Goal: Task Accomplishment & Management: Use online tool/utility

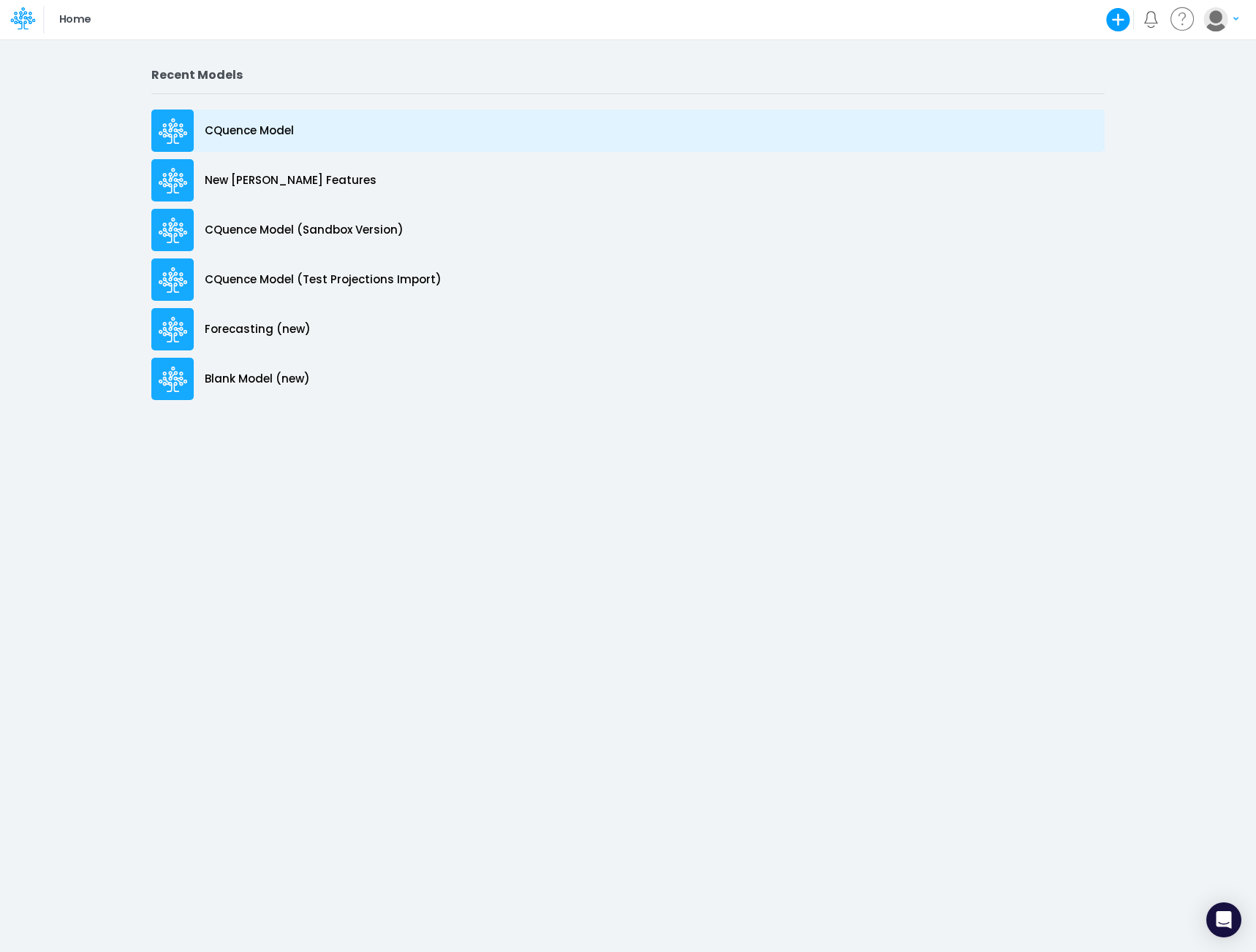
click at [265, 124] on p "CQuence Model" at bounding box center [249, 131] width 89 height 17
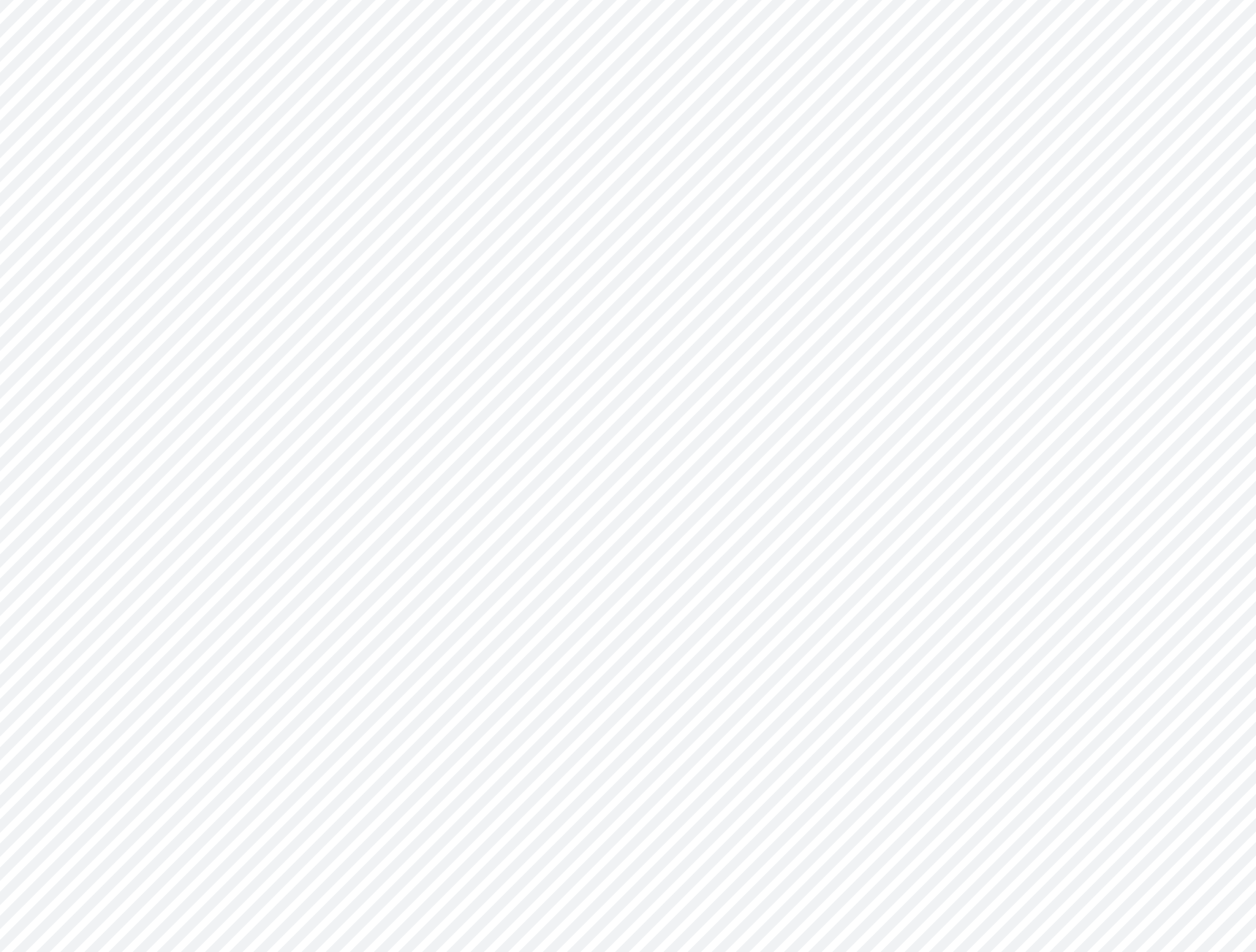
type input "Consolidated All by Month"
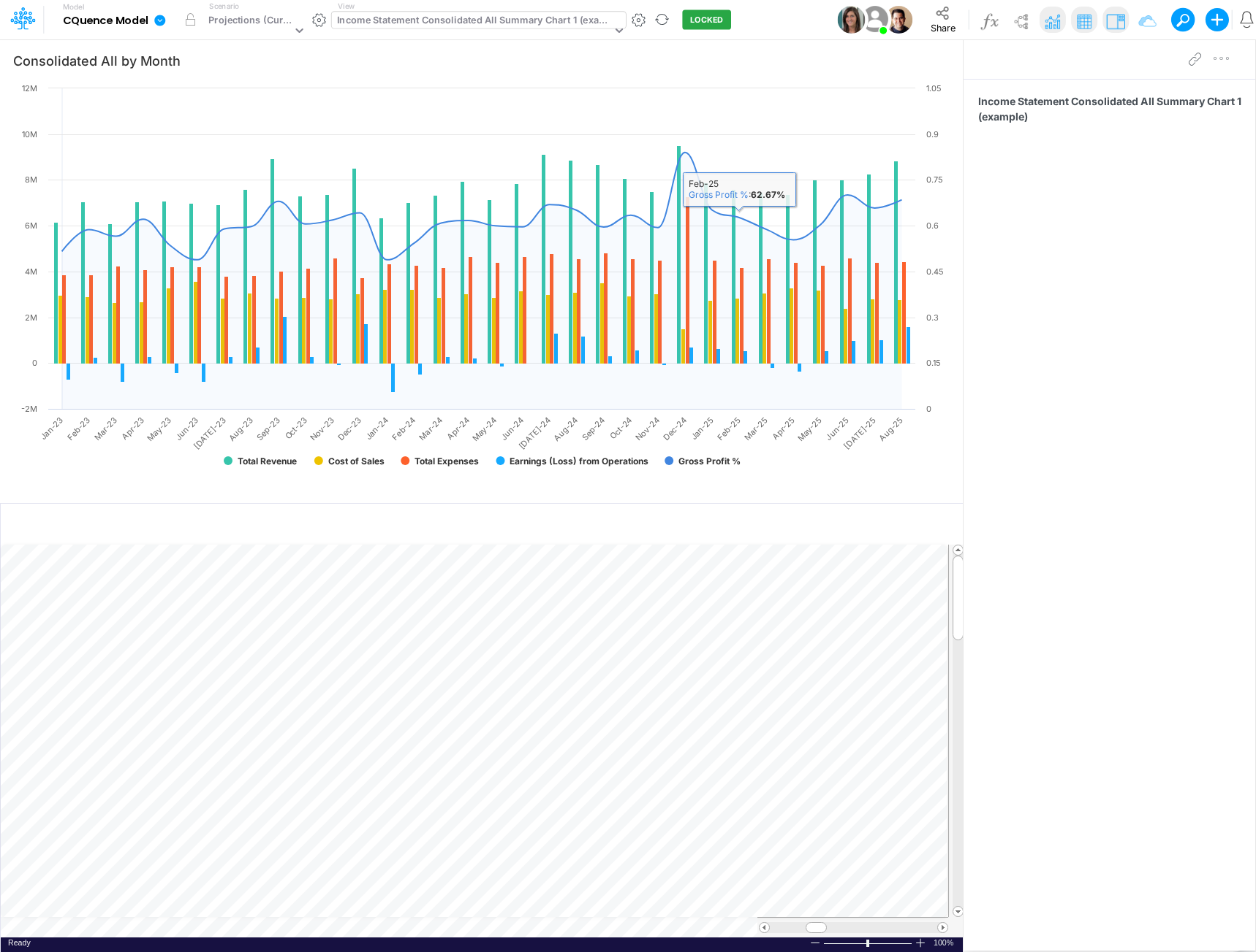
click at [452, 20] on div "Income Statement Consolidated All Summary Chart 1 (example)" at bounding box center [473, 20] width 274 height 17
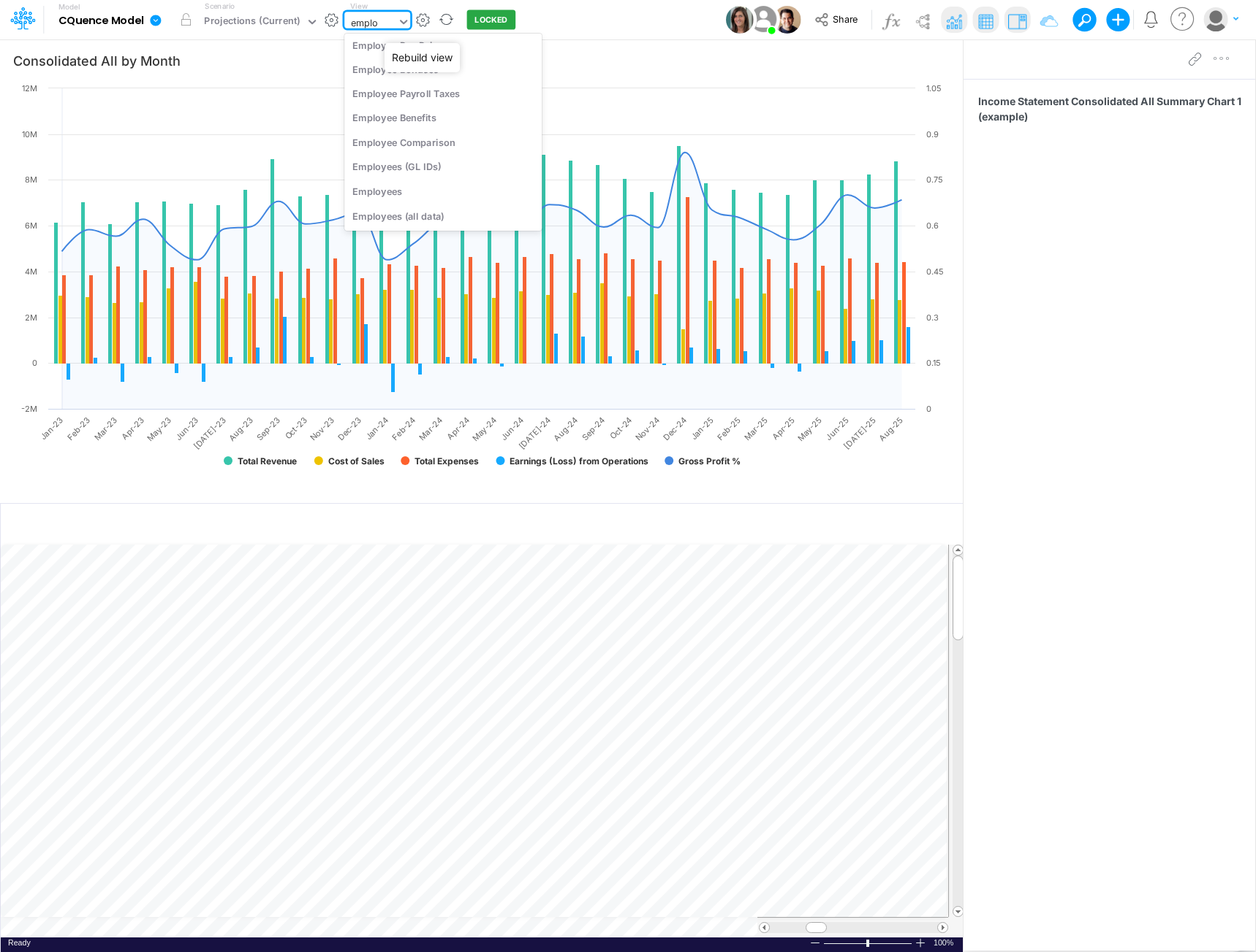
scroll to position [30, 0]
type input "employee"
click at [398, 193] on div "Employees" at bounding box center [443, 190] width 197 height 24
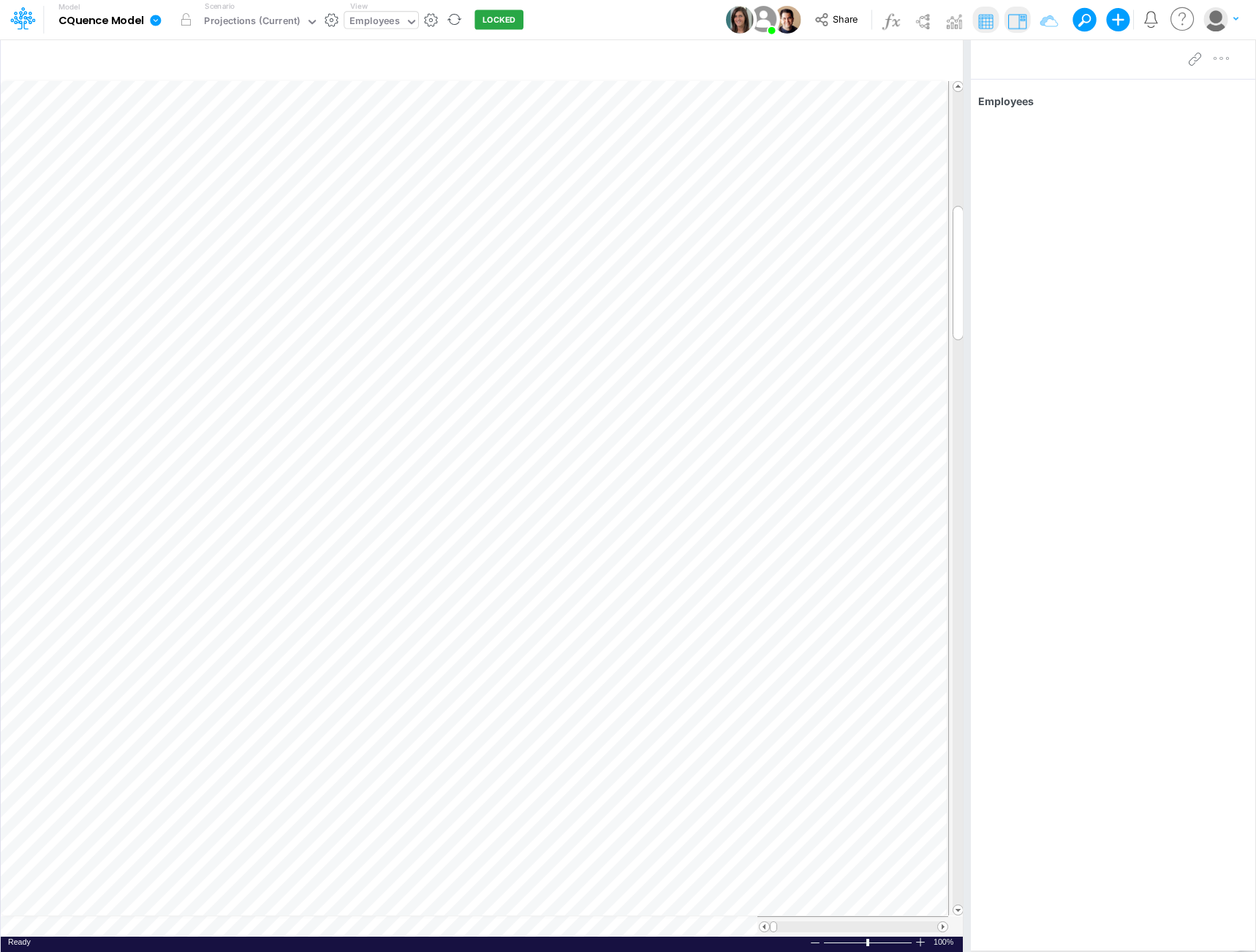
scroll to position [7, 1]
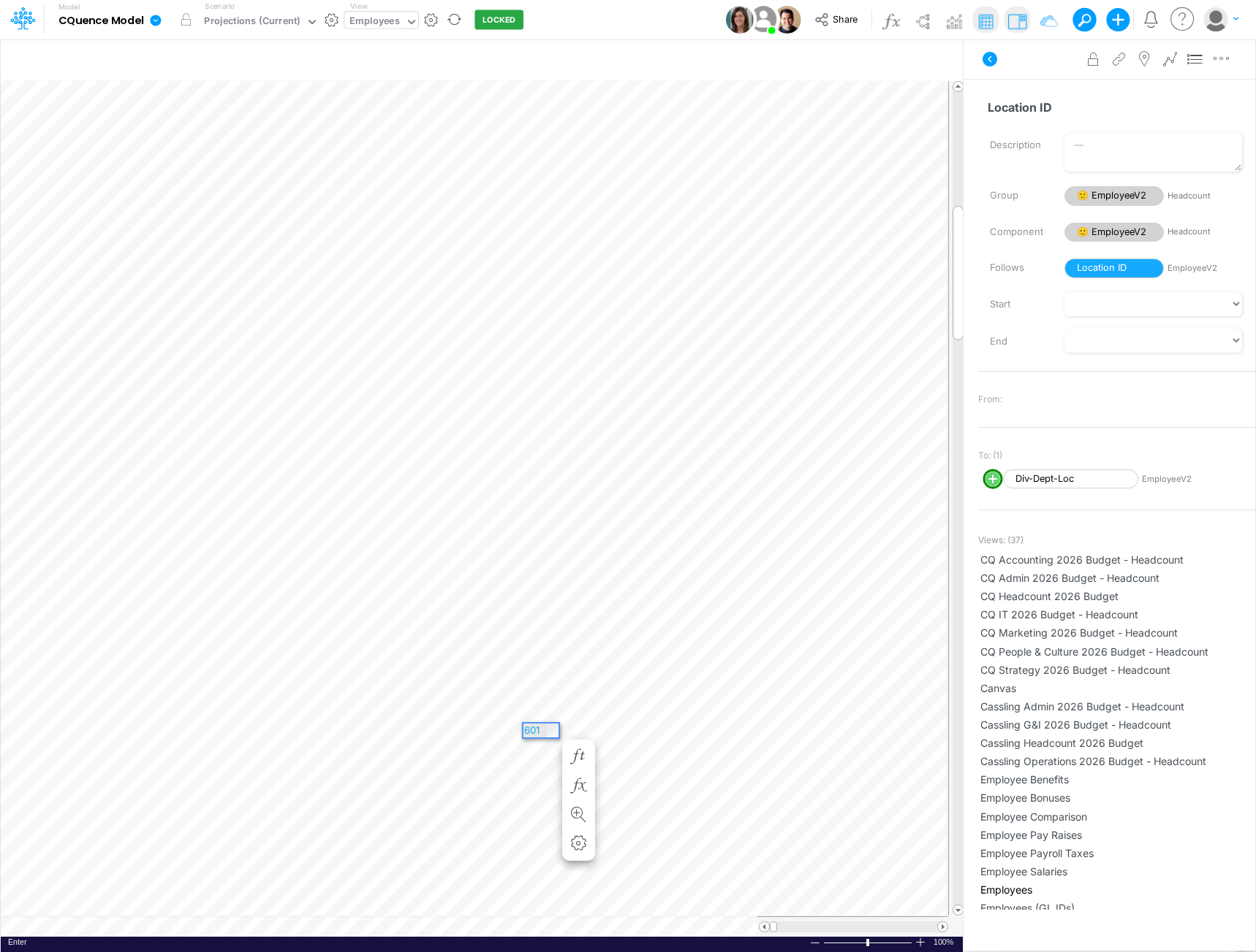
click at [544, 730] on div "601" at bounding box center [534, 731] width 22 height 14
click at [543, 911] on span "605" at bounding box center [540, 911] width 31 height 12
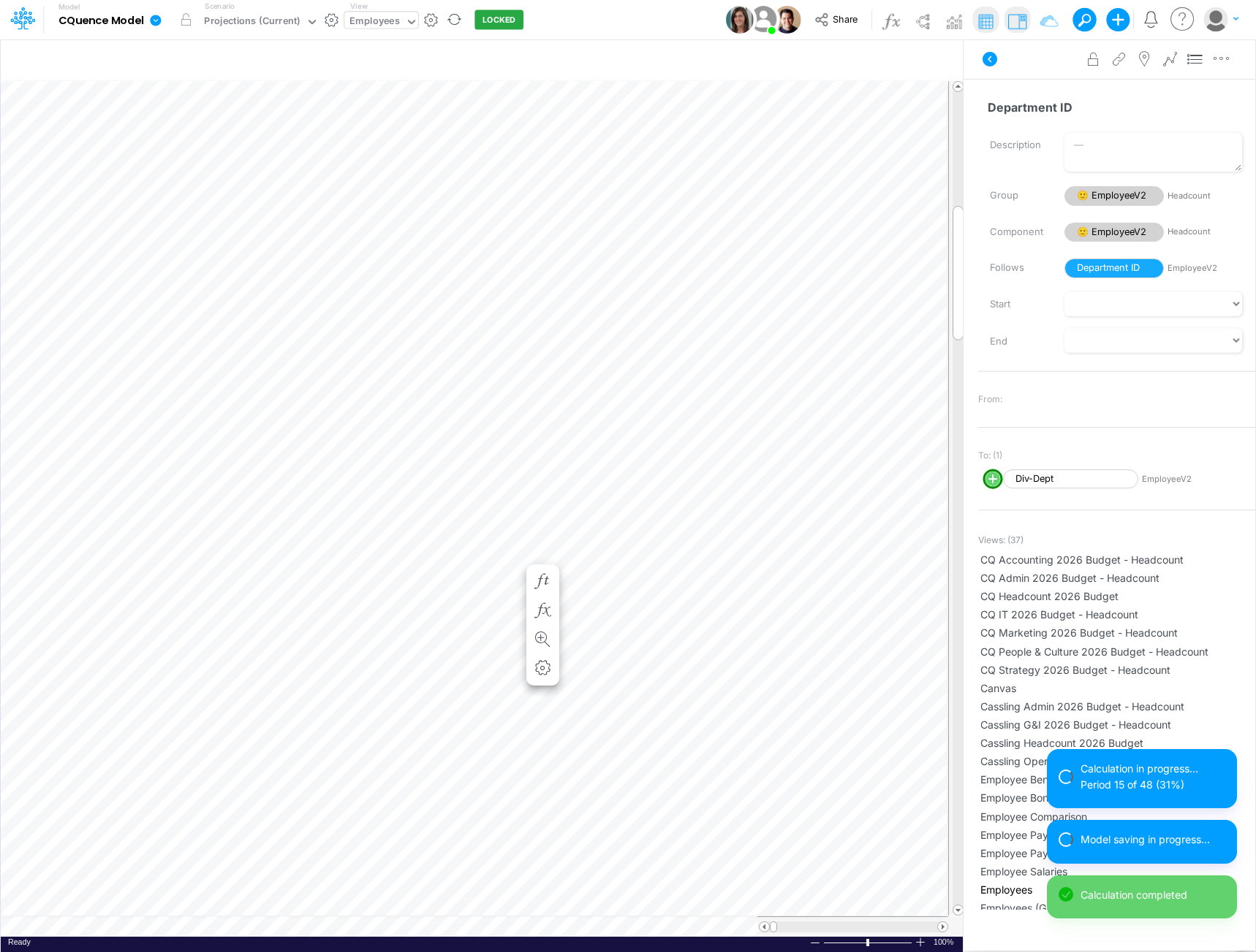
scroll to position [7, 1]
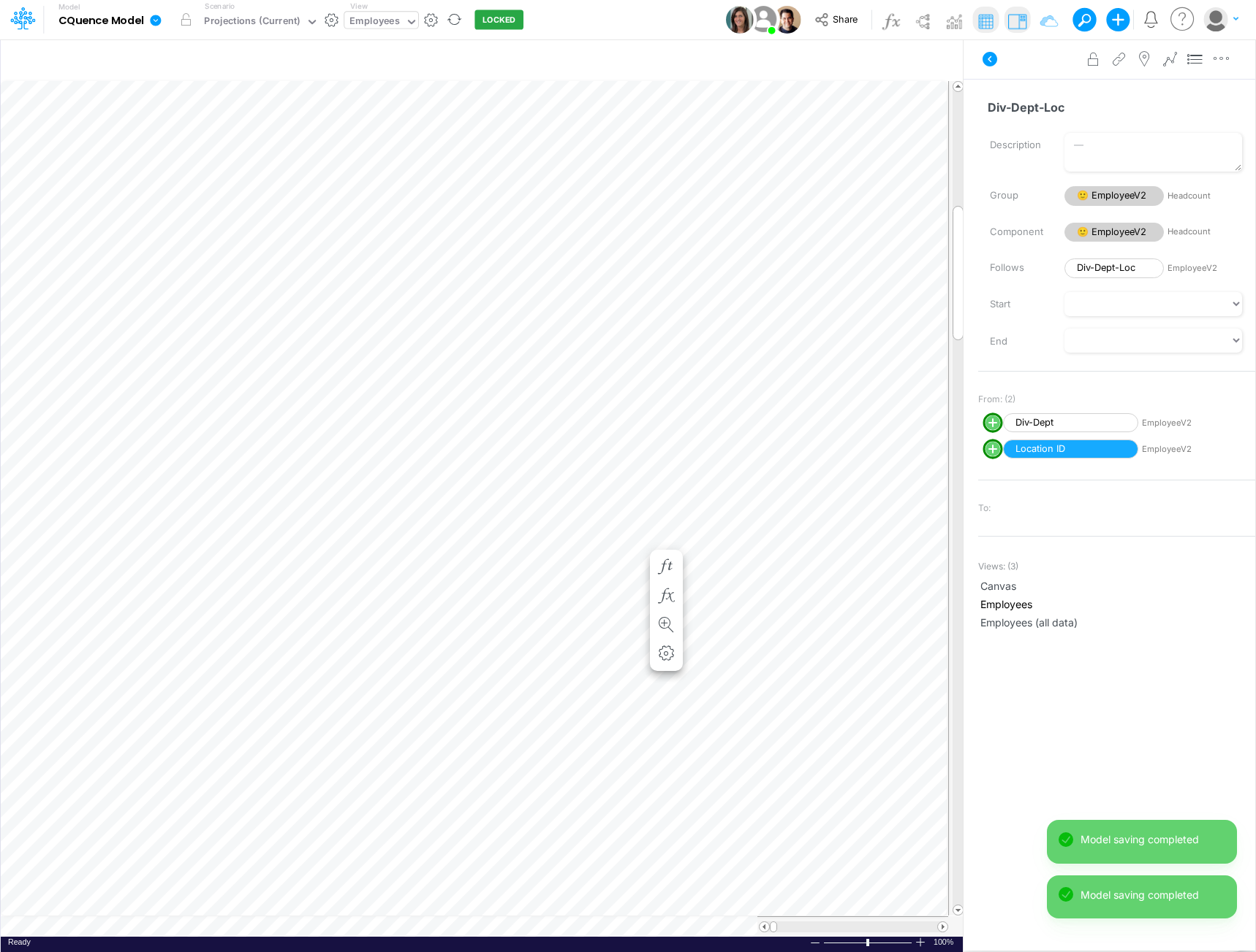
click at [549, 539] on div "Paste Cut Copy AutoFill 604 000 100 200 300 400 500 510 520 530 540 600 601 602…" at bounding box center [481, 508] width 961 height 856
click at [540, 795] on span "605" at bounding box center [540, 795] width 31 height 12
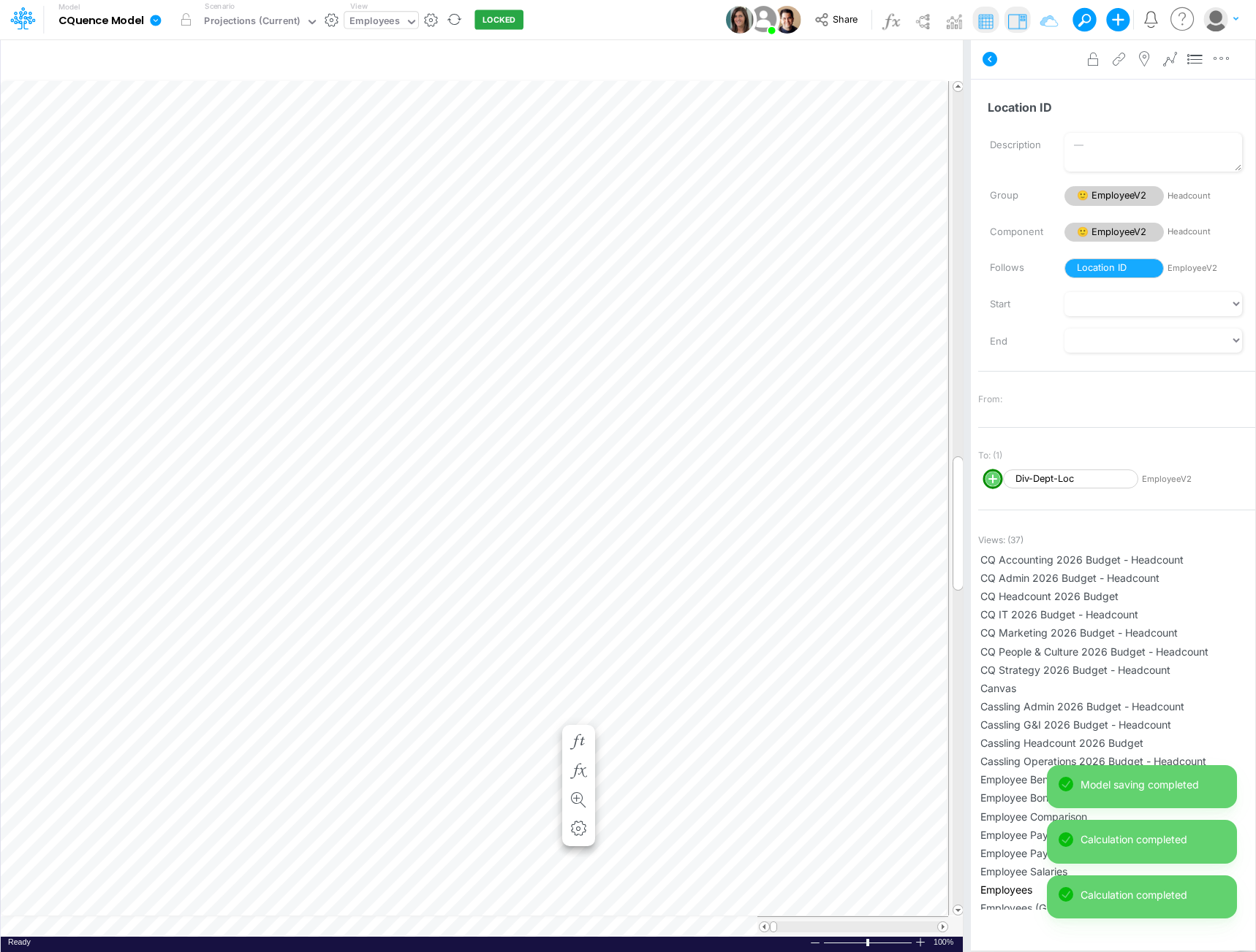
click at [548, 716] on div "Paste Cut Copy AutoFill 601 000 100 200 300 400 500 510 520 530 540 600 601 602…" at bounding box center [481, 508] width 961 height 856
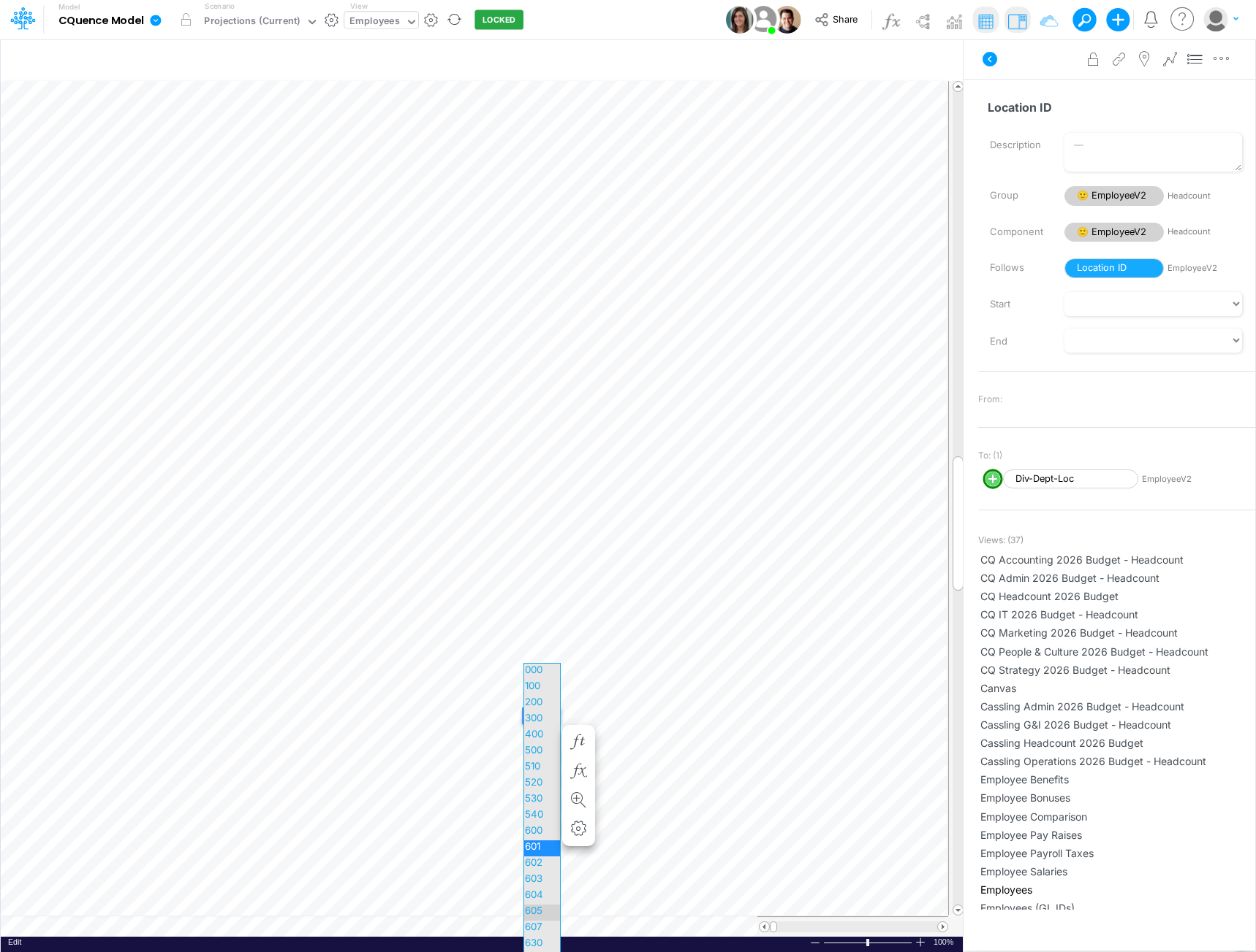
click at [541, 913] on span "605" at bounding box center [540, 911] width 31 height 12
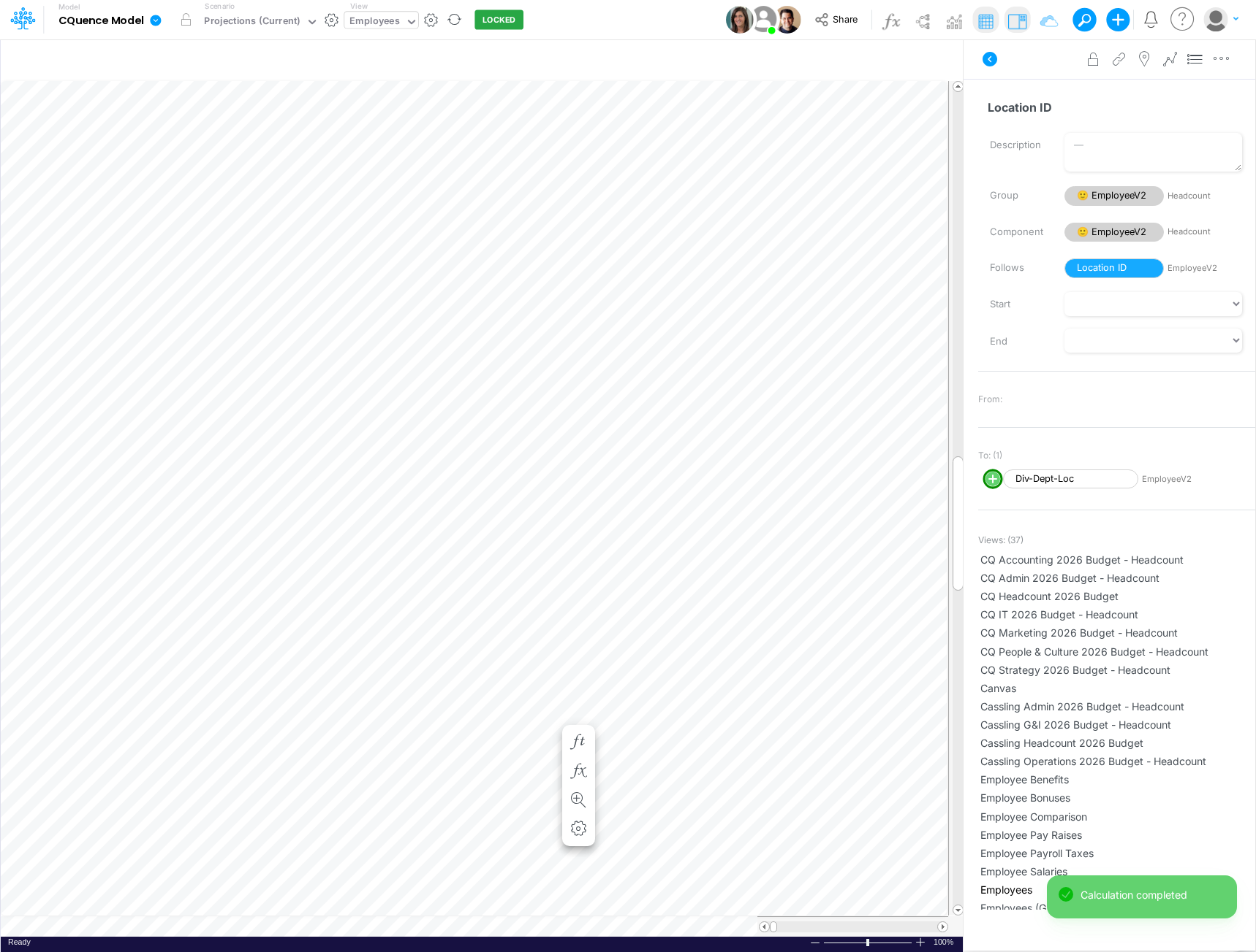
scroll to position [7, 1]
click at [376, 19] on div "Employees" at bounding box center [374, 21] width 50 height 17
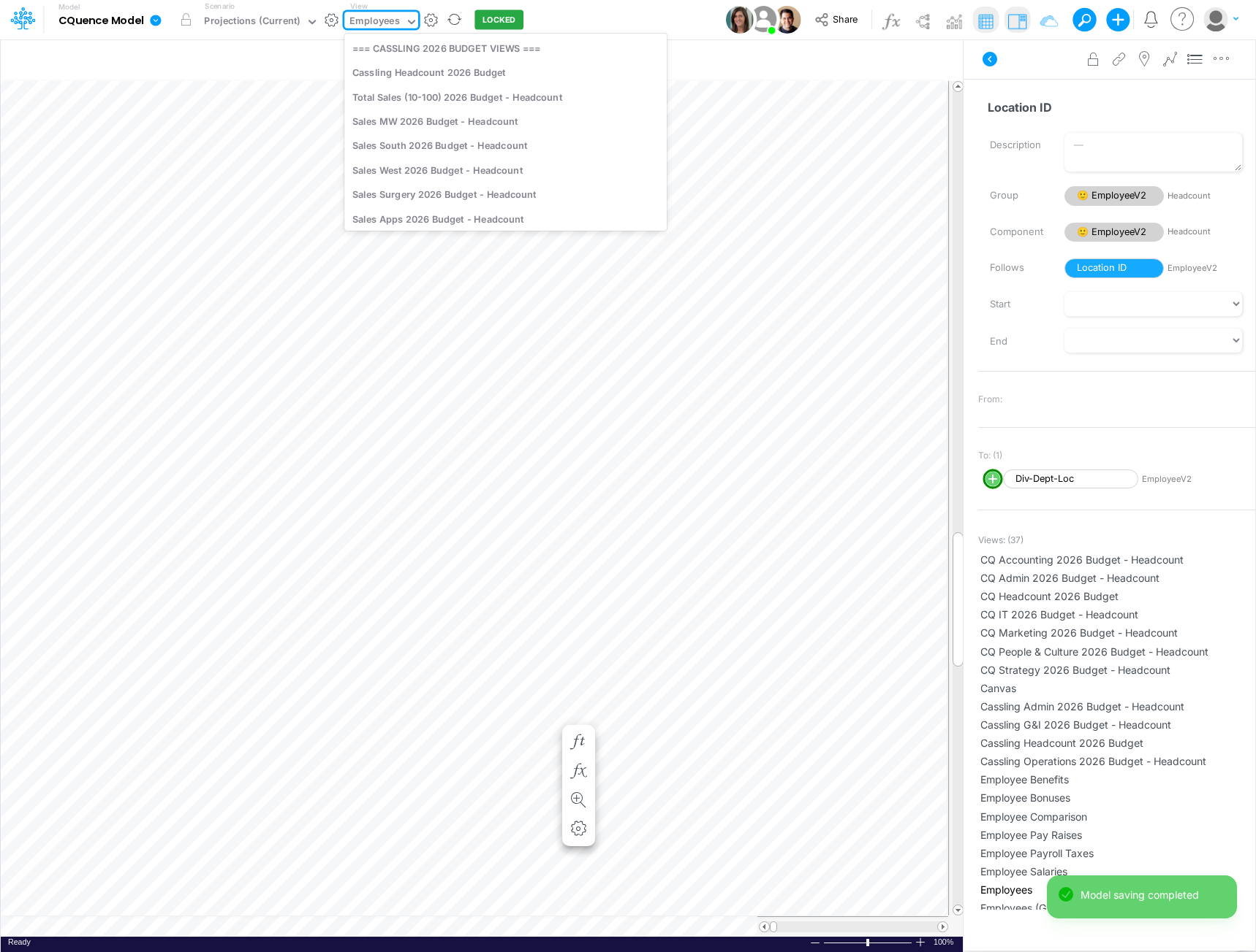
scroll to position [3723, 0]
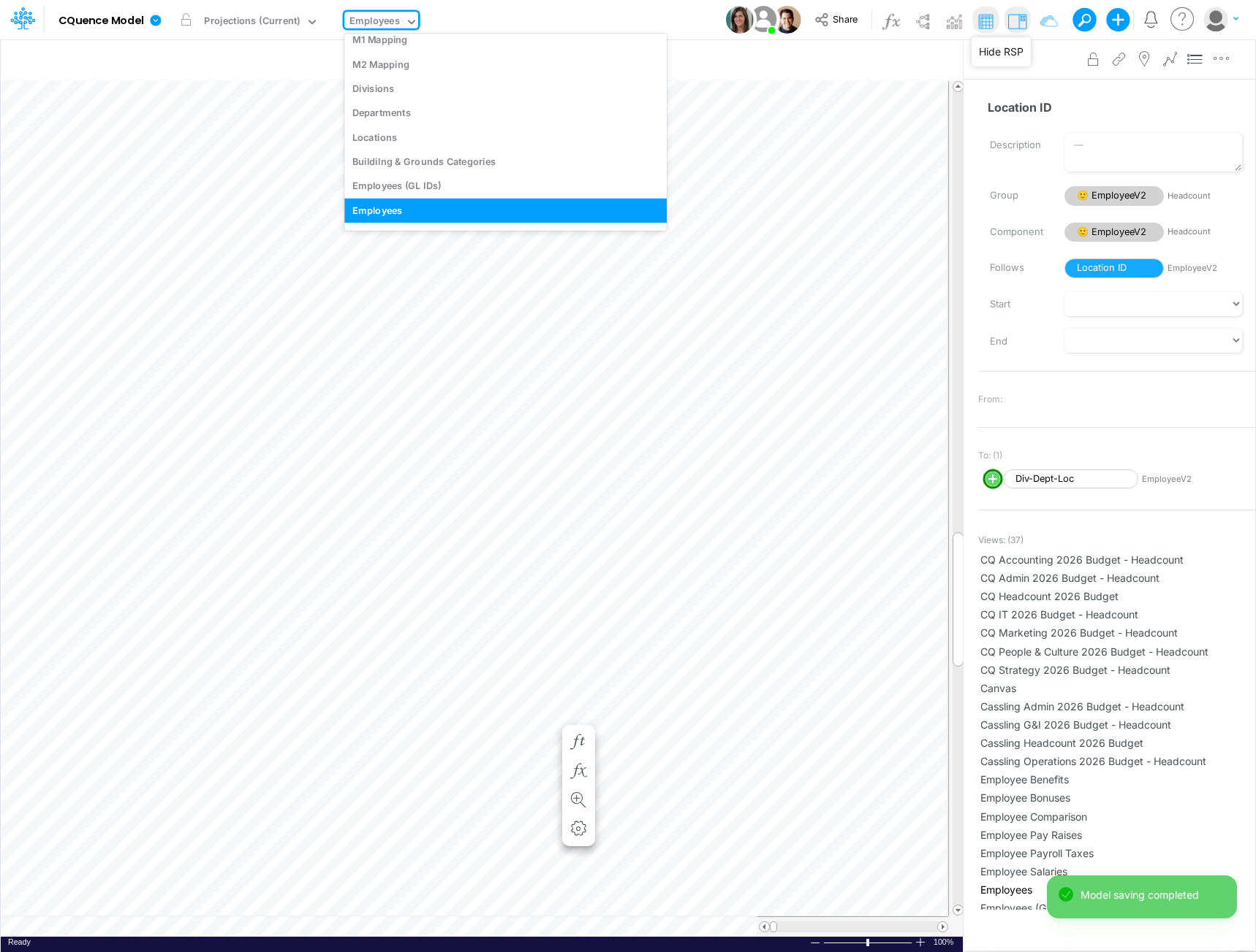
click at [1023, 19] on img at bounding box center [1017, 21] width 23 height 23
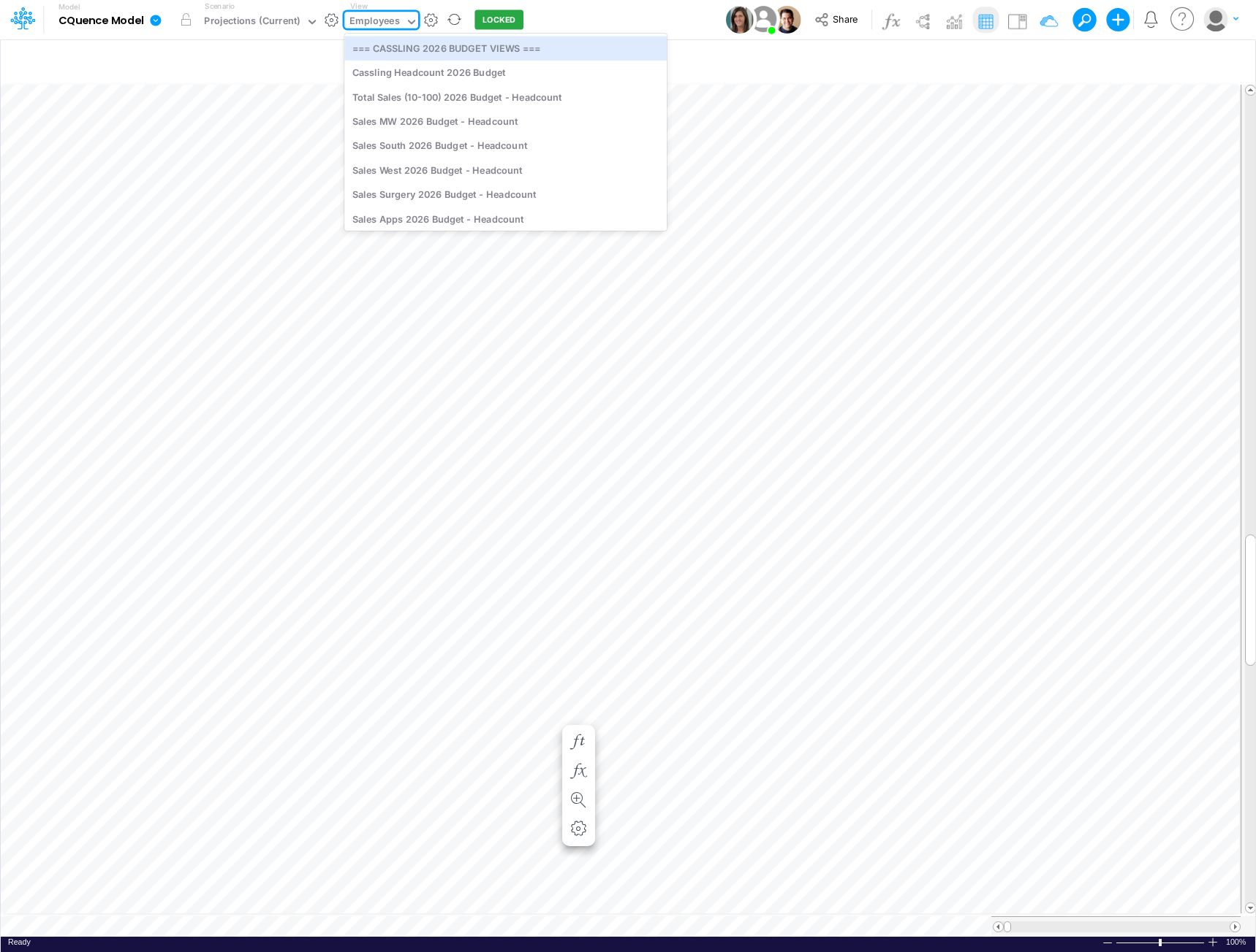
click at [381, 21] on div "Employees" at bounding box center [374, 21] width 50 height 17
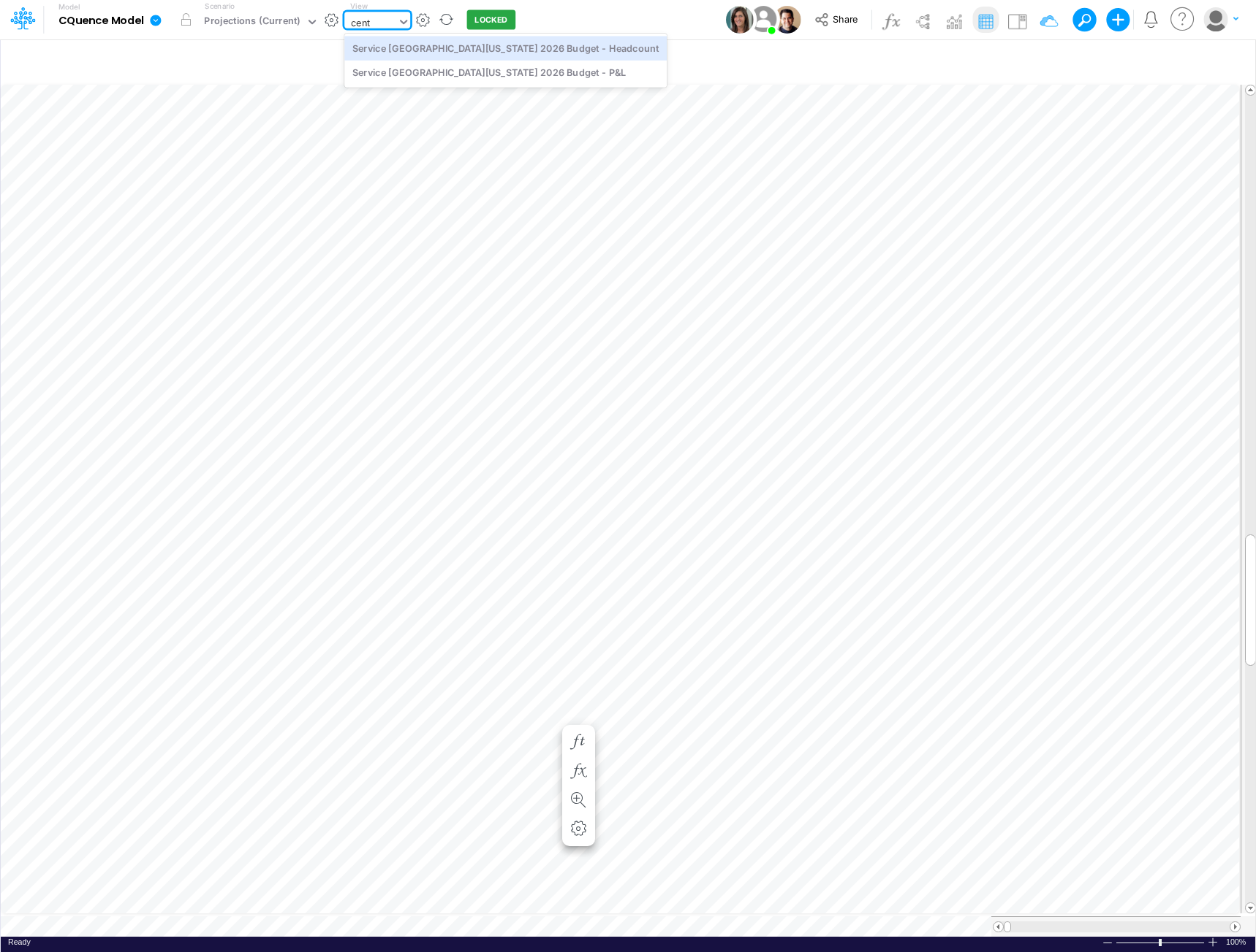
type input "centr"
click at [478, 52] on div "Service [GEOGRAPHIC_DATA][US_STATE] 2026 Budget - Headcount" at bounding box center [506, 48] width 322 height 24
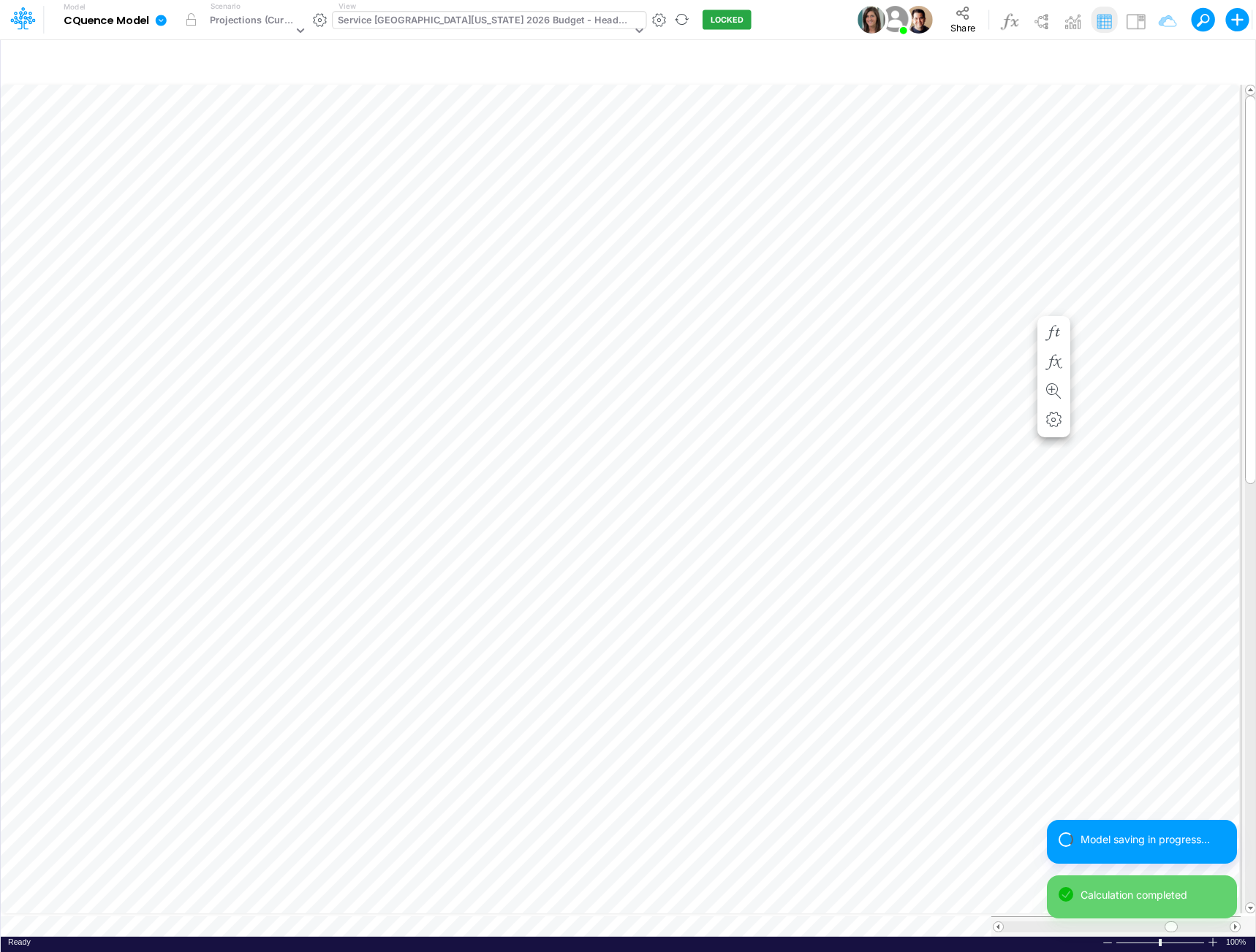
scroll to position [7, 1]
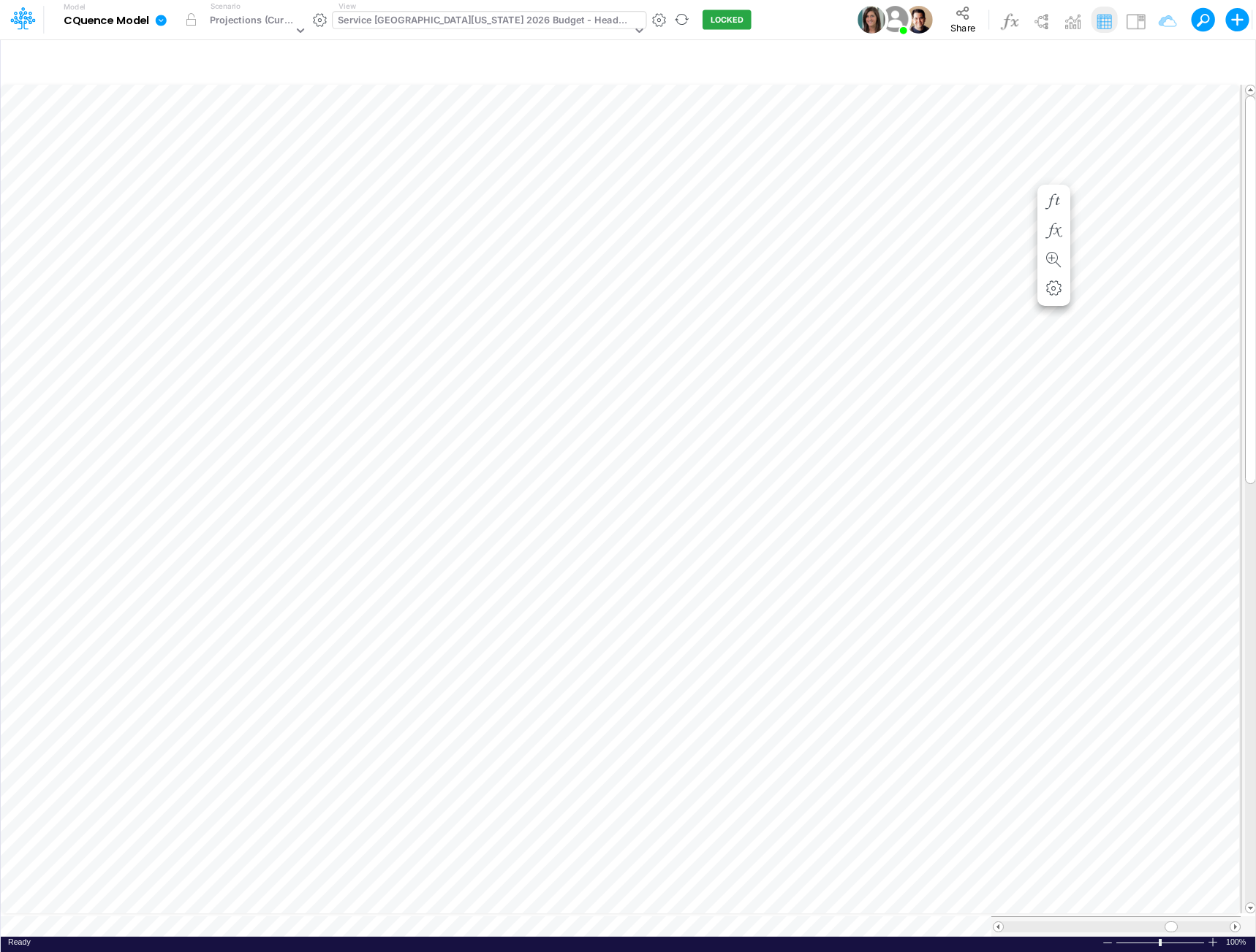
scroll to position [7, 1]
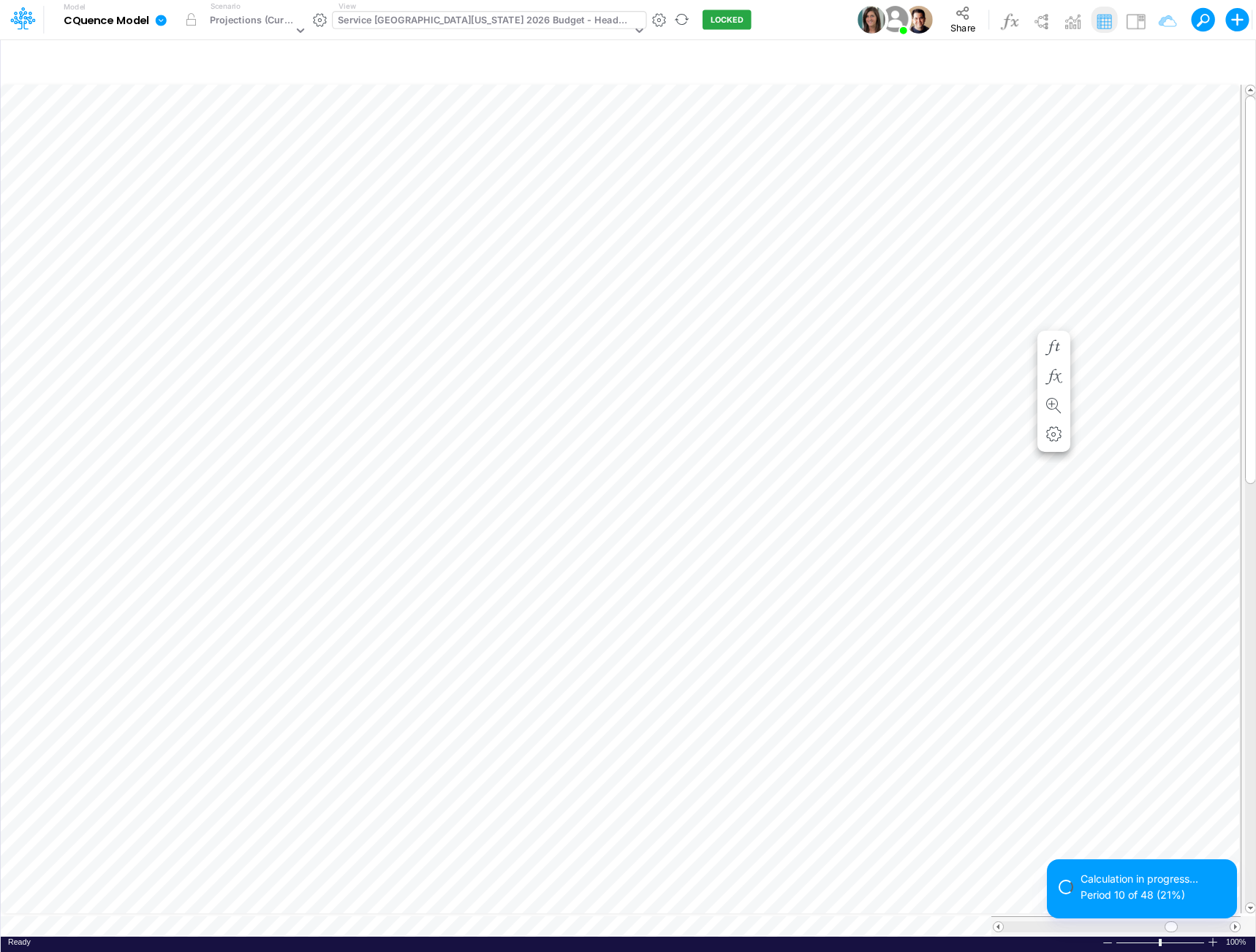
scroll to position [7, 1]
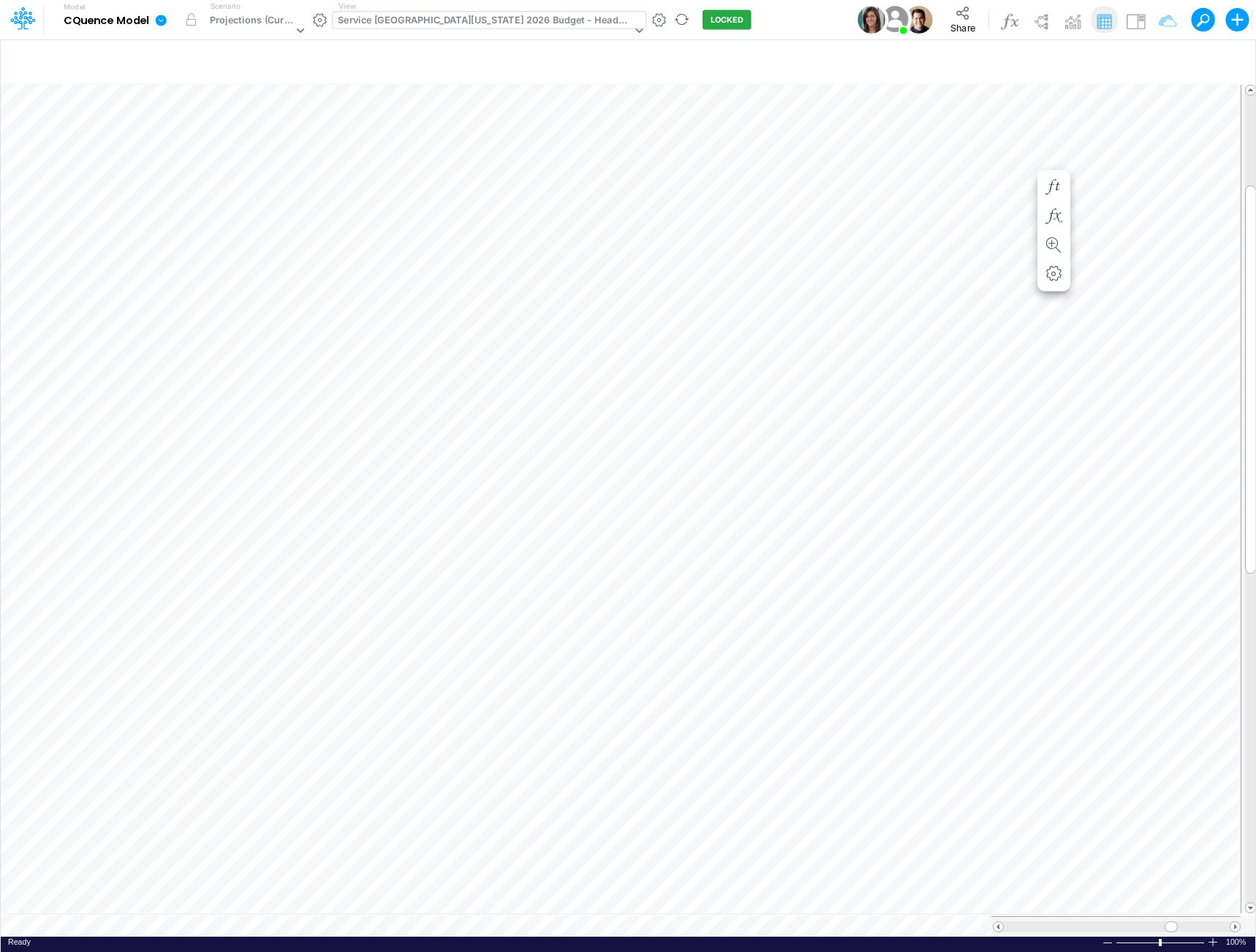
scroll to position [7, 1]
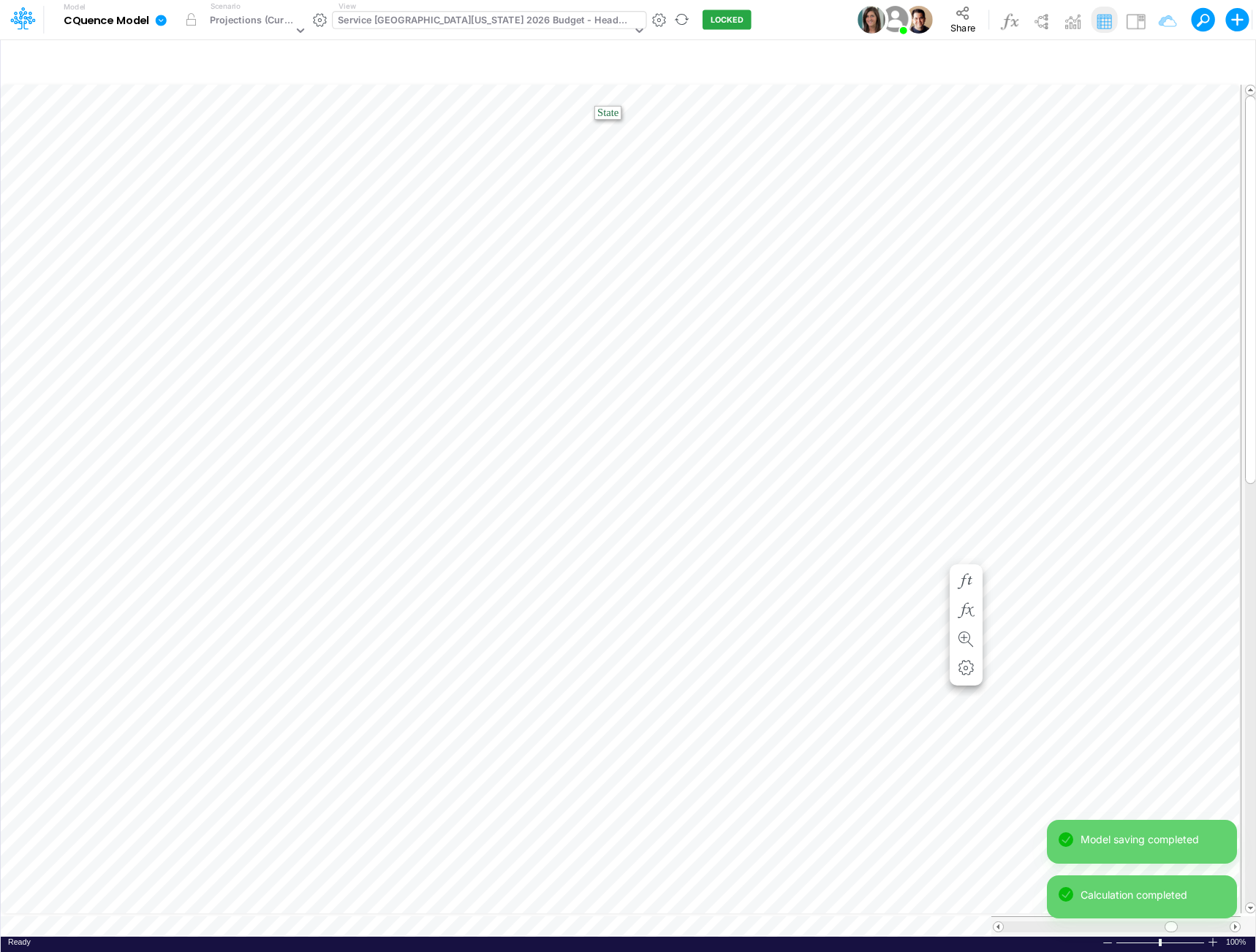
click at [477, 15] on div "Service [GEOGRAPHIC_DATA][US_STATE] 2026 Budget - Headcount" at bounding box center [484, 20] width 293 height 17
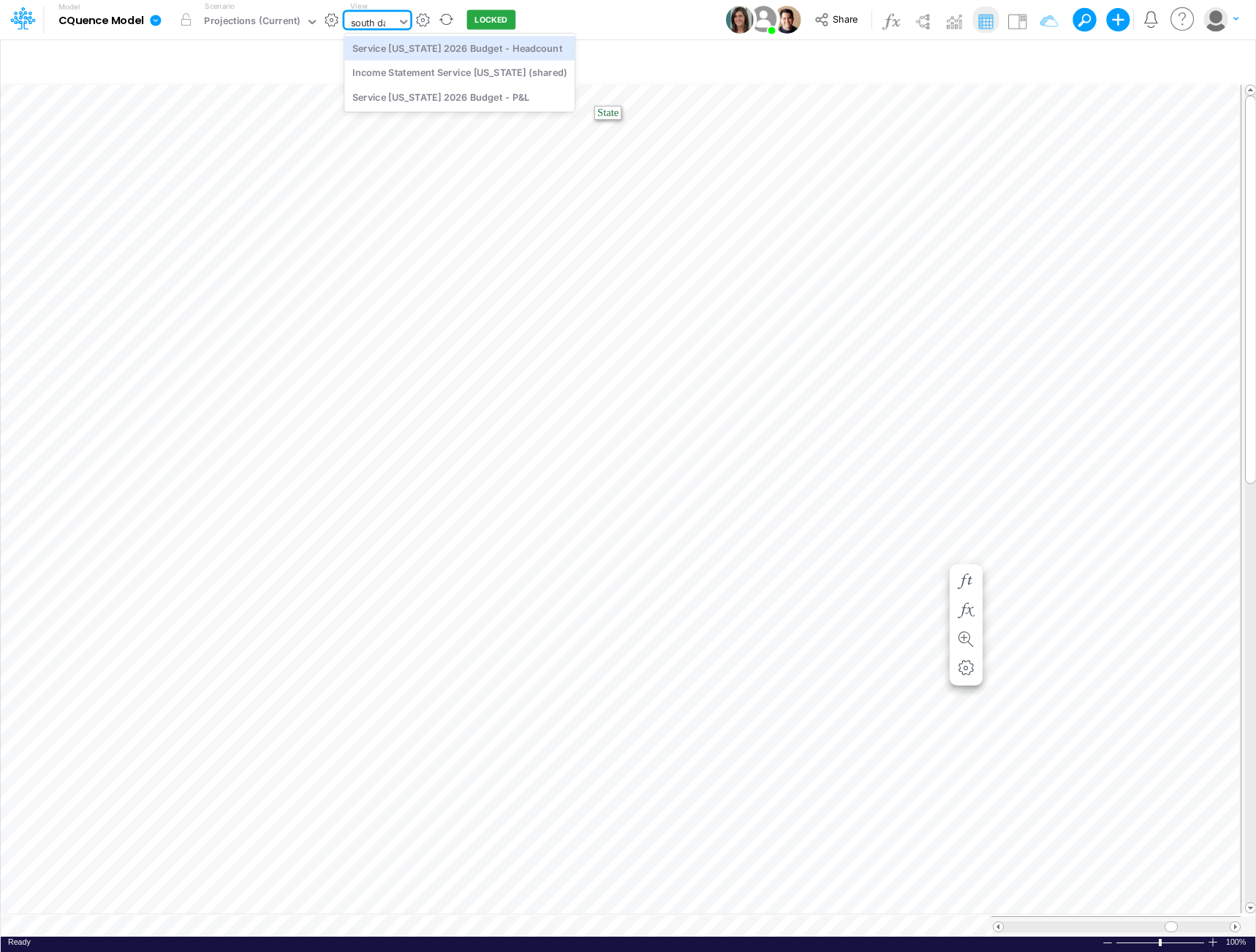
type input "south dak"
click at [444, 91] on div "Service [US_STATE] 2026 Budget - P&L" at bounding box center [460, 97] width 230 height 24
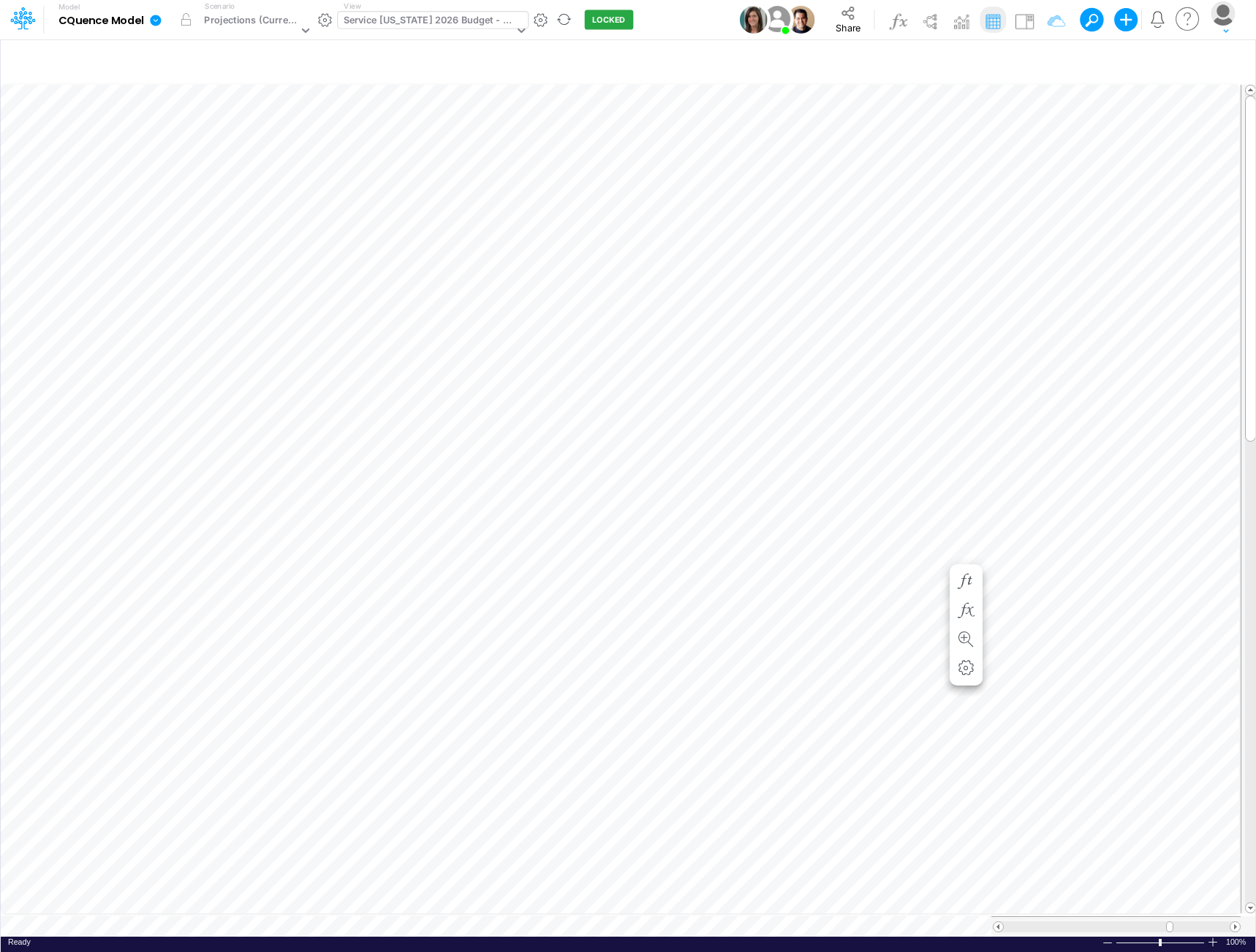
scroll to position [7, 1]
click at [709, 190] on icon "button" at bounding box center [716, 195] width 21 height 16
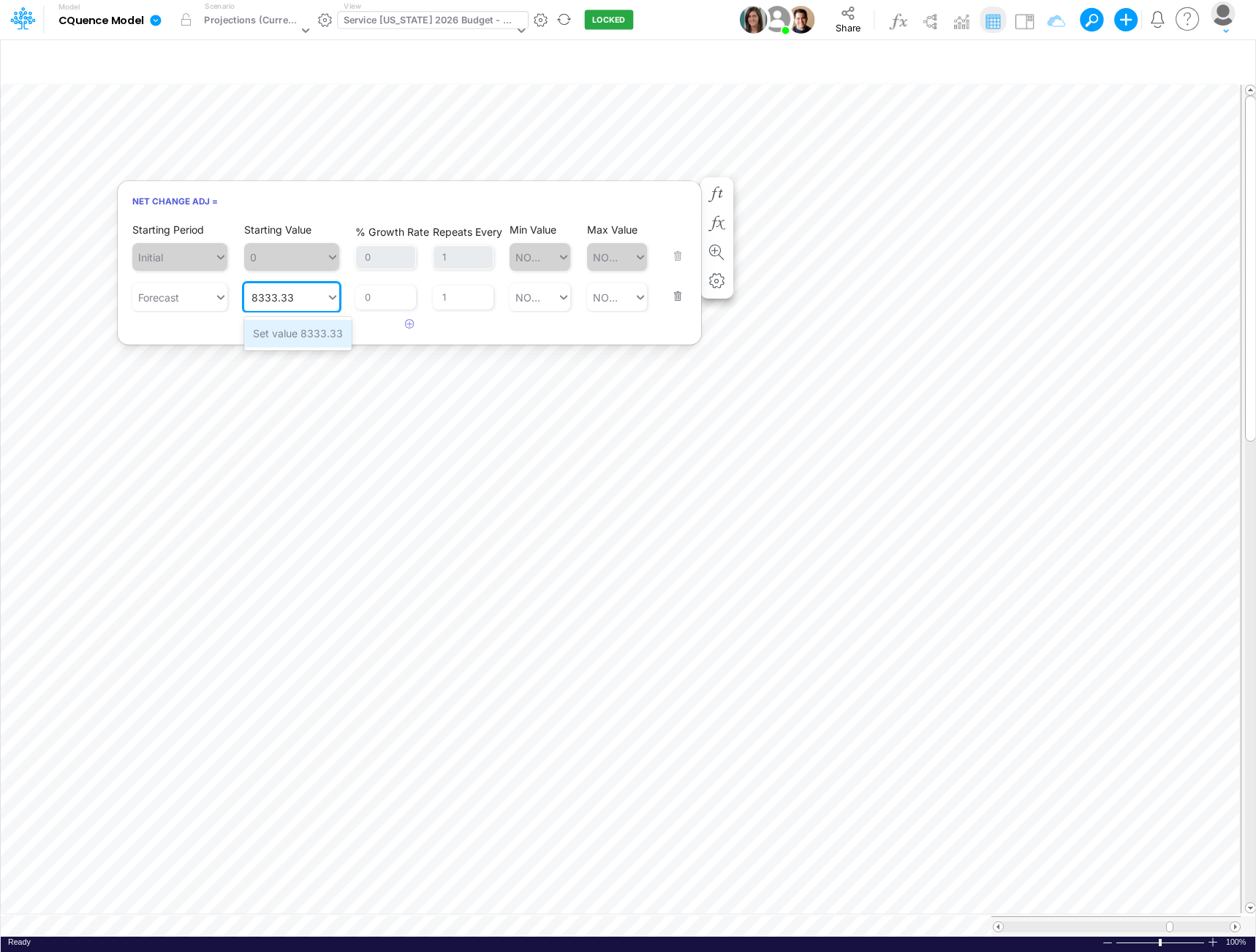
click at [319, 333] on div "Set value 8333.33" at bounding box center [298, 334] width 107 height 27
type input "8333.33"
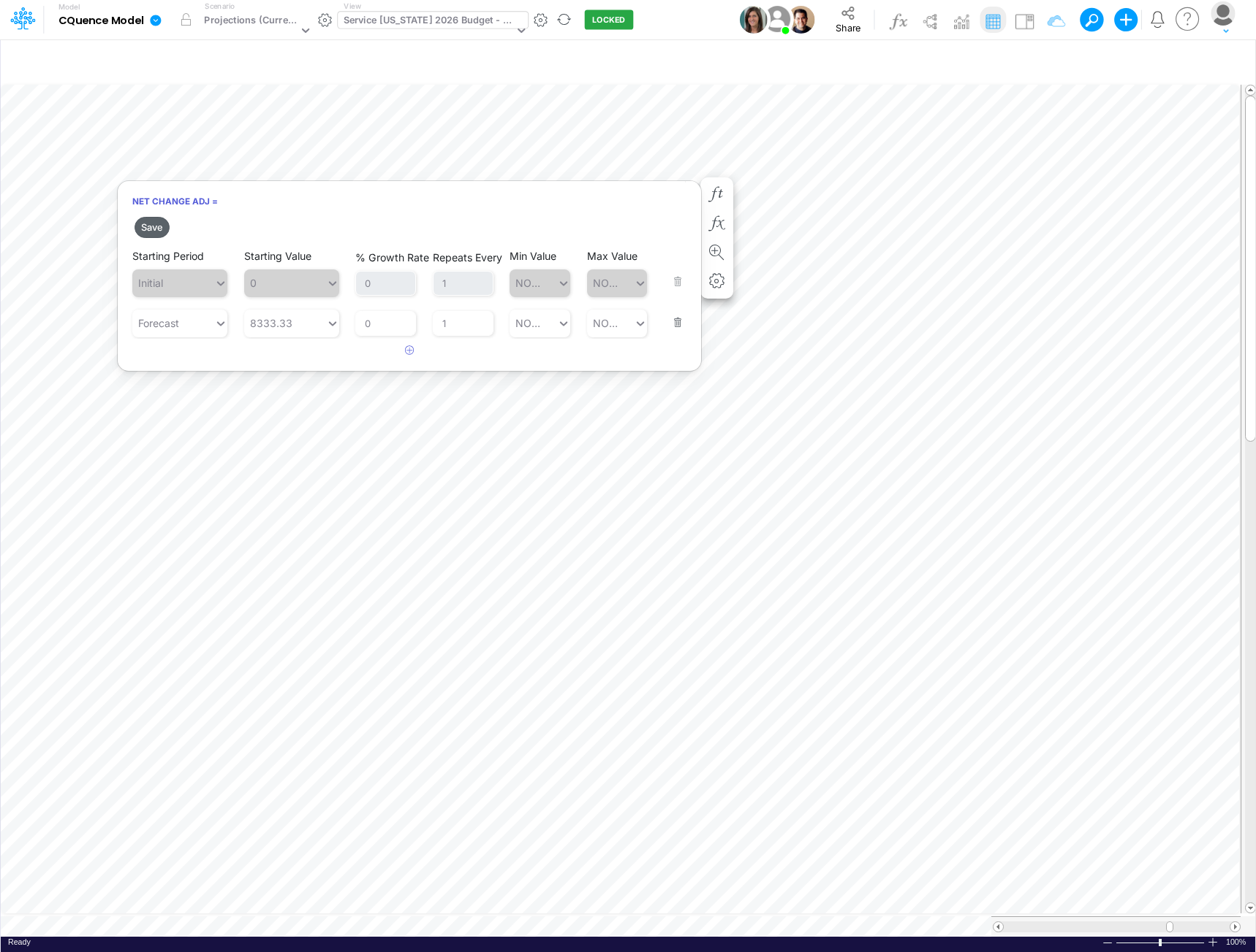
click at [148, 223] on button "Save" at bounding box center [152, 227] width 35 height 21
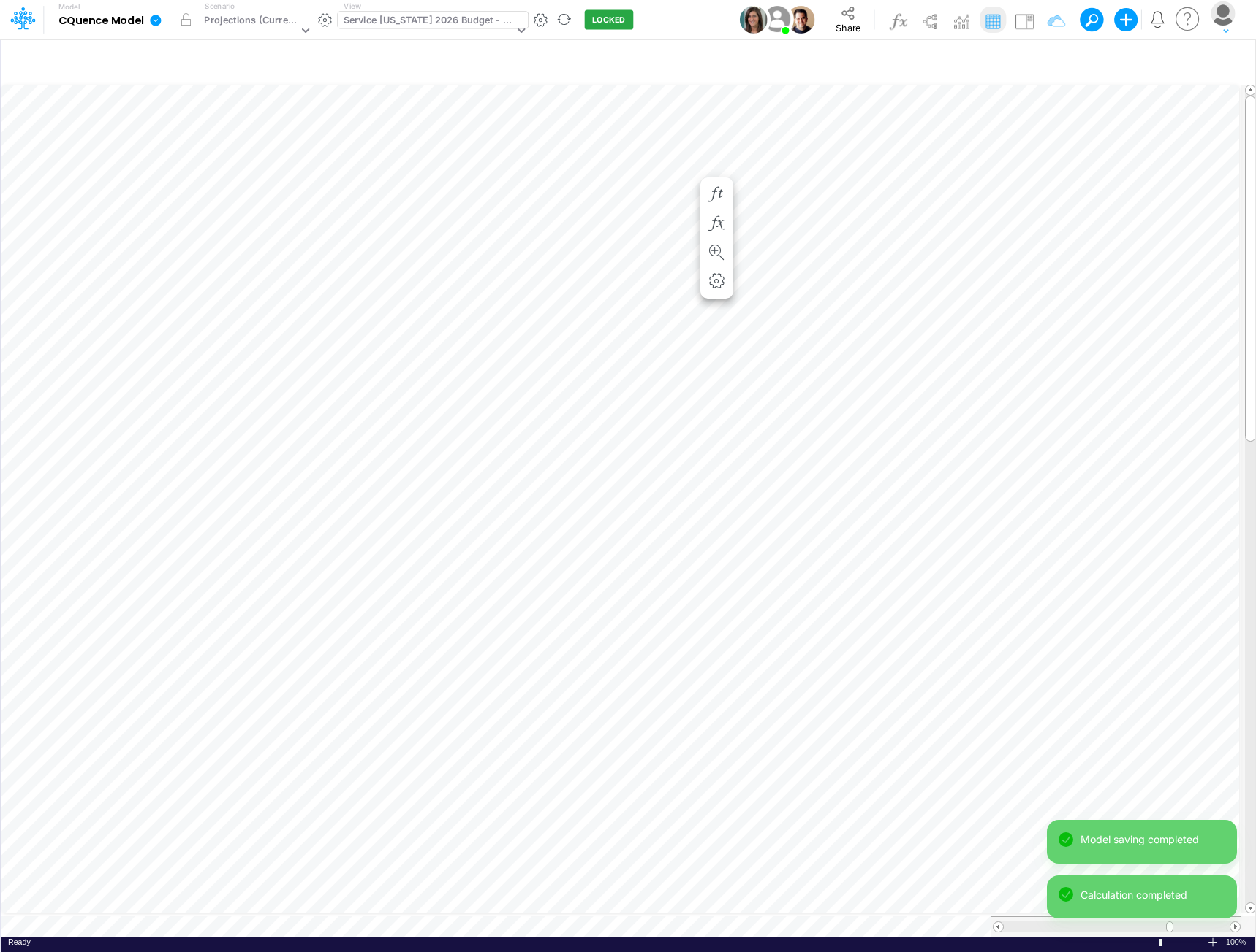
scroll to position [7, 1]
click at [707, 202] on icon "button" at bounding box center [716, 210] width 21 height 16
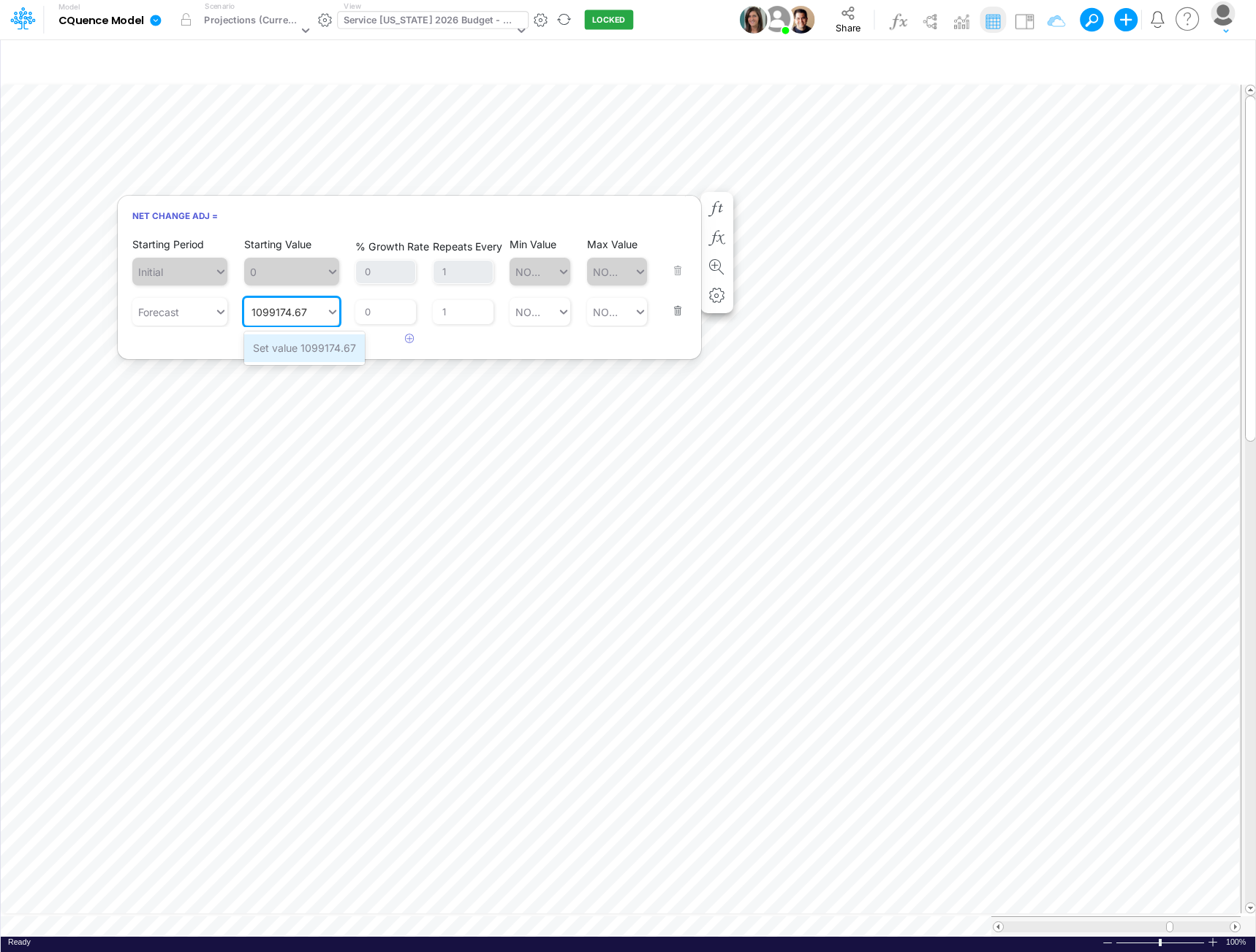
click at [330, 349] on div "Set value 1099174.67" at bounding box center [304, 348] width 121 height 27
type input "1099174.67"
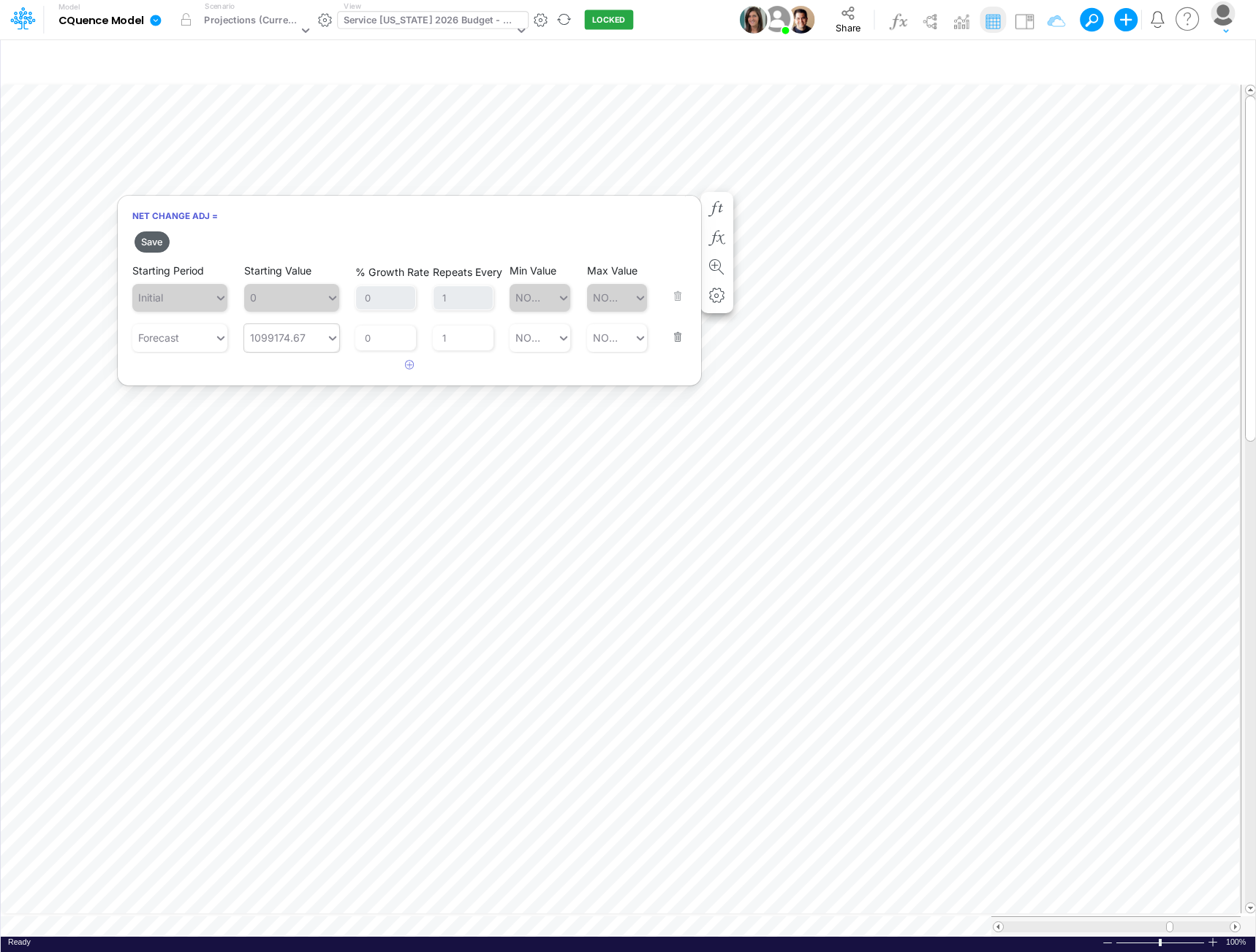
click at [146, 245] on button "Save" at bounding box center [152, 242] width 35 height 21
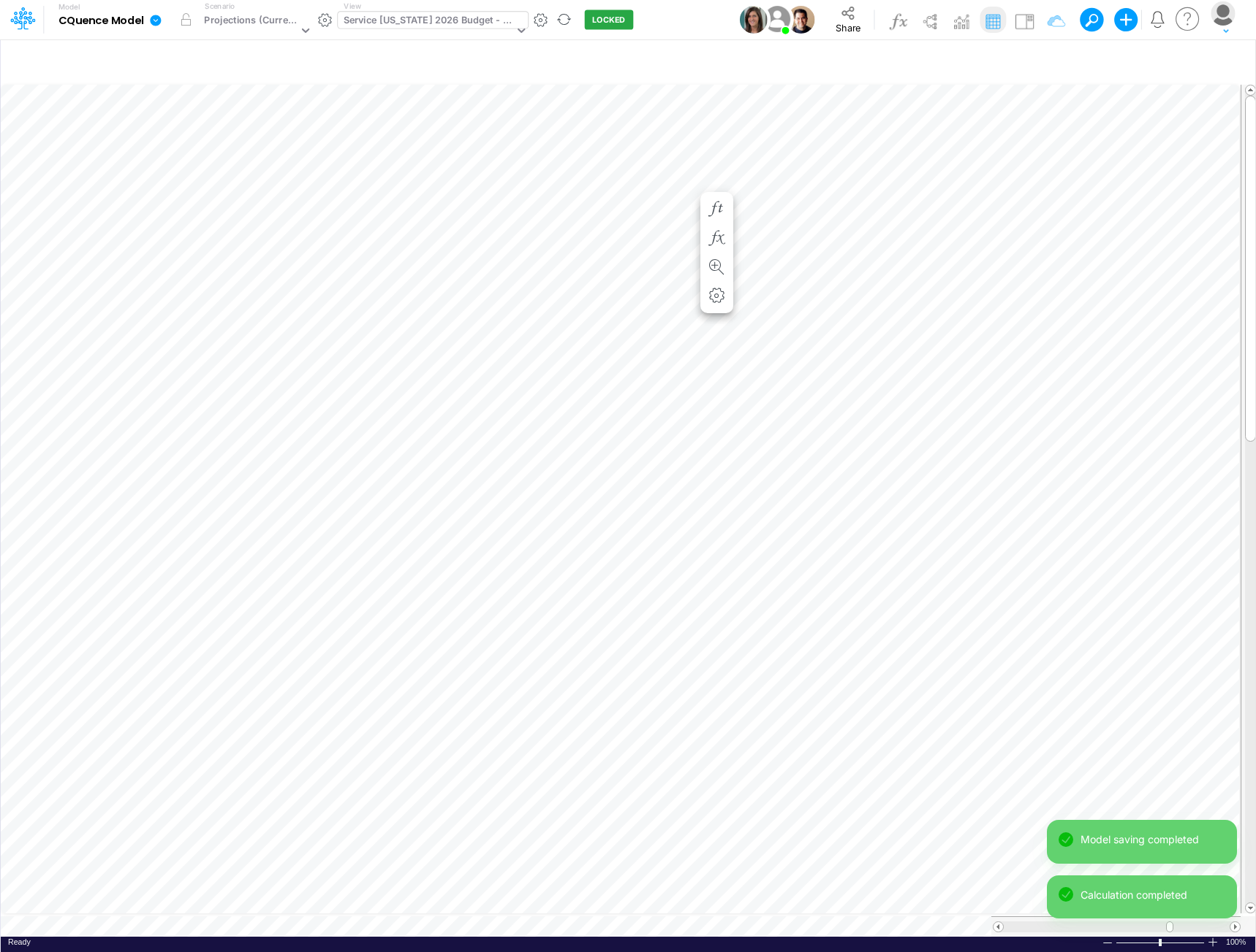
scroll to position [7, 1]
click at [711, 222] on icon "button" at bounding box center [716, 224] width 21 height 16
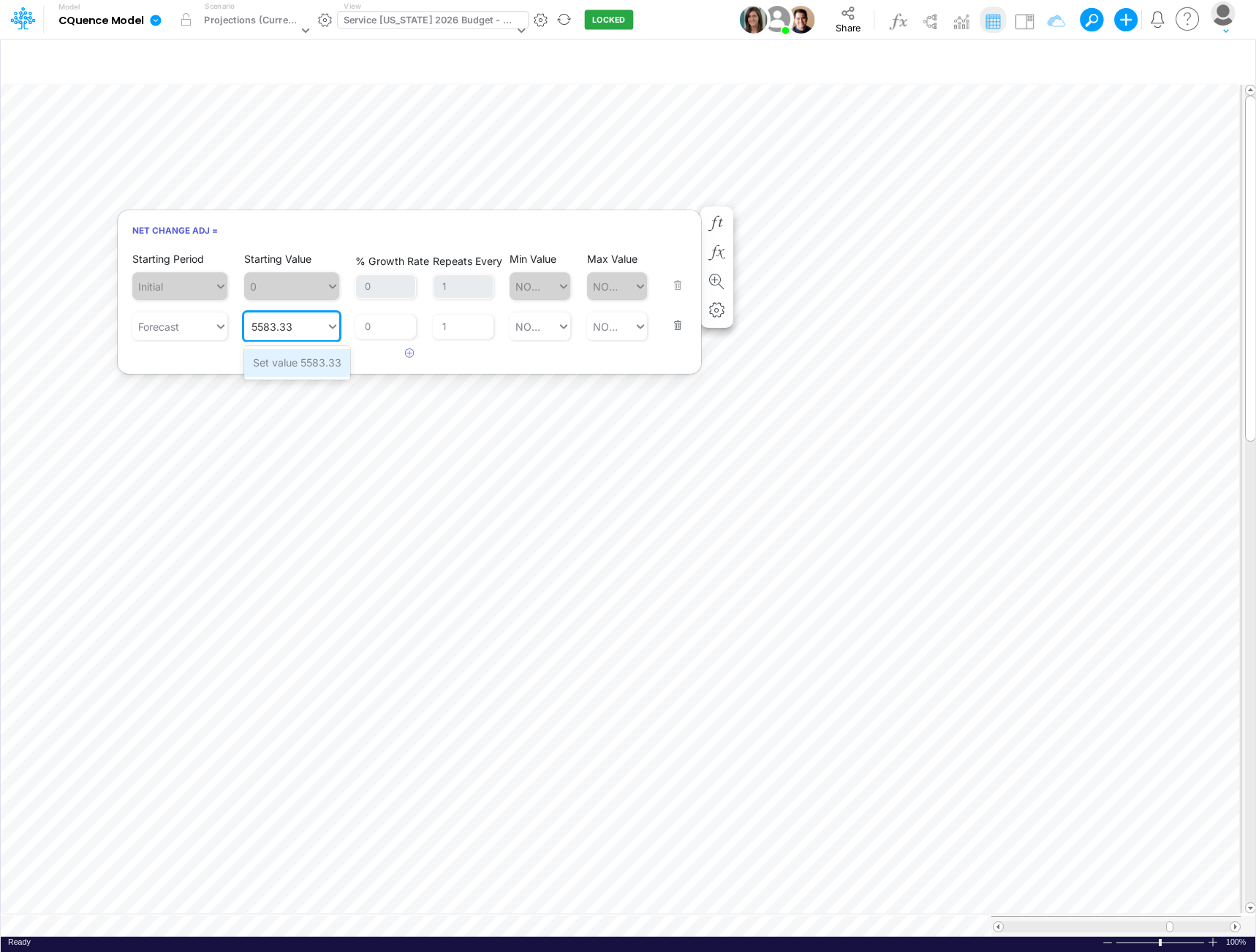
click at [306, 362] on div "Set value 5583.33" at bounding box center [297, 363] width 106 height 27
type input "5583.33"
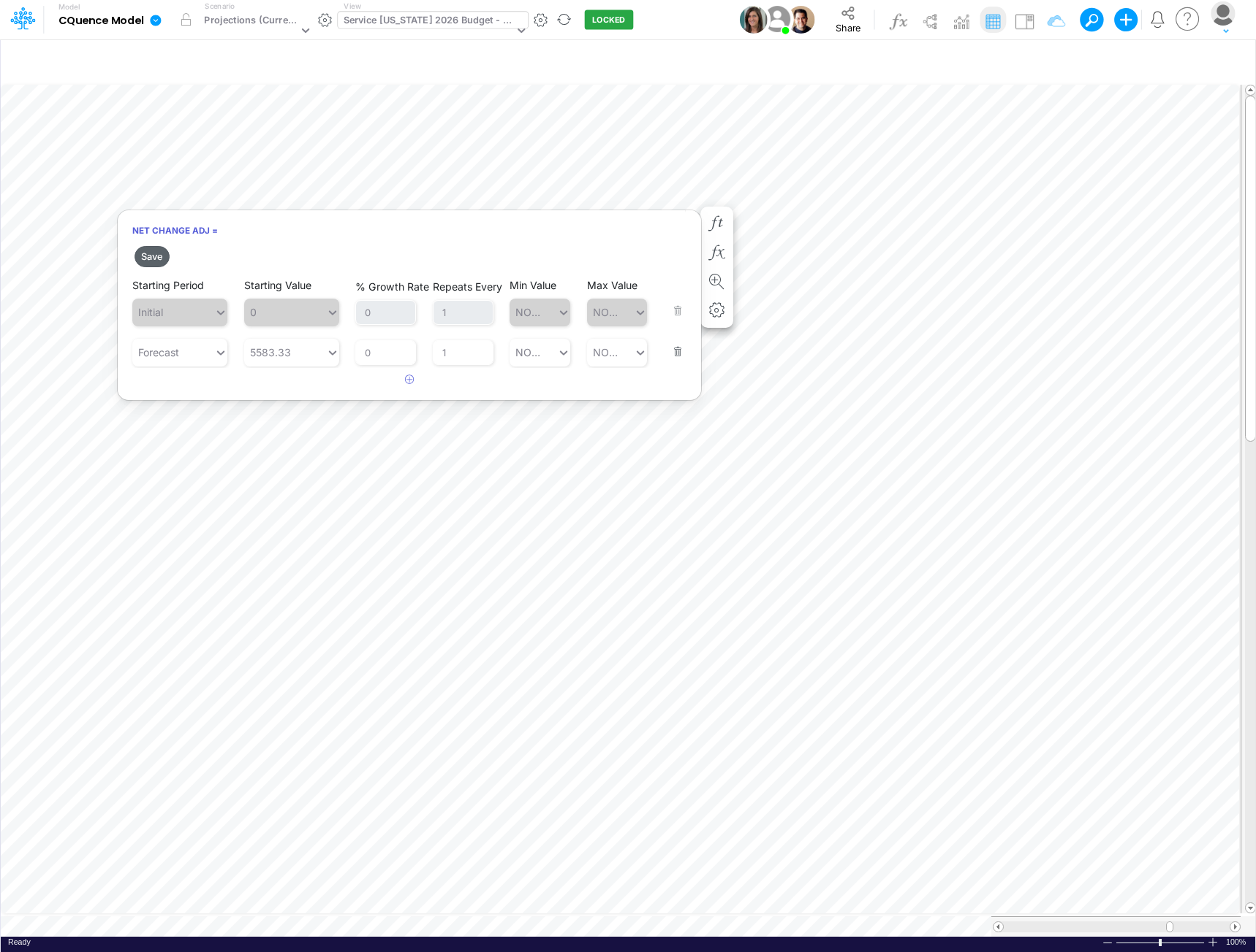
click at [154, 257] on button "Save" at bounding box center [152, 257] width 35 height 21
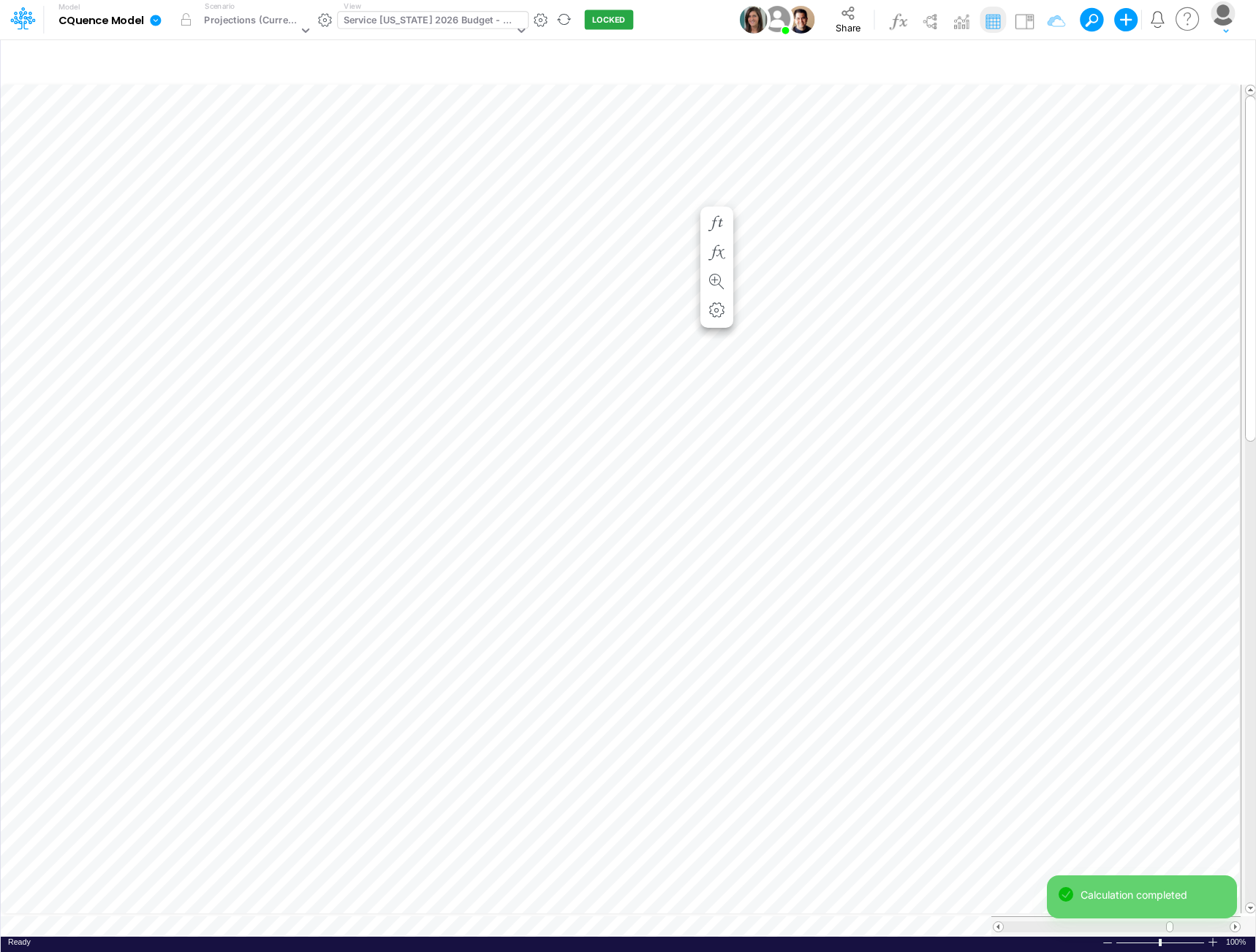
scroll to position [7, 1]
click at [715, 234] on icon "button" at bounding box center [716, 239] width 21 height 16
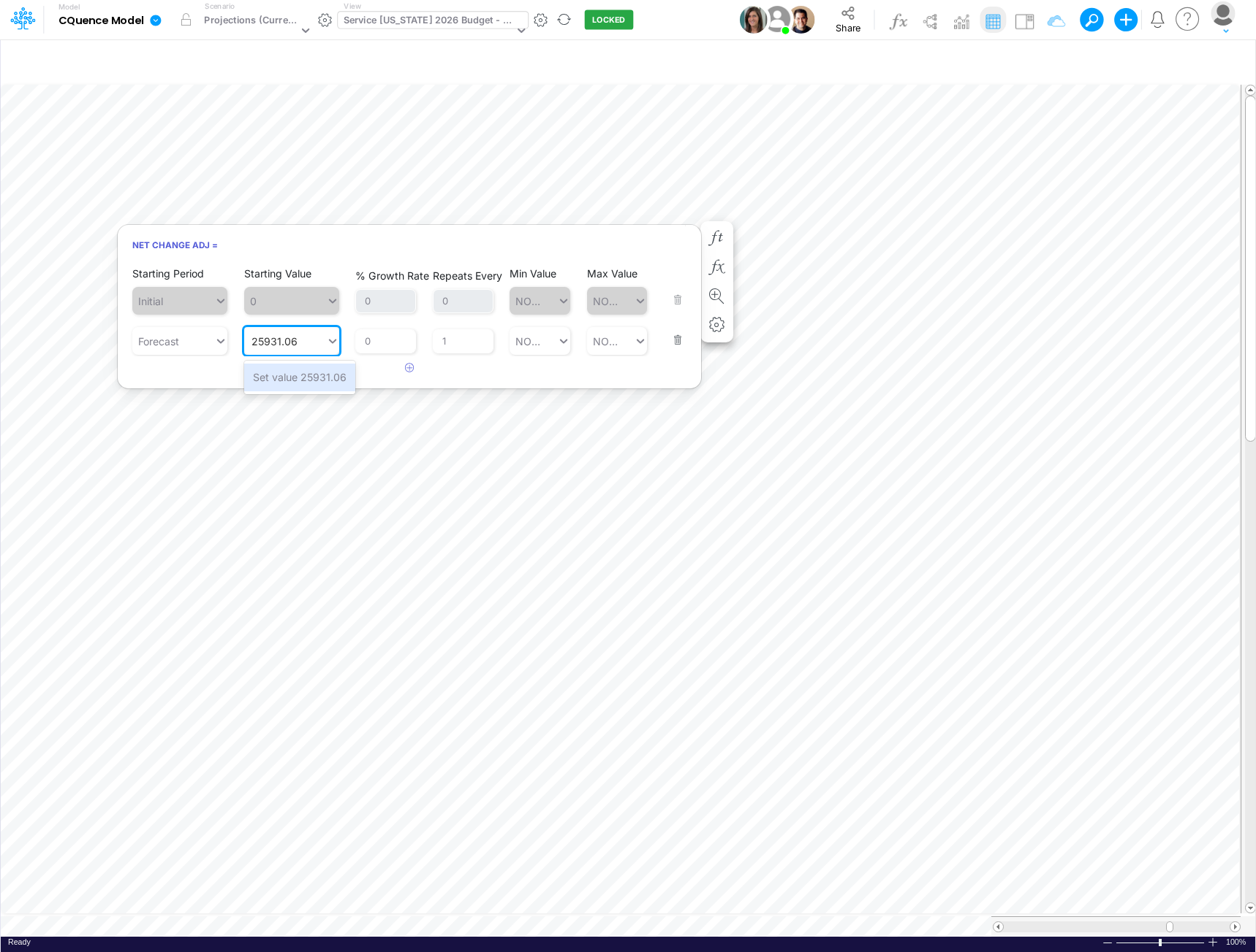
click at [285, 379] on div "Set value 25931.06" at bounding box center [300, 377] width 111 height 27
type input "25931.06"
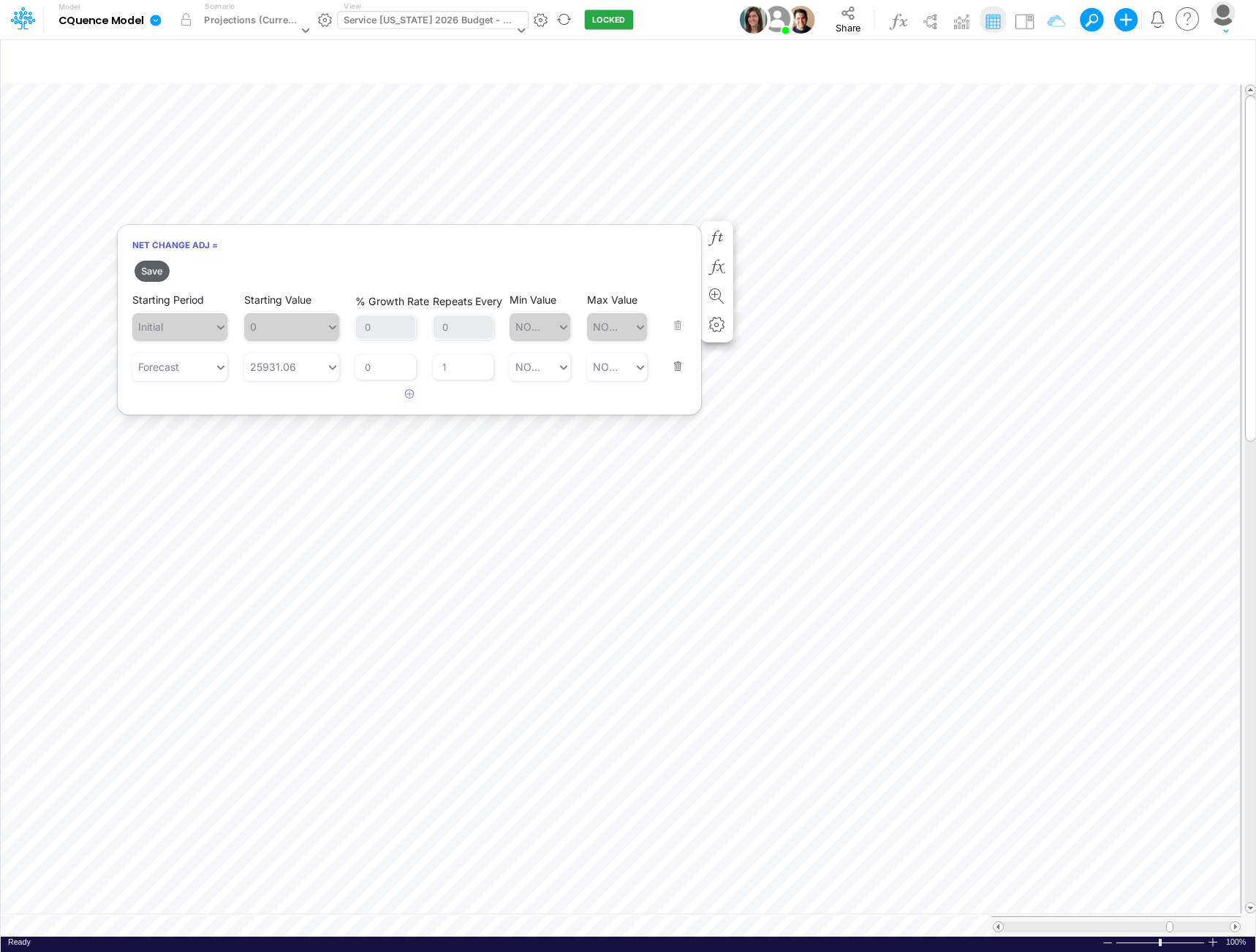
click at [152, 274] on button "Save" at bounding box center [152, 271] width 35 height 21
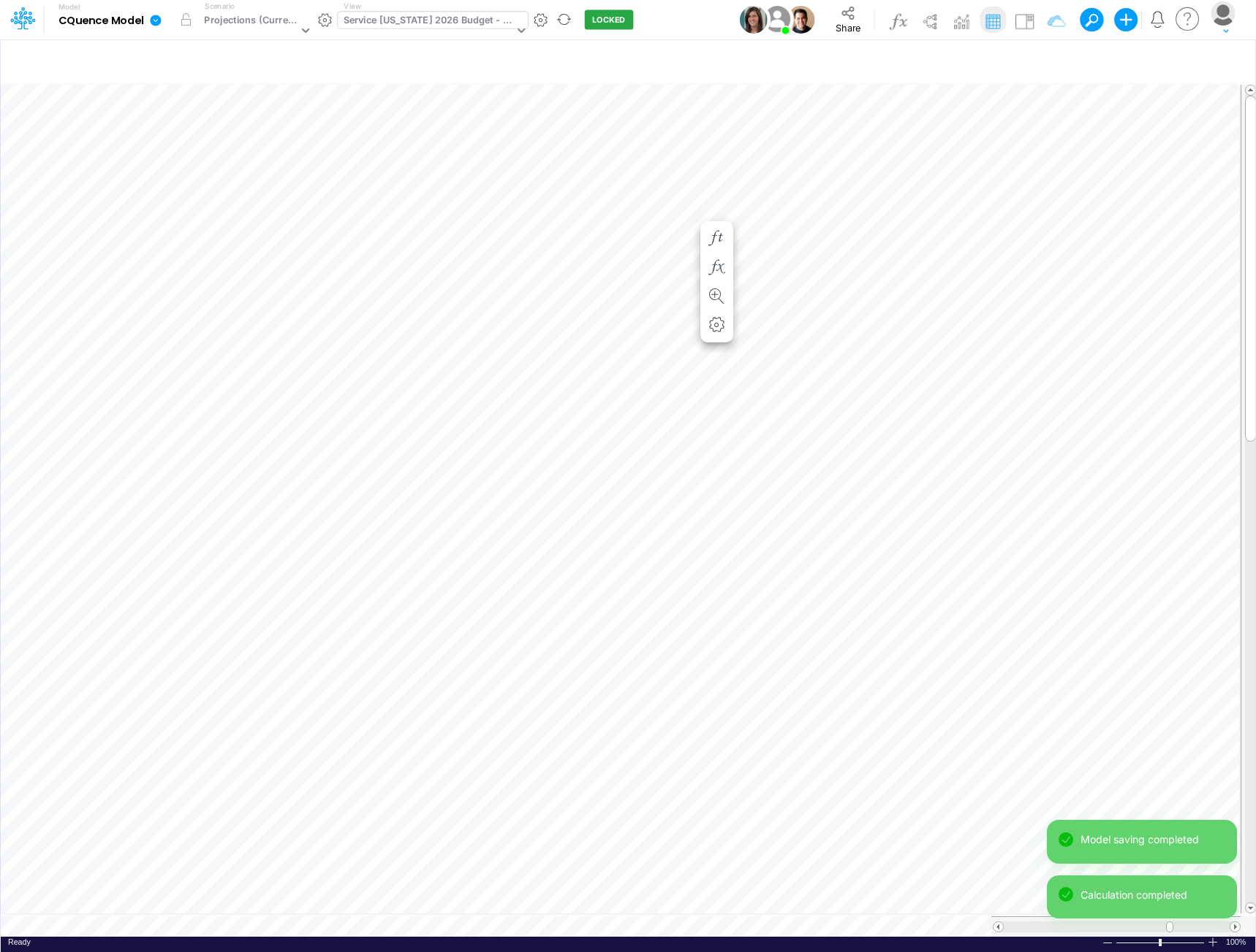
scroll to position [7, 1]
click at [711, 250] on icon "button" at bounding box center [716, 254] width 21 height 16
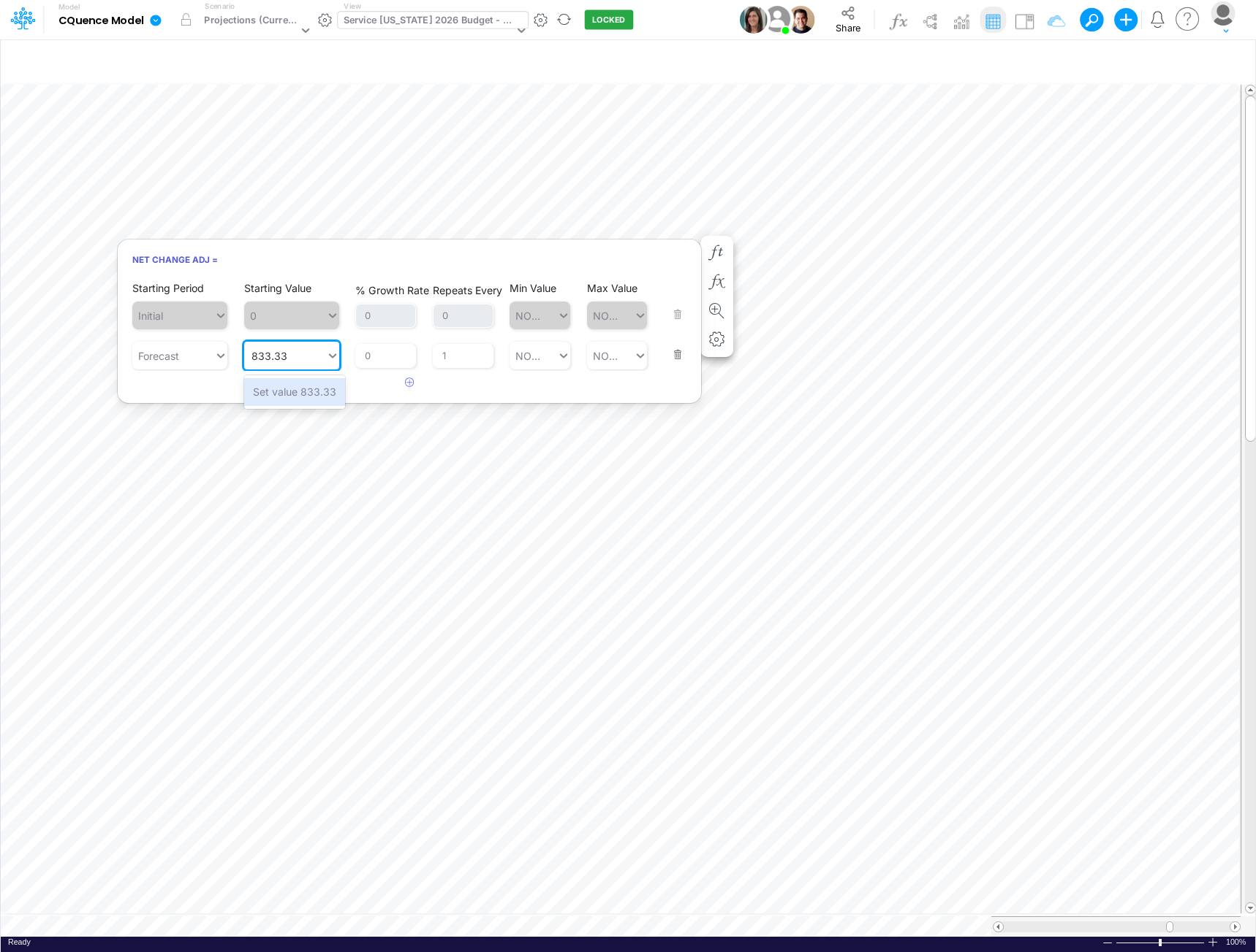
click at [266, 358] on input "833.33" at bounding box center [269, 356] width 36 height 16
click at [284, 390] on div "Set value 8333.33" at bounding box center [298, 392] width 107 height 27
type input "8333.33"
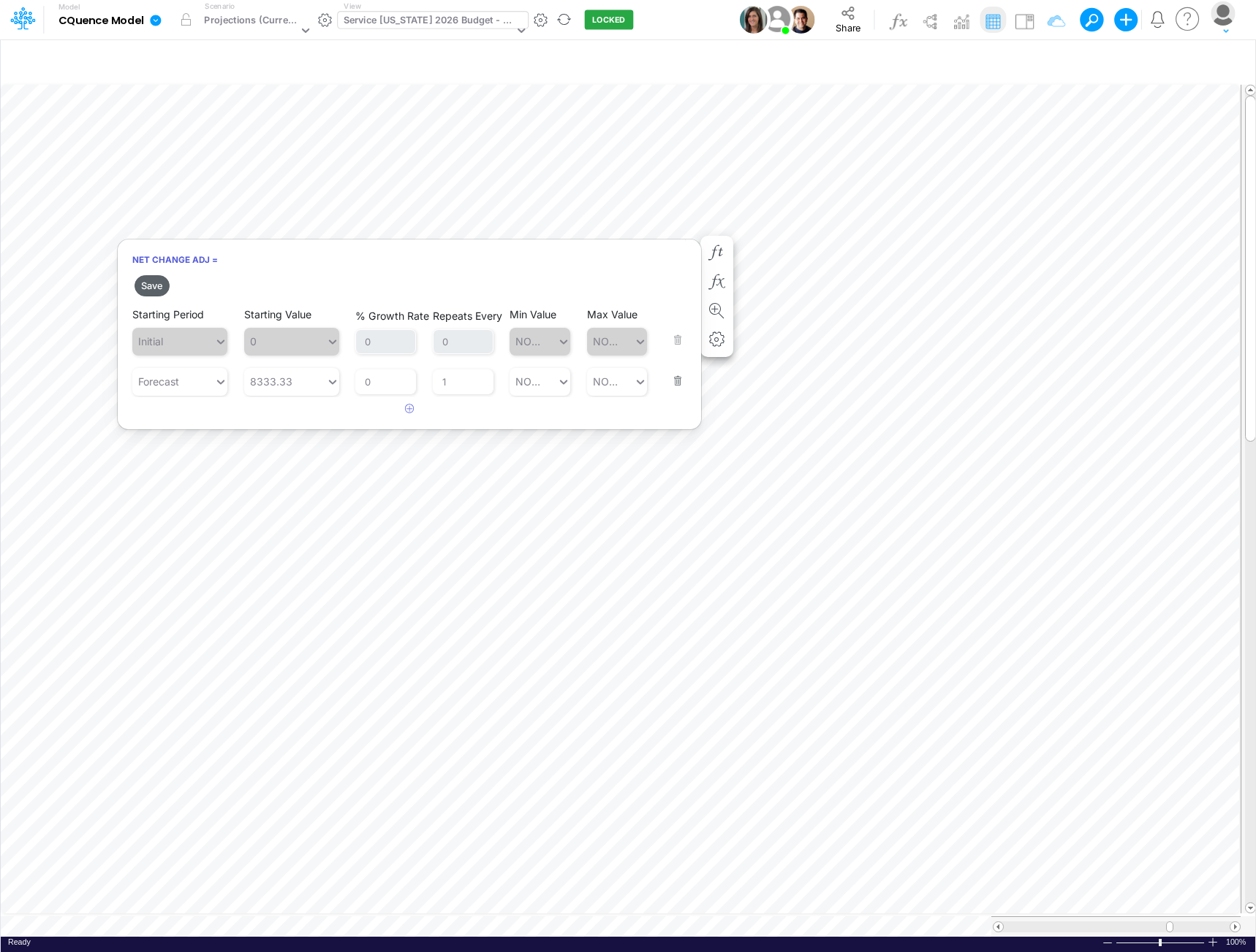
click at [156, 286] on button "Save" at bounding box center [152, 286] width 35 height 21
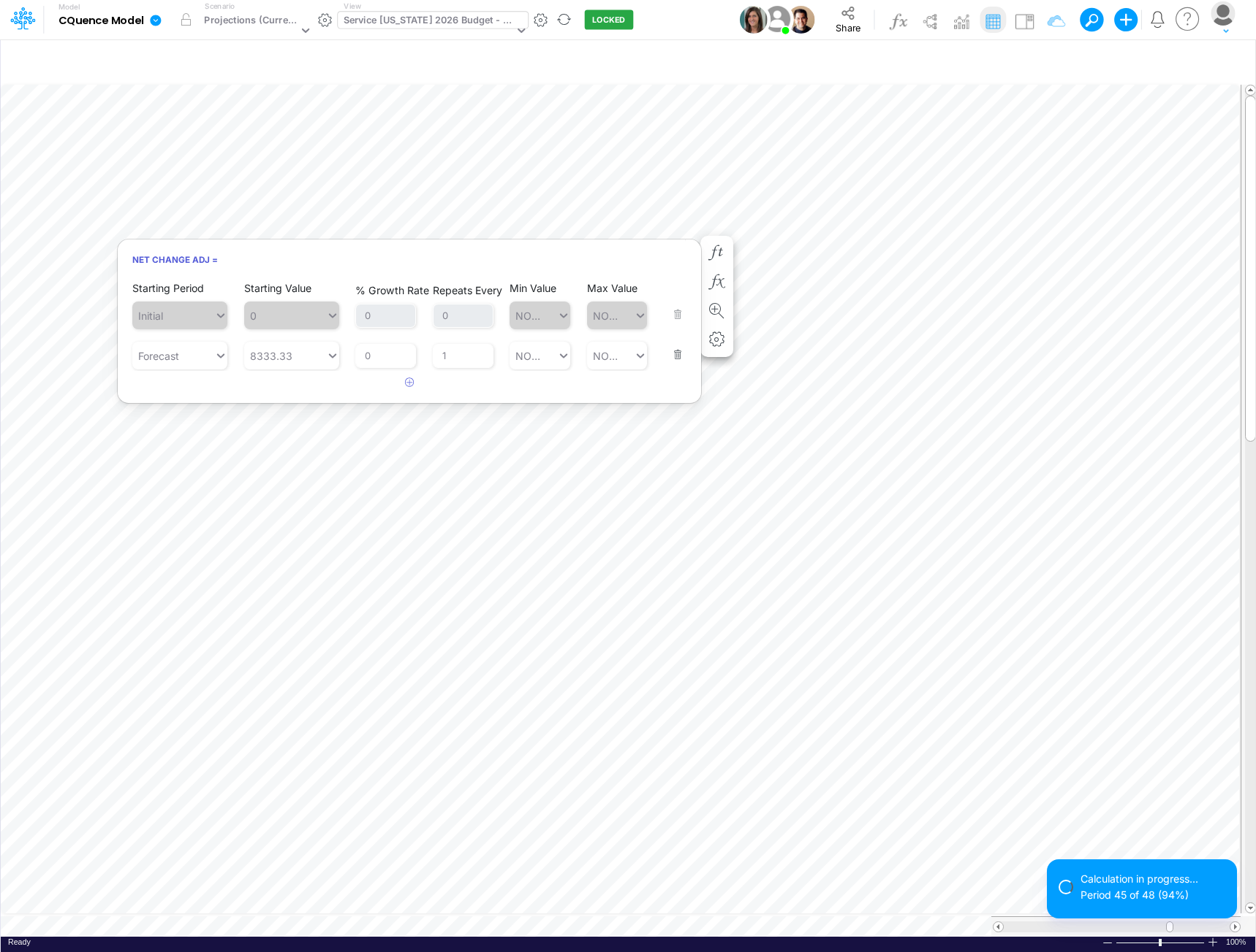
click at [670, 239] on div "Net Change Adj = Starting Period Initial Starting Value 0 % Growth Rate 0 Repea…" at bounding box center [409, 321] width 585 height 165
click at [679, 240] on div "Net Change Adj = Starting Period Initial Starting Value 0 % Growth Rate 0 Repea…" at bounding box center [409, 321] width 585 height 165
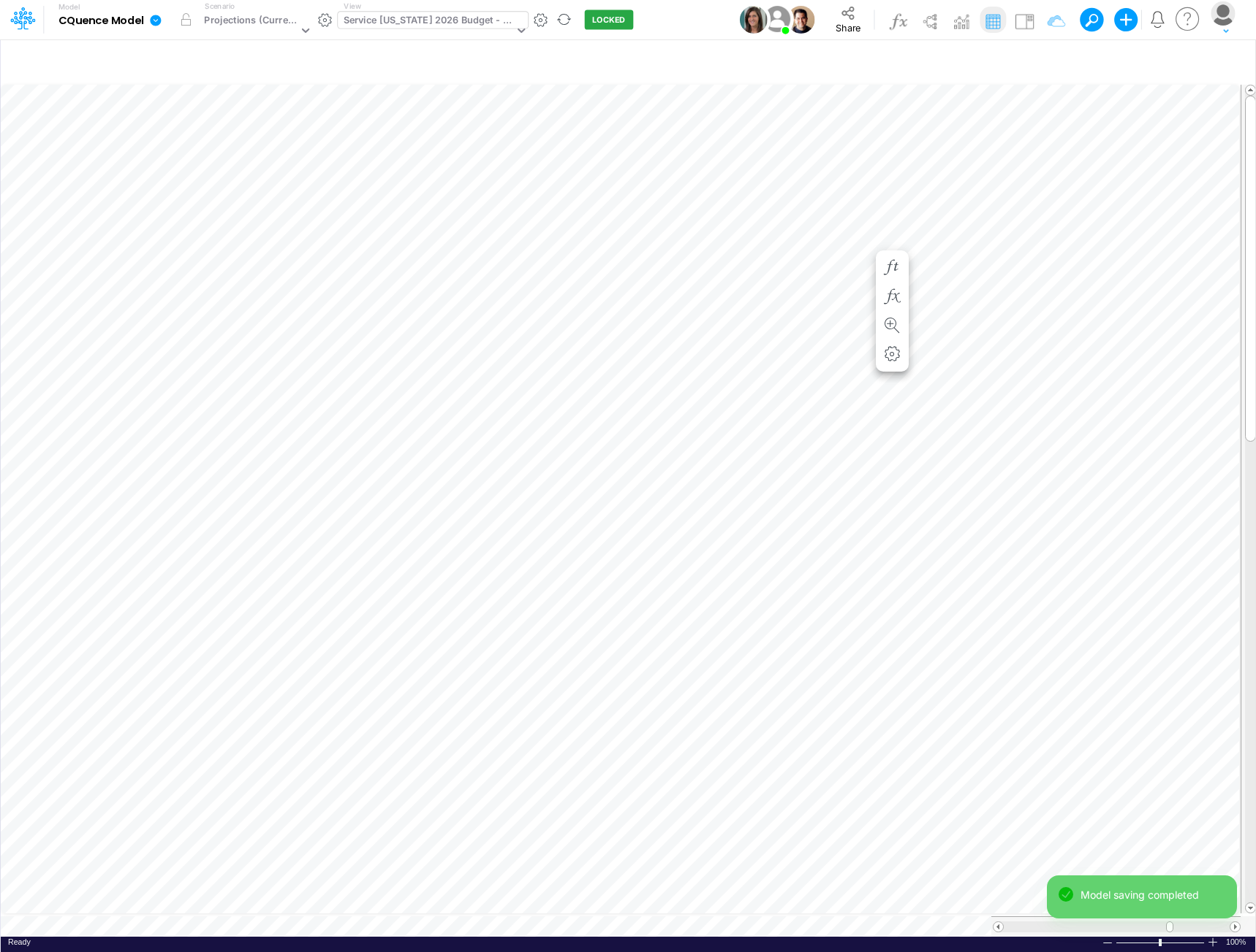
scroll to position [7, 1]
click at [718, 266] on icon "button" at bounding box center [716, 268] width 21 height 16
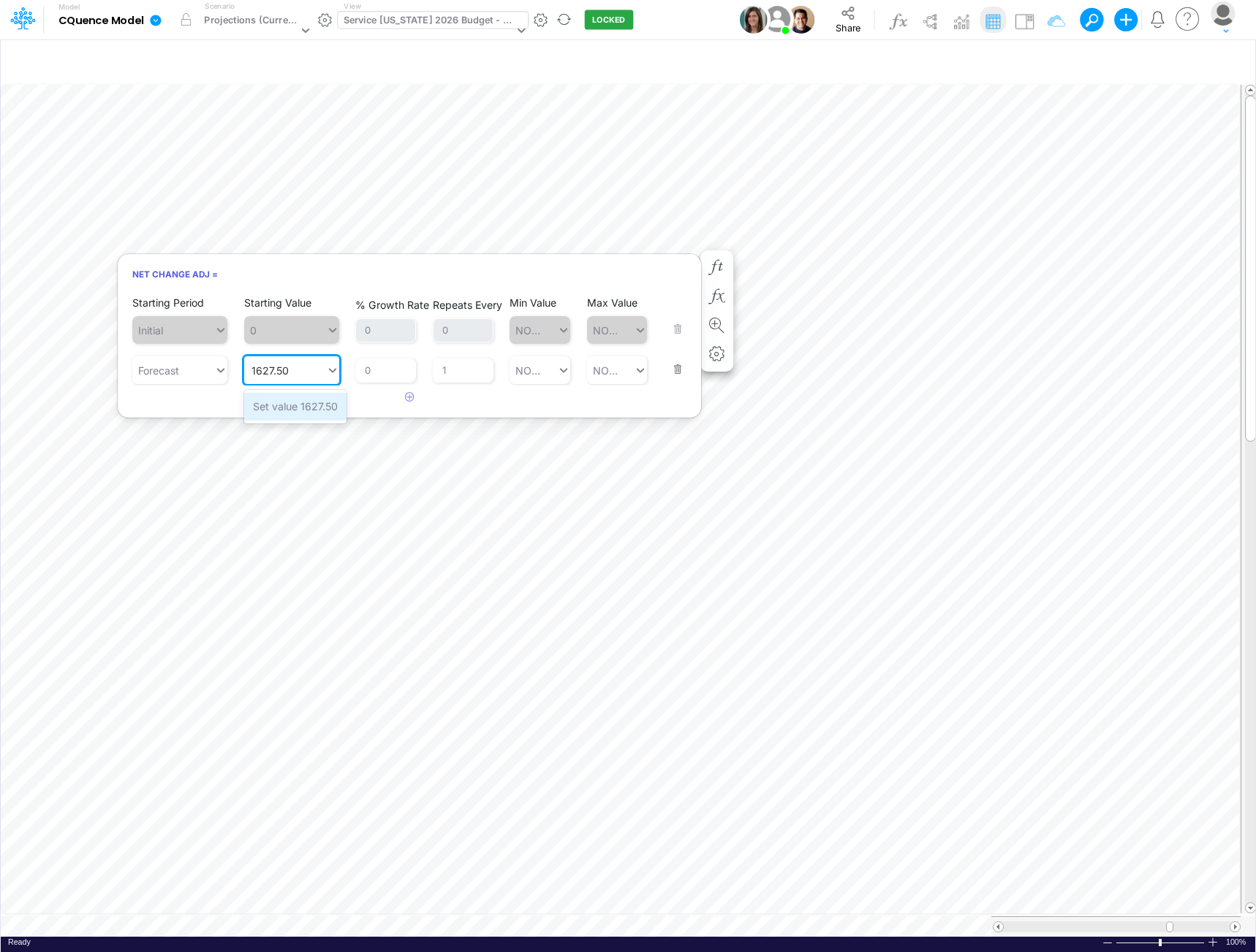
click at [290, 406] on div "Set value 1627.50" at bounding box center [295, 407] width 102 height 27
type input "1627.50"
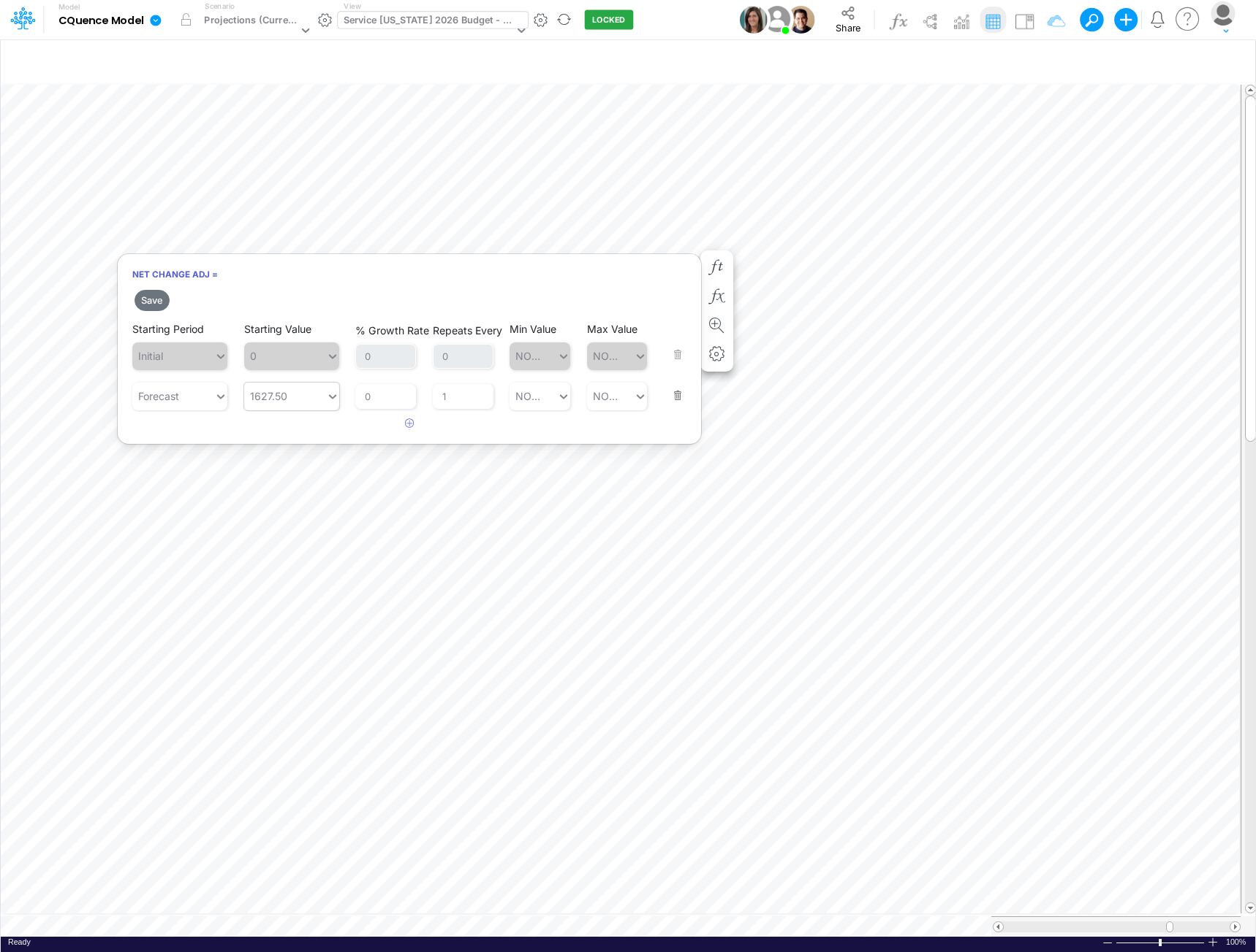
drag, startPoint x: 153, startPoint y: 298, endPoint x: 224, endPoint y: 291, distance: 71.3
click at [153, 298] on button "Save" at bounding box center [152, 300] width 35 height 21
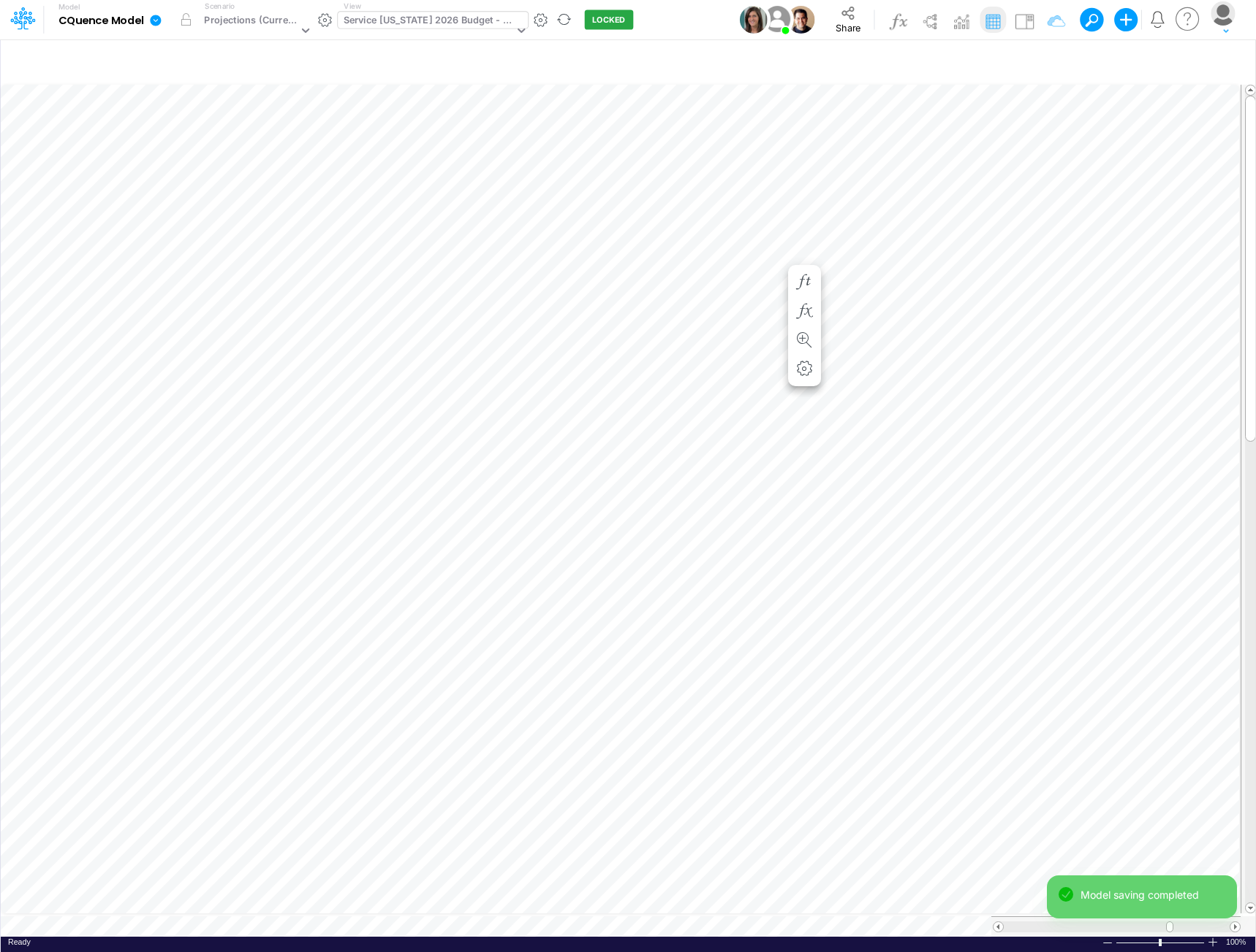
scroll to position [7, 1]
click at [715, 277] on icon "button" at bounding box center [716, 283] width 21 height 16
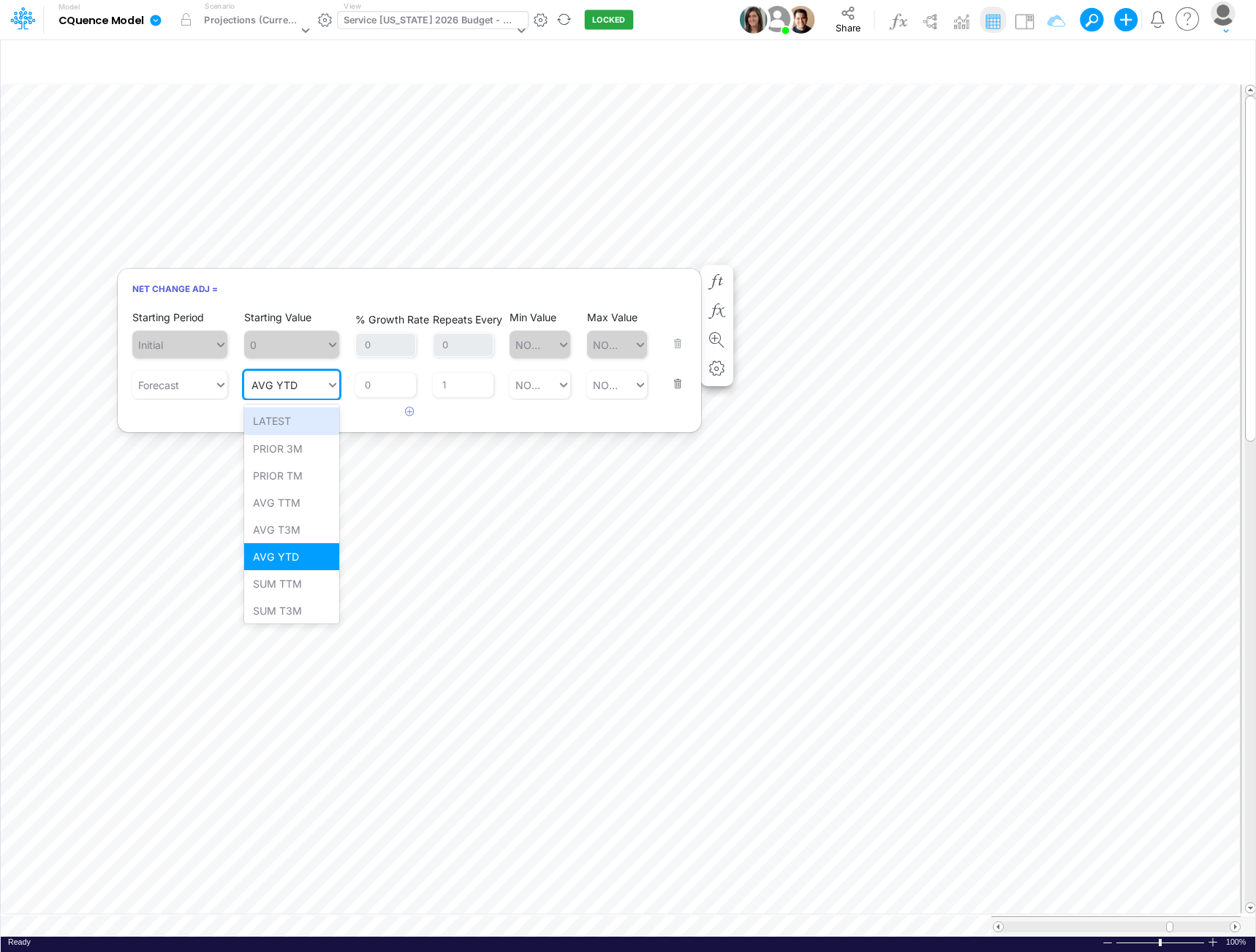
click at [304, 385] on div "AVG YTD AVG YTD" at bounding box center [285, 385] width 82 height 24
click at [304, 421] on div "Set value 25476.15" at bounding box center [299, 421] width 109 height 27
type input "25476.15"
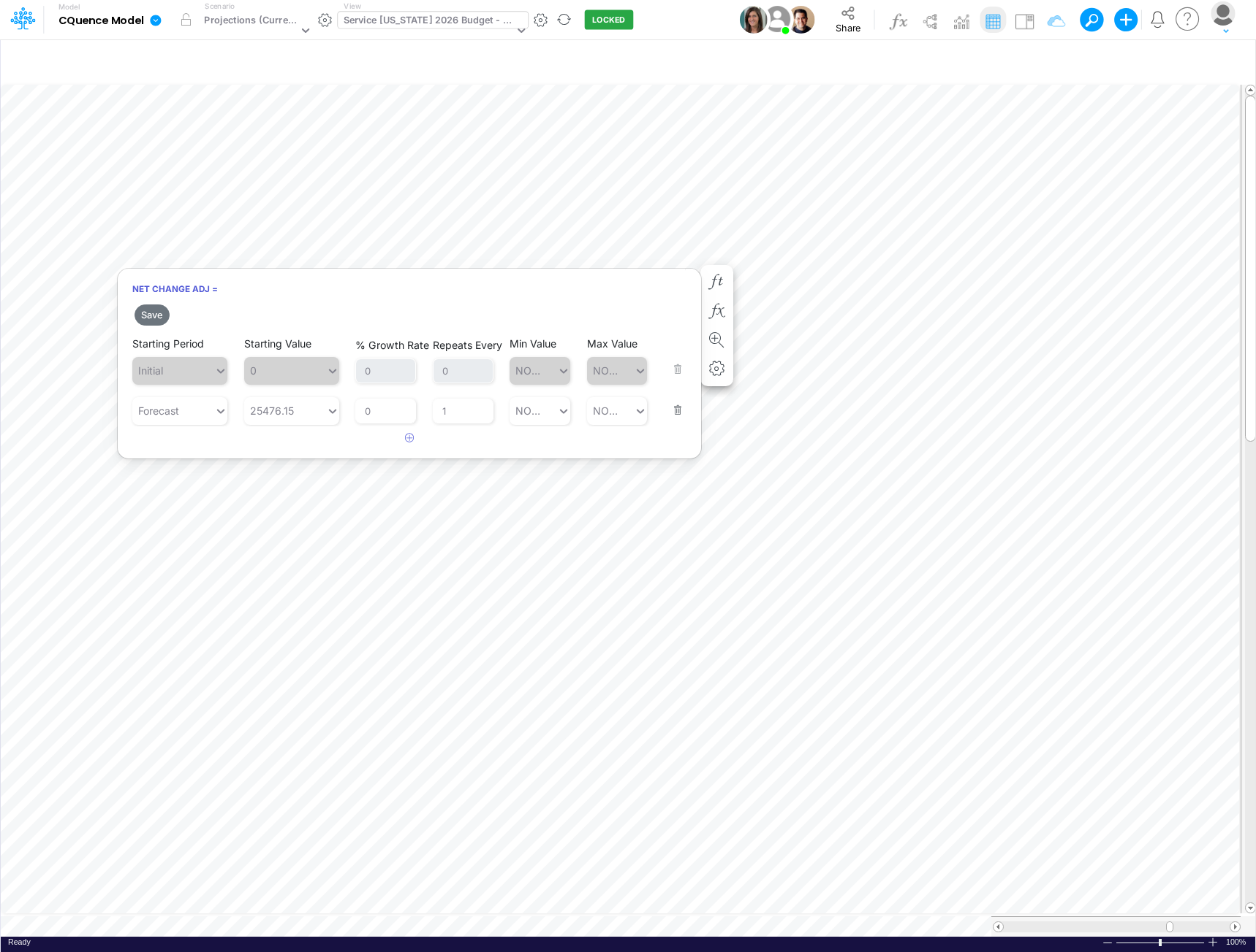
drag, startPoint x: 147, startPoint y: 315, endPoint x: 697, endPoint y: 314, distance: 550.0
click at [147, 315] on button "Save" at bounding box center [152, 315] width 35 height 21
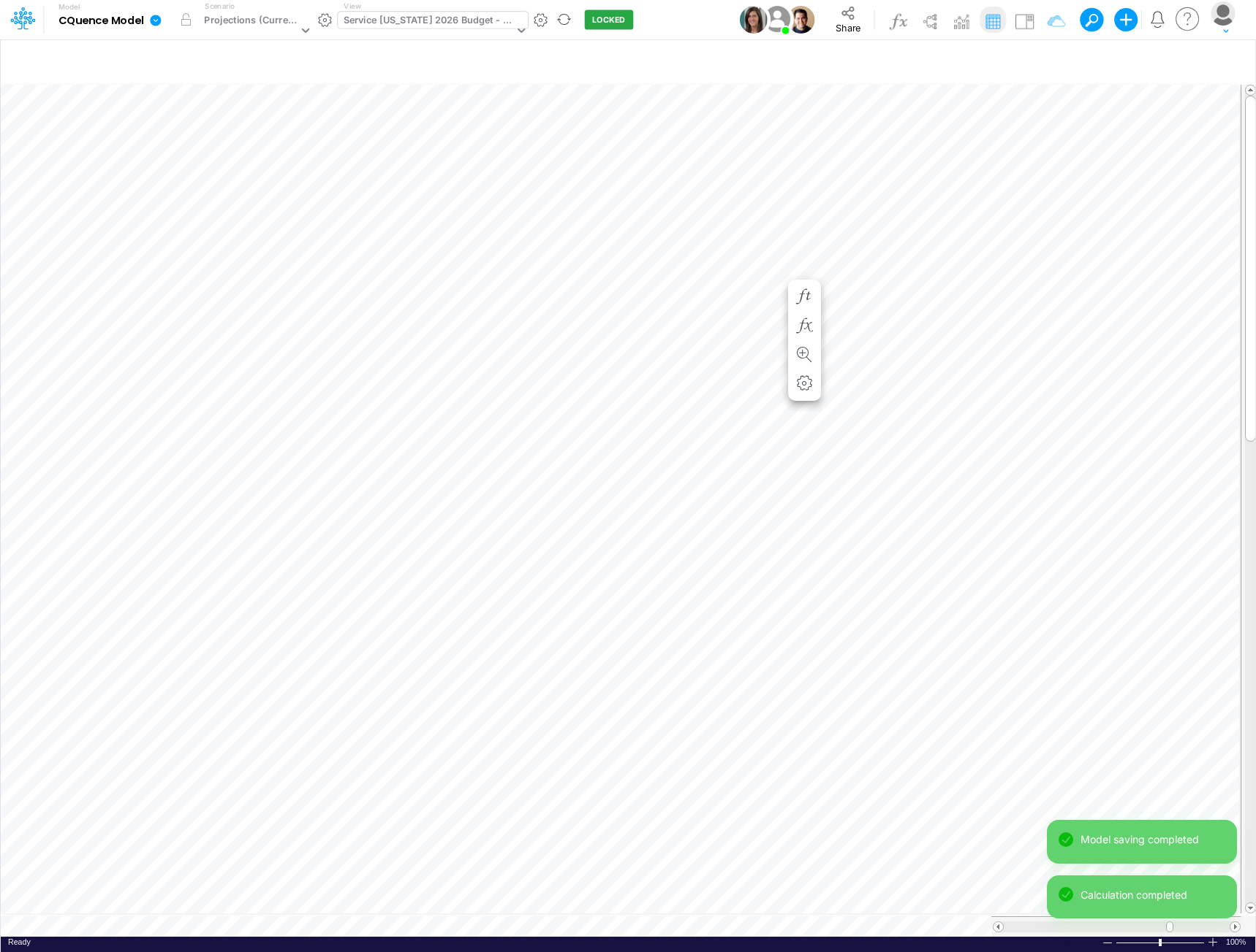
scroll to position [7, 1]
click at [720, 298] on icon "button" at bounding box center [716, 298] width 21 height 16
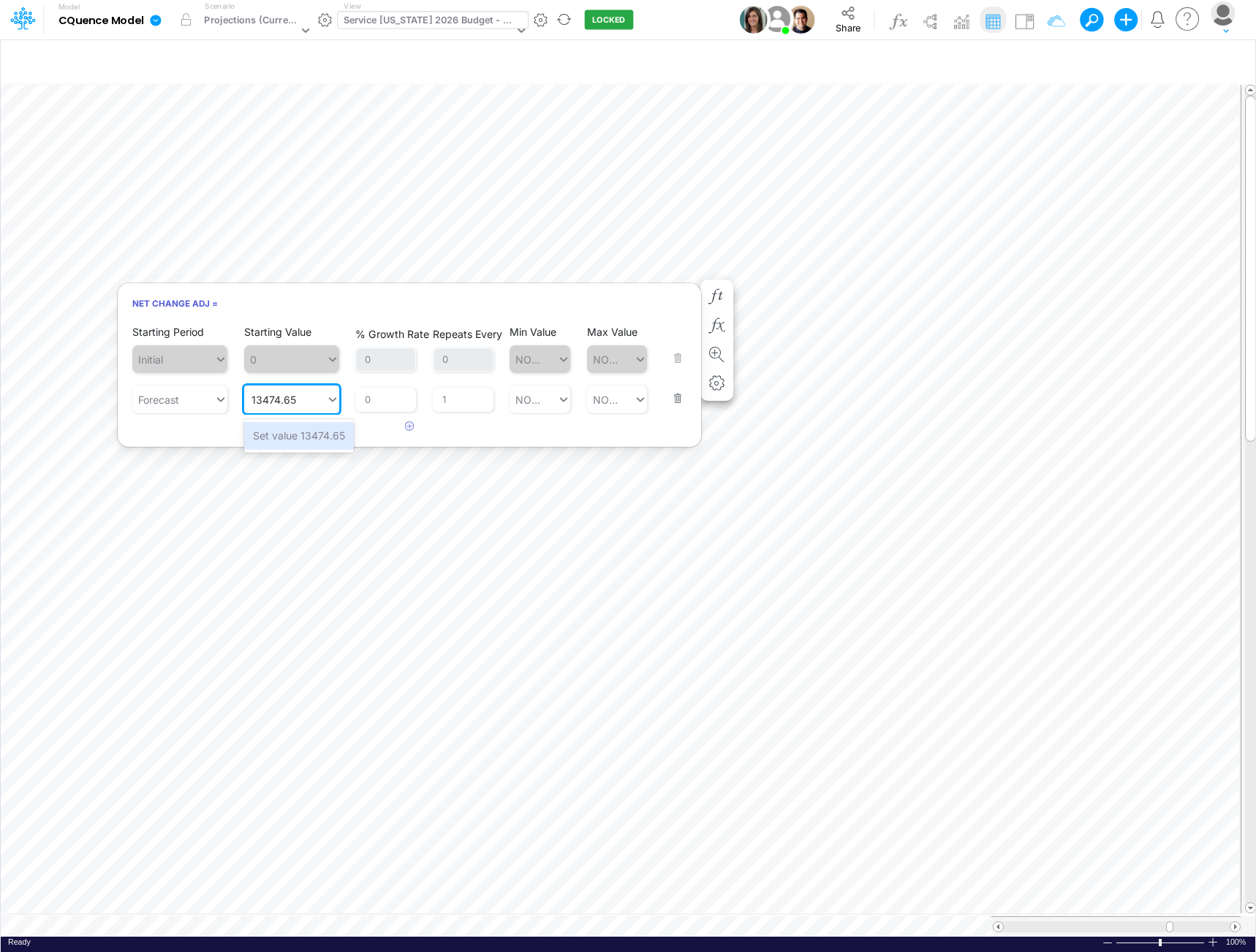
click at [290, 435] on div "Set value 13474.65" at bounding box center [299, 436] width 109 height 27
type input "13474.65"
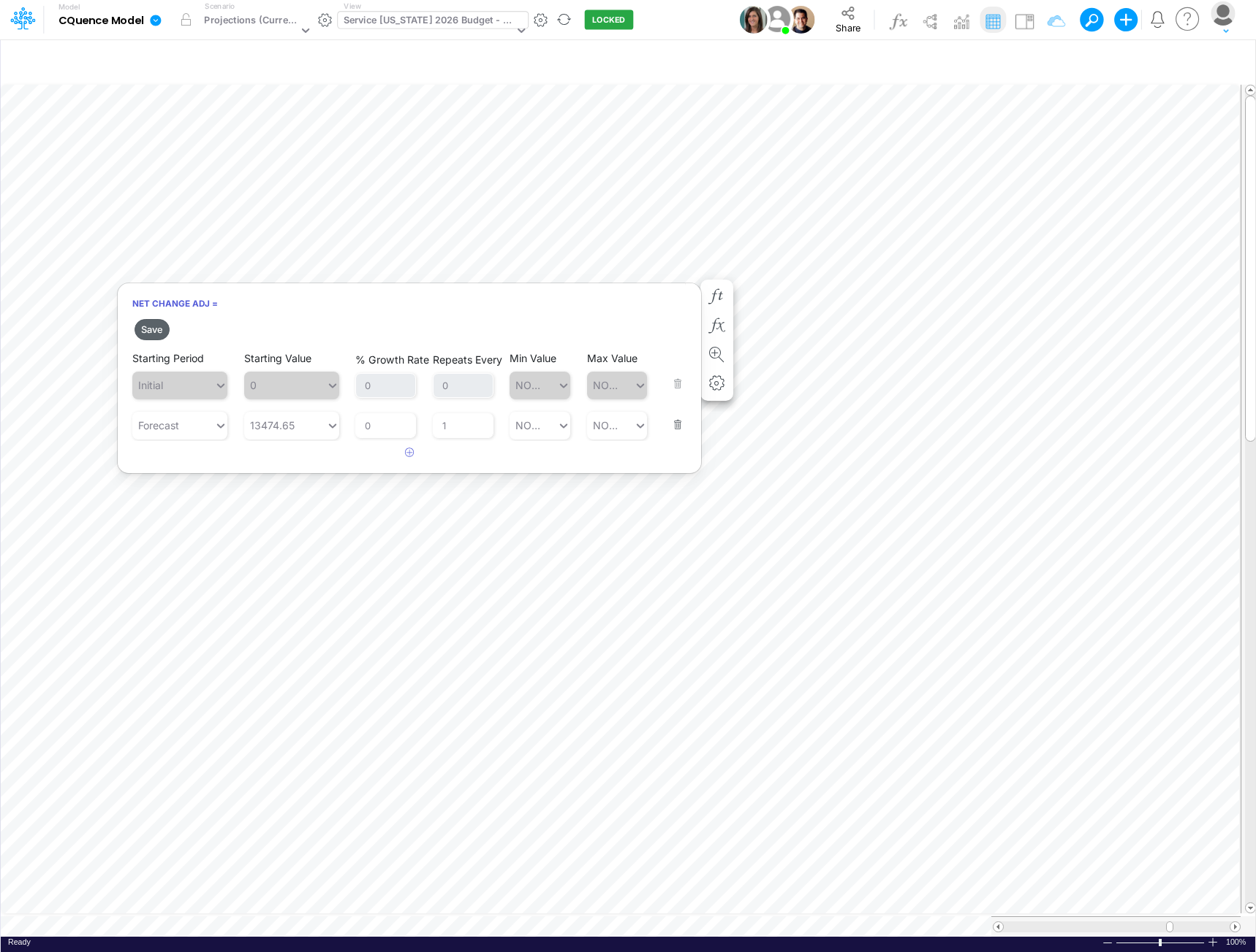
click at [146, 327] on button "Save" at bounding box center [152, 330] width 35 height 21
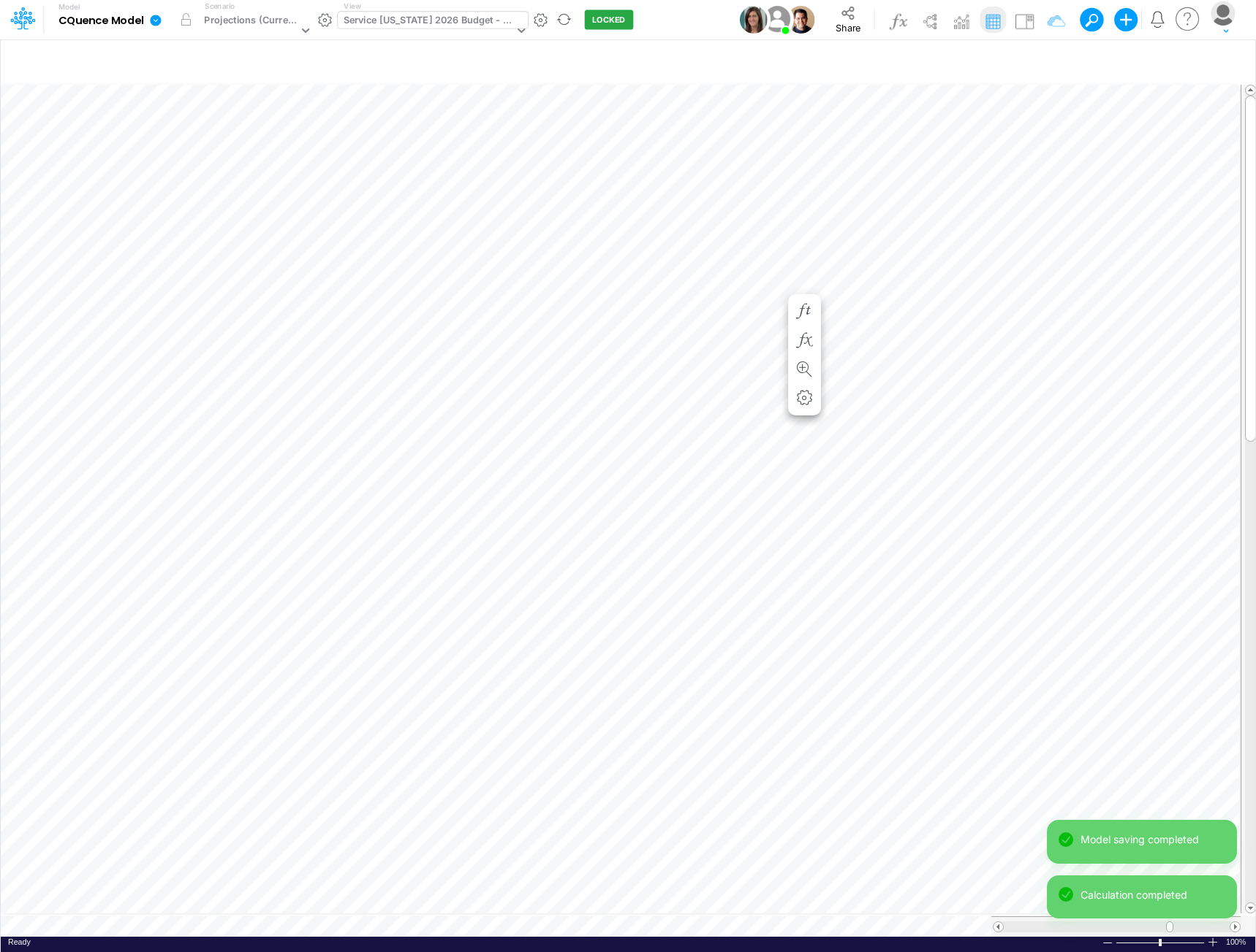
scroll to position [7, 1]
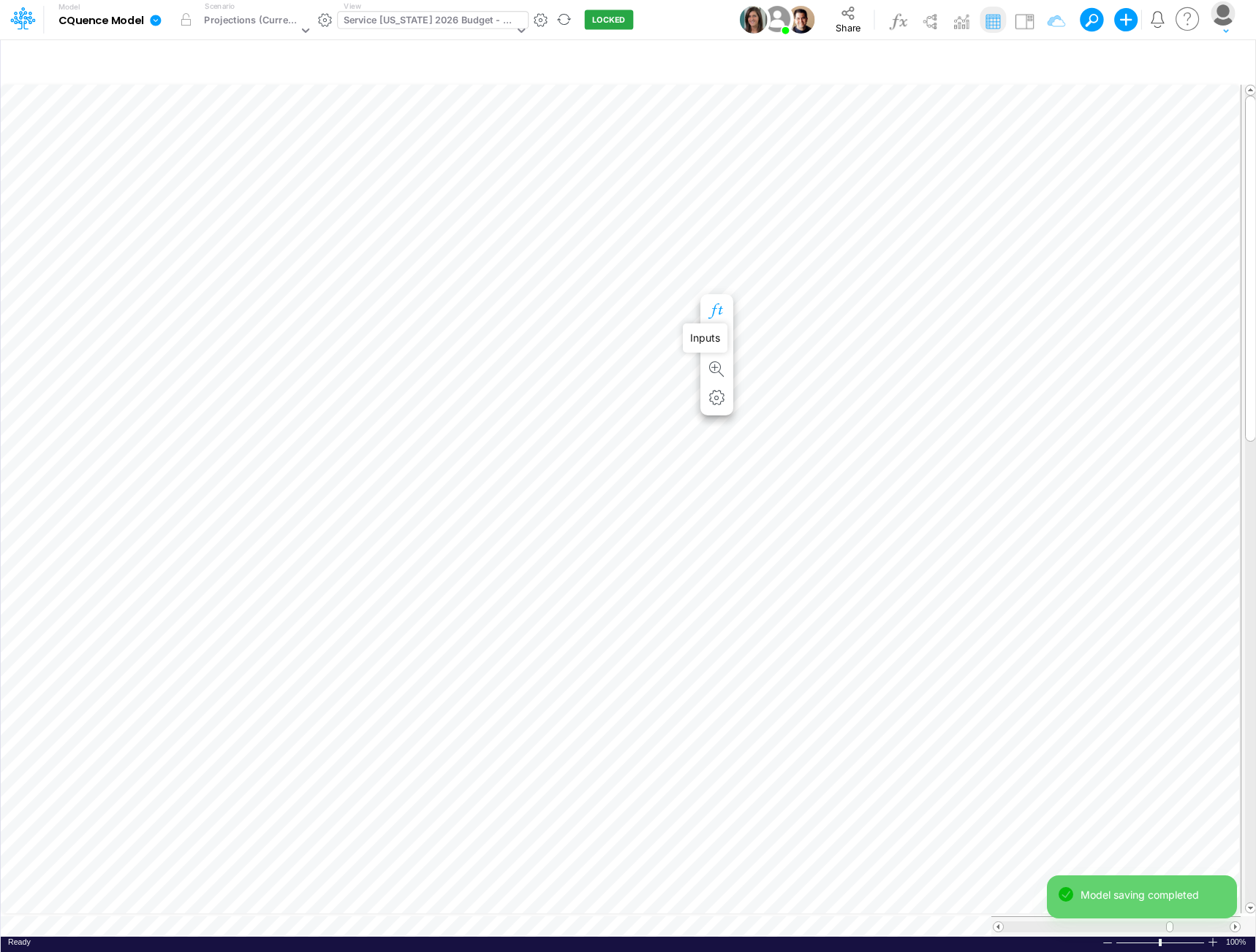
click at [717, 306] on icon "button" at bounding box center [716, 312] width 21 height 16
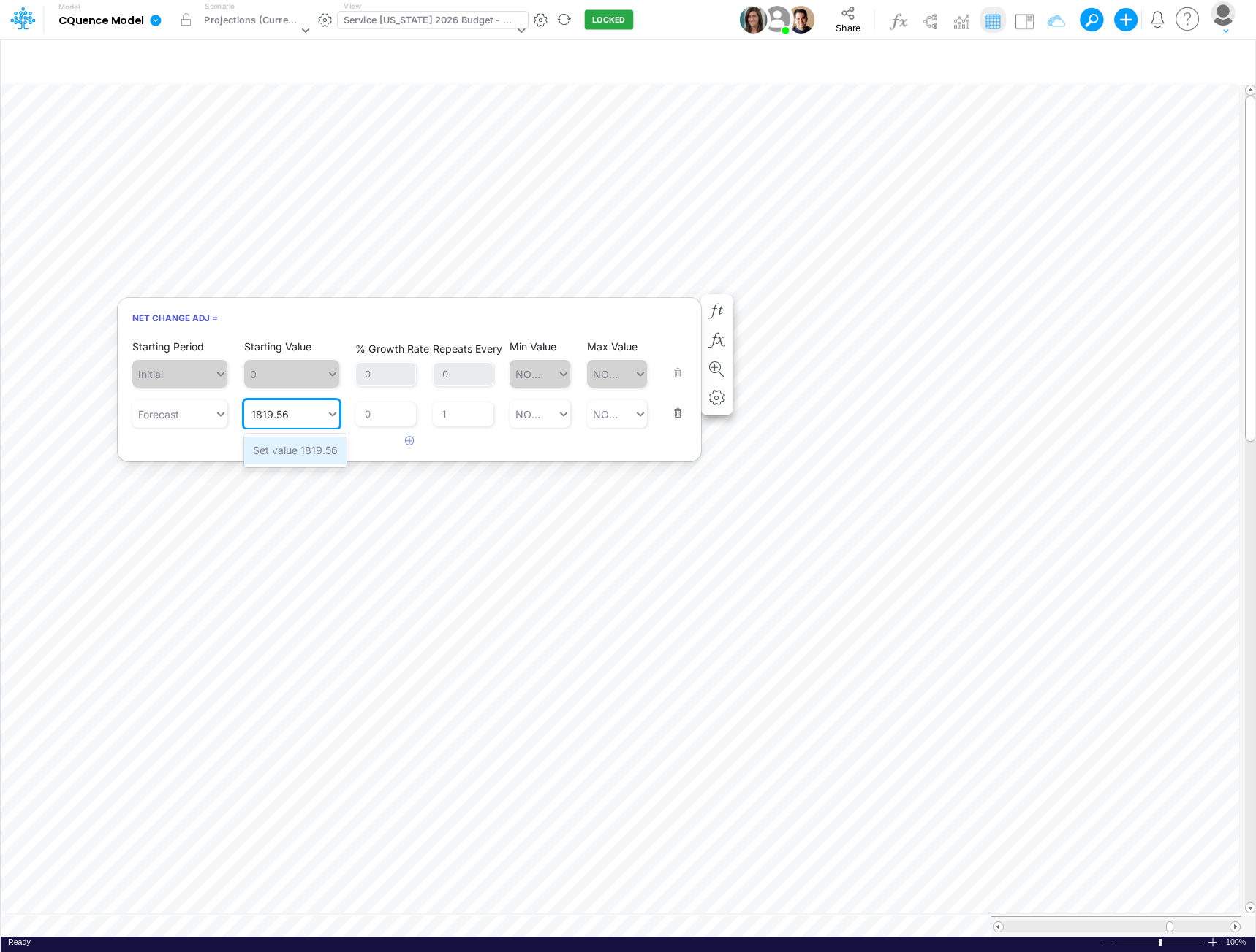
click at [301, 456] on div "Set value 1819.56" at bounding box center [295, 451] width 102 height 27
type input "1819.56"
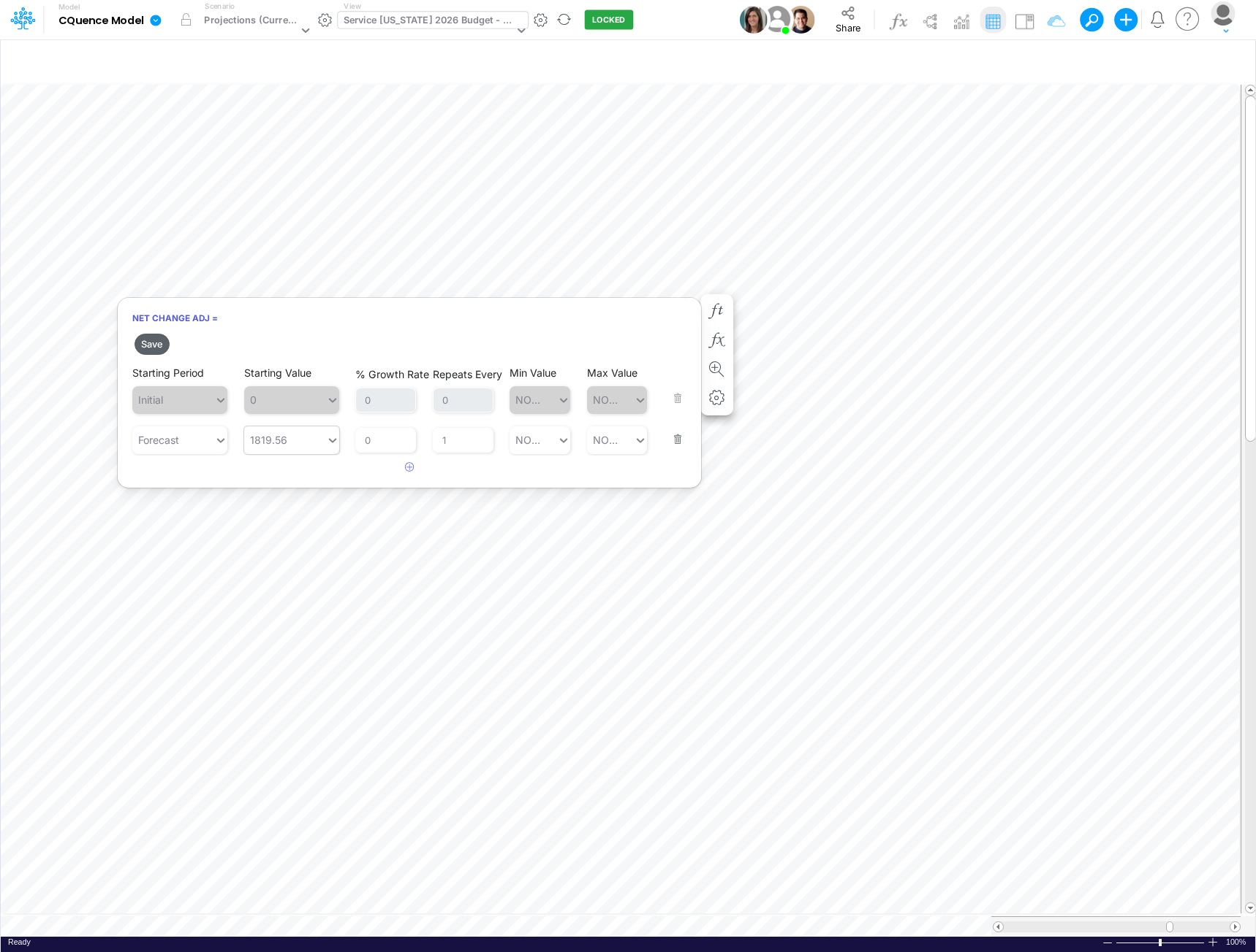
click at [154, 343] on button "Save" at bounding box center [152, 344] width 35 height 21
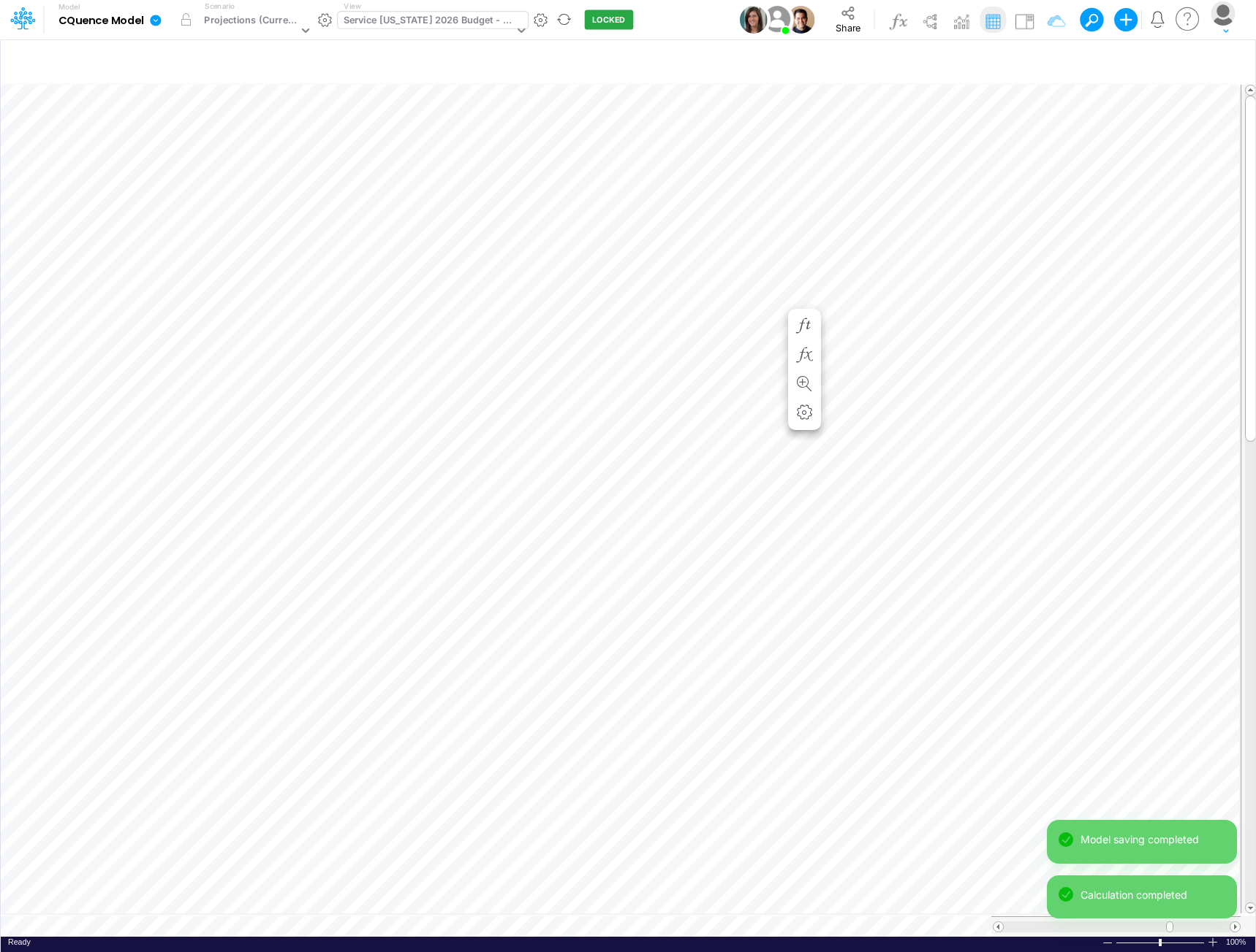
scroll to position [7, 1]
click at [720, 327] on icon "button" at bounding box center [716, 326] width 21 height 16
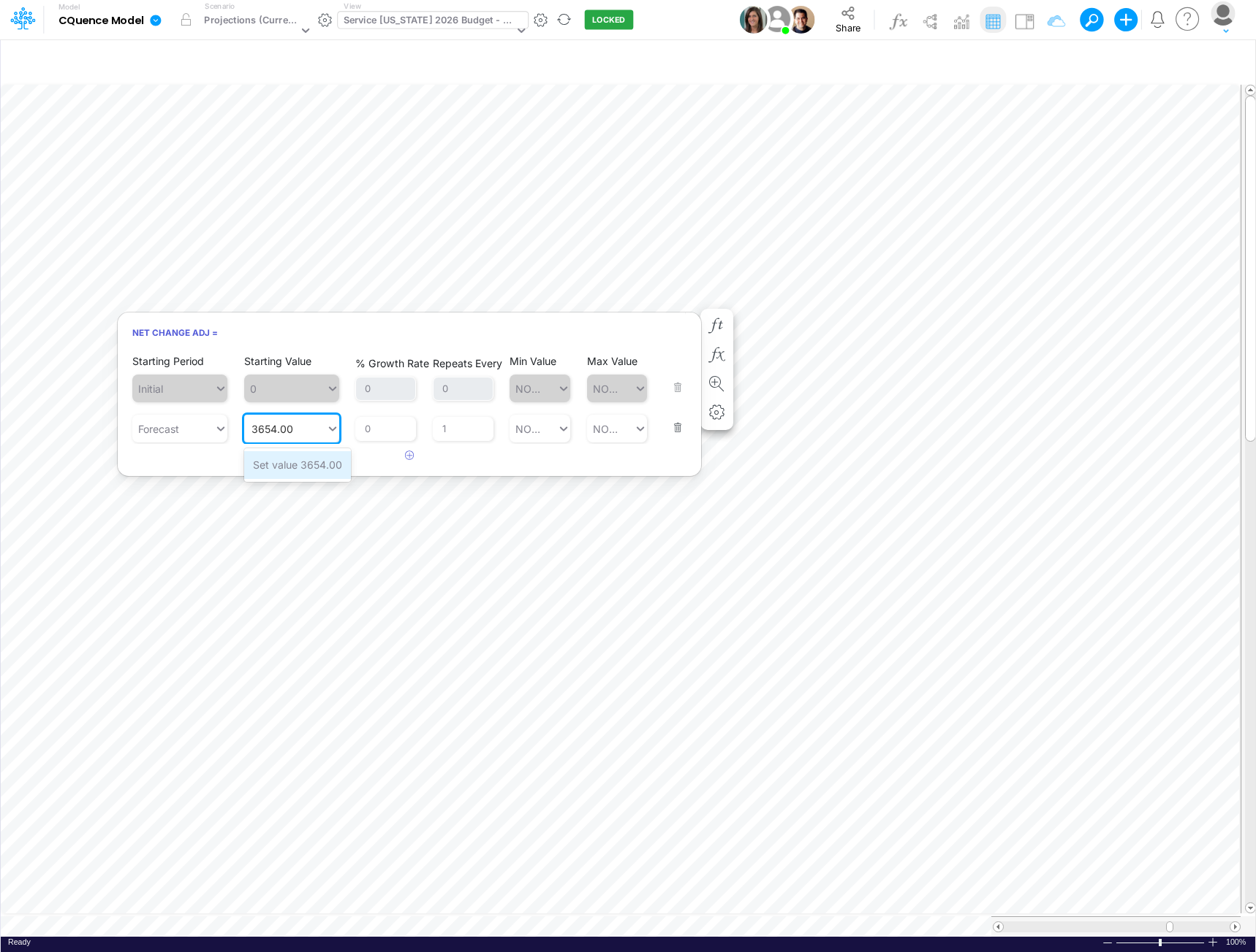
click at [318, 467] on div "Set value 3654.00" at bounding box center [297, 465] width 106 height 27
type input "3654.00"
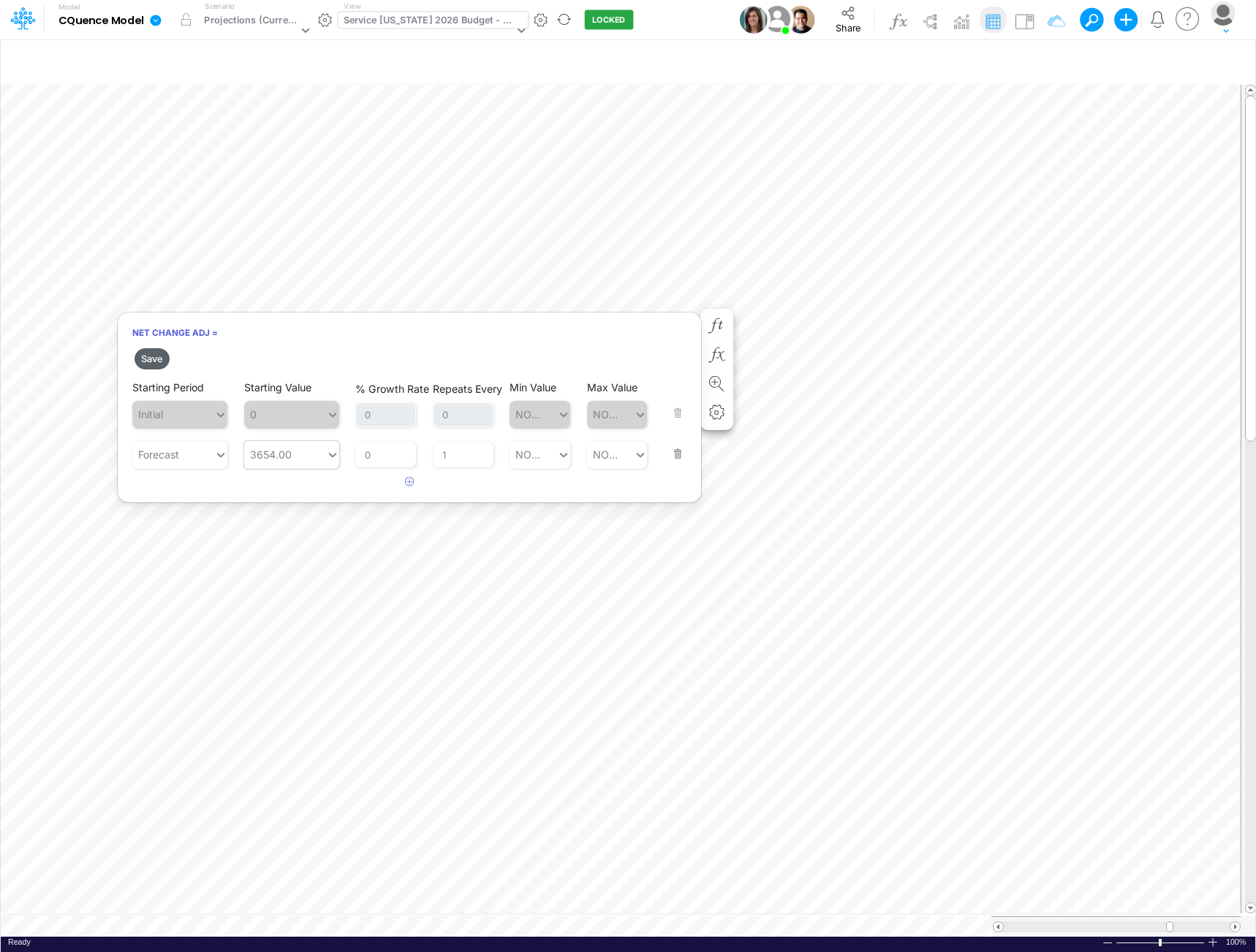
click at [150, 356] on button "Save" at bounding box center [152, 359] width 35 height 21
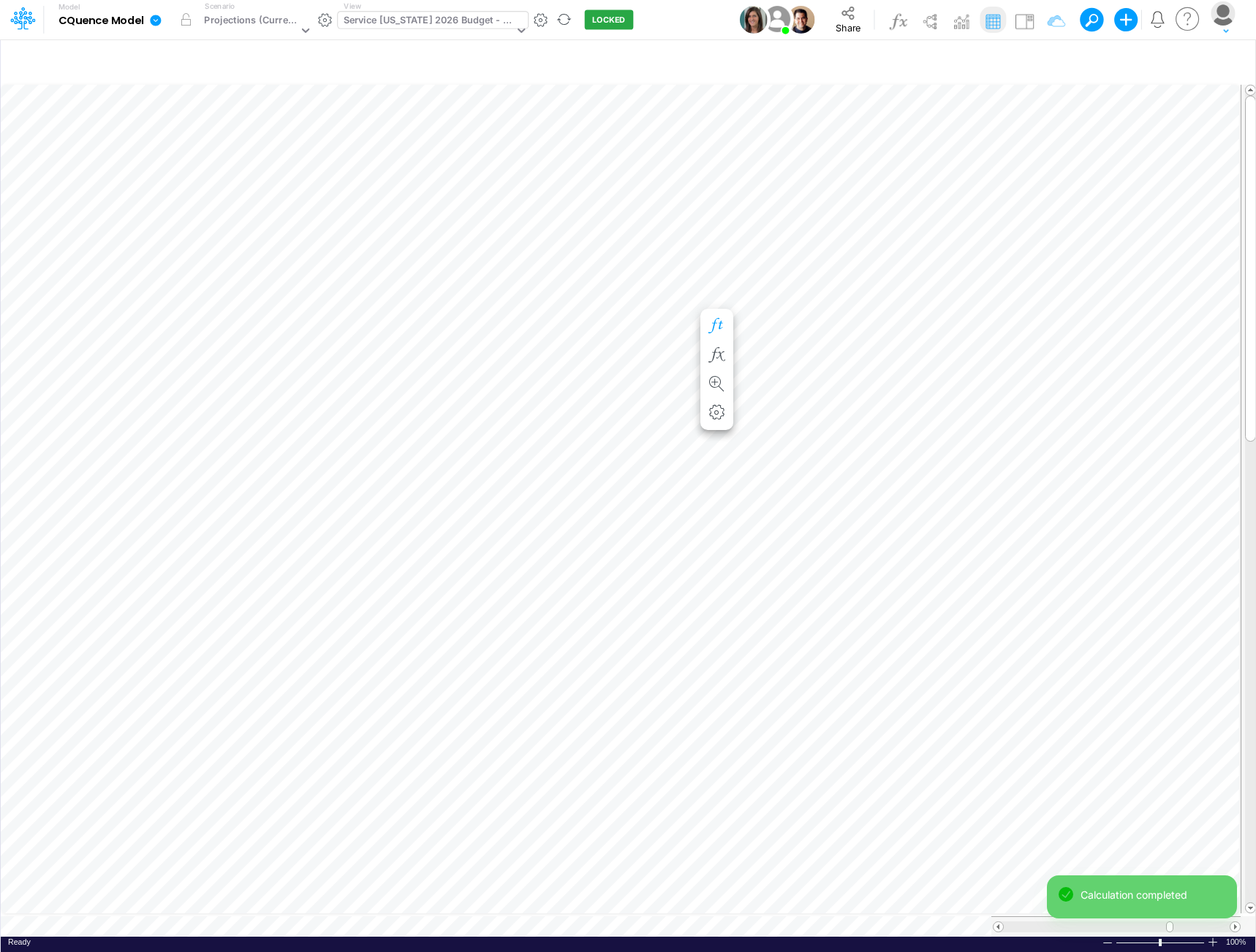
click at [718, 324] on icon "button" at bounding box center [716, 326] width 21 height 16
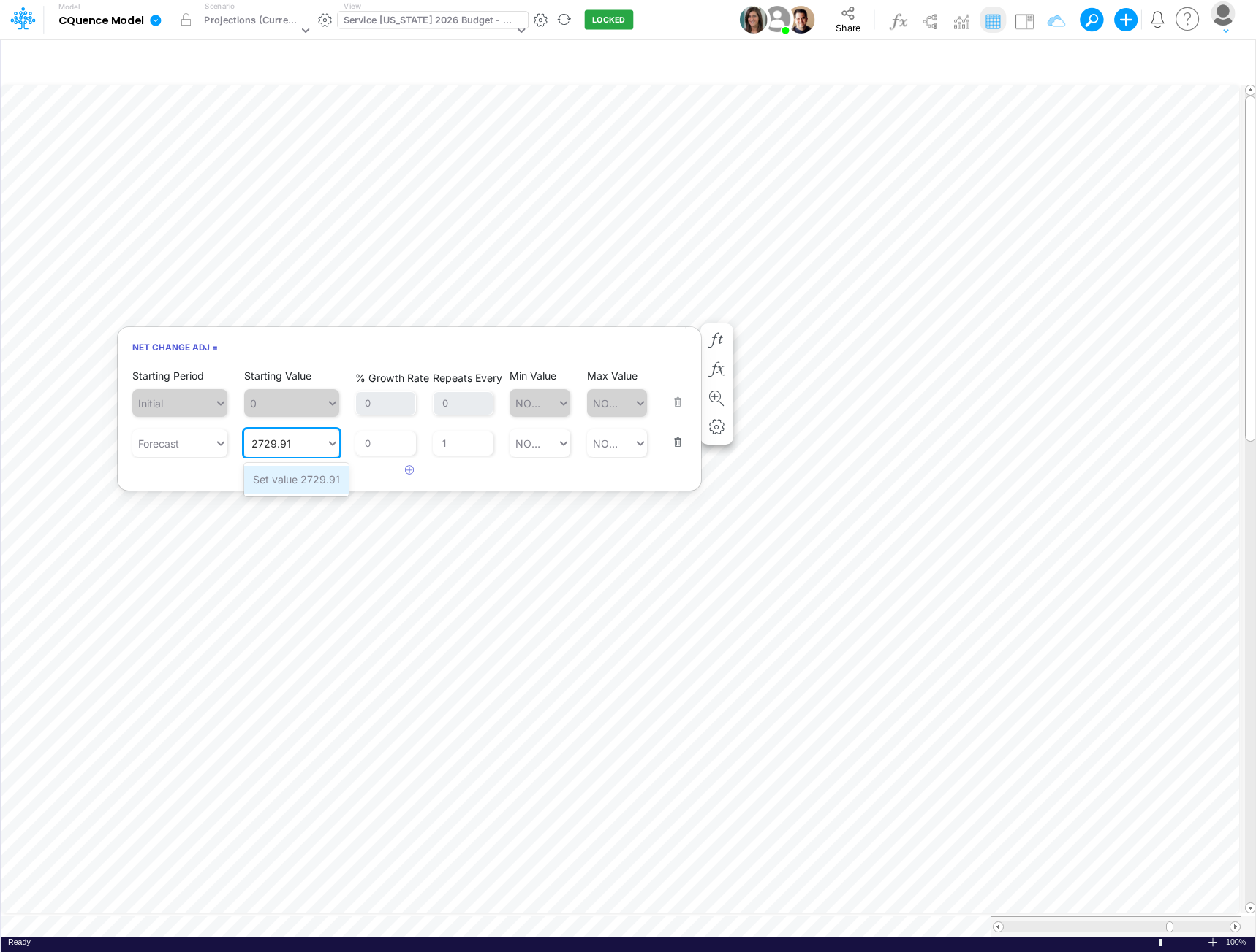
click at [280, 475] on div "Set value 2729.91" at bounding box center [296, 480] width 104 height 27
type input "2729.91"
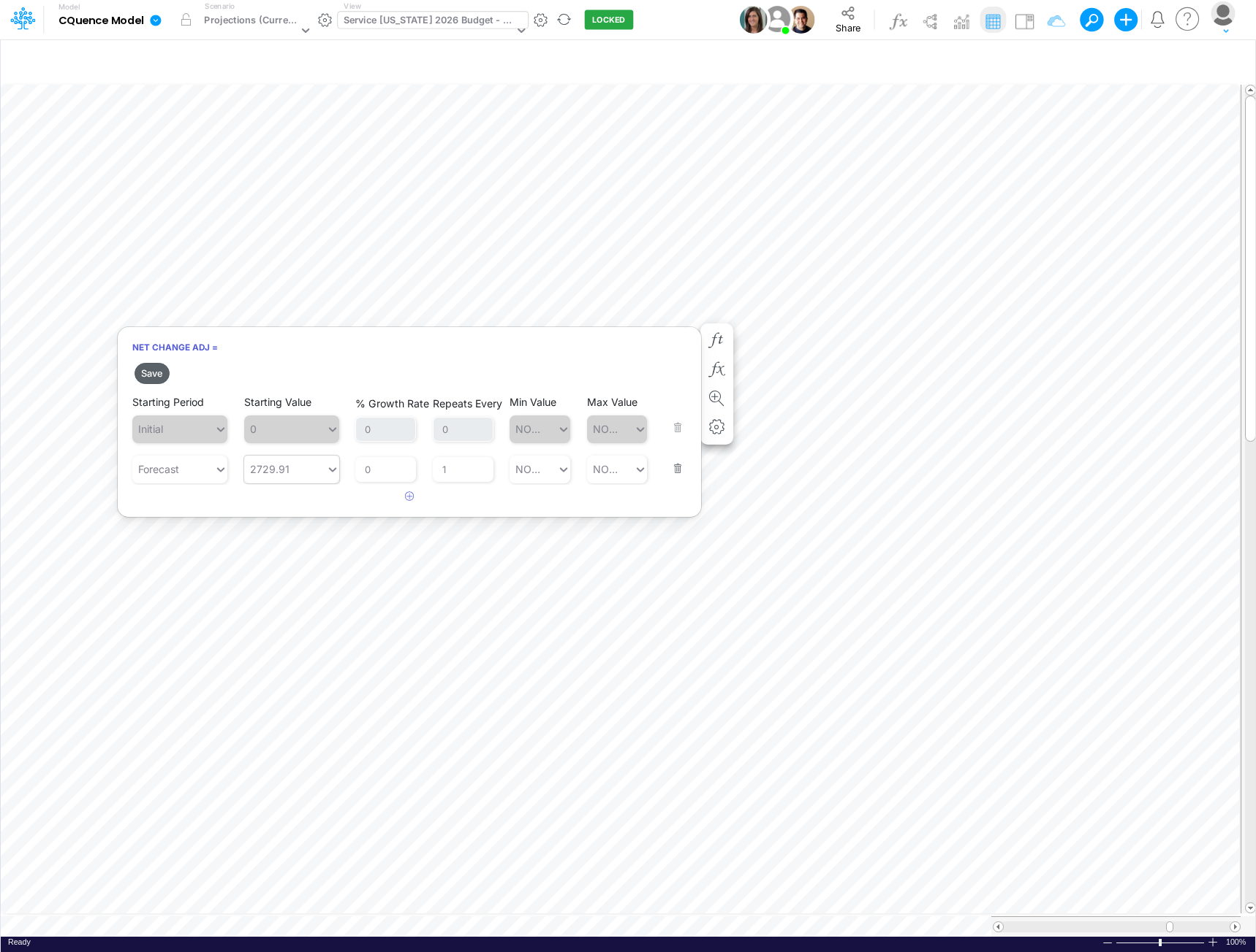
click at [154, 377] on button "Save" at bounding box center [152, 374] width 35 height 21
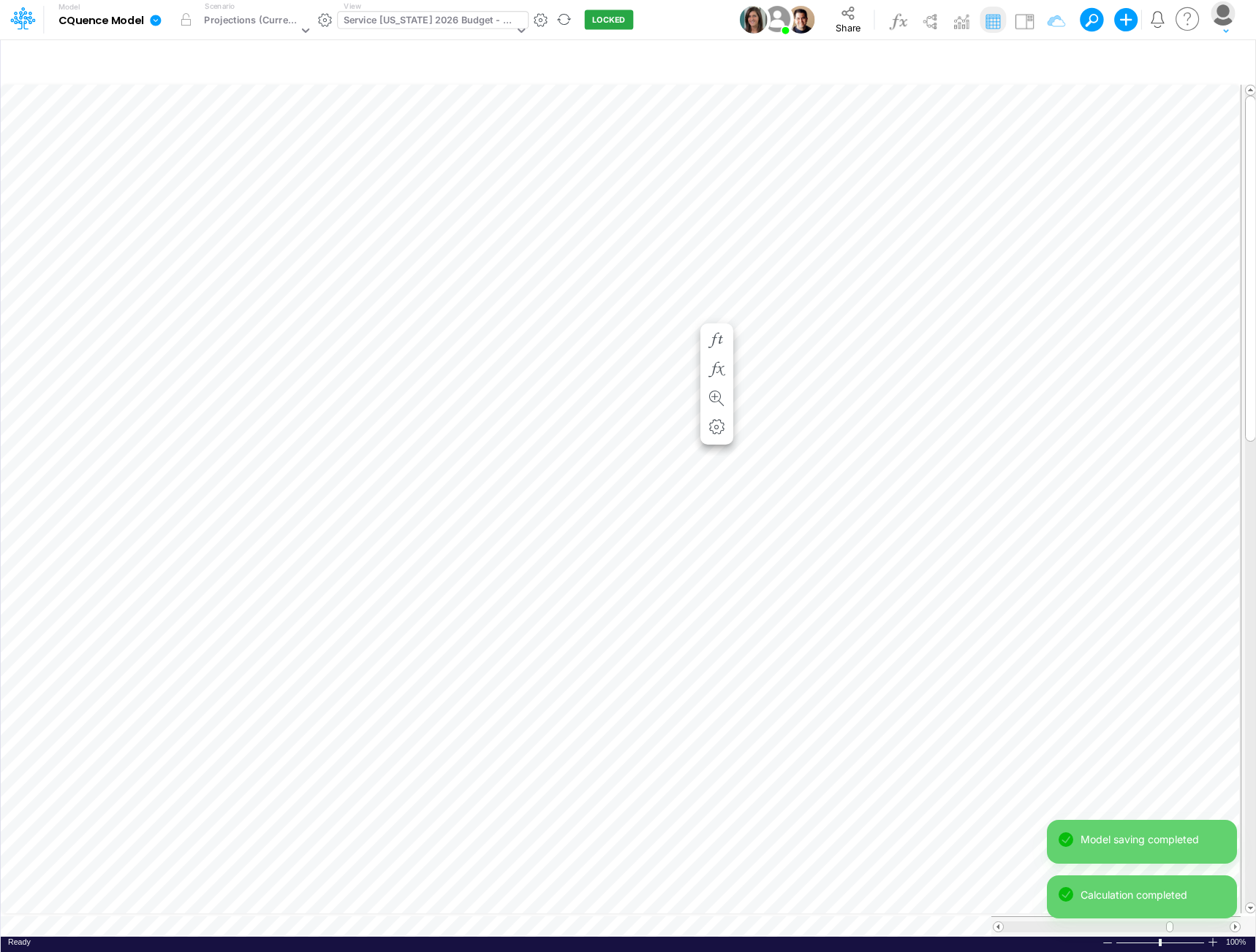
scroll to position [7, 1]
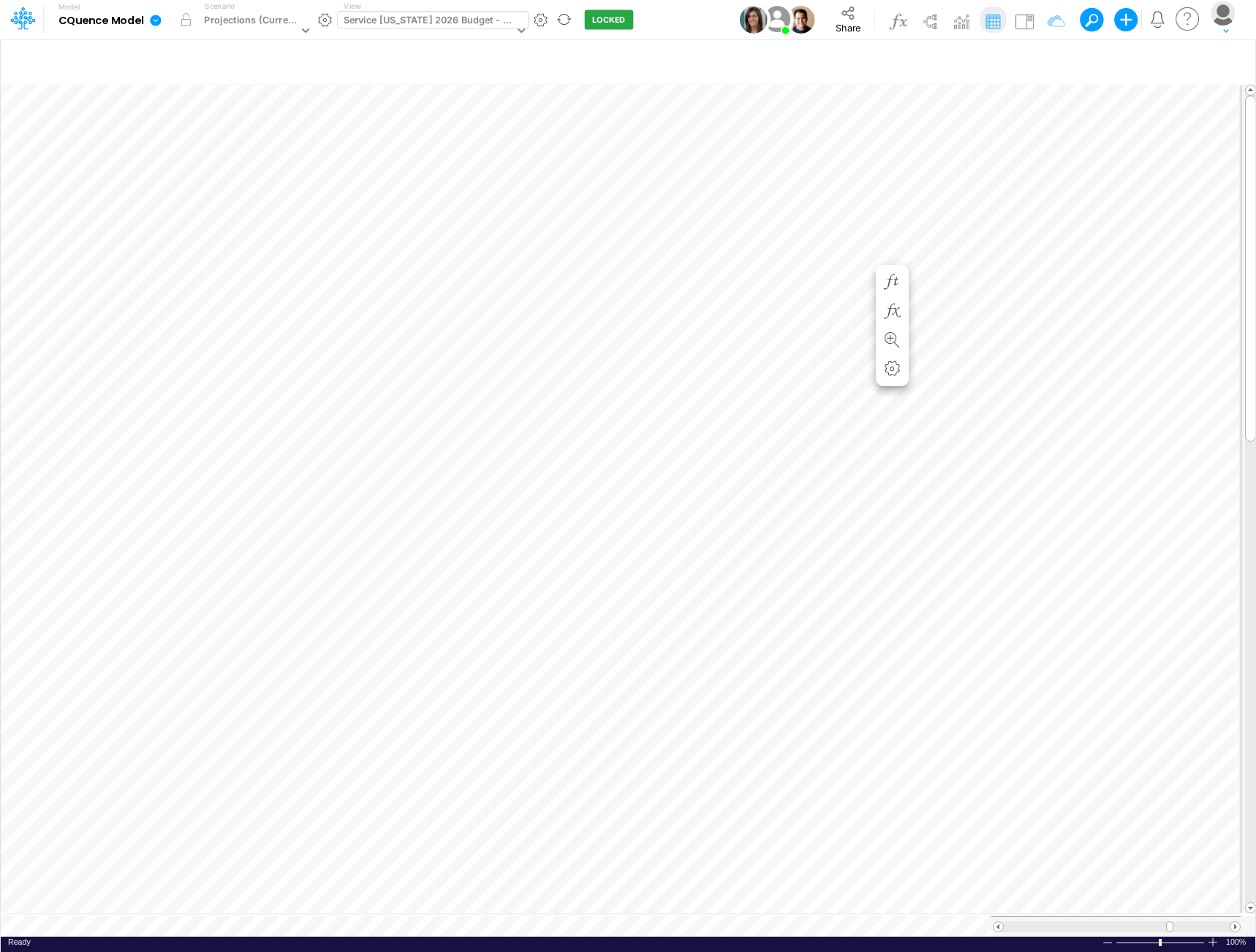
click at [427, 17] on div "Service [US_STATE] 2026 Budget - P&L" at bounding box center [428, 20] width 170 height 17
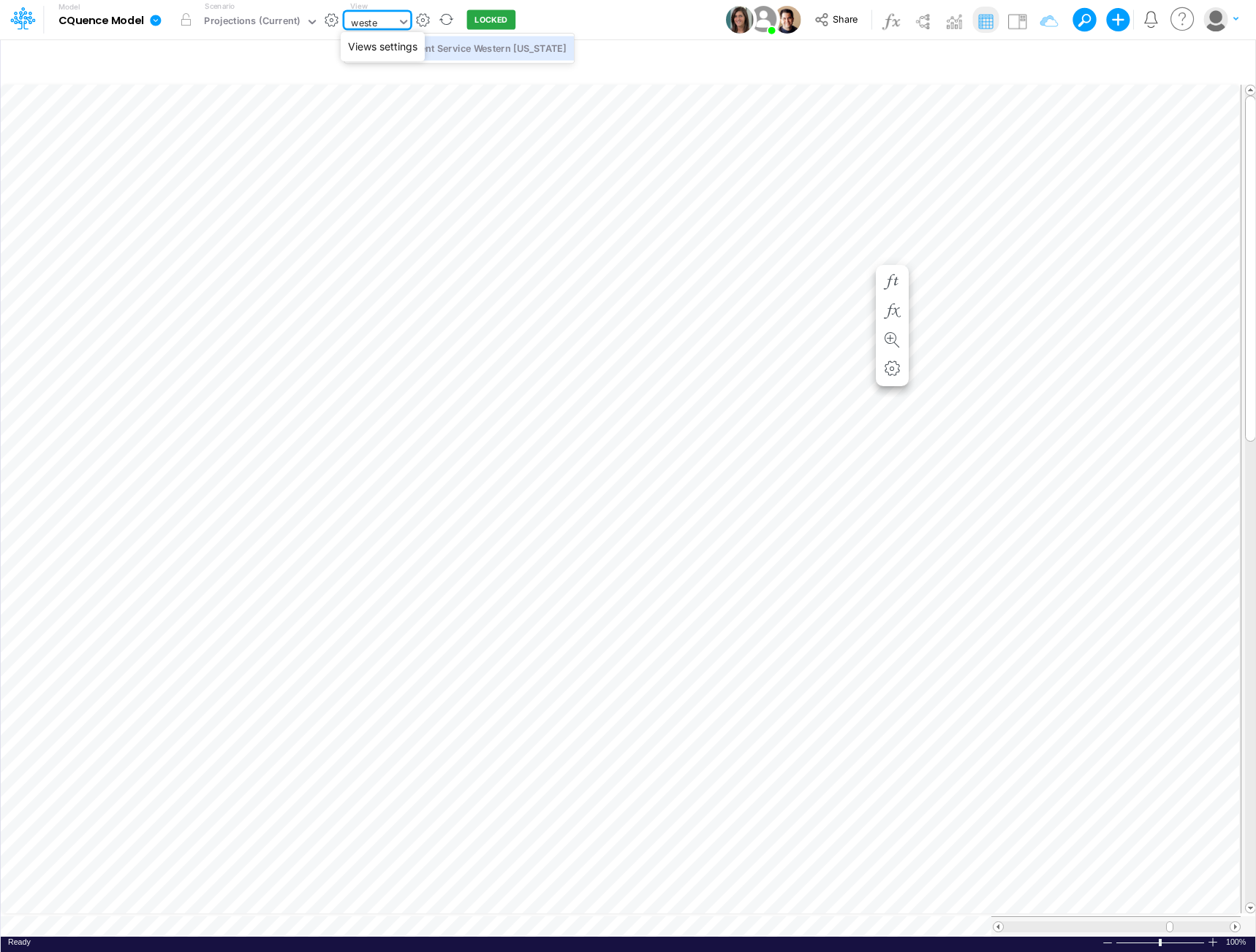
type input "[PERSON_NAME]"
click at [385, 20] on div "[PERSON_NAME]" at bounding box center [371, 22] width 53 height 21
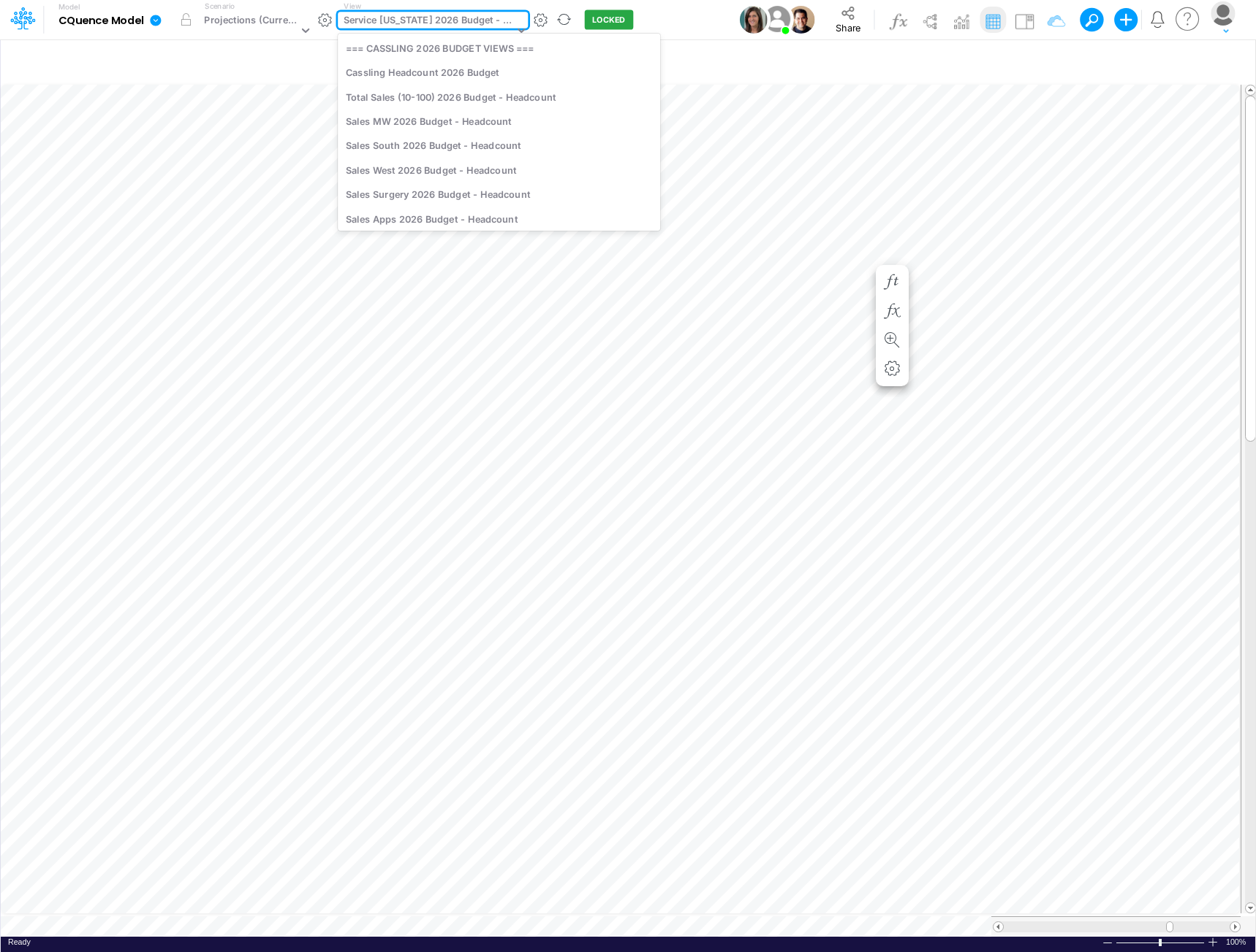
click at [404, 19] on div "Service [US_STATE] 2026 Budget - P&L" at bounding box center [428, 20] width 170 height 17
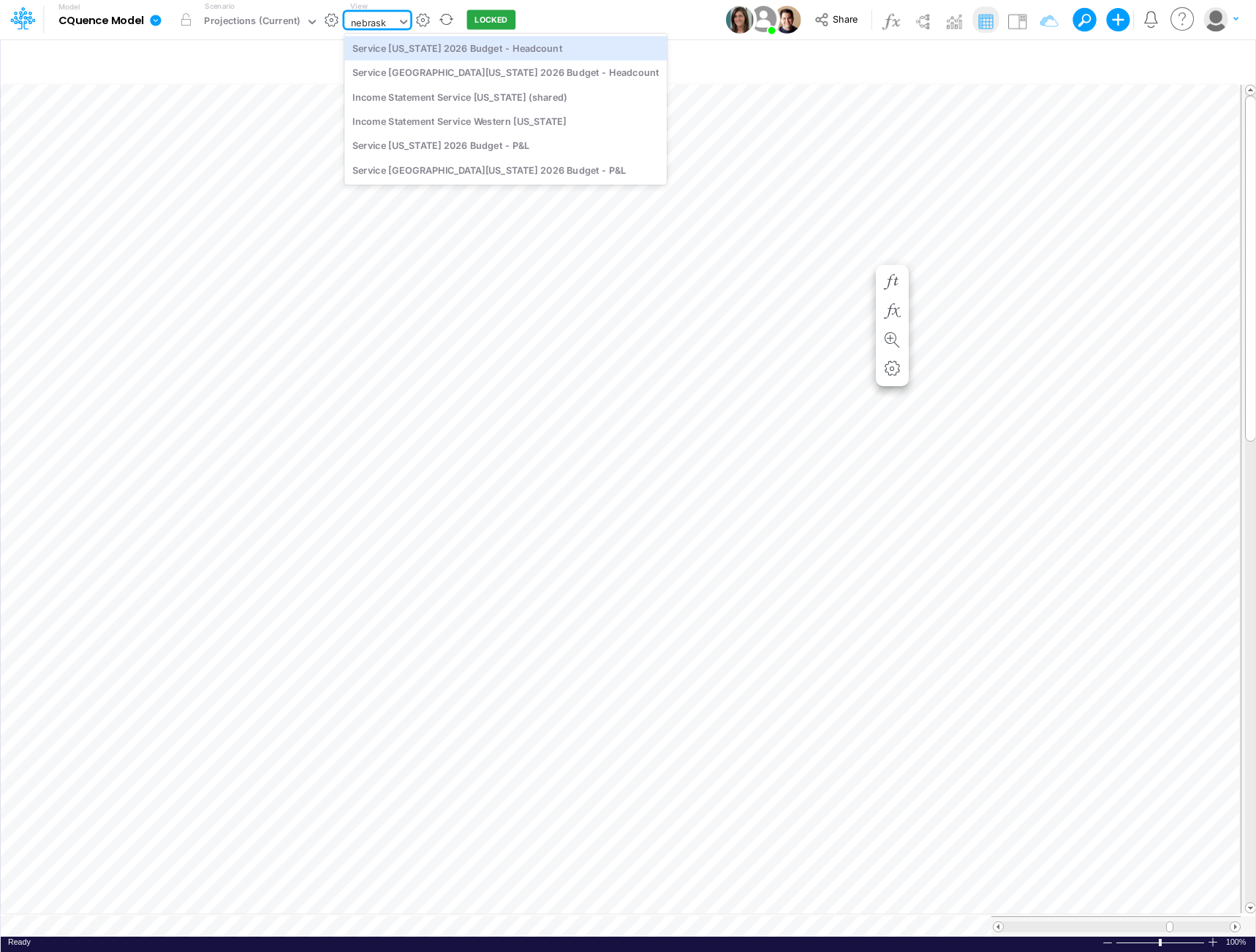
type input "[US_STATE]"
click at [492, 75] on div "Service [GEOGRAPHIC_DATA][US_STATE] 2026 Budget - Headcount" at bounding box center [506, 72] width 322 height 24
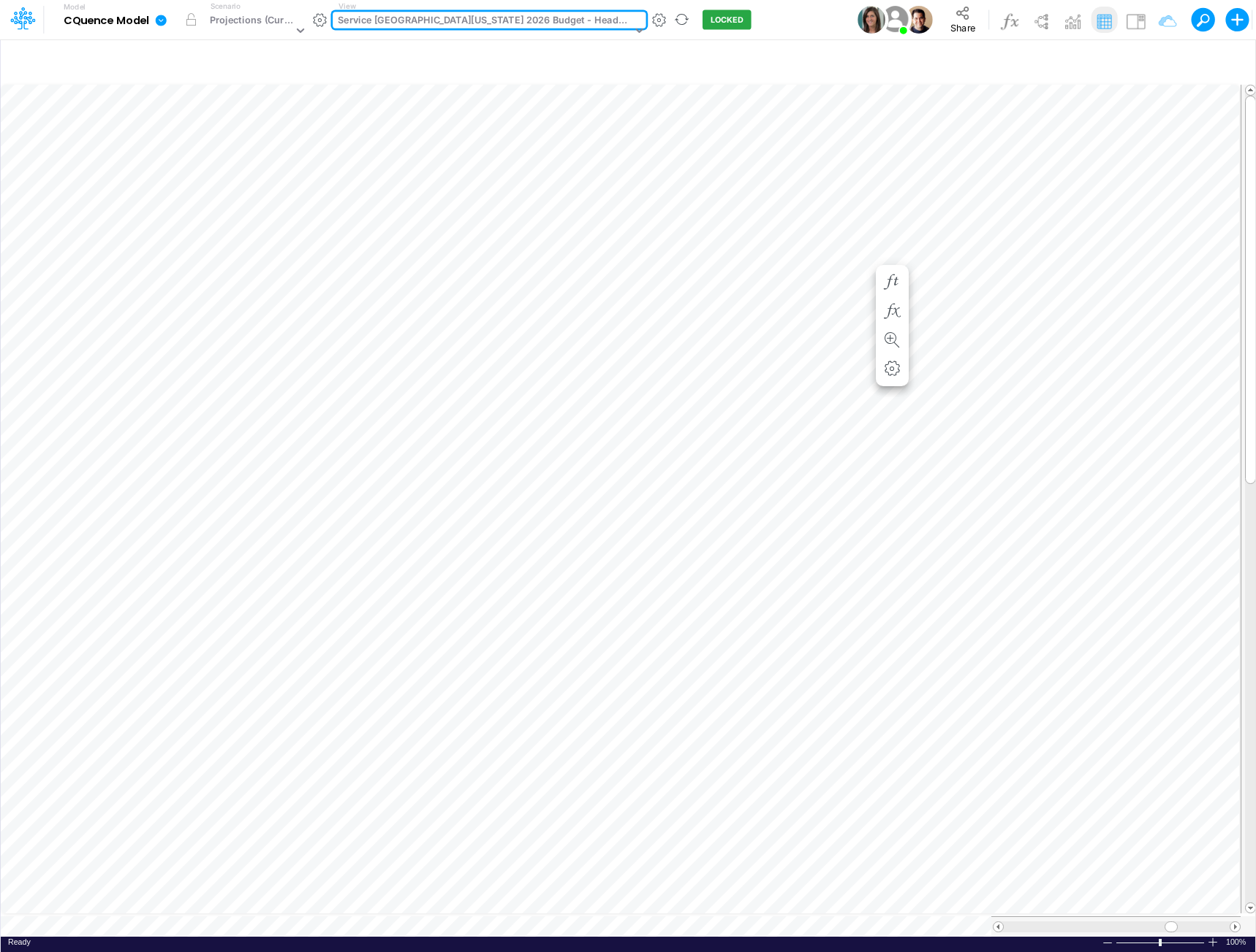
click at [479, 21] on div "Service [GEOGRAPHIC_DATA][US_STATE] 2026 Budget - Headcount" at bounding box center [484, 20] width 293 height 17
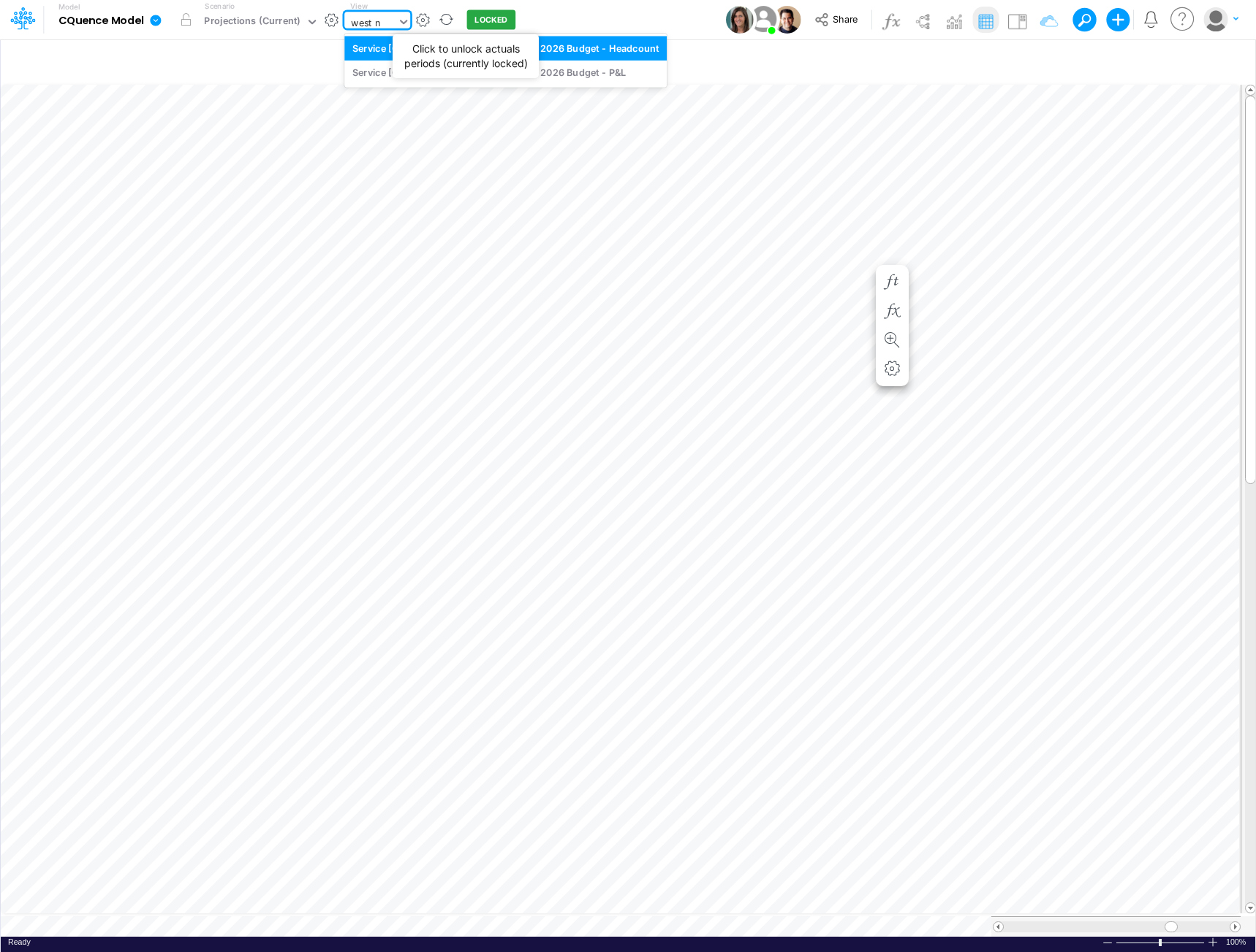
type input "west ne"
click at [538, 74] on div "Service [GEOGRAPHIC_DATA][US_STATE] 2026 Budget - P&L" at bounding box center [506, 72] width 322 height 24
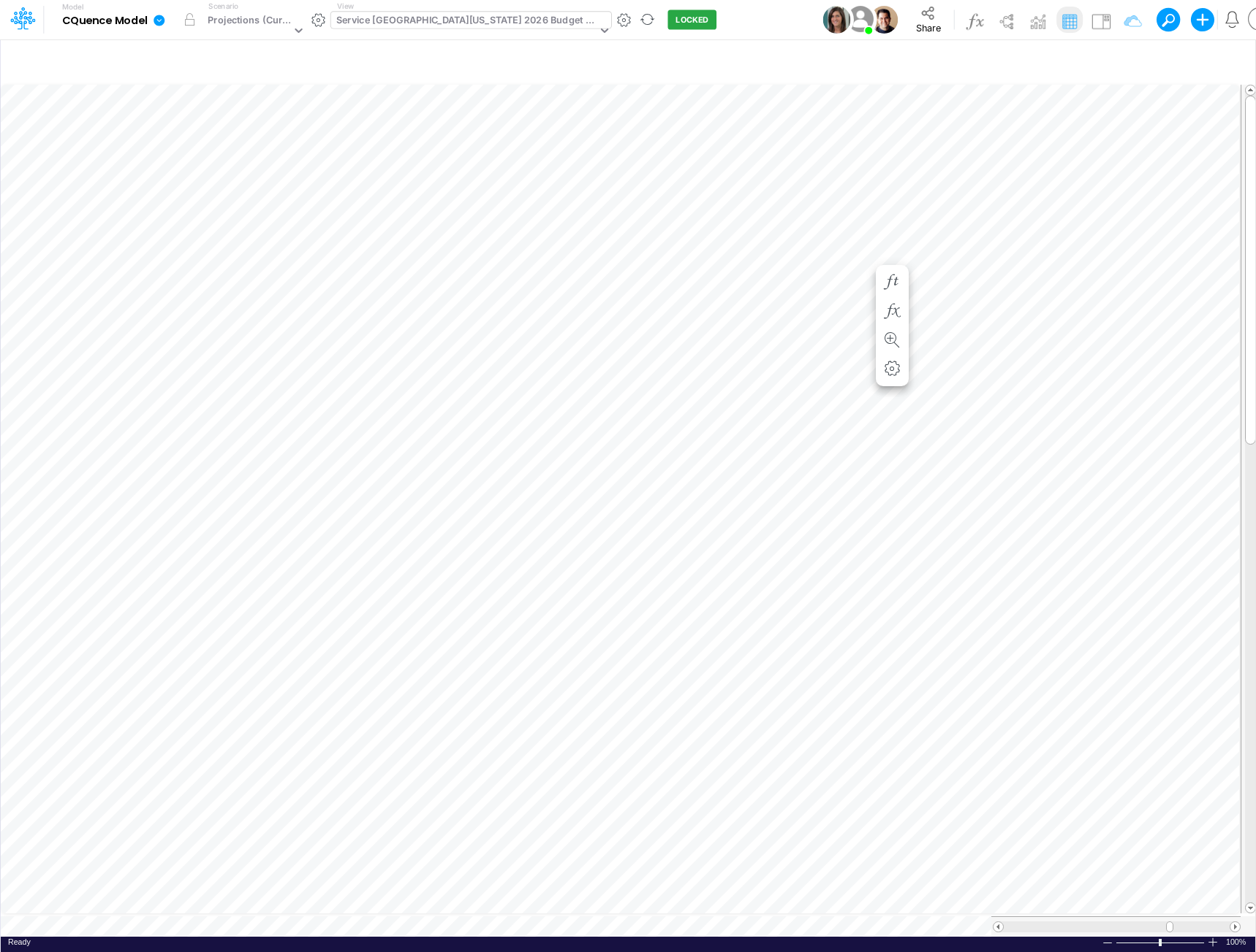
scroll to position [7, 1]
click at [718, 193] on icon "button" at bounding box center [716, 195] width 21 height 16
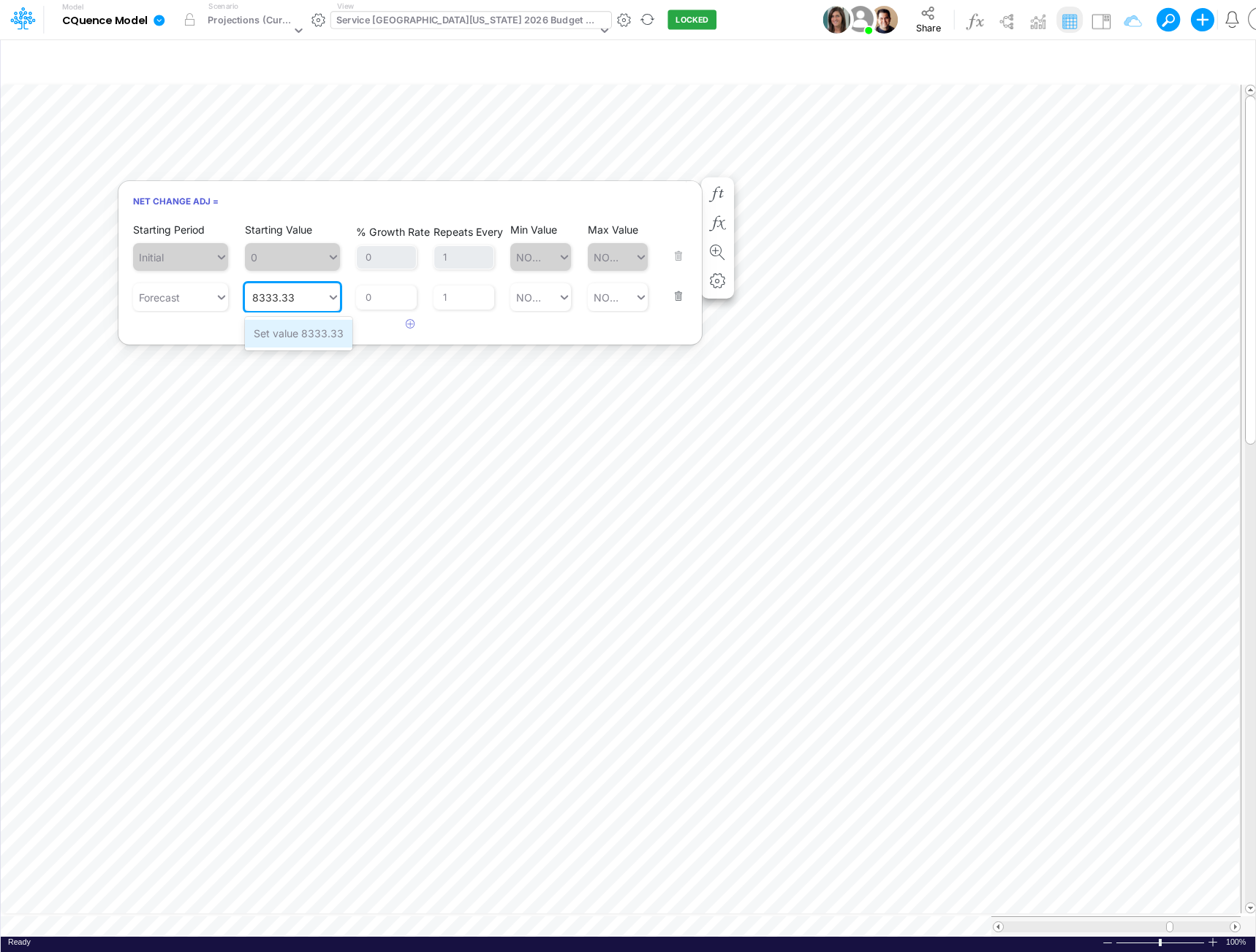
click at [316, 333] on div "Set value 8333.33" at bounding box center [299, 334] width 107 height 27
type input "8333.33"
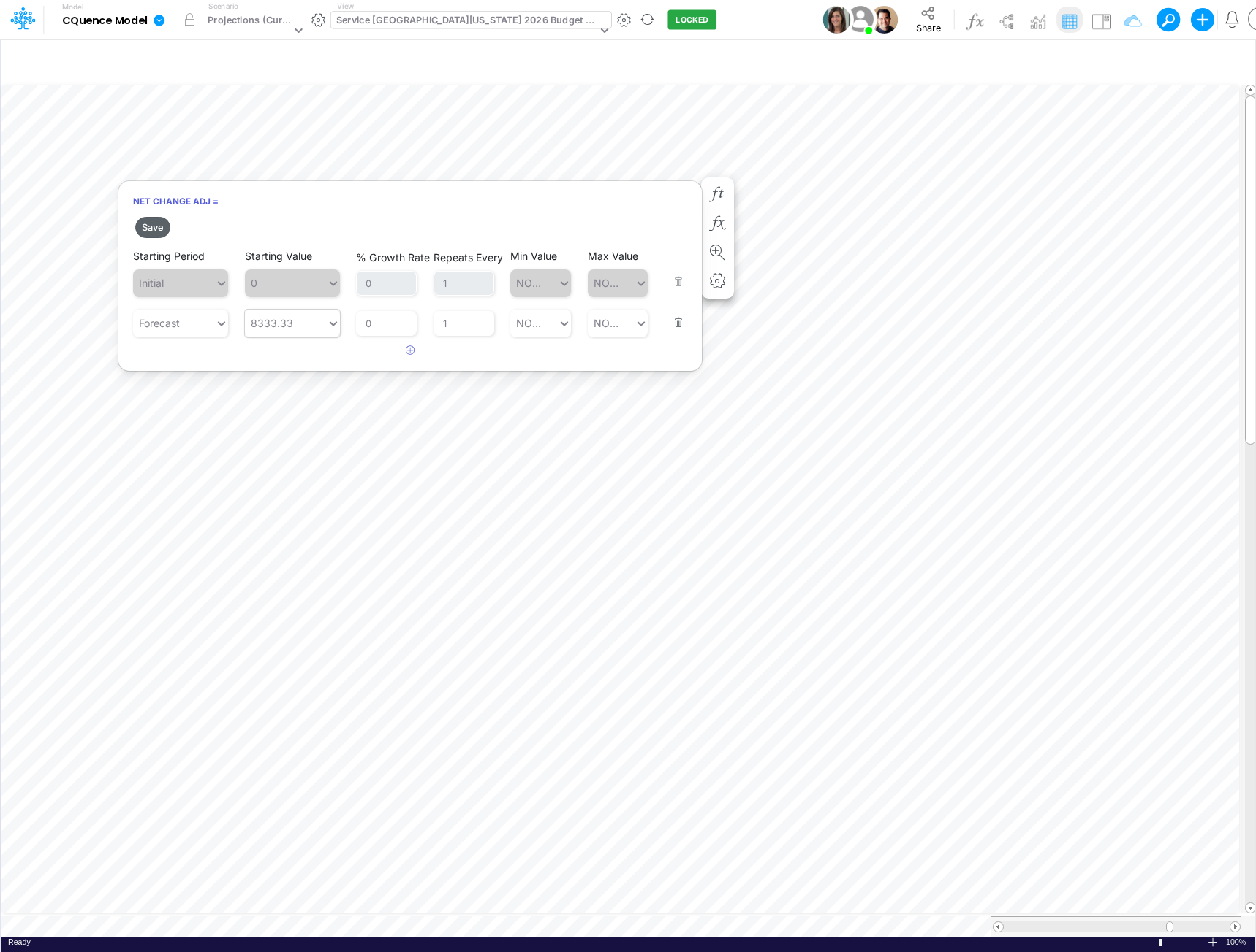
click at [153, 228] on button "Save" at bounding box center [153, 227] width 35 height 21
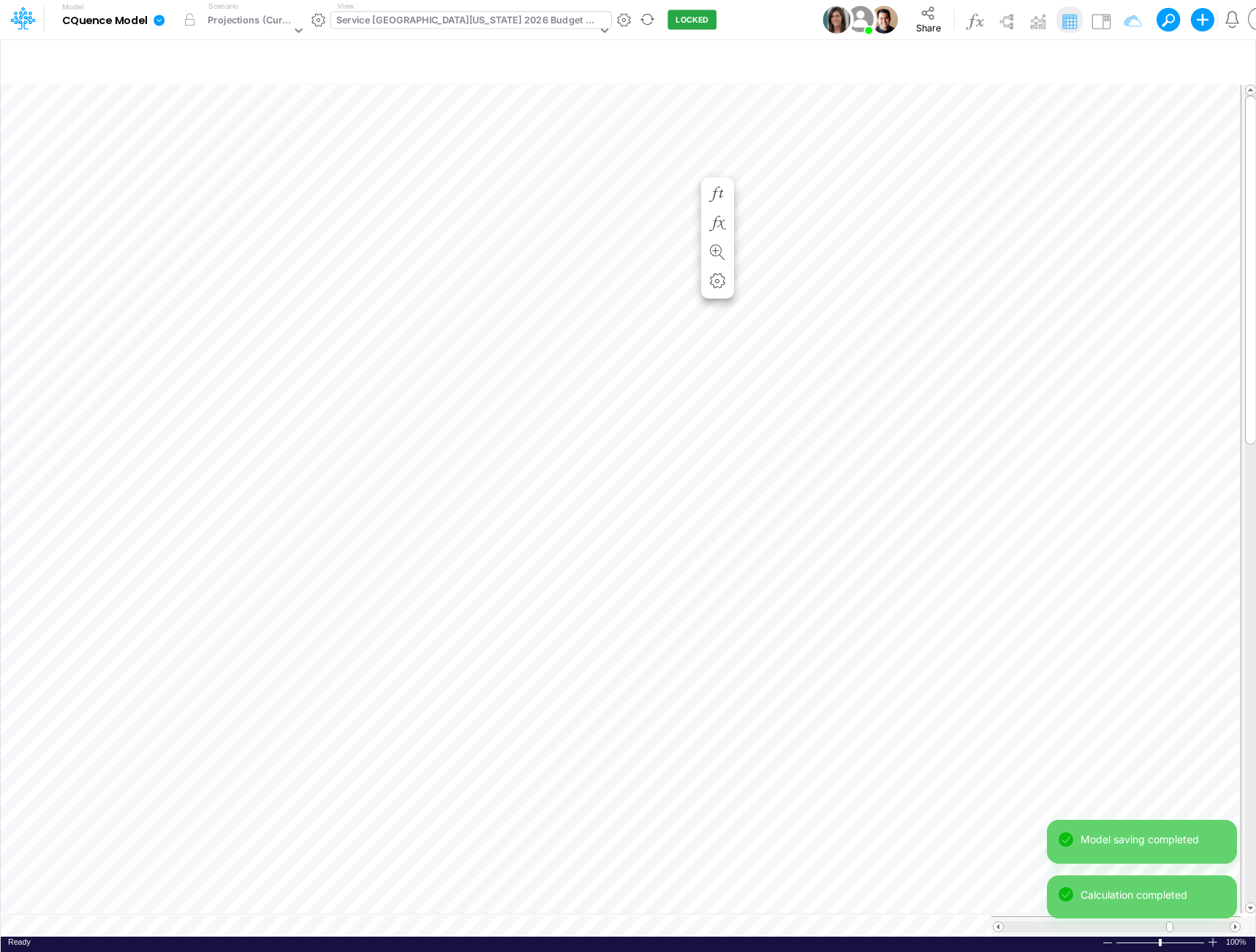
scroll to position [7, 1]
click at [715, 204] on icon "button" at bounding box center [716, 210] width 21 height 16
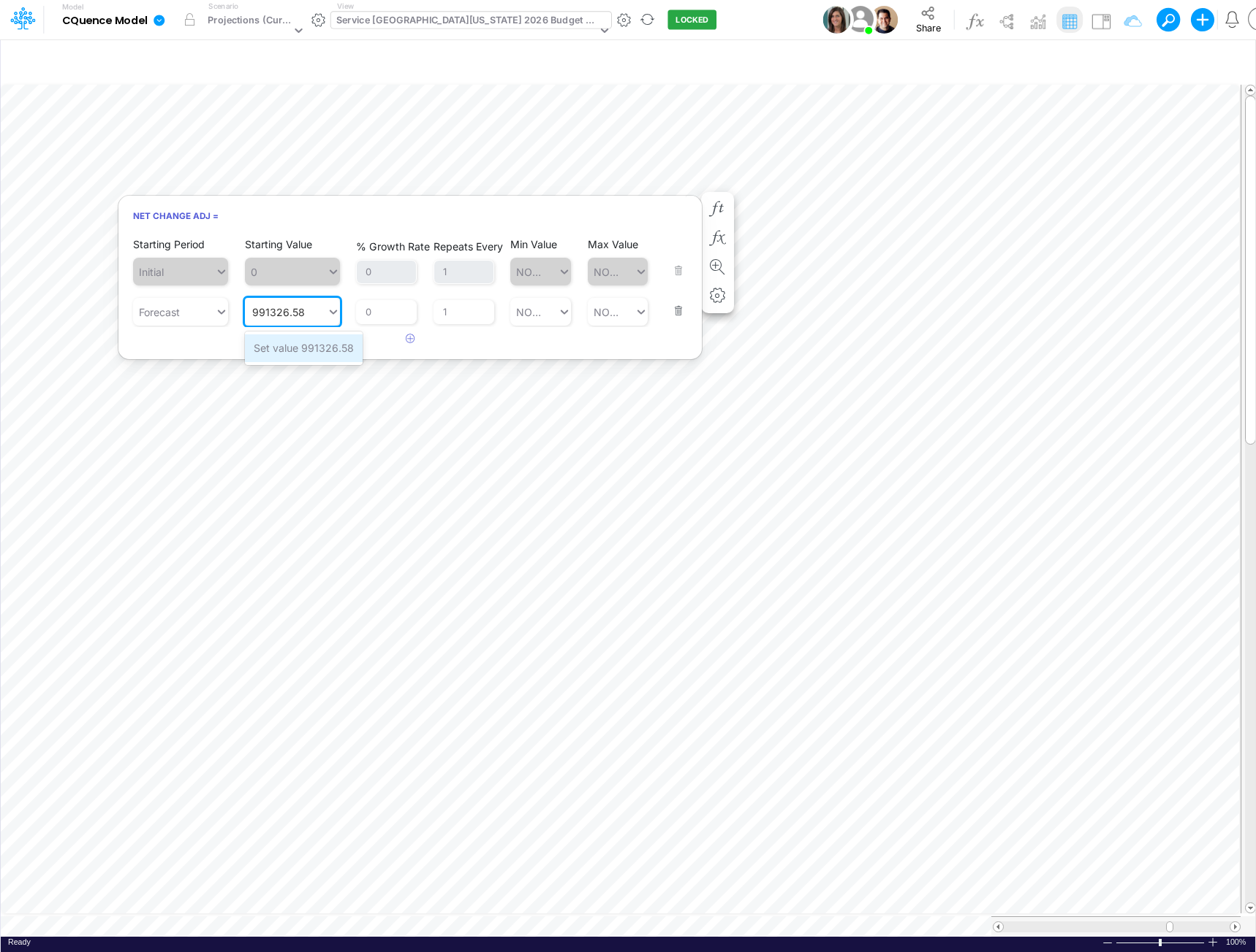
click at [311, 347] on div "Set value 991326.58" at bounding box center [304, 348] width 118 height 27
type input "991326.58"
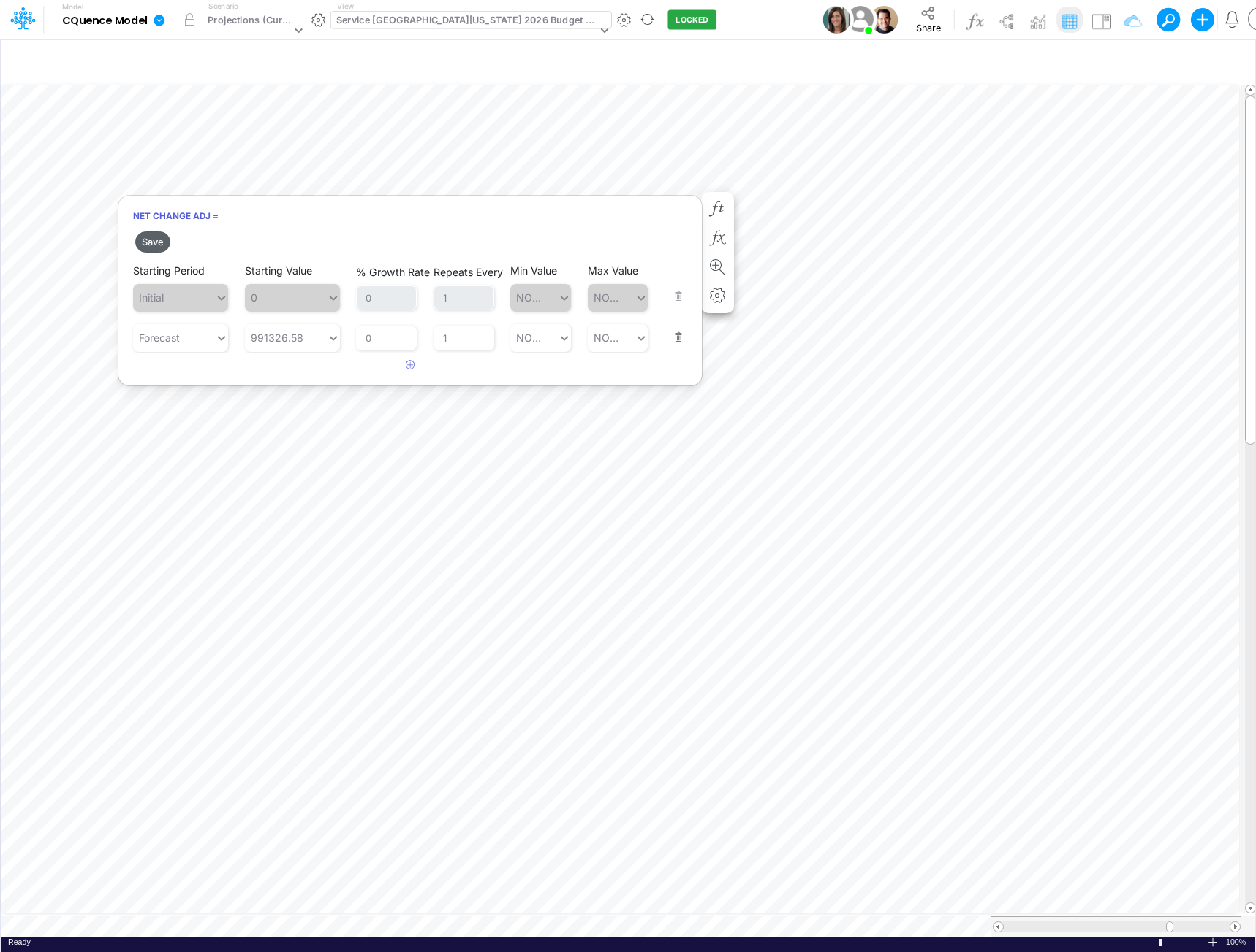
click at [150, 242] on button "Save" at bounding box center [153, 242] width 35 height 21
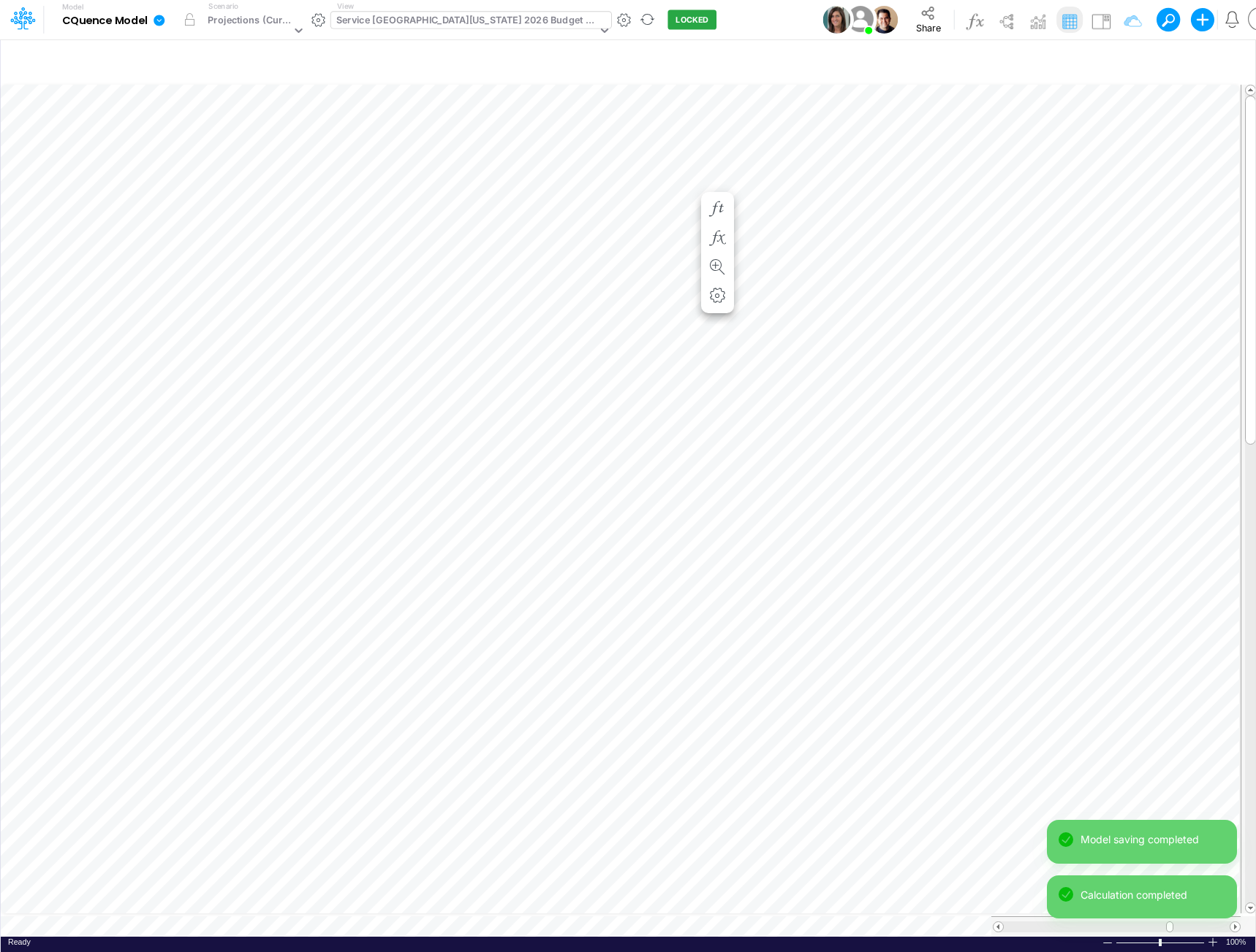
scroll to position [7, 1]
click at [713, 218] on icon "button" at bounding box center [716, 224] width 21 height 16
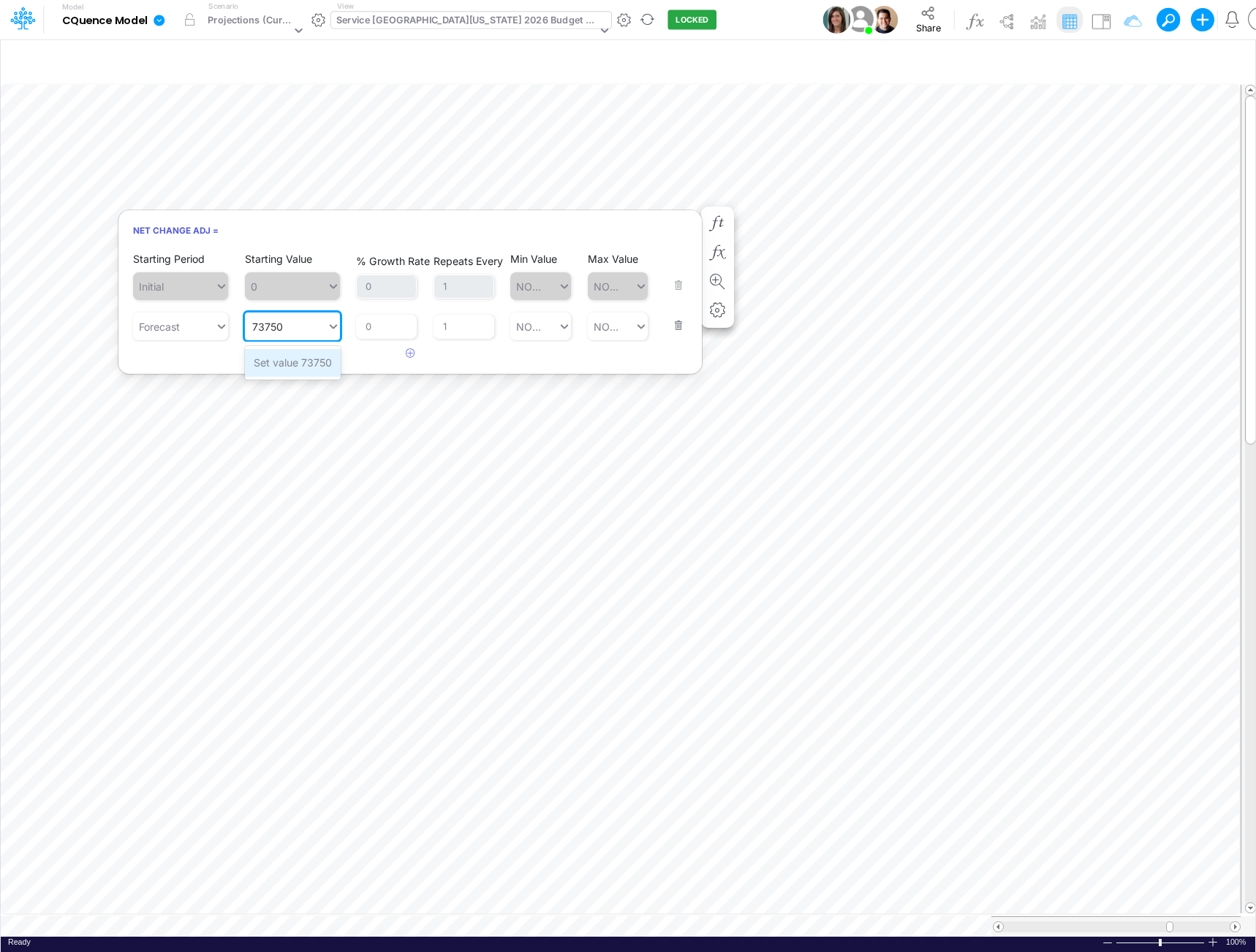
click at [317, 368] on div "Set value 73750" at bounding box center [293, 363] width 96 height 27
type input "73750"
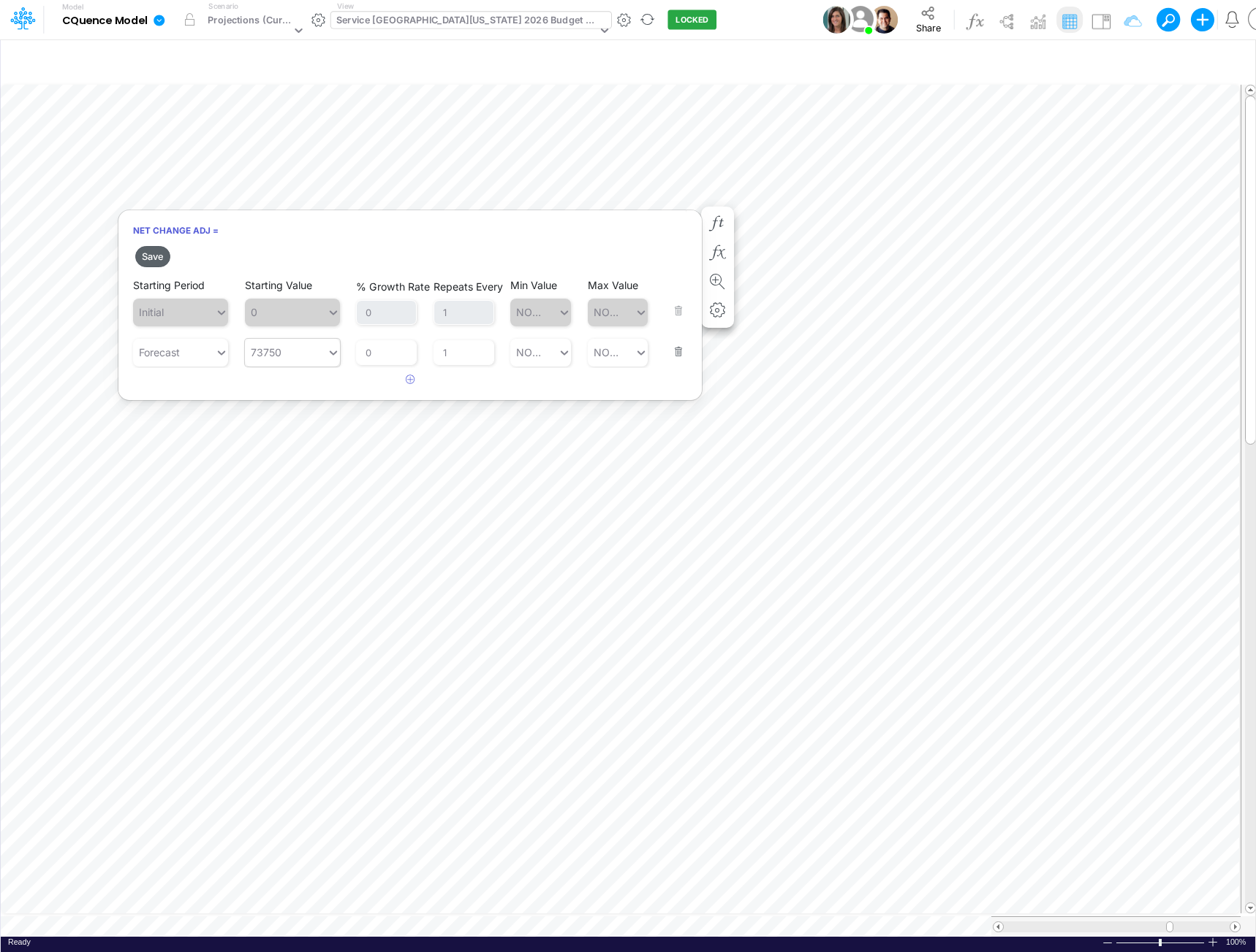
click at [155, 258] on button "Save" at bounding box center [153, 257] width 35 height 21
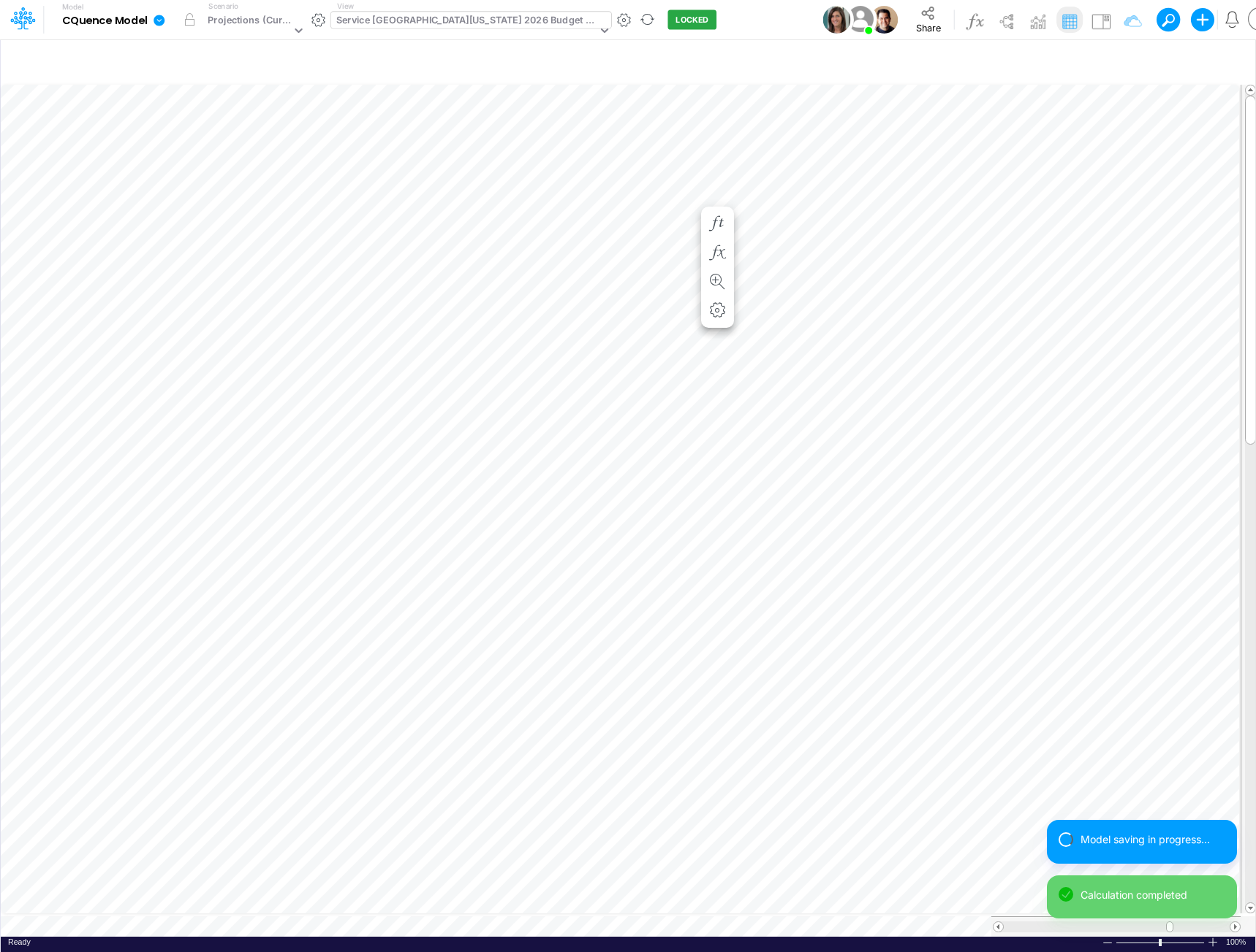
scroll to position [7, 1]
click at [717, 235] on icon "button" at bounding box center [716, 239] width 21 height 16
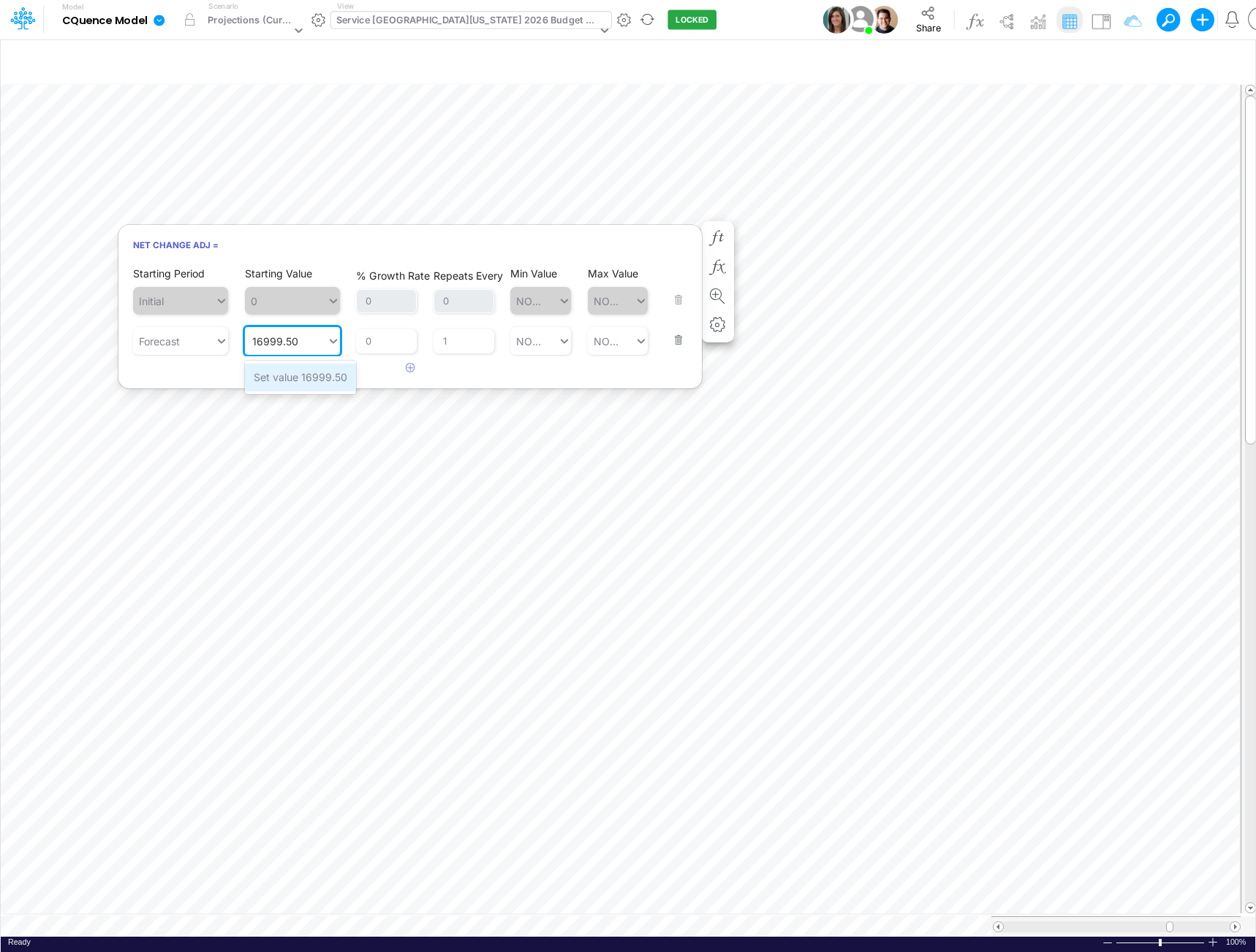
click at [321, 377] on div "Set value 16999.50" at bounding box center [301, 377] width 111 height 27
type input "16999.50"
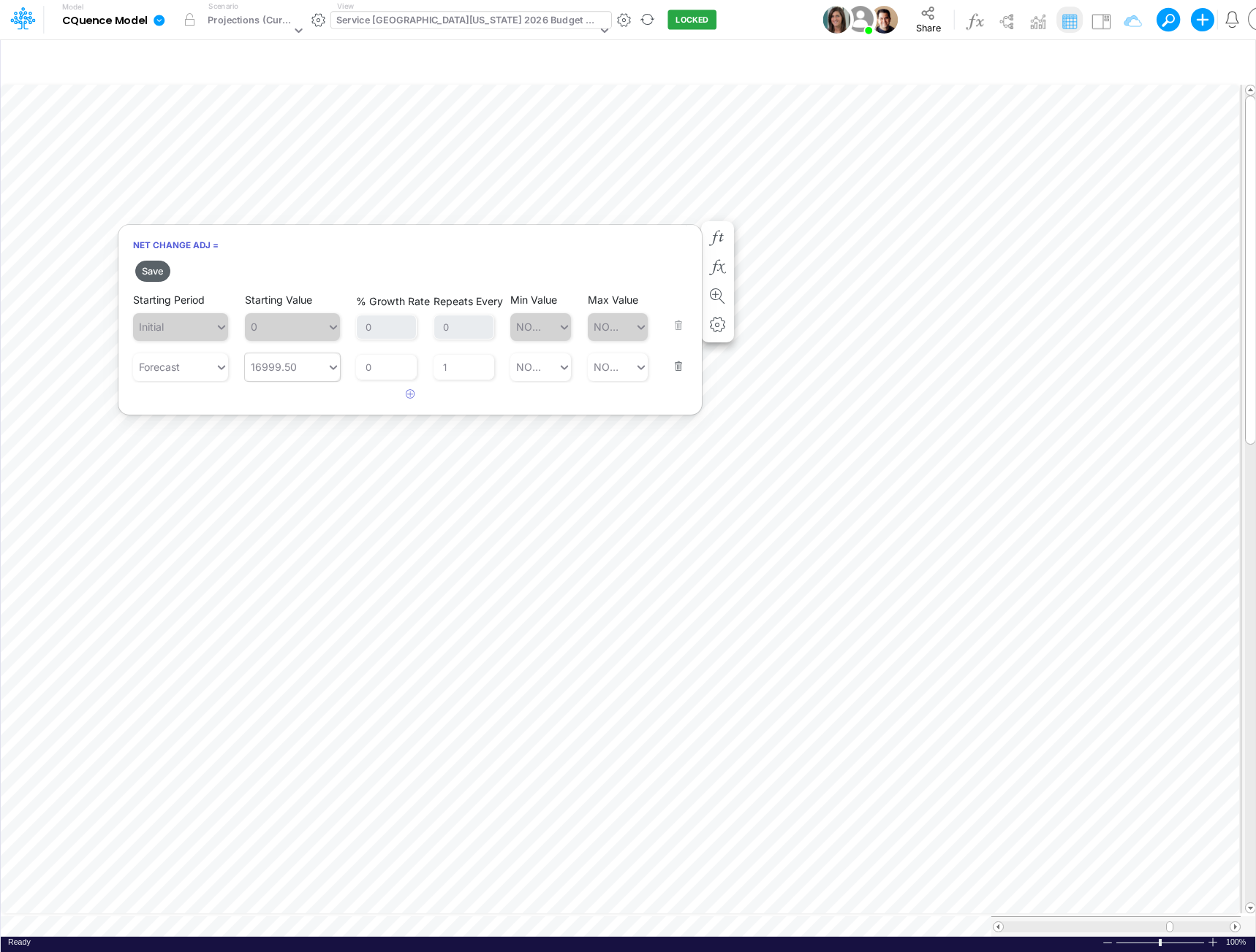
click at [155, 275] on button "Save" at bounding box center [153, 271] width 35 height 21
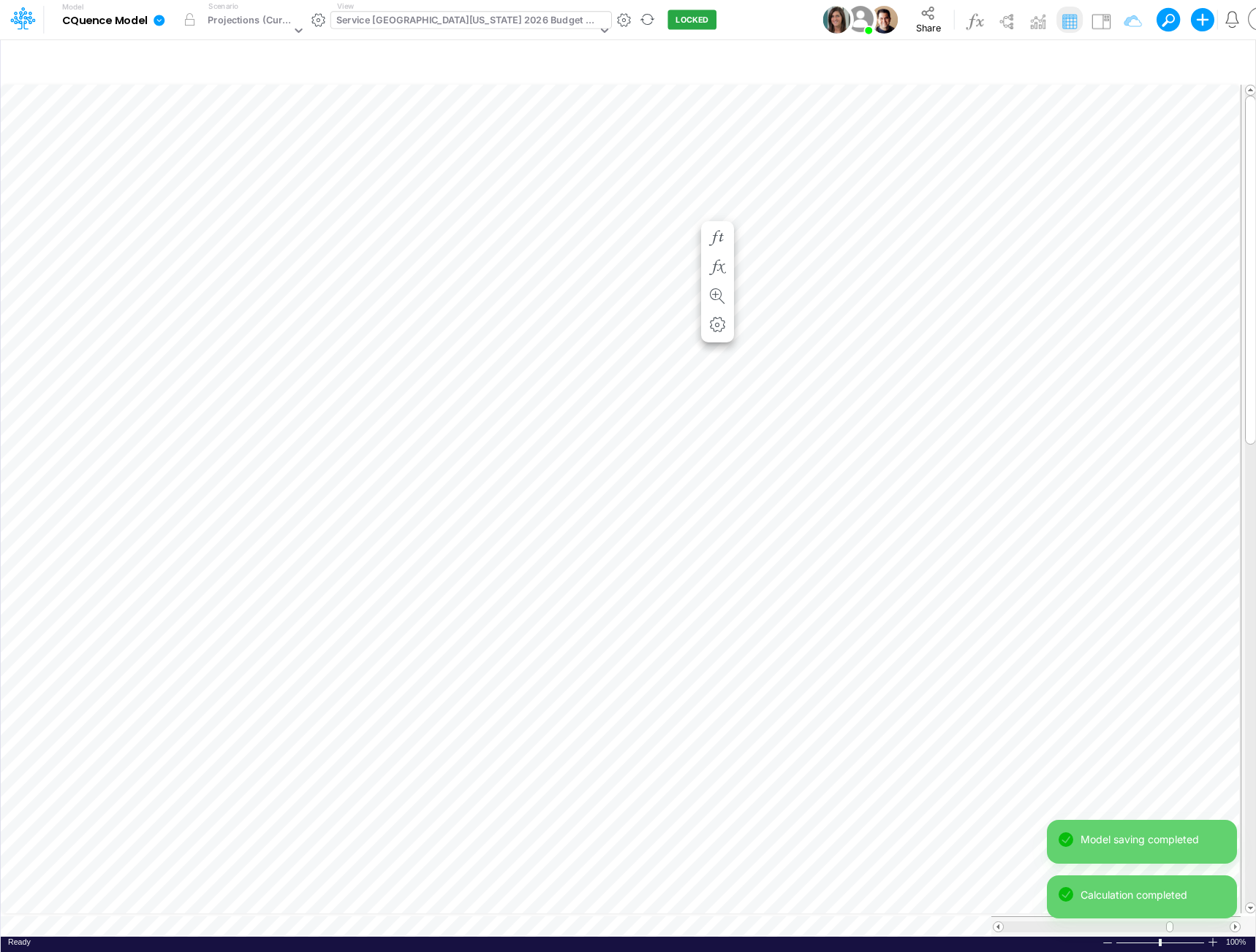
scroll to position [7, 1]
click at [719, 250] on icon "button" at bounding box center [716, 254] width 21 height 16
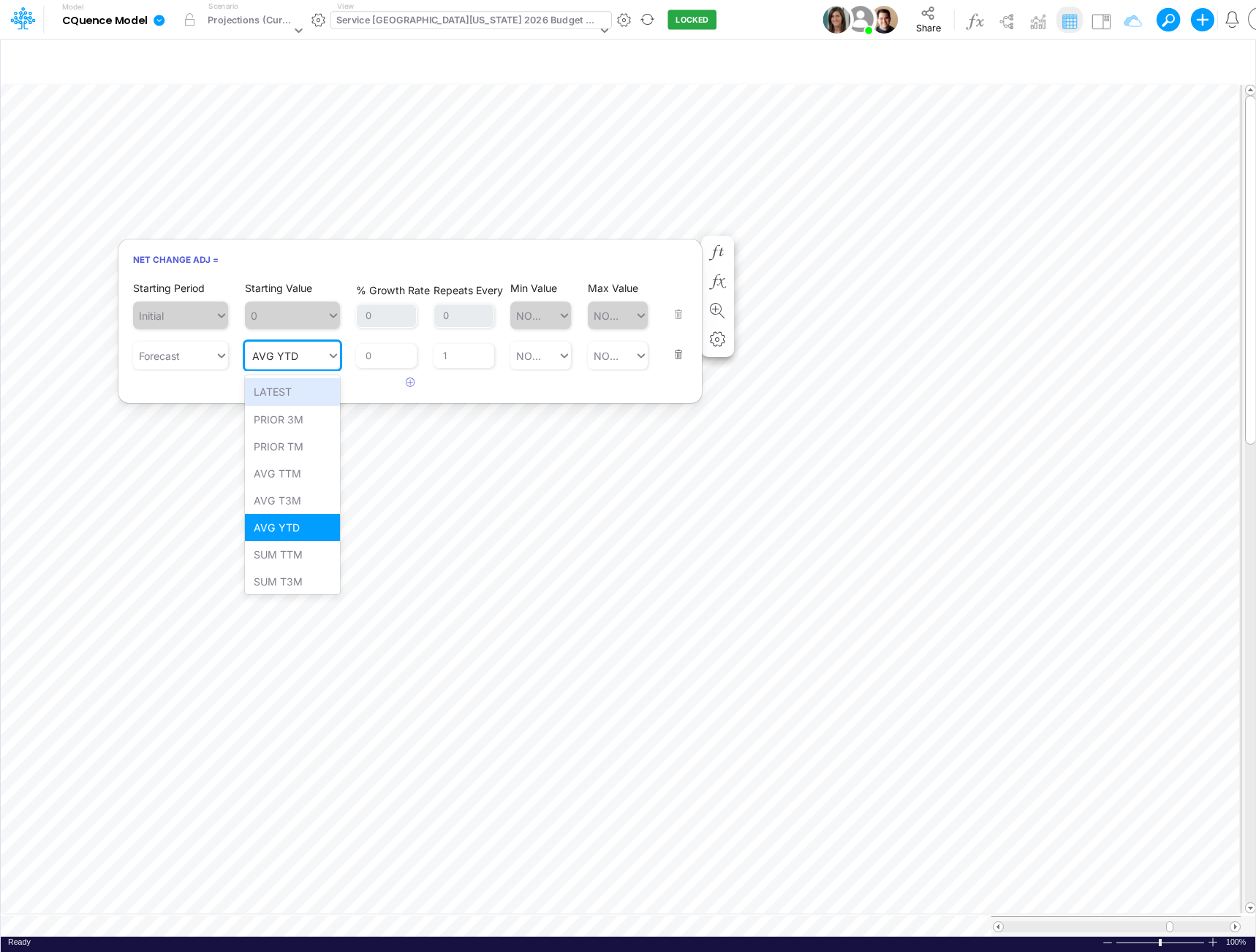
click at [298, 356] on div "AVG YTD AVG YTD" at bounding box center [286, 356] width 82 height 24
click at [307, 393] on div "Set value 4969.30" at bounding box center [299, 392] width 107 height 27
type input "4969.30"
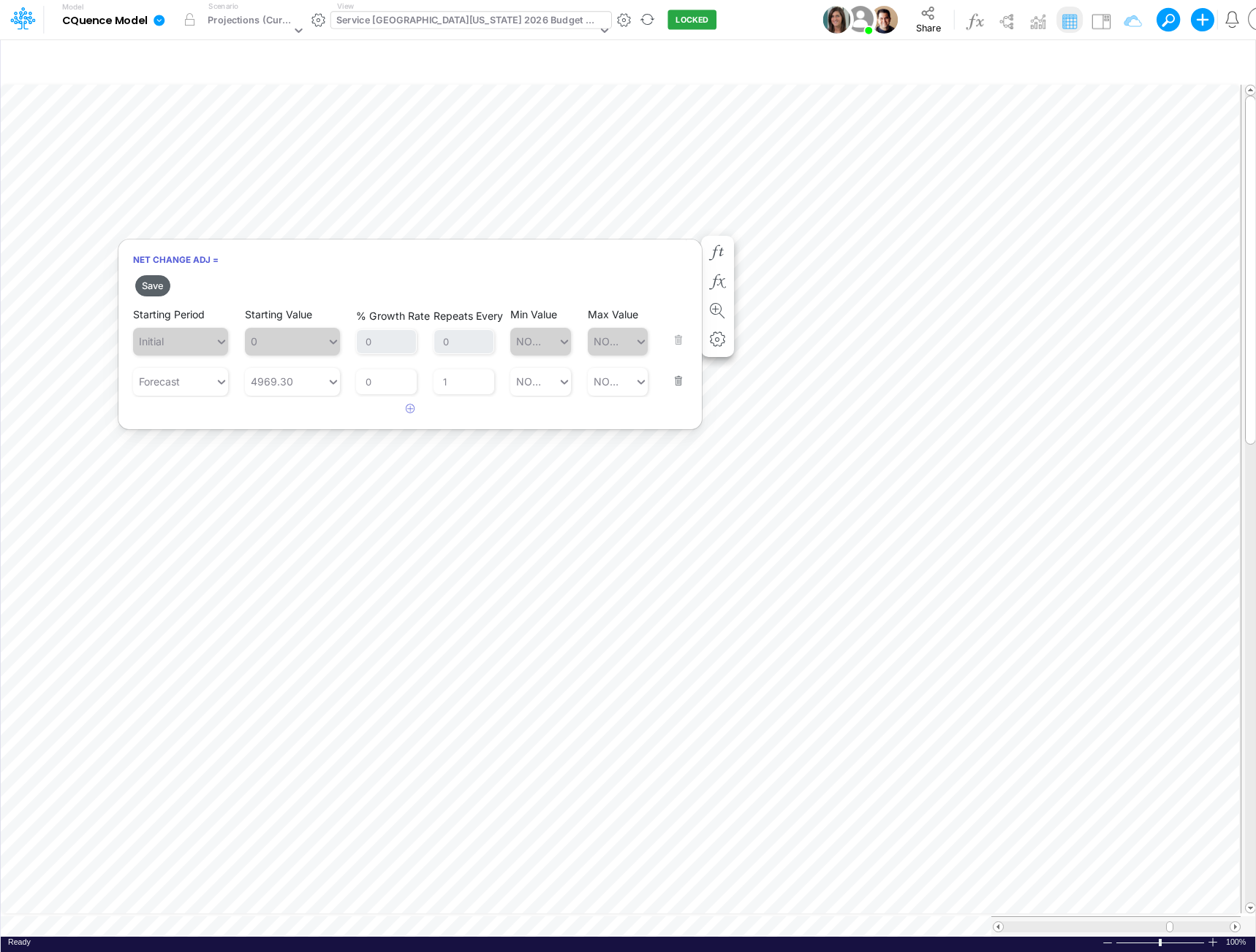
click at [147, 287] on button "Save" at bounding box center [153, 286] width 35 height 21
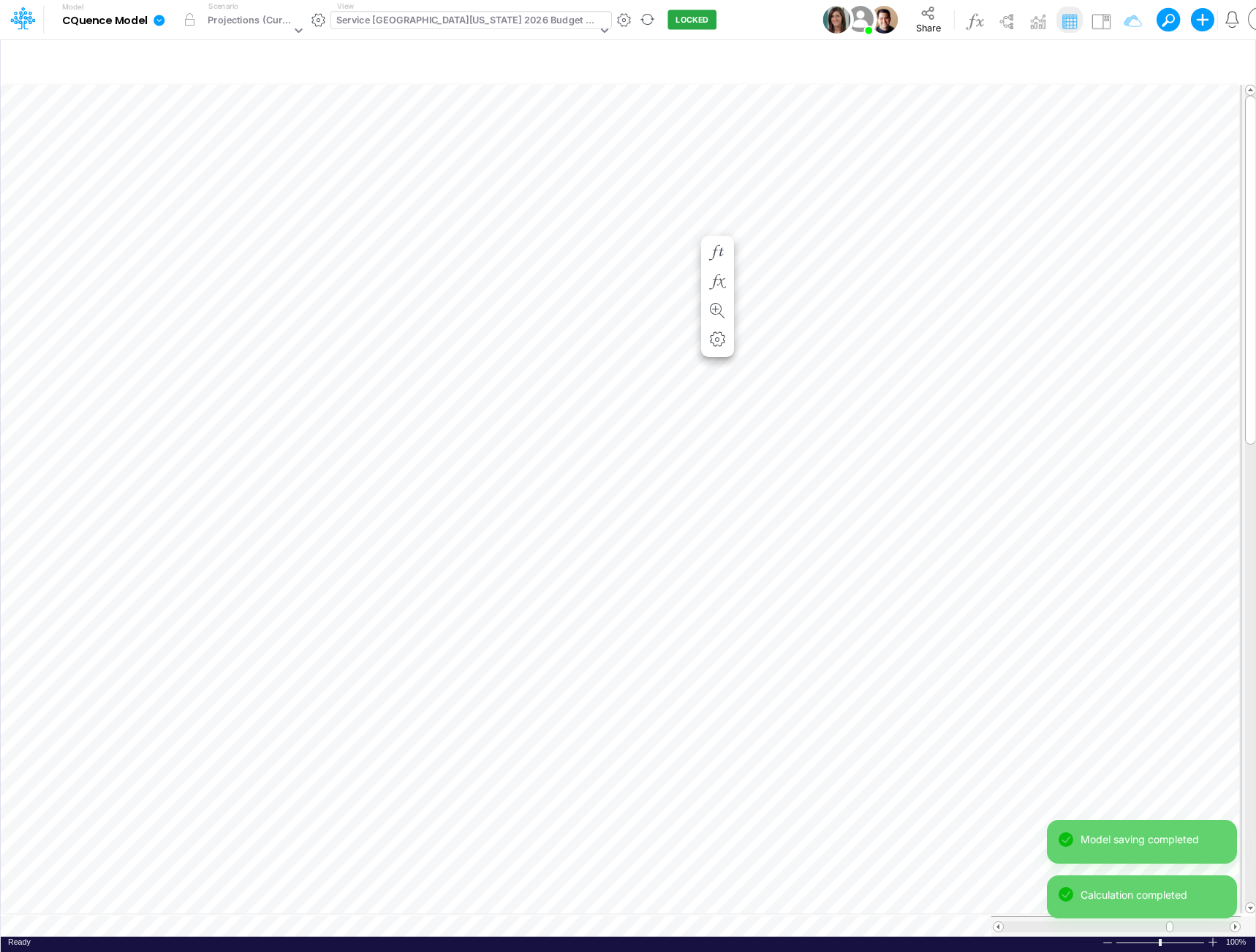
scroll to position [7, 1]
click at [714, 261] on icon "button" at bounding box center [716, 268] width 21 height 16
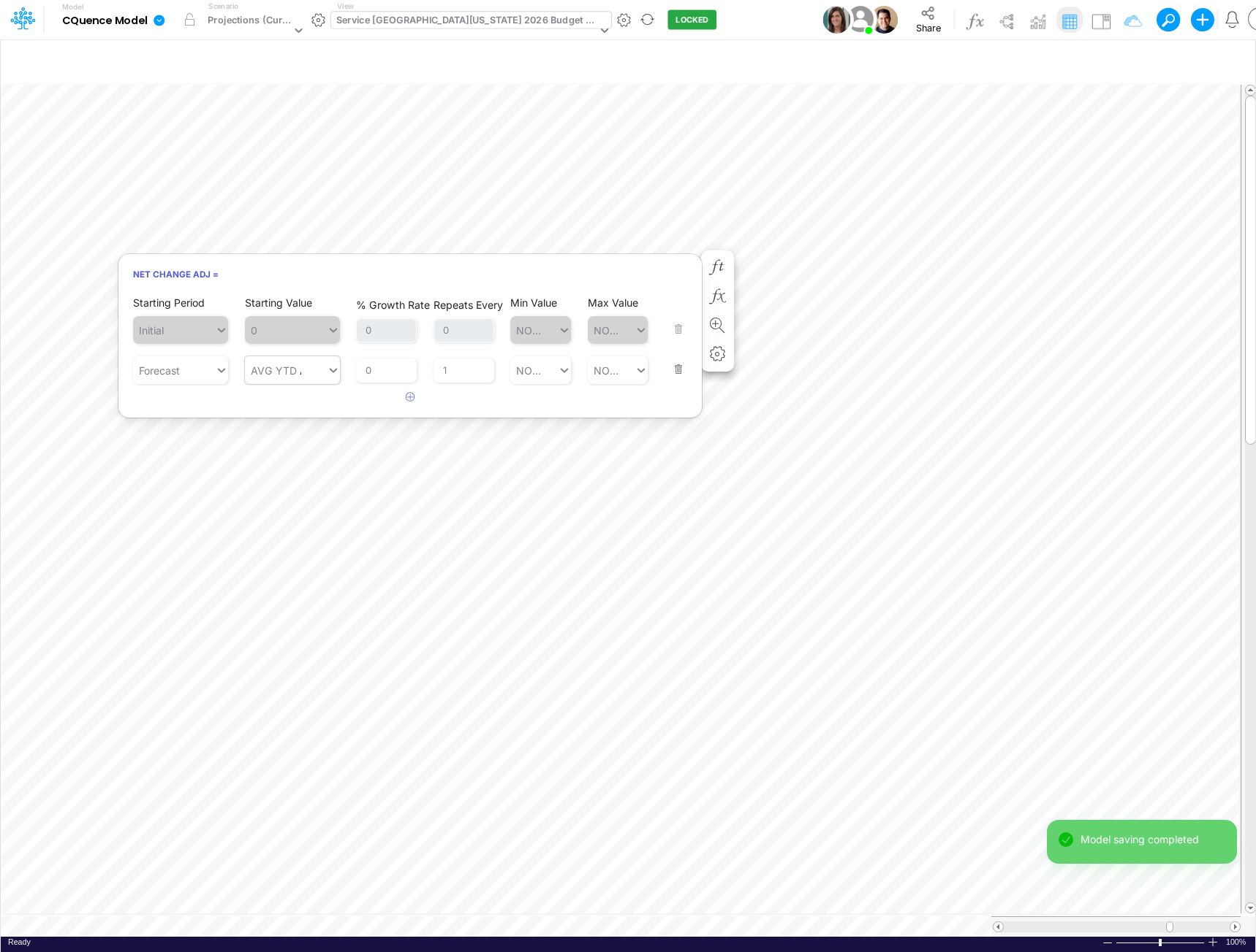
click at [302, 377] on div "AVG YTD AVG YTD" at bounding box center [286, 371] width 82 height 24
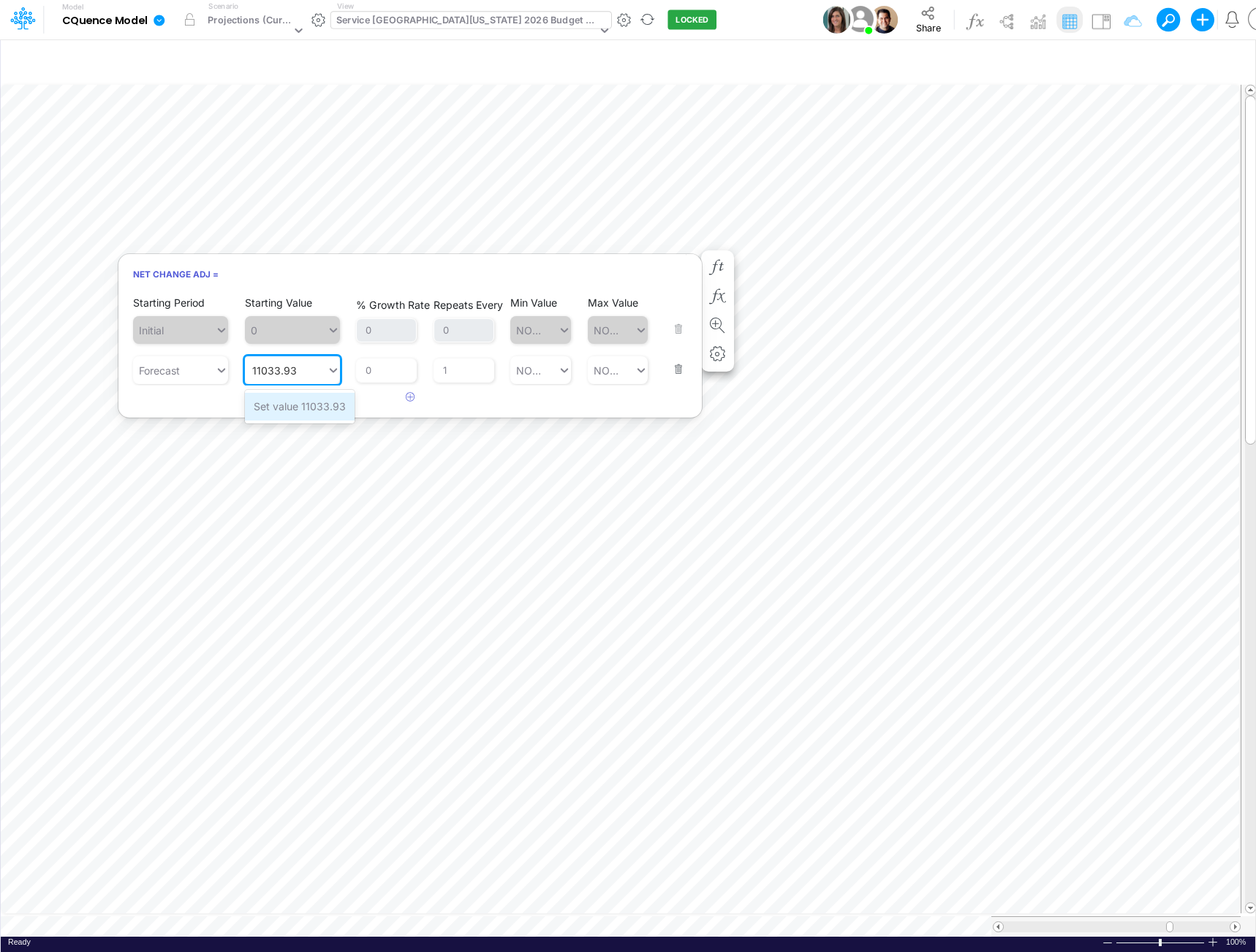
click at [297, 403] on div "Set value 11033.93" at bounding box center [300, 407] width 109 height 27
type input "11033.93"
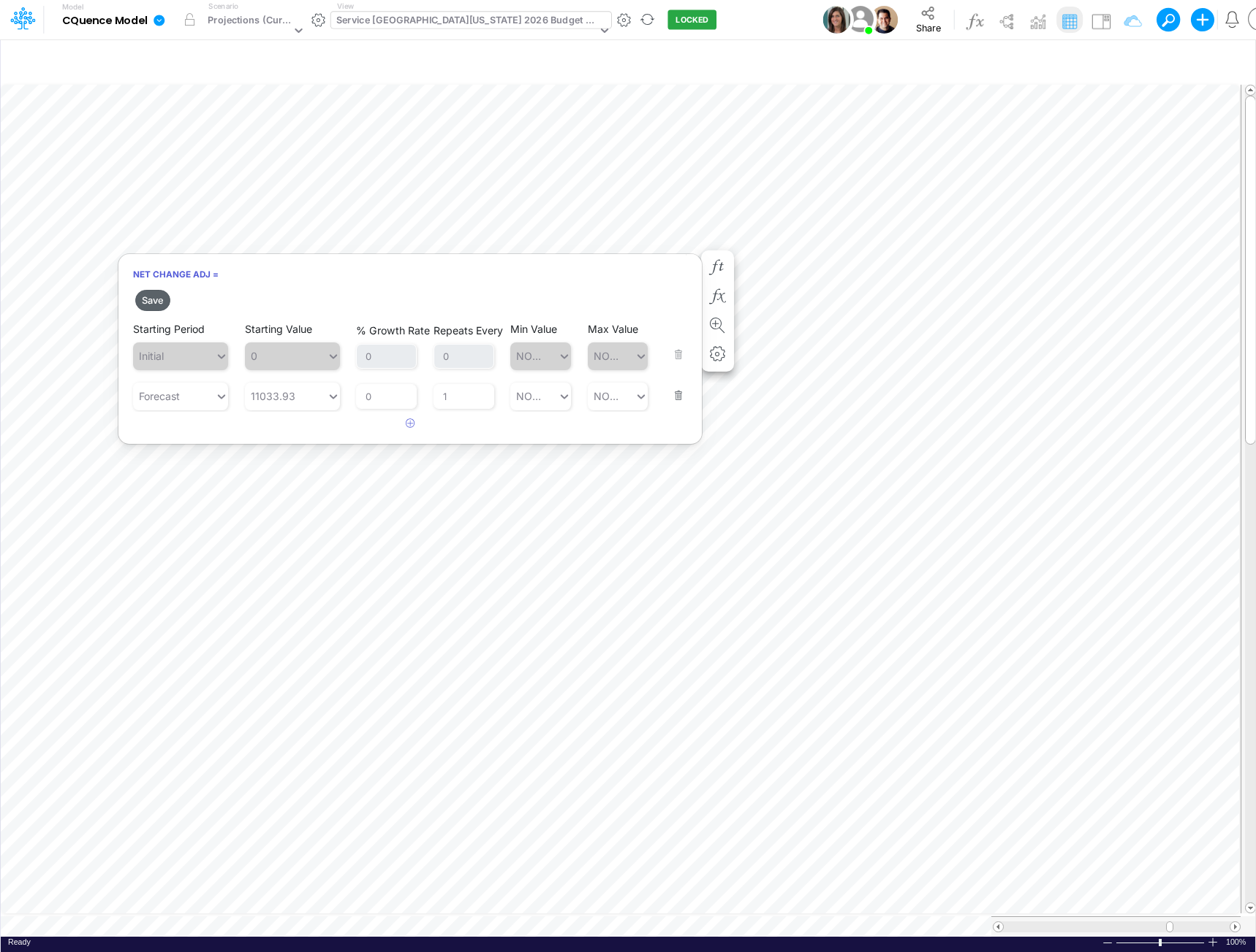
click at [151, 300] on button "Save" at bounding box center [153, 300] width 35 height 21
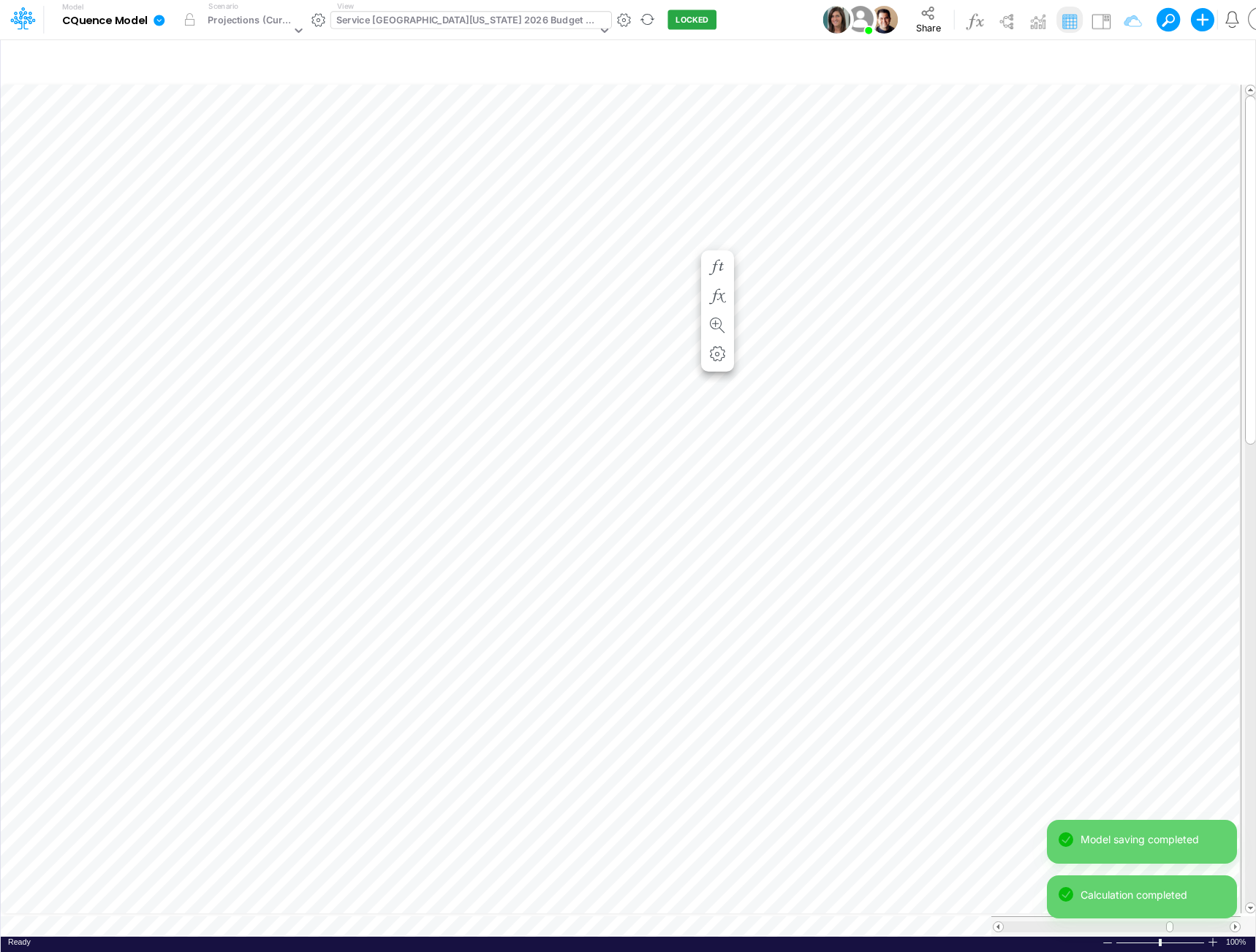
scroll to position [7, 1]
click at [715, 278] on icon "button" at bounding box center [716, 283] width 21 height 16
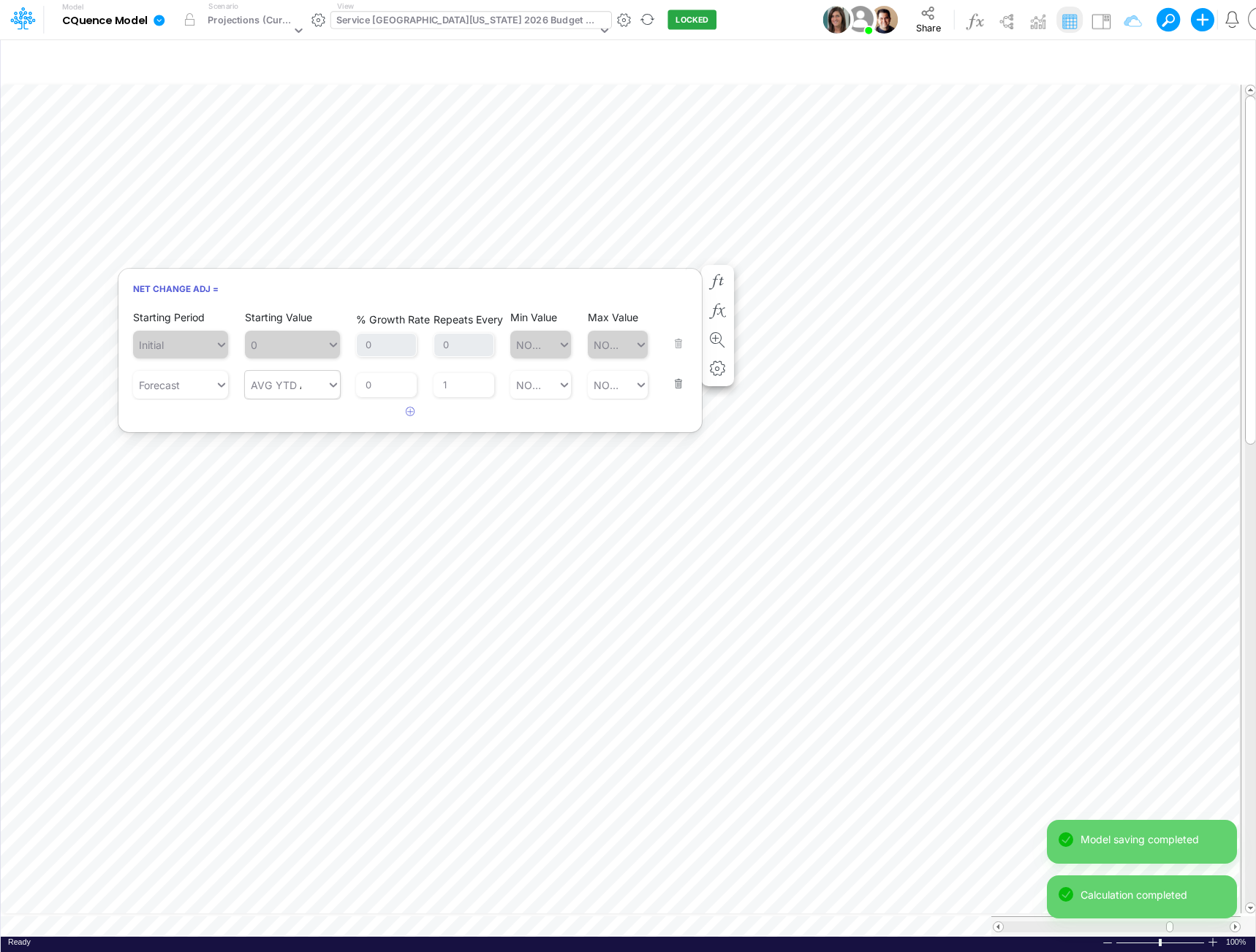
click at [304, 386] on div "AVG YTD AVG YTD" at bounding box center [286, 385] width 82 height 24
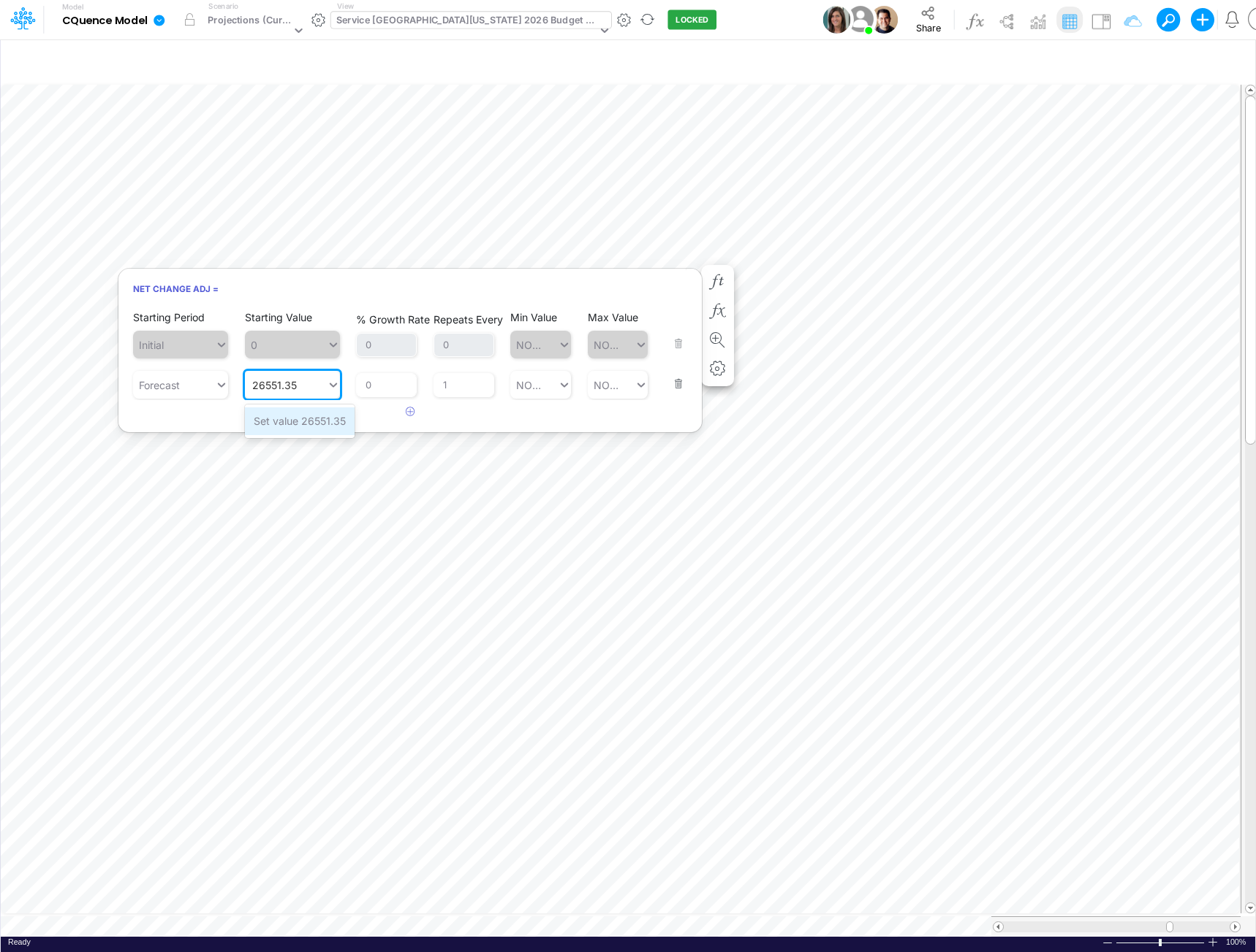
click at [309, 421] on div "Set value 26551.35" at bounding box center [300, 421] width 109 height 27
type input "26551.35"
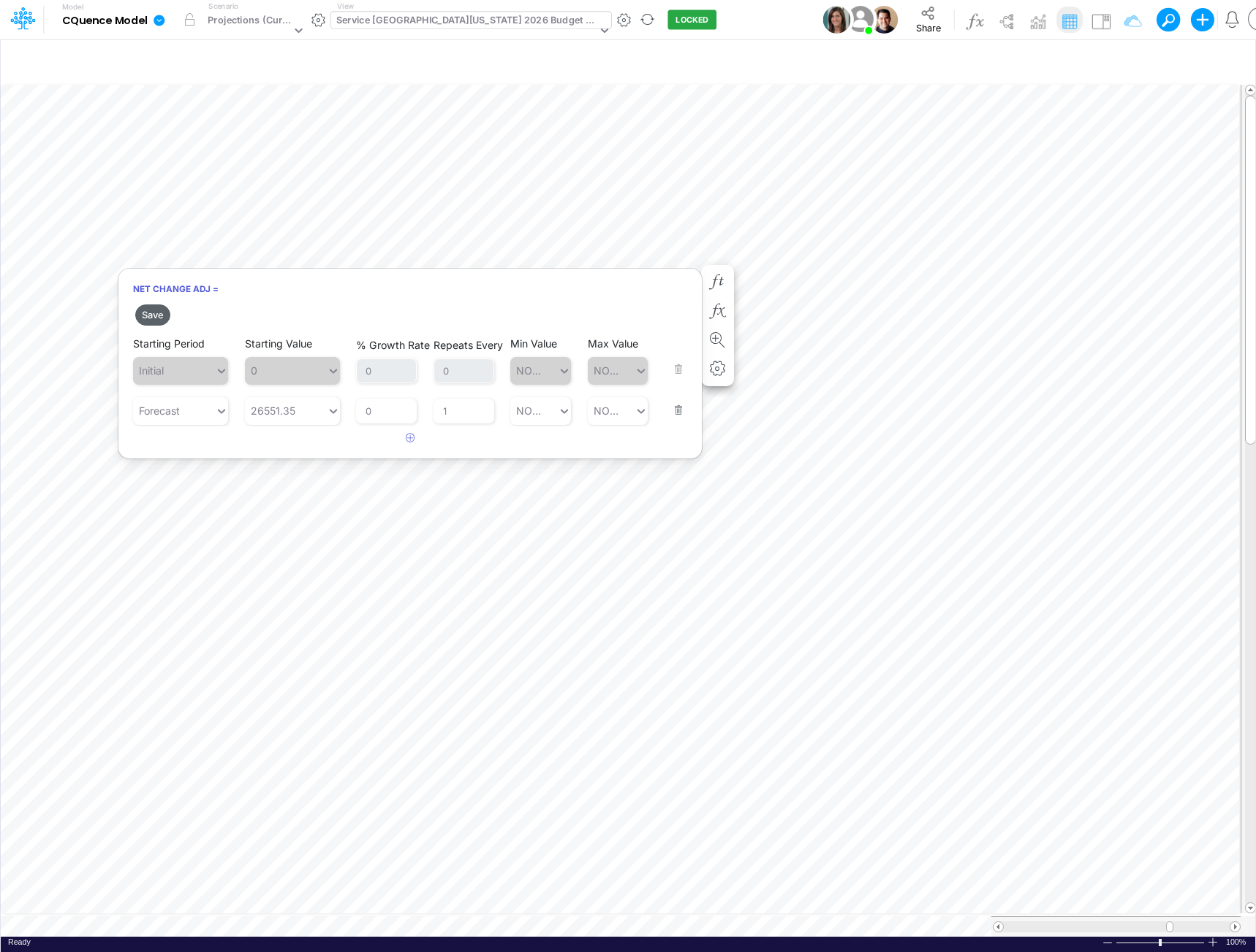
click at [163, 315] on button "Save" at bounding box center [153, 315] width 35 height 21
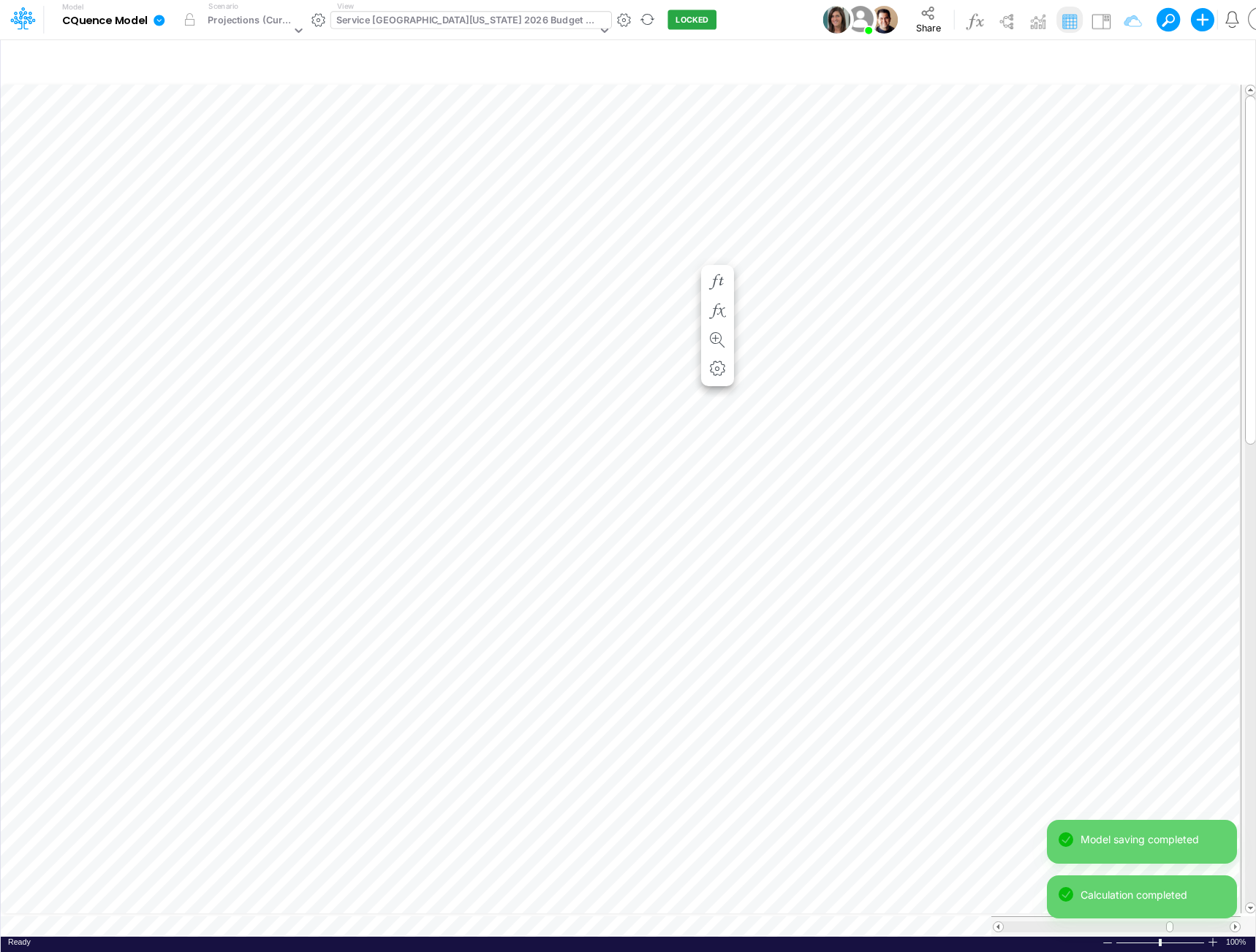
scroll to position [7, 1]
click at [713, 291] on icon "button" at bounding box center [716, 298] width 21 height 16
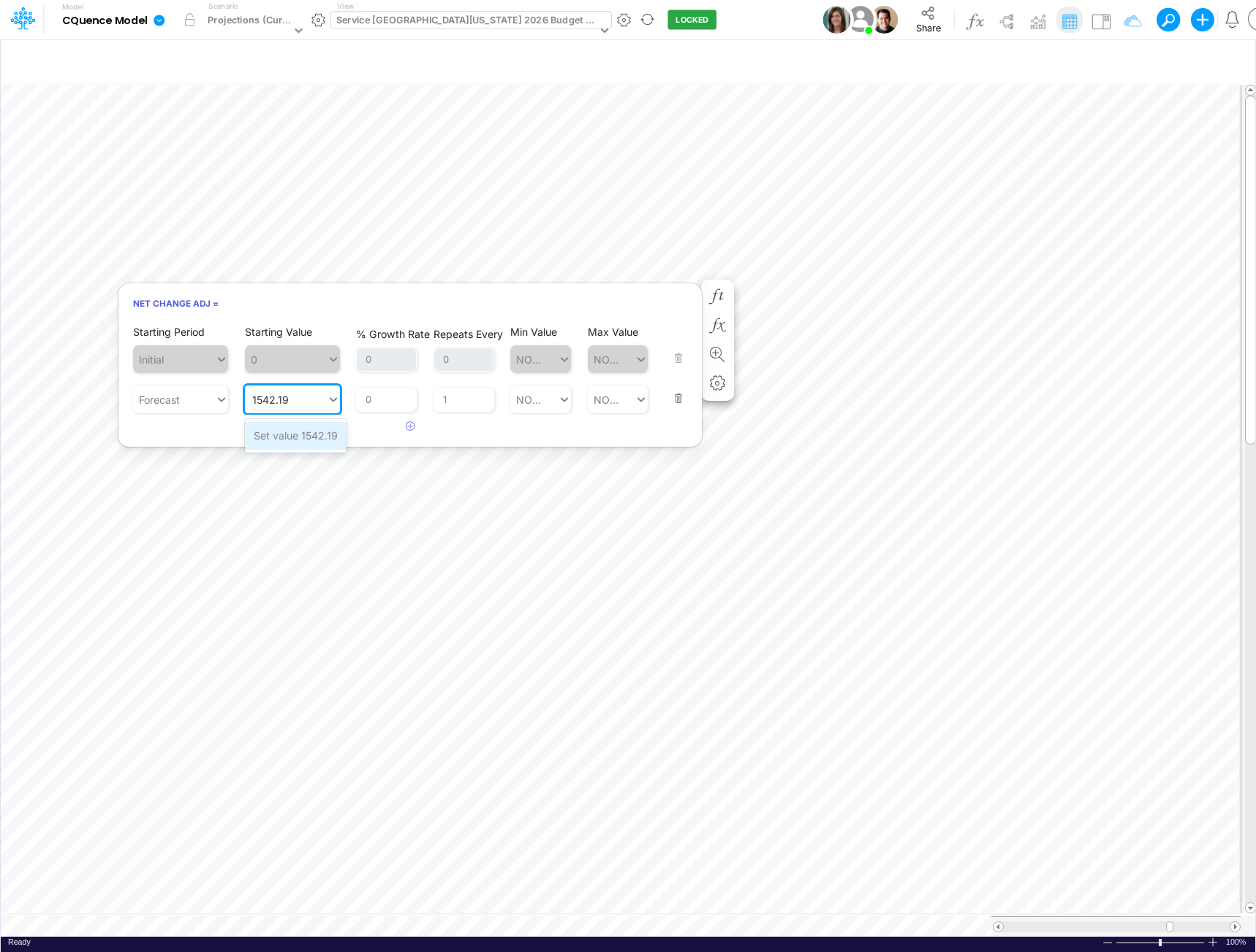
click at [291, 434] on div "Set value 1542.19" at bounding box center [296, 436] width 101 height 27
type input "1542.19"
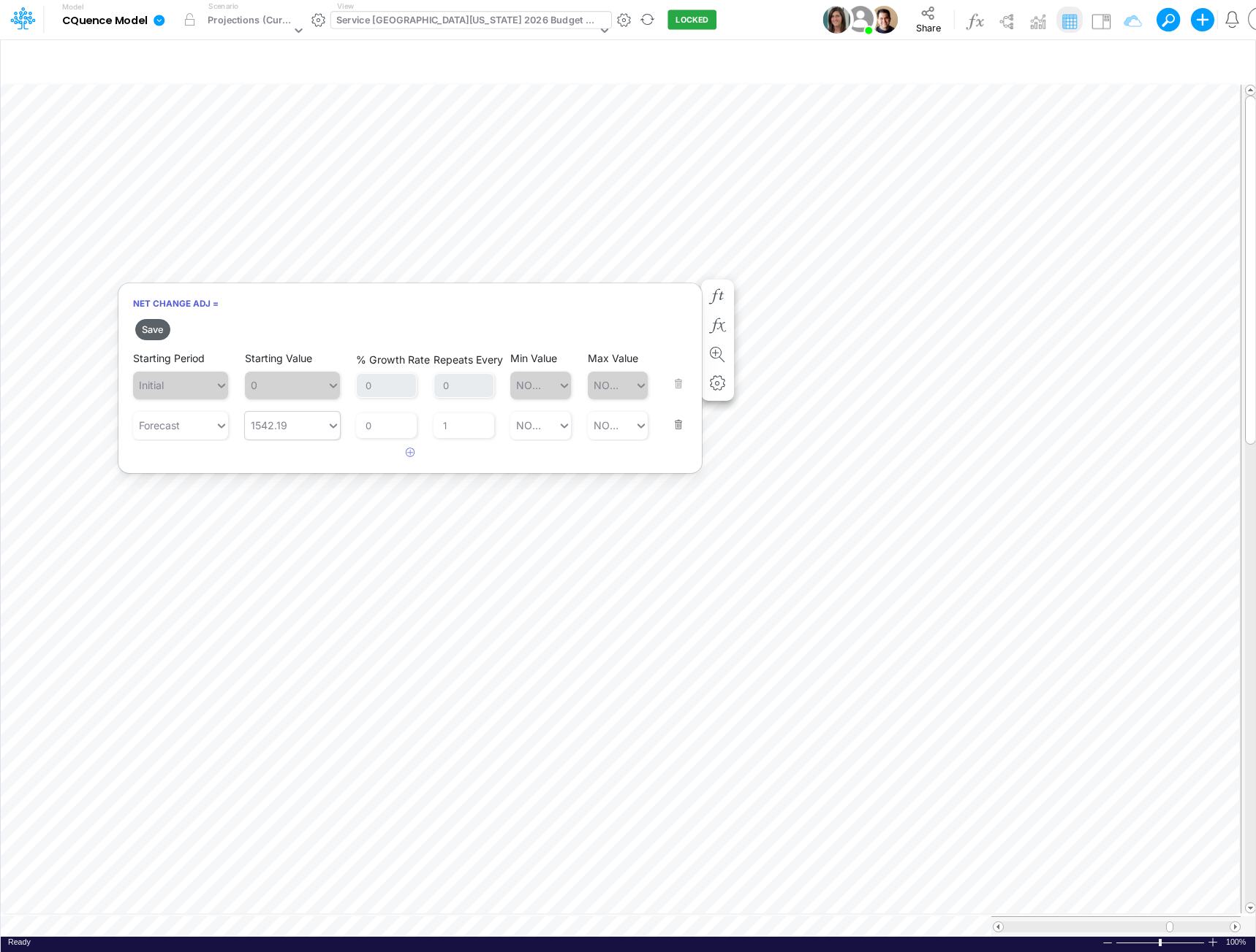
click at [156, 326] on button "Save" at bounding box center [153, 330] width 35 height 21
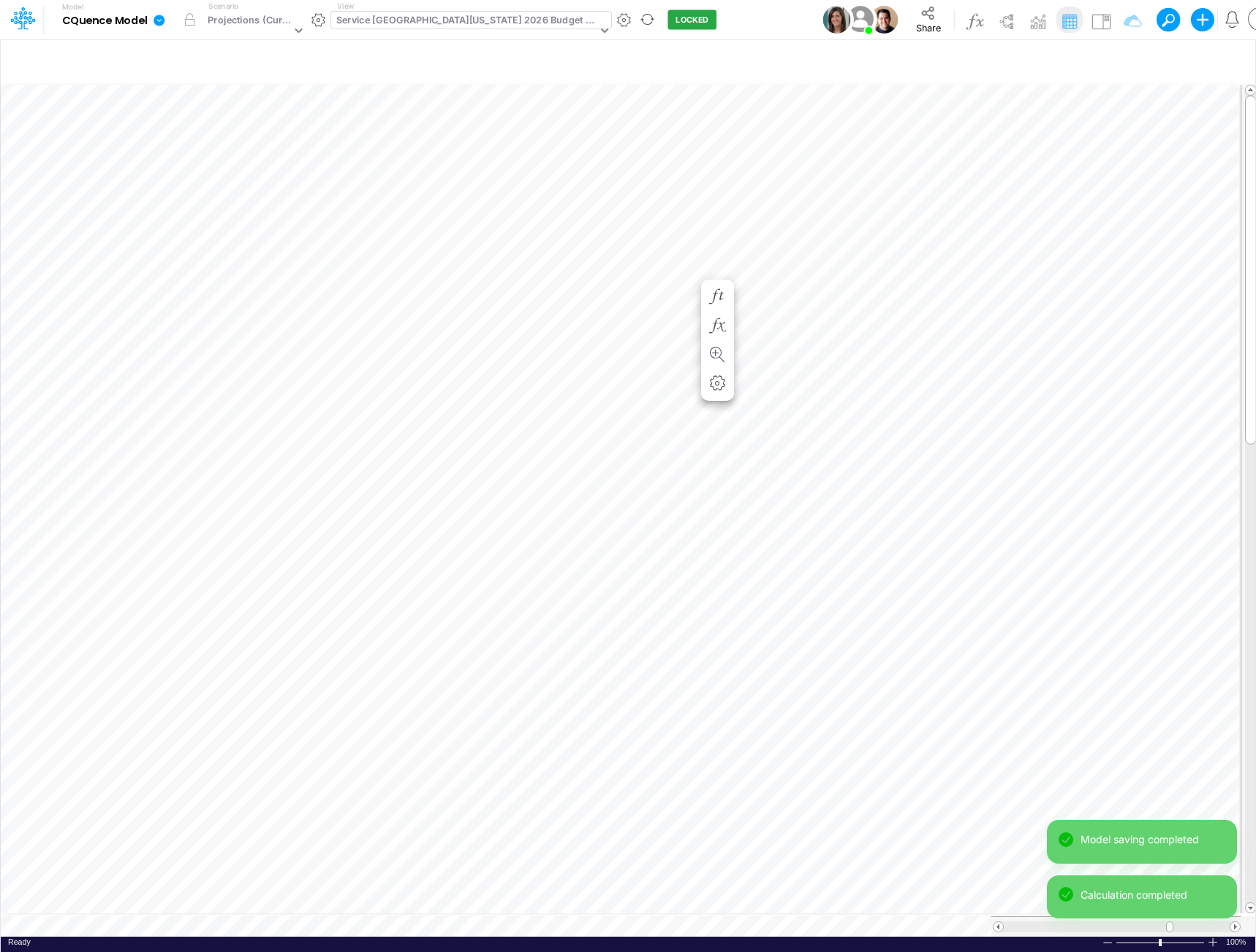
scroll to position [7, 1]
click at [717, 307] on icon "button" at bounding box center [716, 312] width 21 height 16
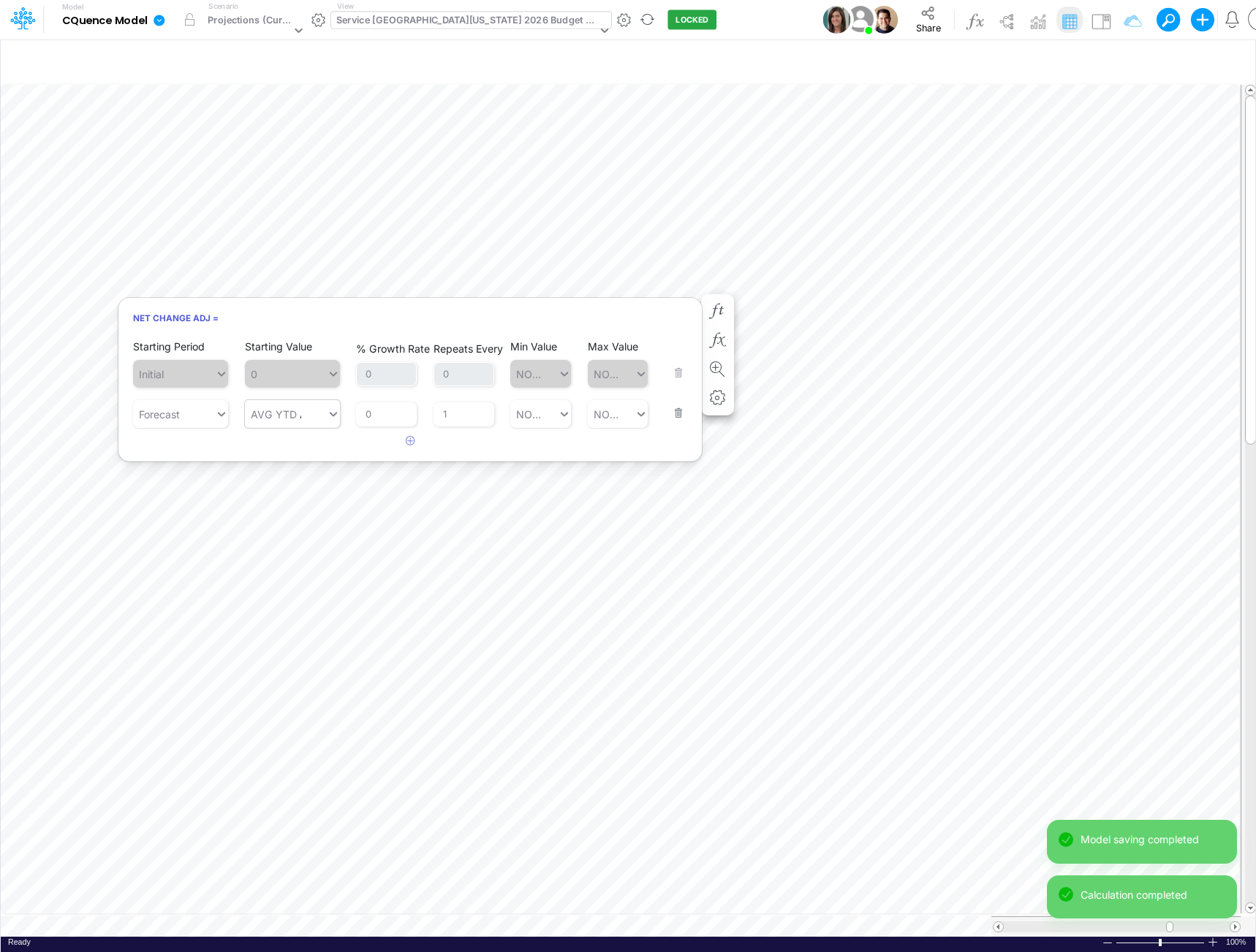
click at [305, 415] on div "AVG YTD AVG YTD" at bounding box center [286, 415] width 82 height 24
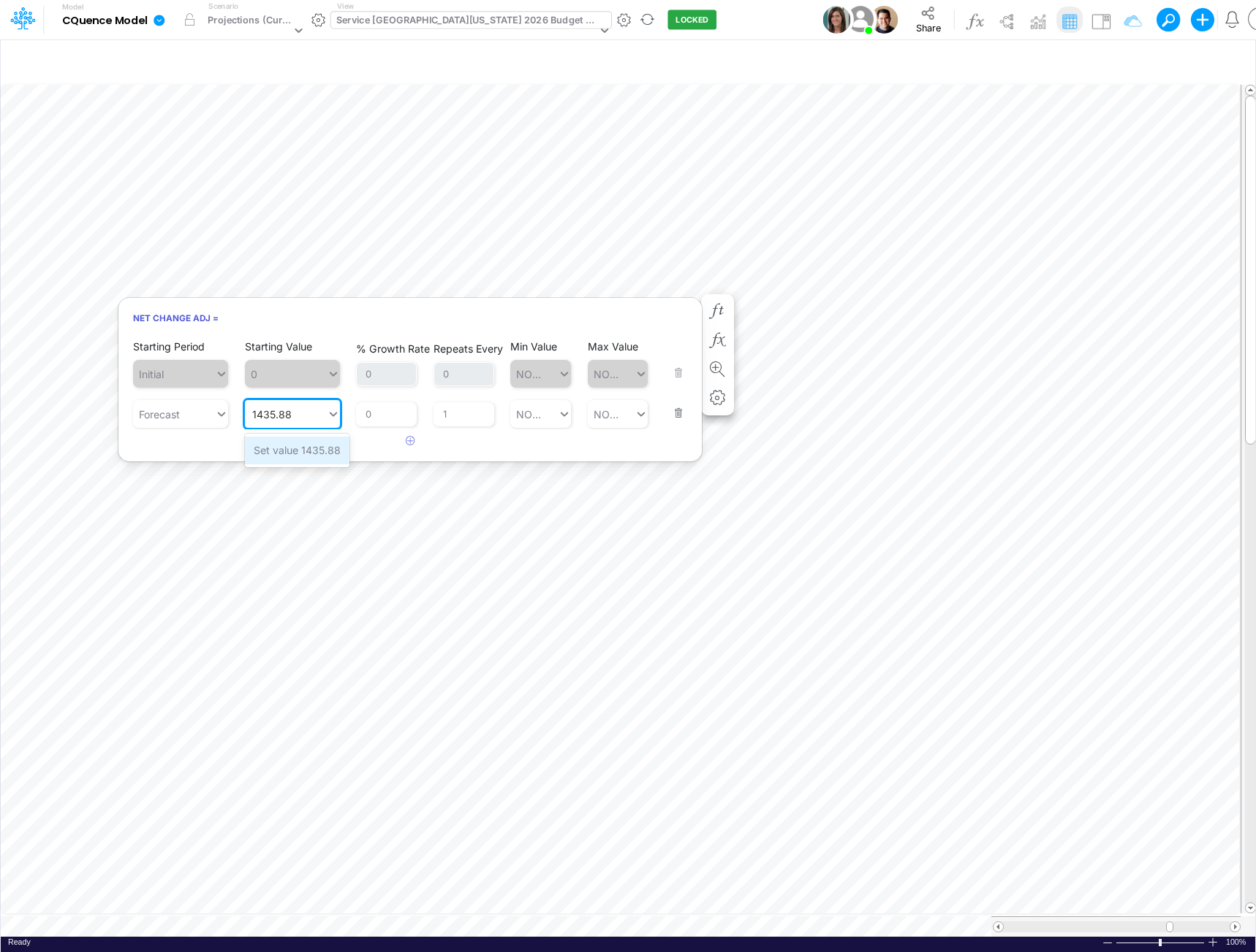
click at [272, 450] on div "Set value 1435.88" at bounding box center [297, 451] width 104 height 27
type input "1435.88"
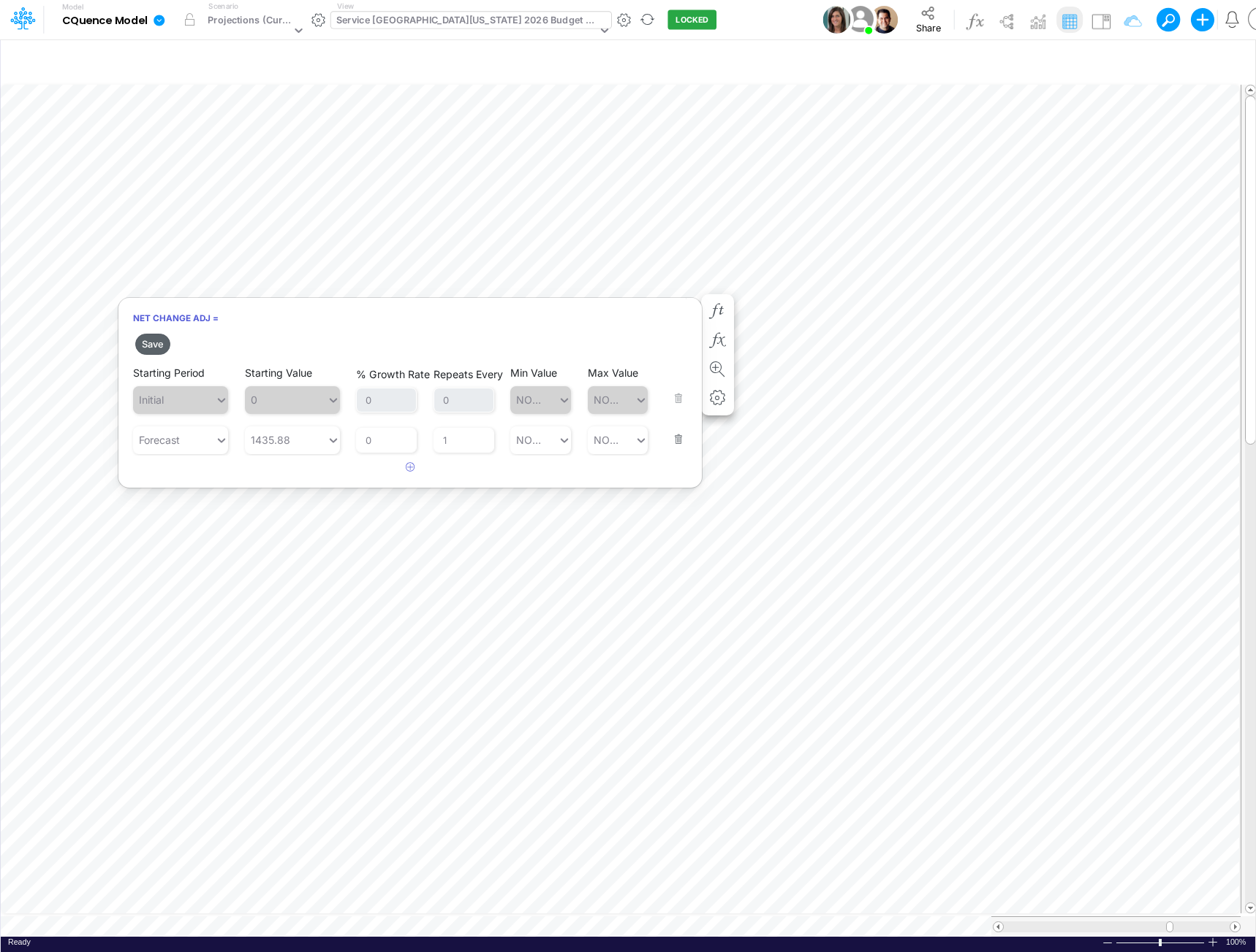
click at [158, 344] on button "Save" at bounding box center [153, 344] width 35 height 21
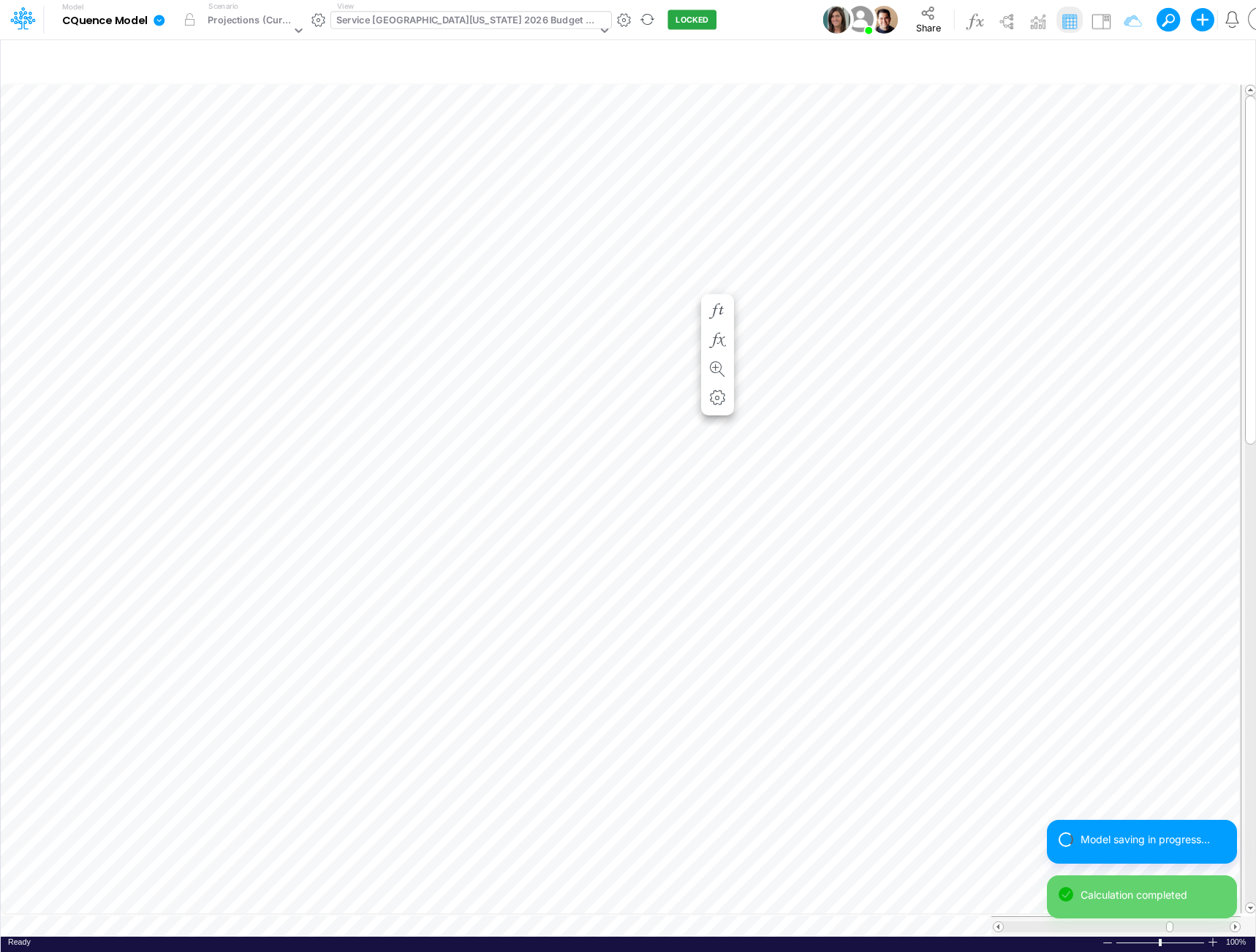
scroll to position [7, 1]
click at [724, 325] on icon "button" at bounding box center [716, 326] width 21 height 16
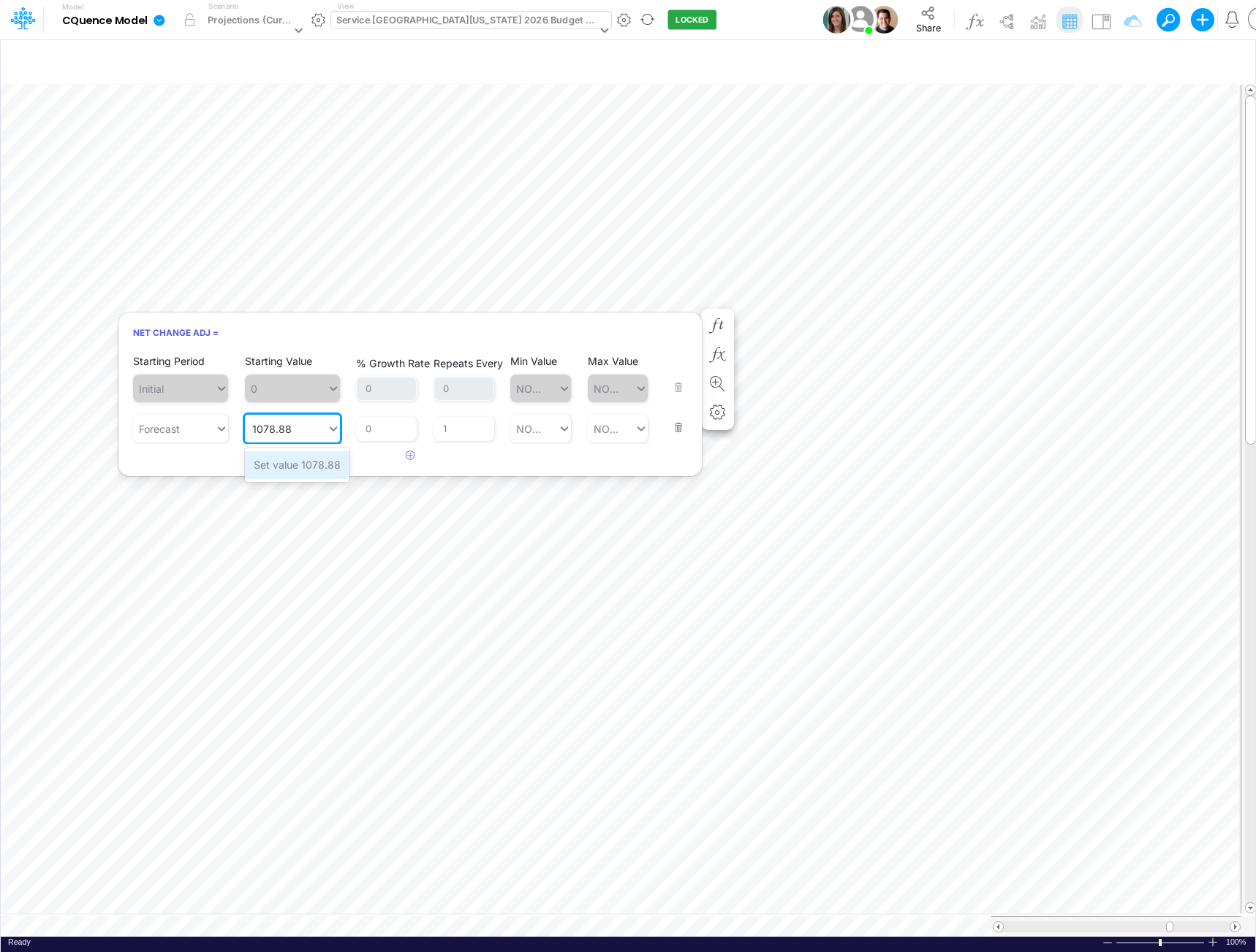
click at [296, 463] on div "Set value 1078.88" at bounding box center [297, 465] width 104 height 27
type input "1078.88"
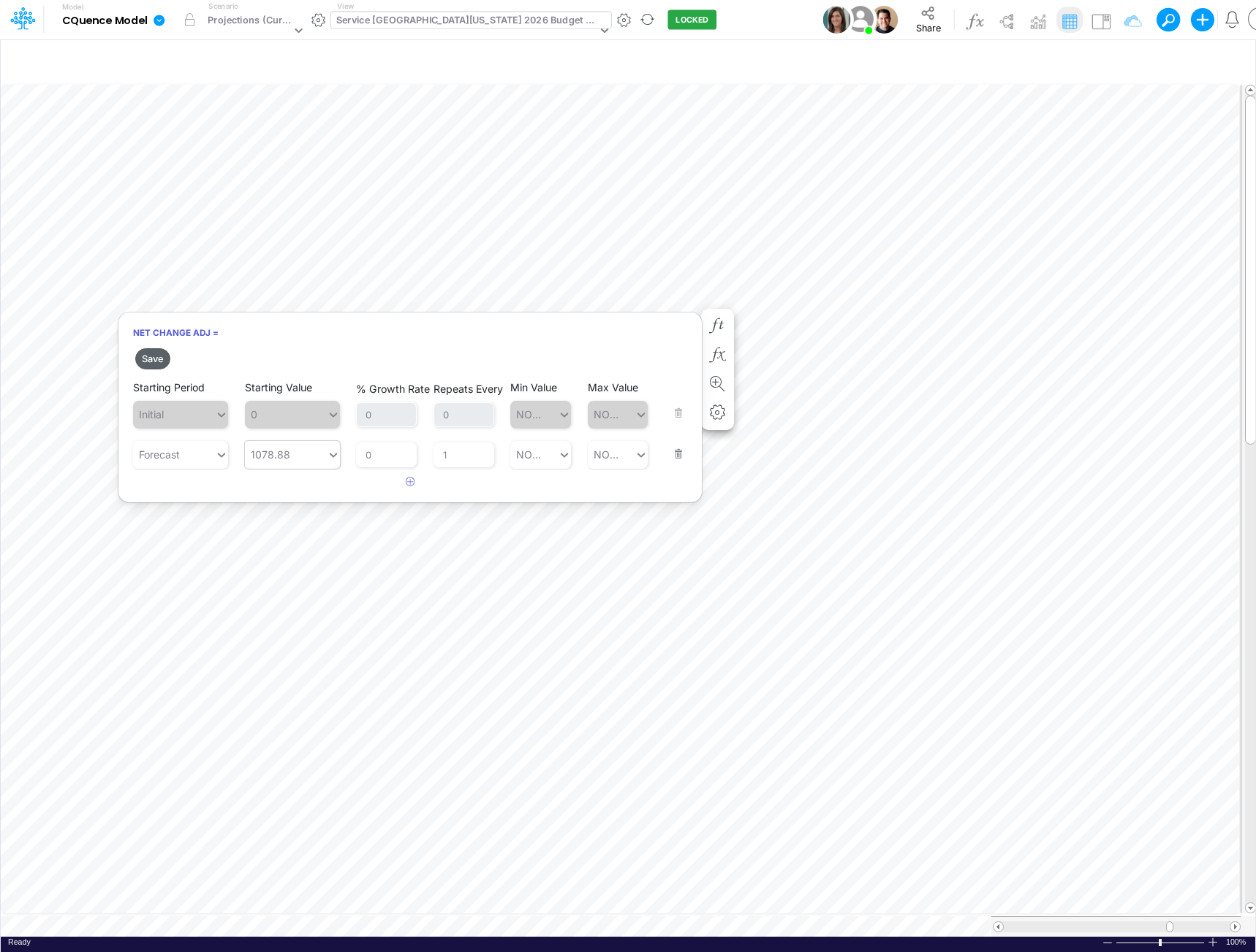
click at [152, 359] on button "Save" at bounding box center [153, 359] width 35 height 21
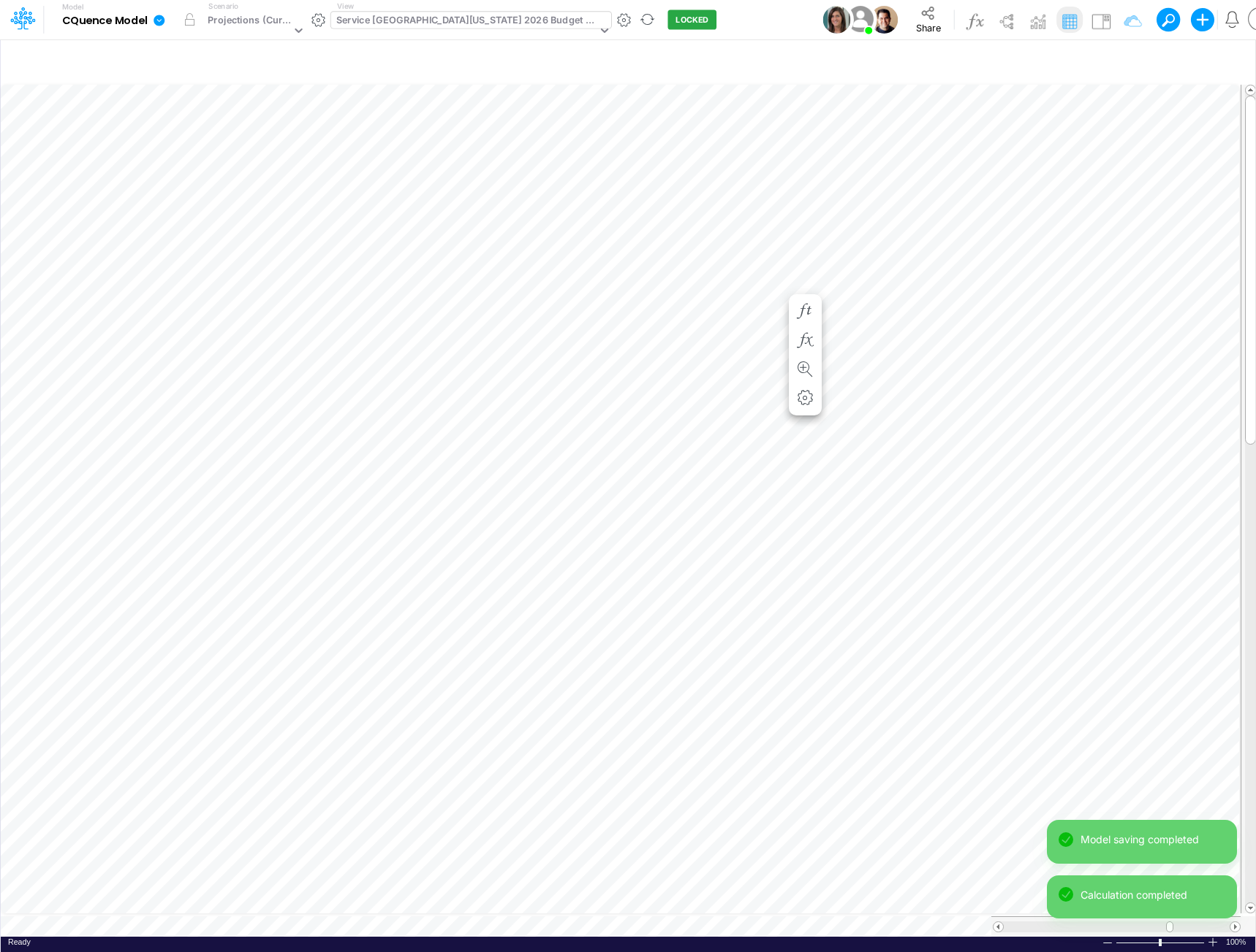
scroll to position [7, 1]
click at [721, 341] on icon "button" at bounding box center [716, 340] width 21 height 16
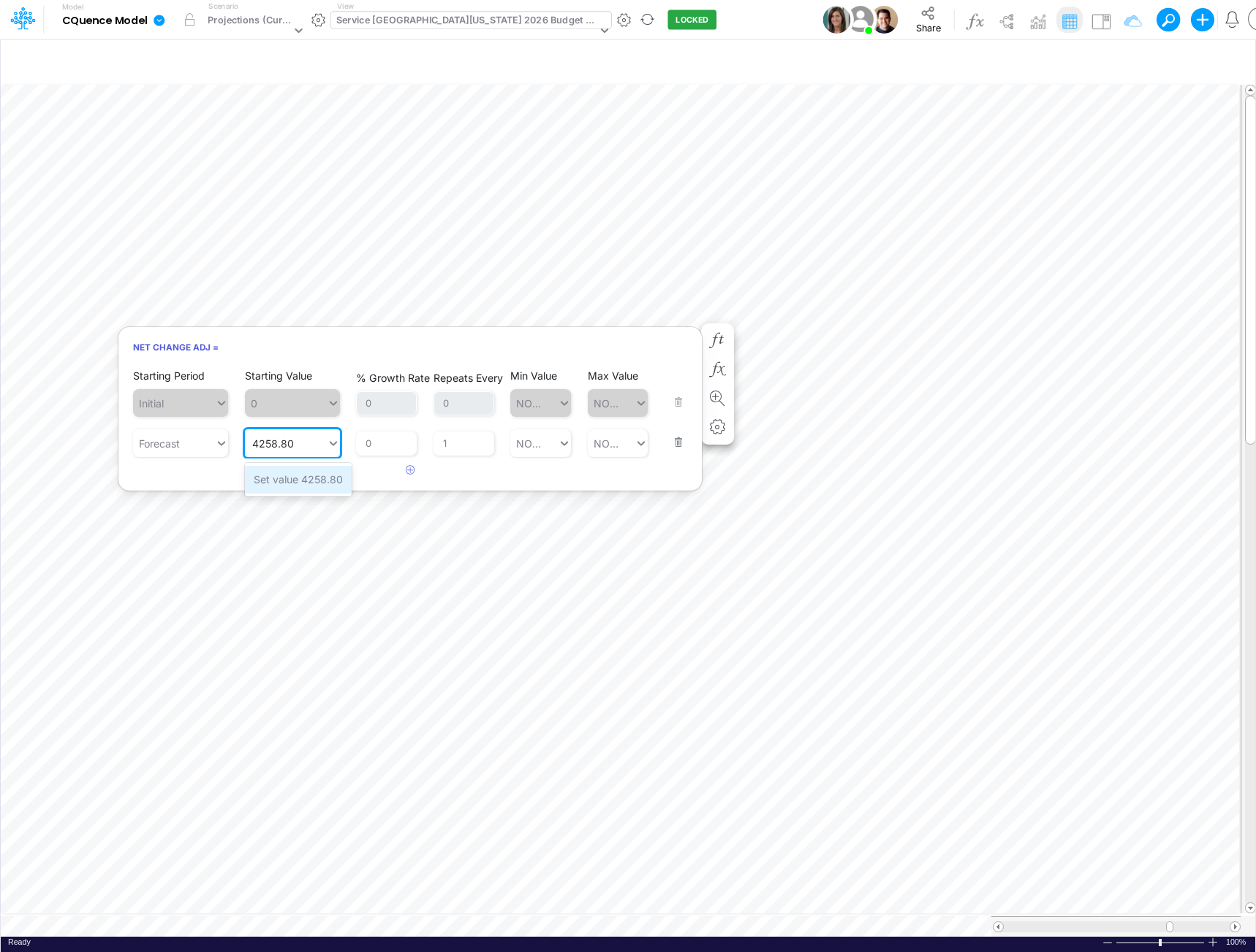
click at [331, 485] on div "Set value 4258.80" at bounding box center [298, 480] width 106 height 27
type input "4258.80"
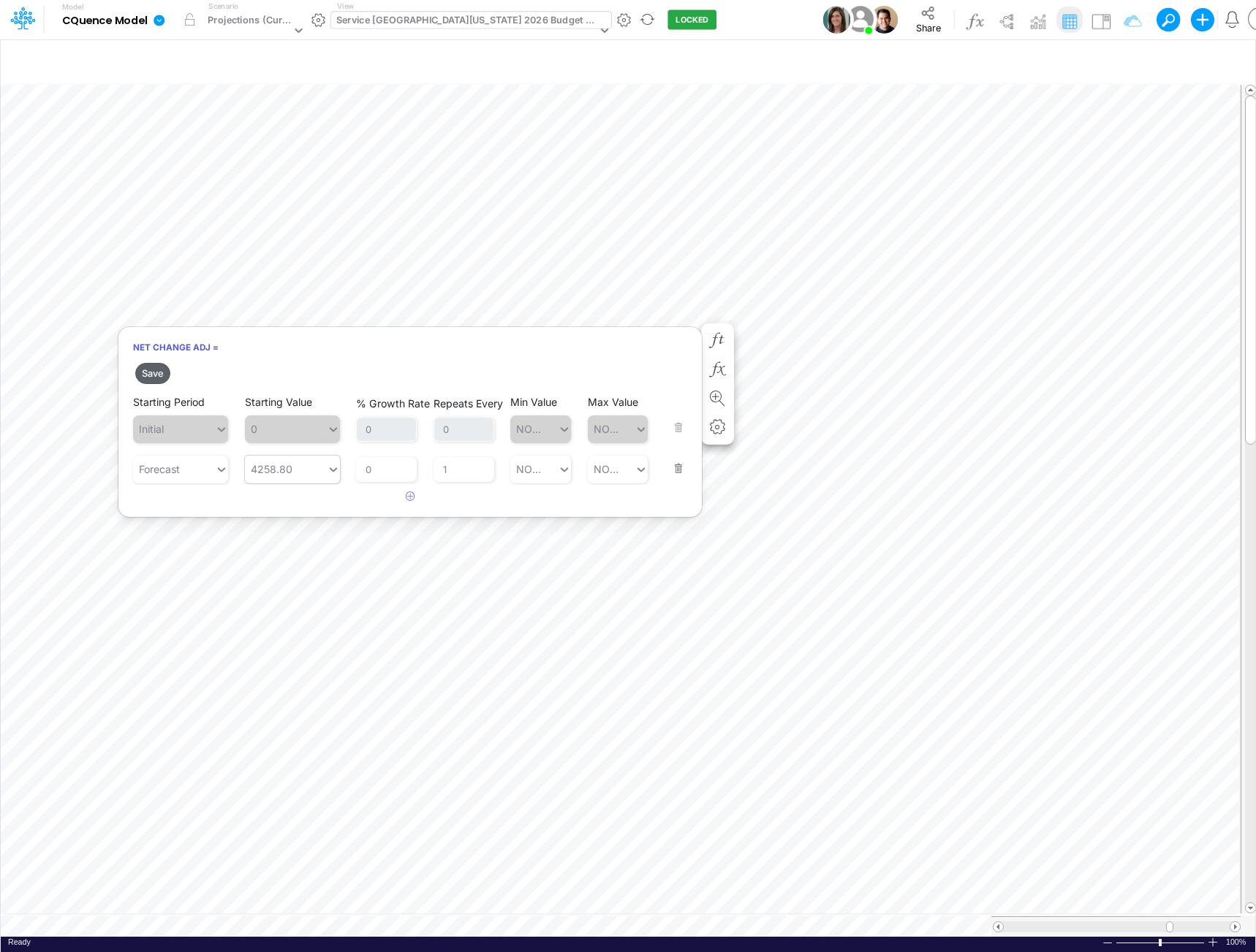
click at [155, 371] on button "Save" at bounding box center [153, 374] width 35 height 21
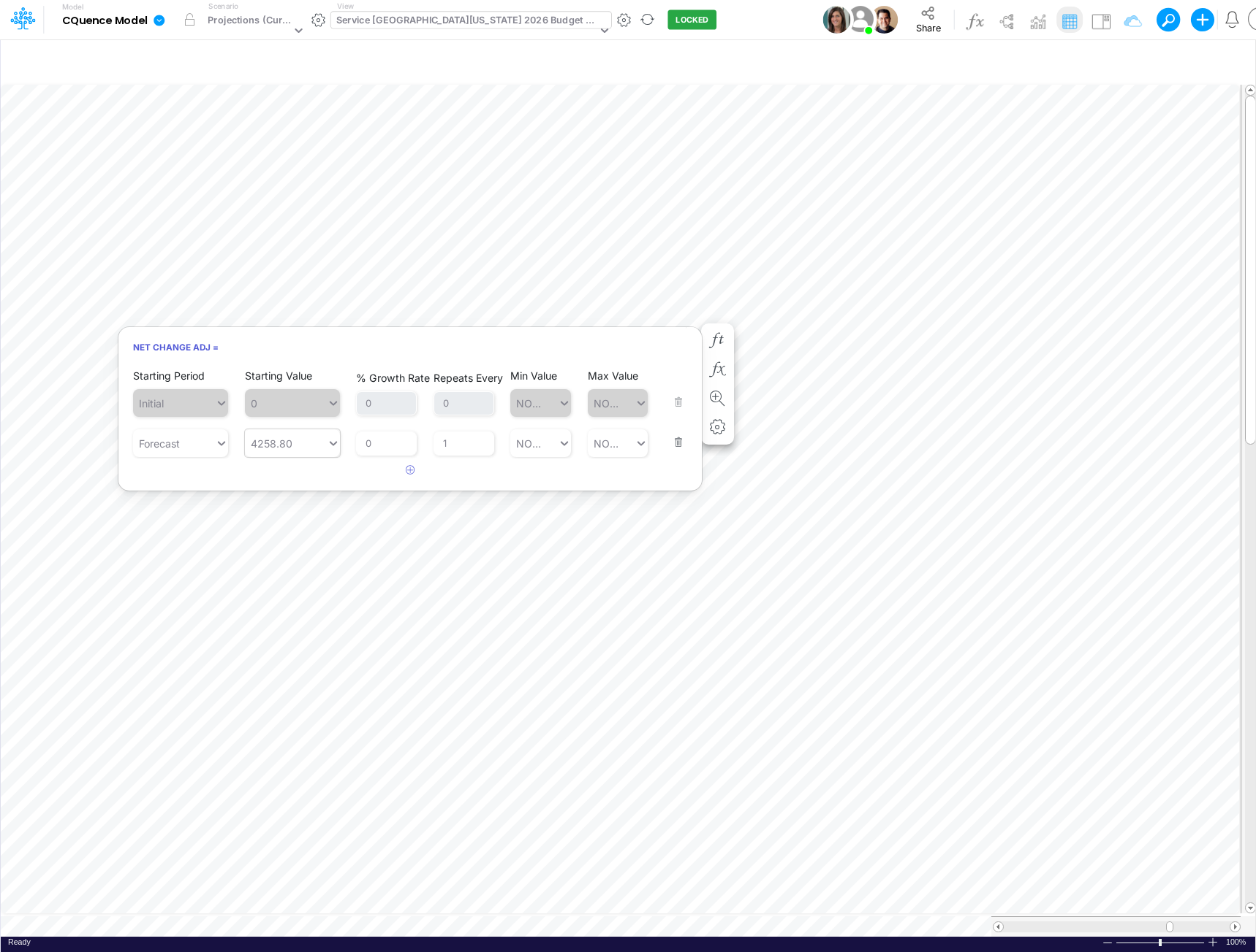
click at [453, 22] on div "Service [GEOGRAPHIC_DATA][US_STATE] 2026 Budget - P&L" at bounding box center [466, 20] width 261 height 17
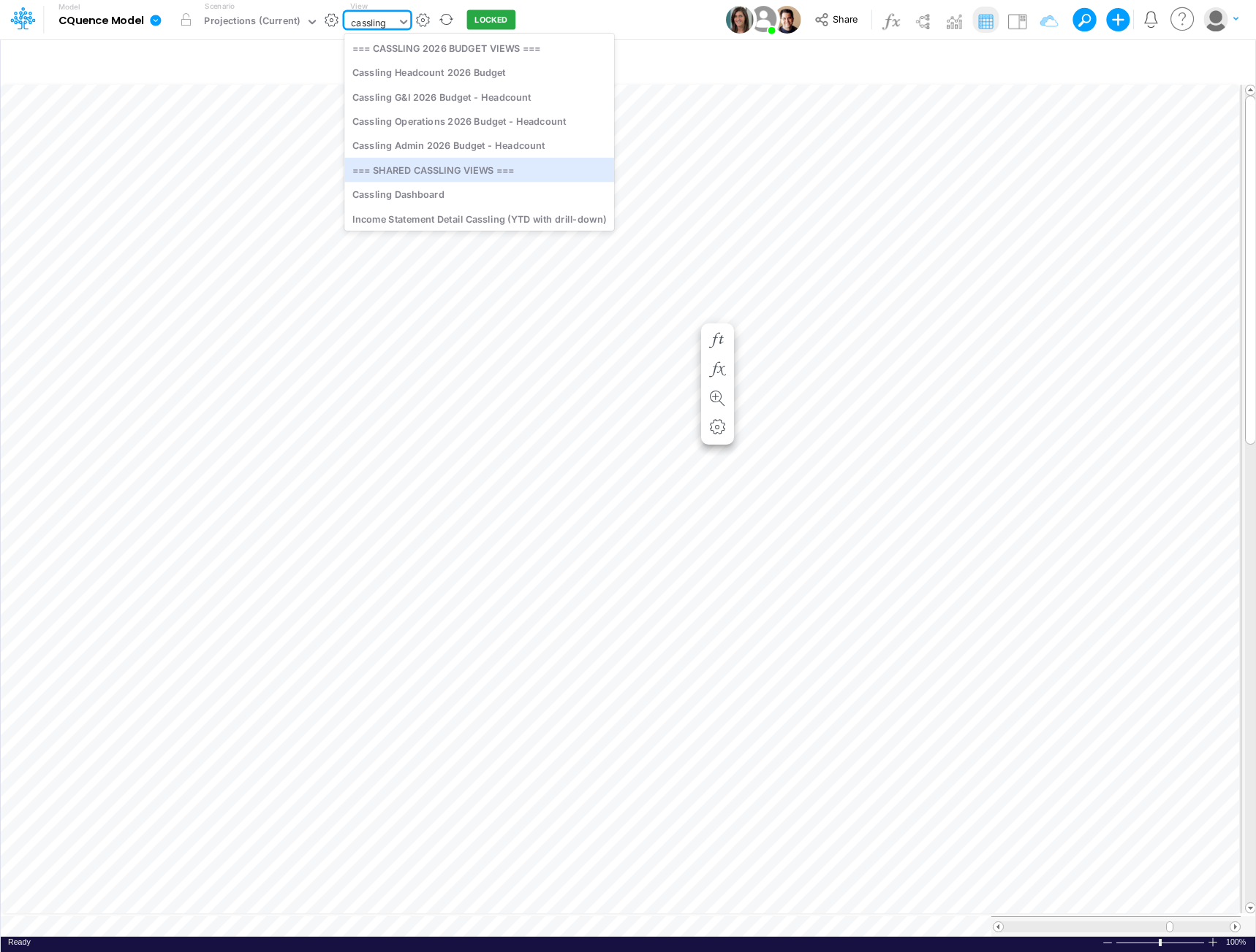
type input "cassling"
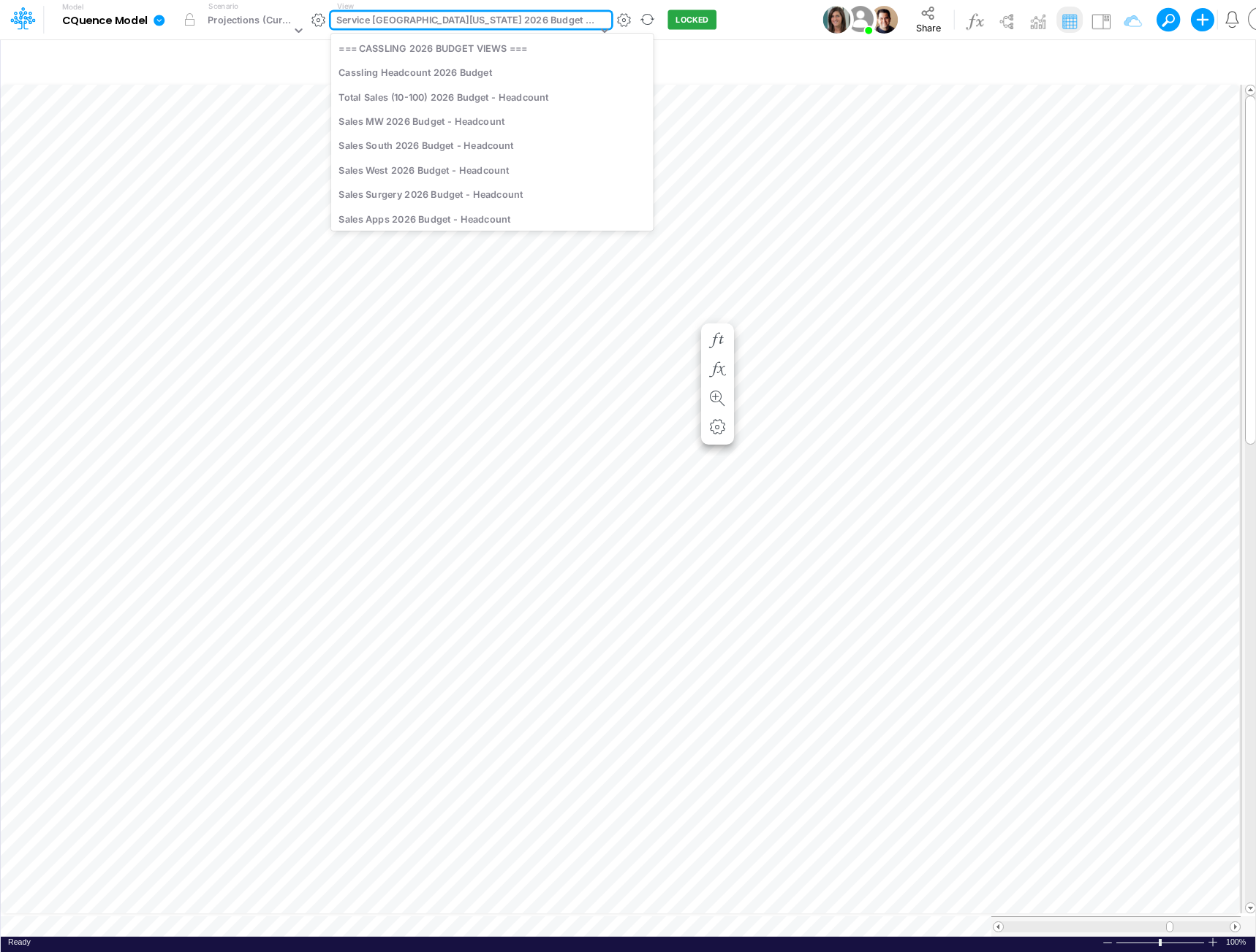
click at [515, 20] on div "Service [GEOGRAPHIC_DATA][US_STATE] 2026 Budget - P&L" at bounding box center [466, 20] width 261 height 17
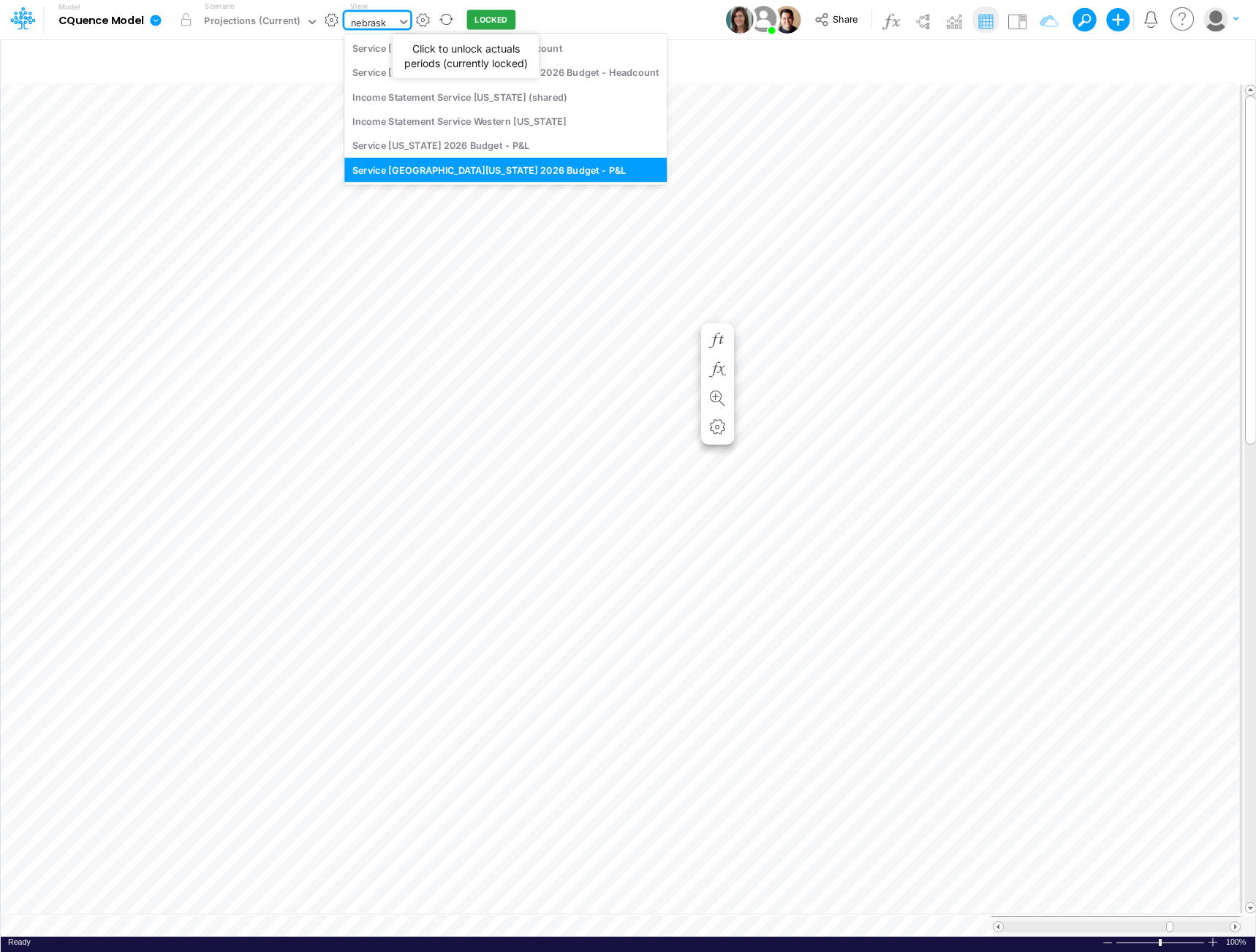
type input "[US_STATE]"
click at [534, 52] on div "Service [US_STATE] 2026 Budget - Headcount" at bounding box center [506, 48] width 322 height 24
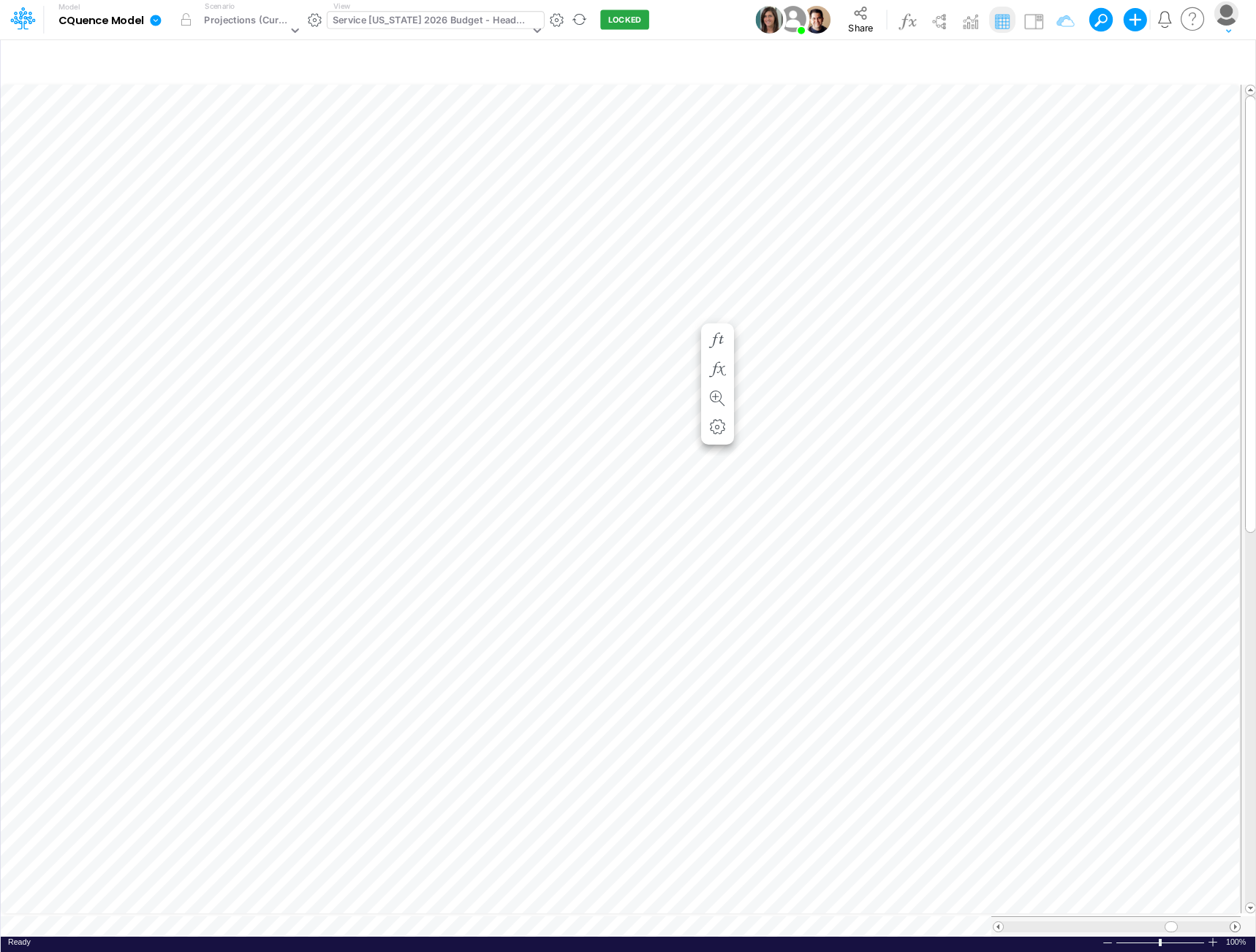
click at [1235, 923] on span at bounding box center [1235, 928] width 10 height 10
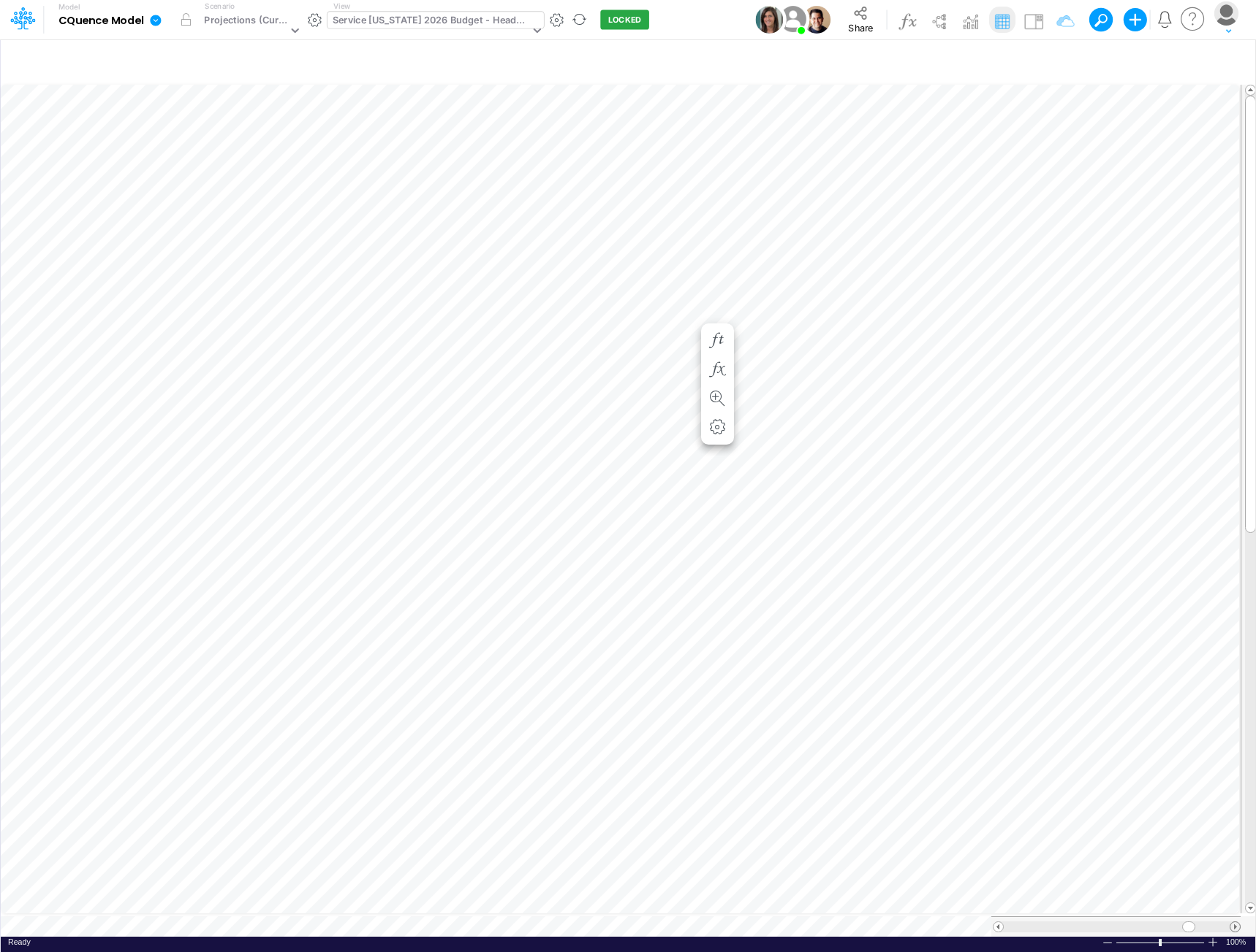
click at [1235, 923] on span at bounding box center [1235, 928] width 10 height 10
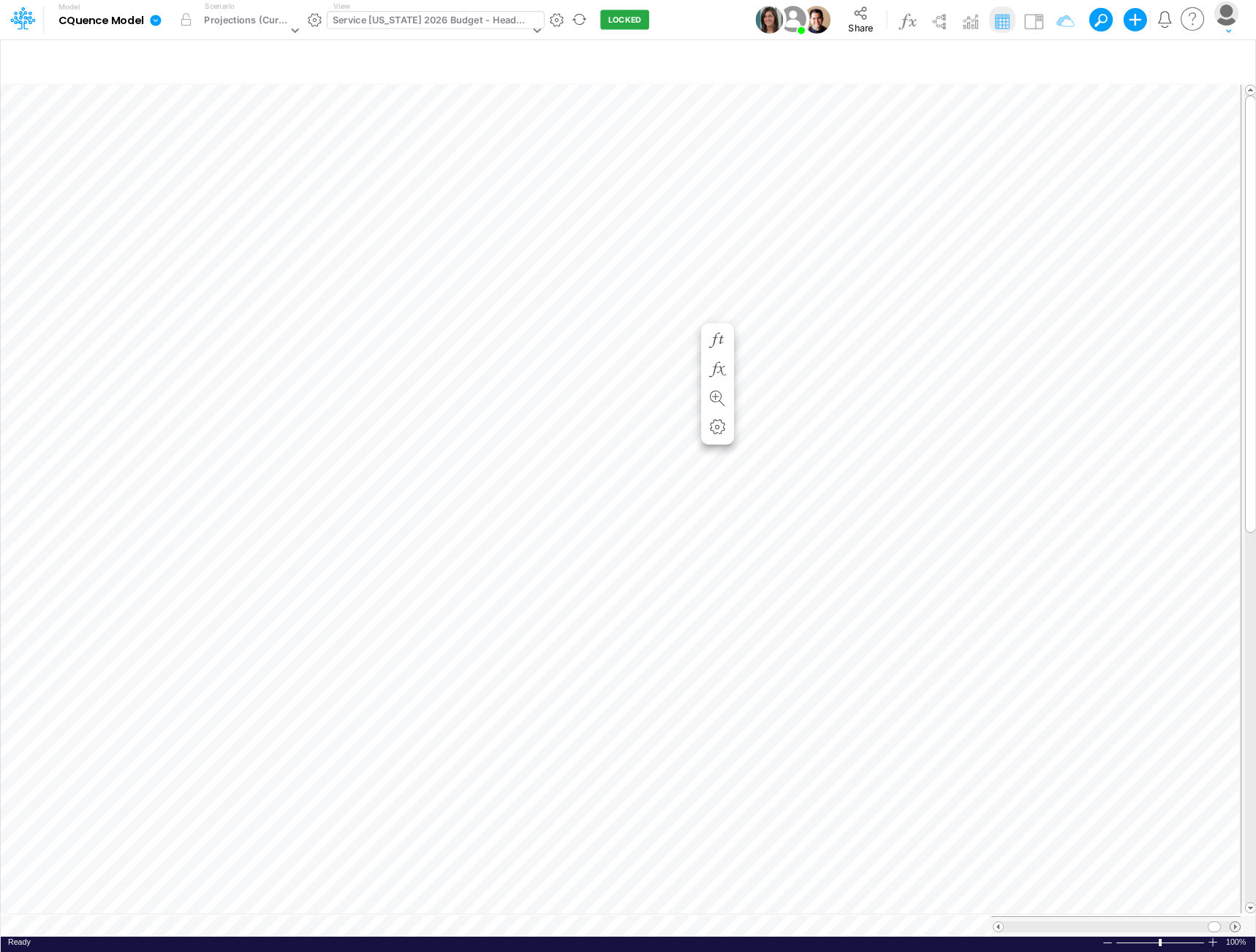
click at [1235, 923] on span at bounding box center [1235, 928] width 10 height 10
click at [996, 923] on span at bounding box center [998, 928] width 10 height 10
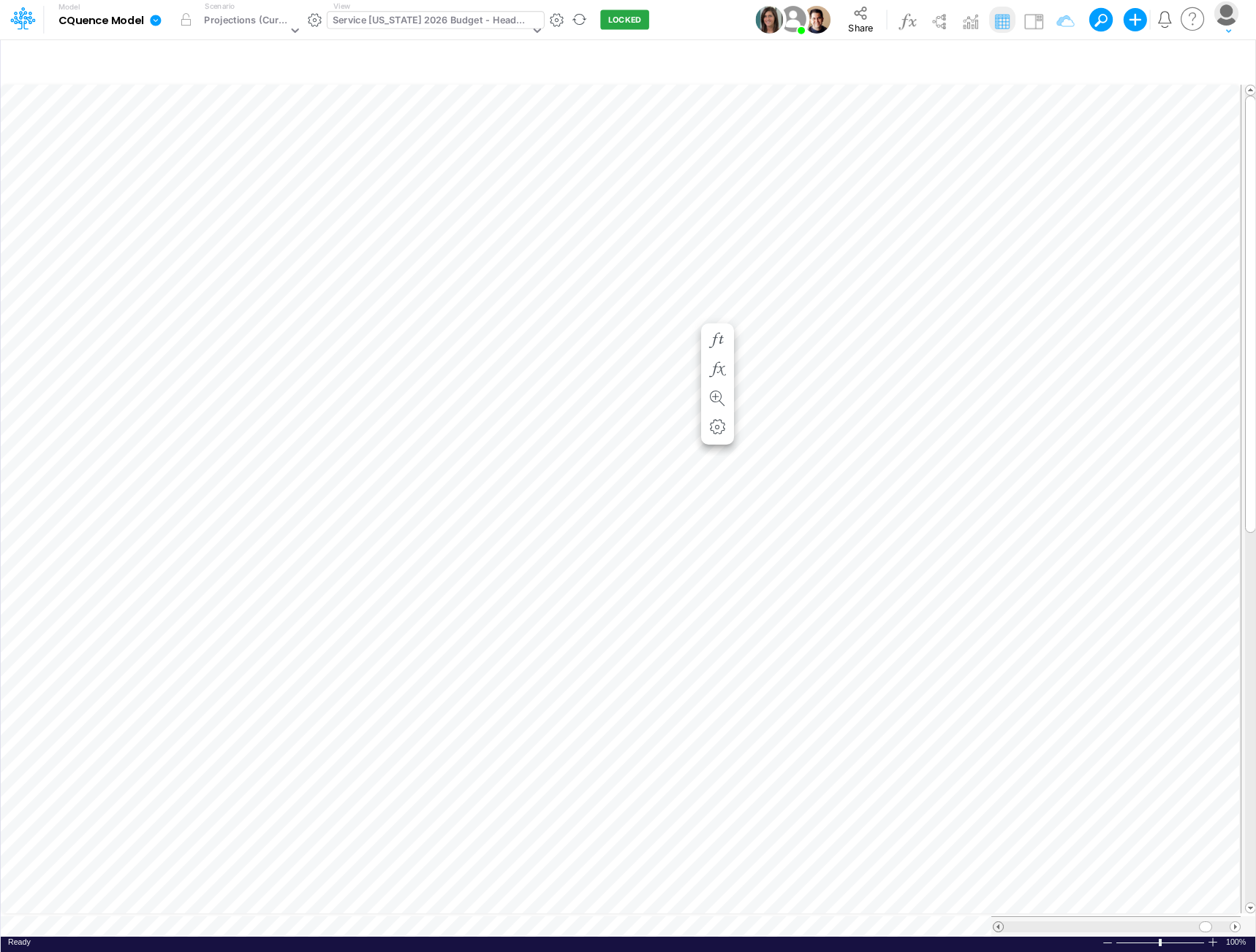
click at [996, 923] on span at bounding box center [998, 928] width 10 height 10
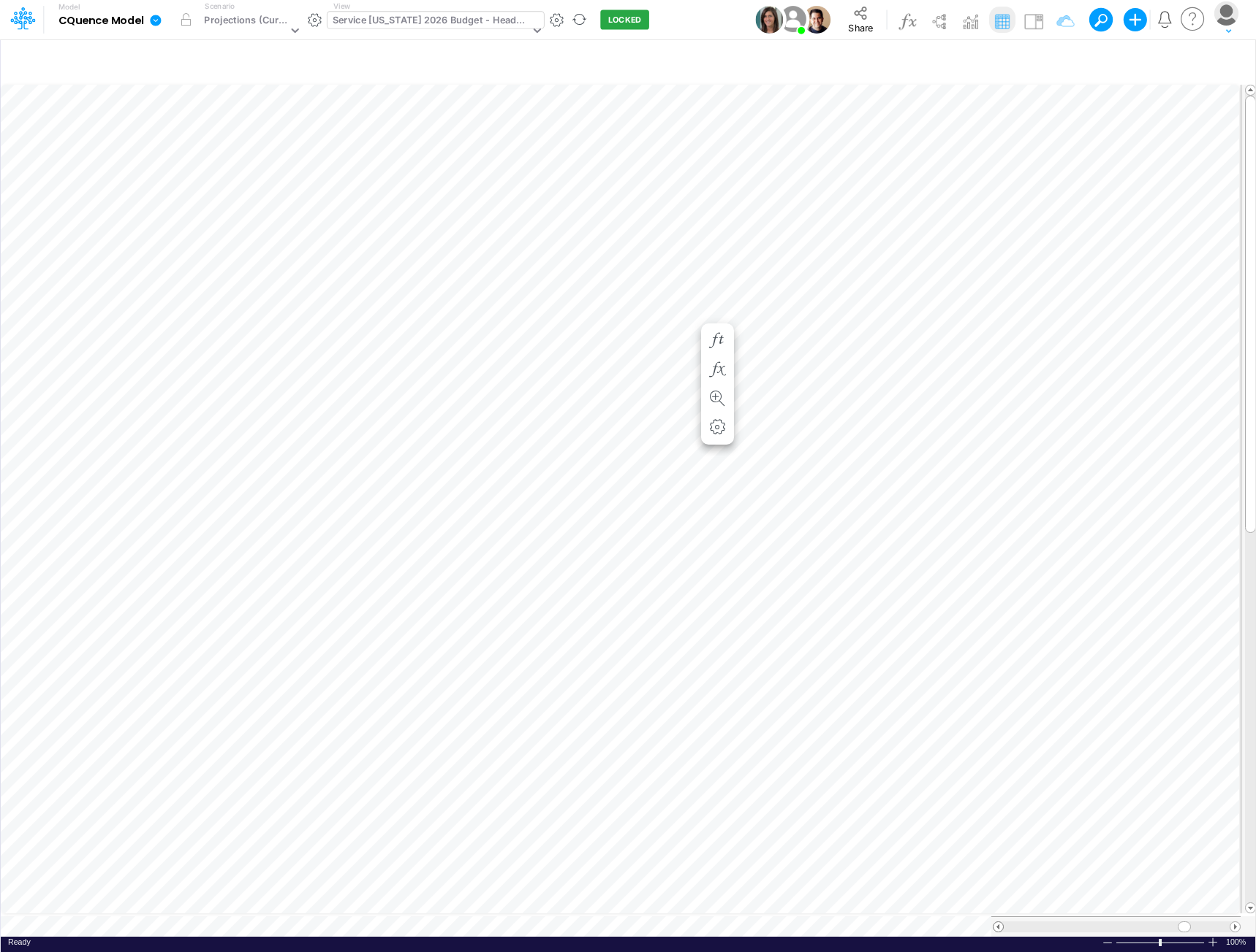
click at [996, 923] on span at bounding box center [998, 928] width 10 height 10
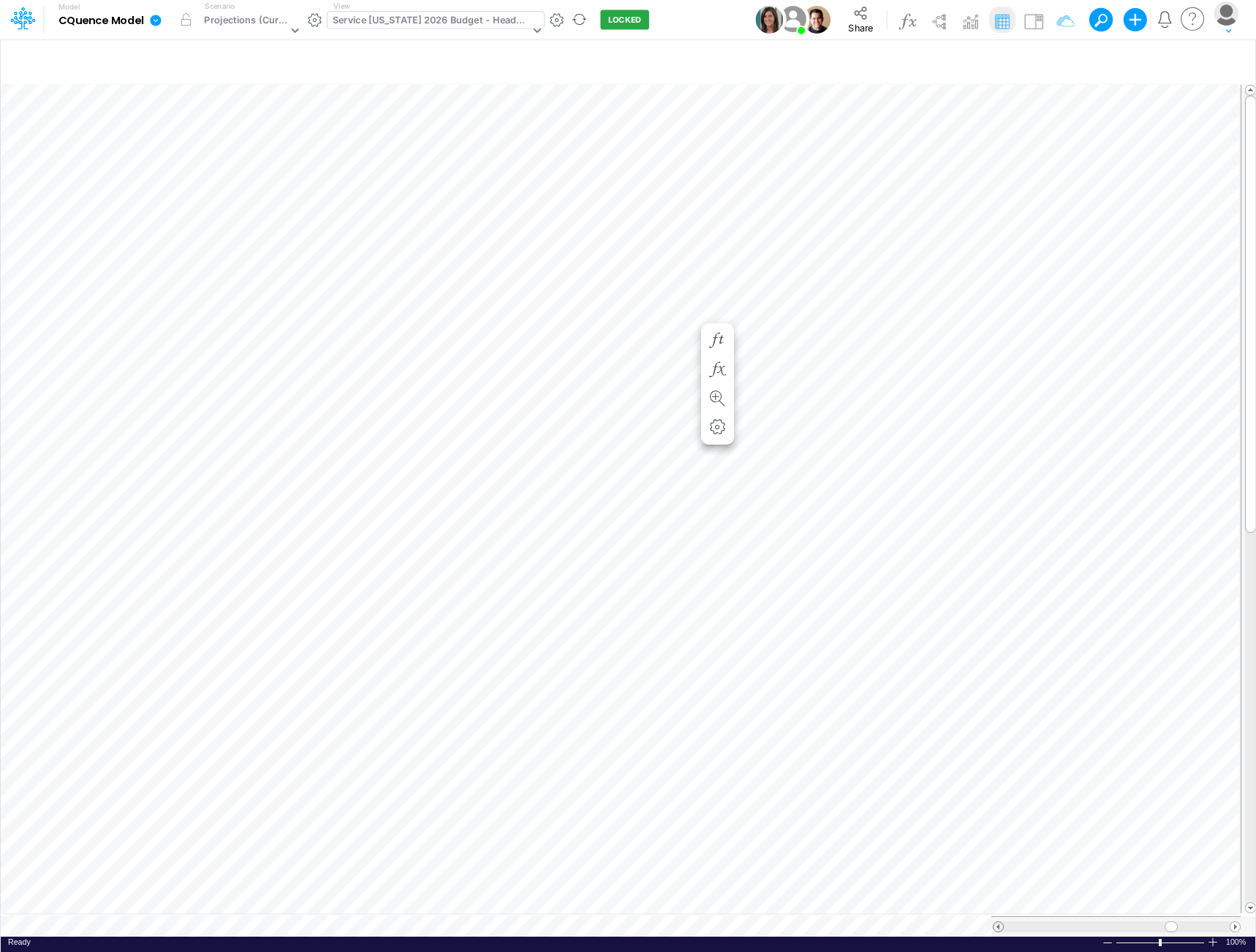
click at [996, 923] on span at bounding box center [998, 928] width 10 height 10
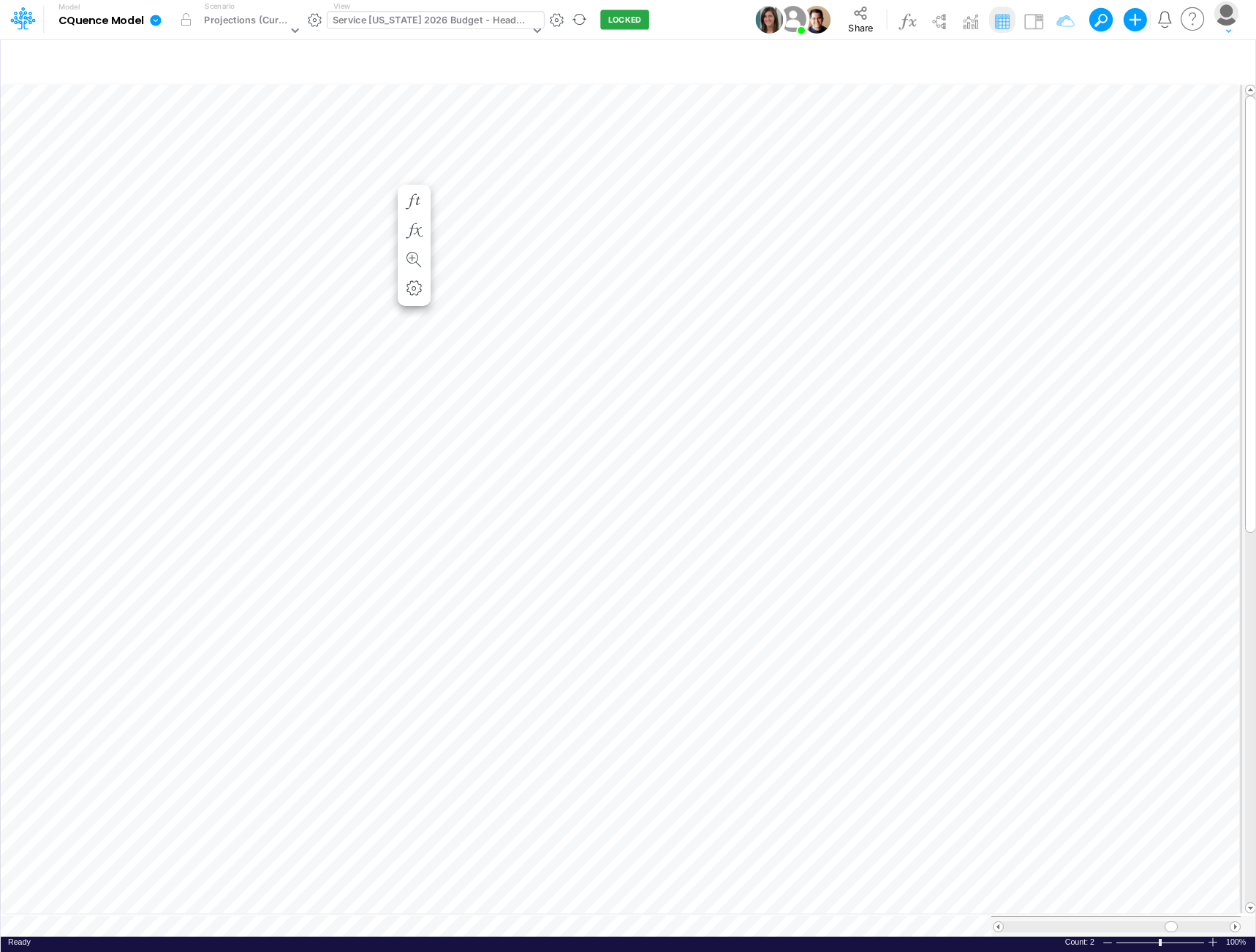
scroll to position [7, 1]
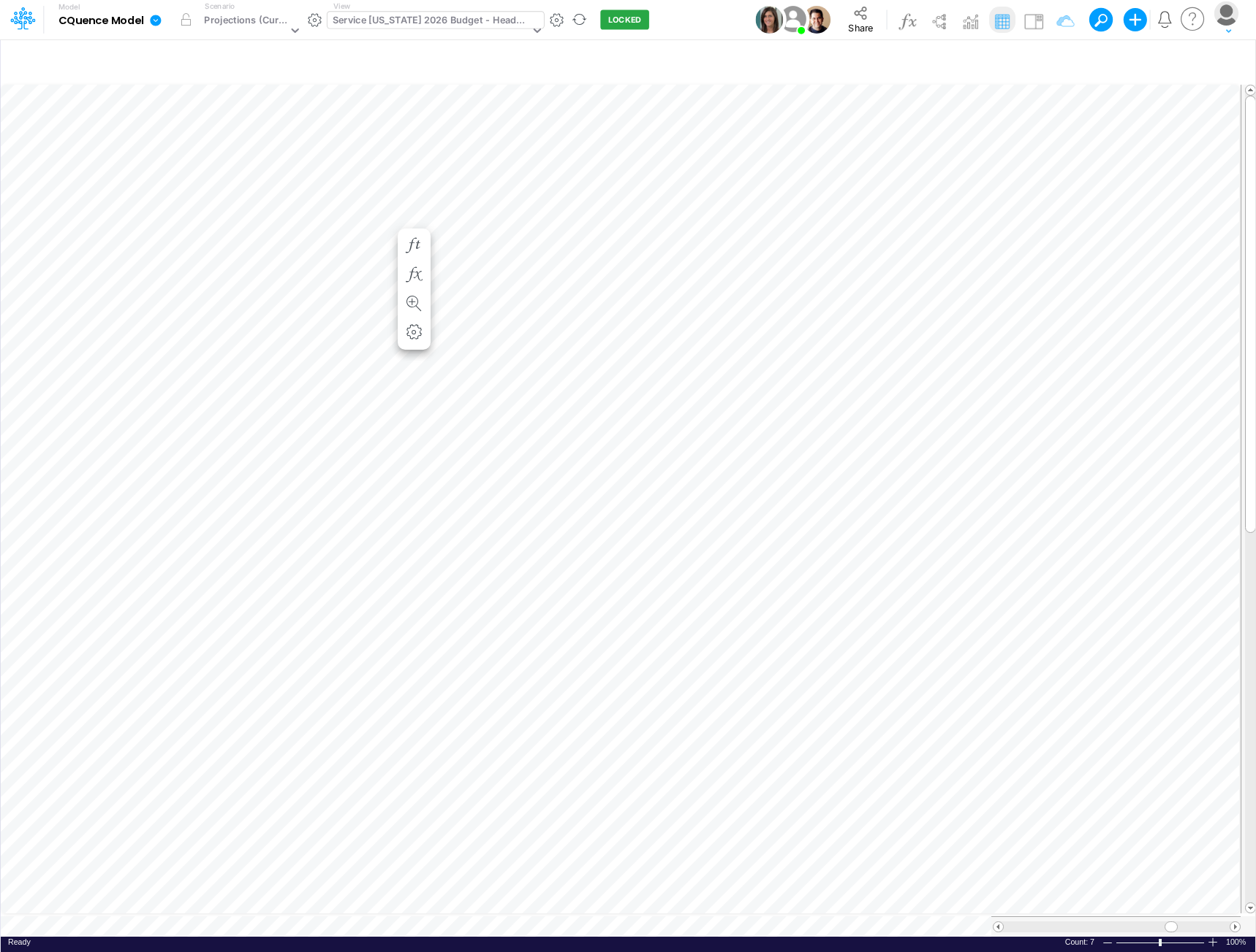
scroll to position [7, 1]
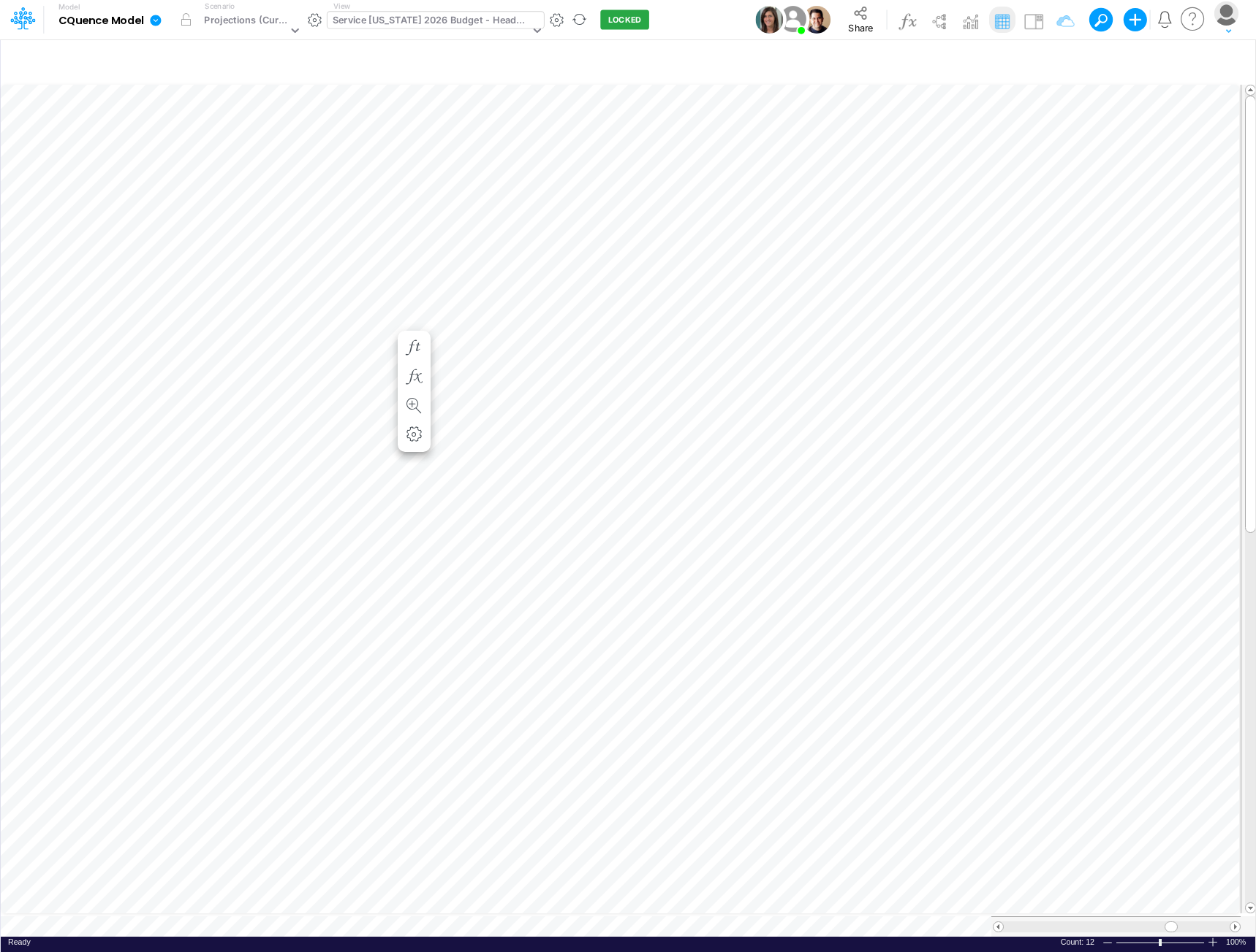
scroll to position [7, 1]
click at [851, 22] on span "Share" at bounding box center [860, 26] width 24 height 11
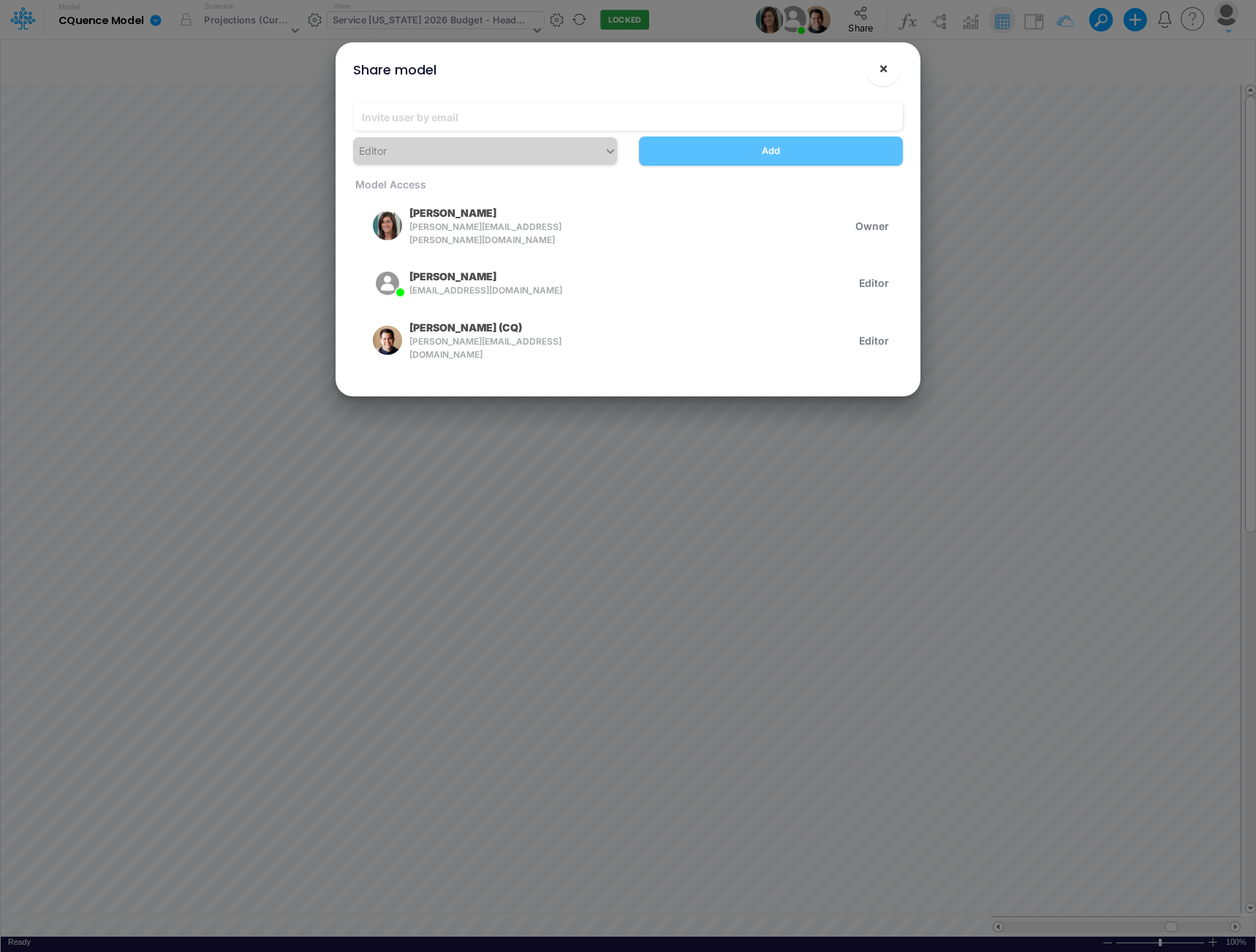
click at [889, 68] on button "×" at bounding box center [883, 68] width 35 height 35
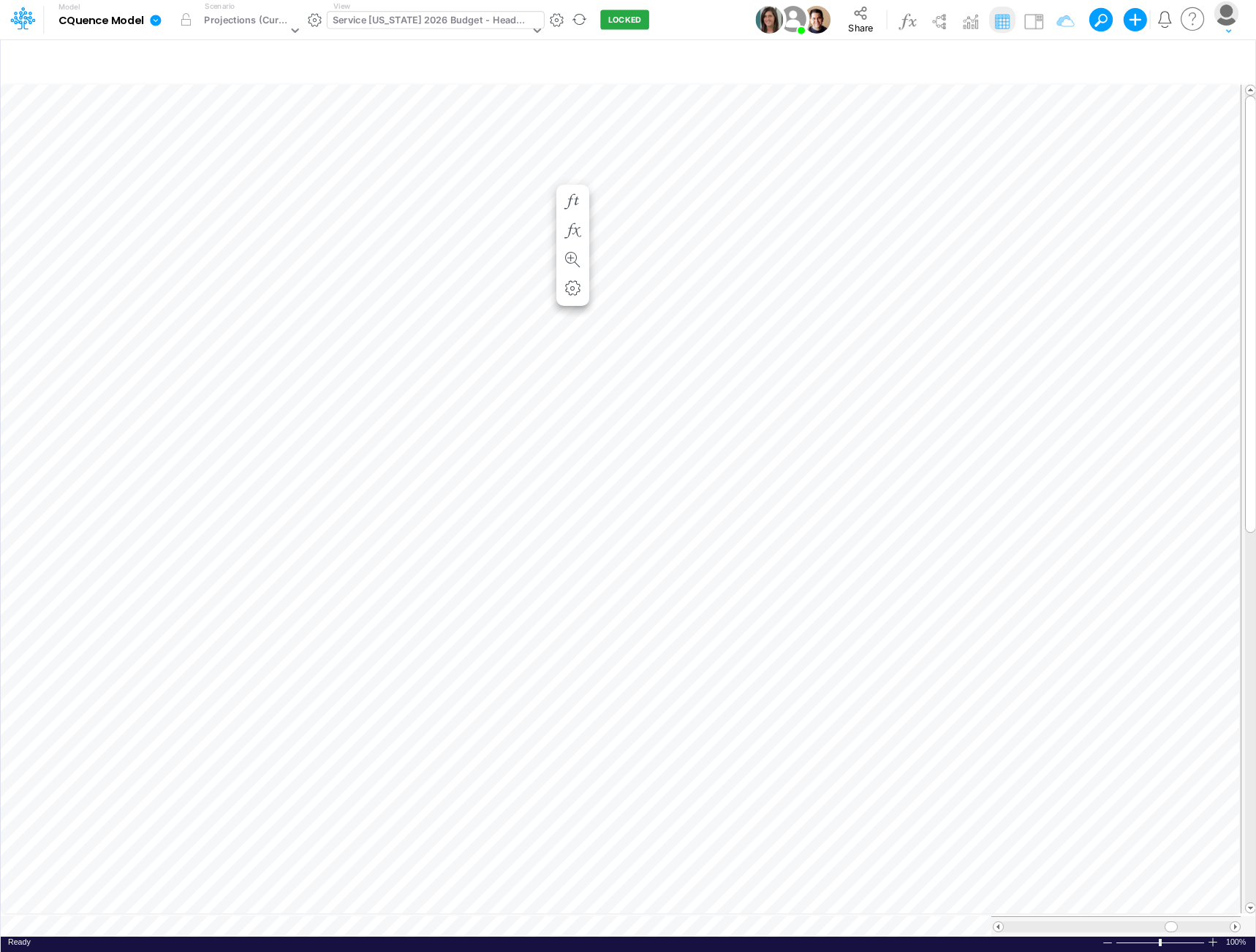
click at [437, 26] on div "Service [US_STATE] 2026 Budget - Headcount" at bounding box center [430, 20] width 196 height 17
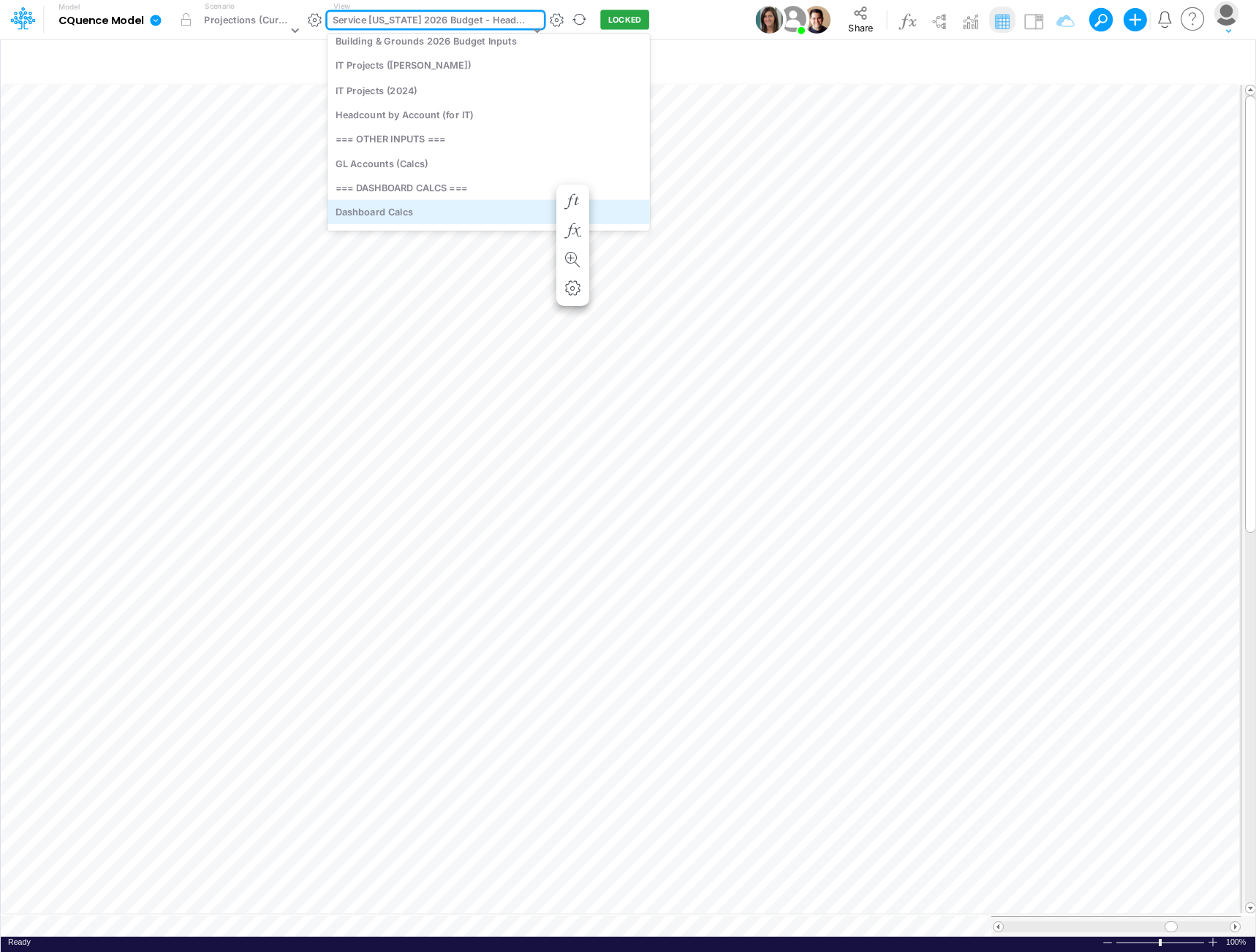
scroll to position [3349, 0]
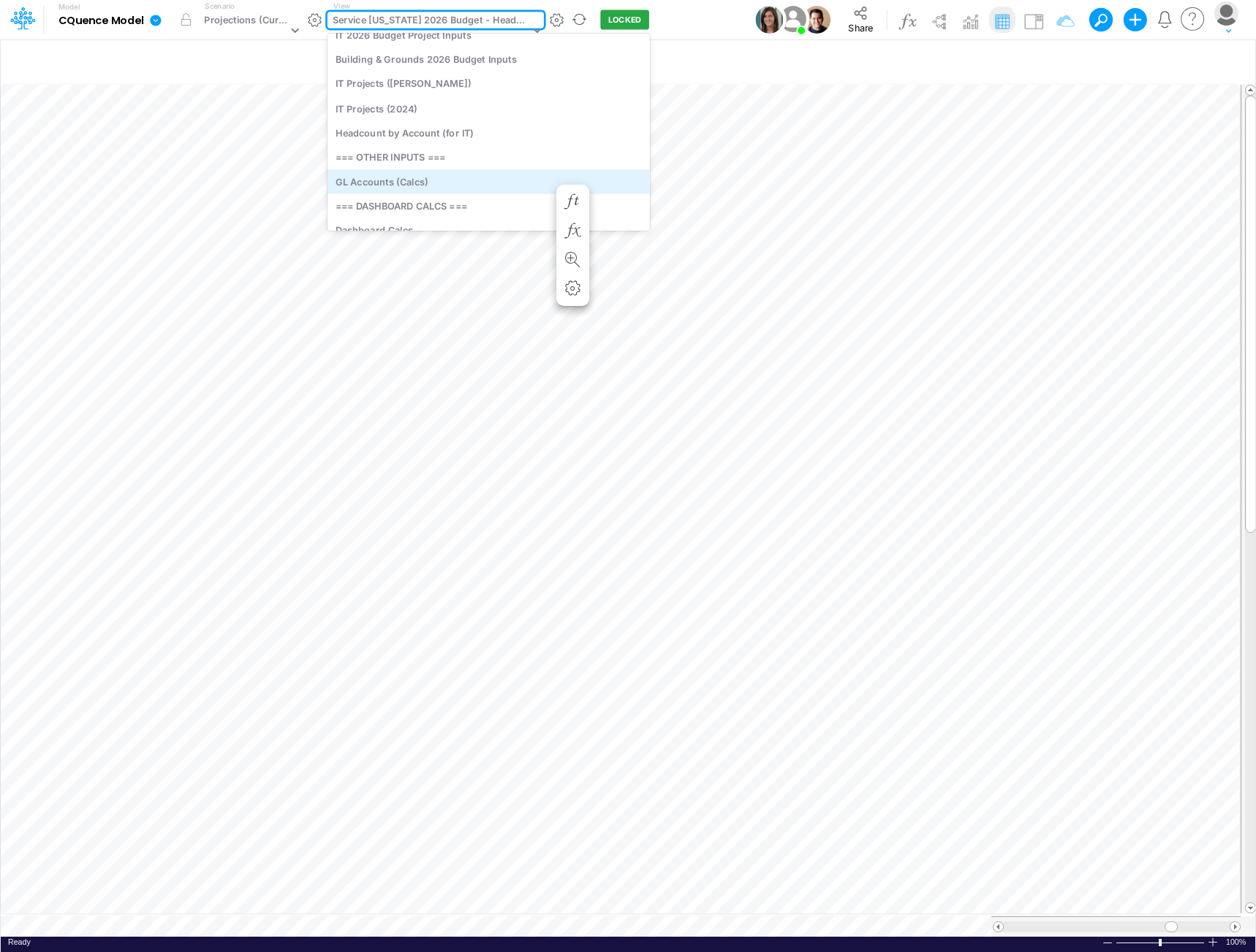
click at [383, 185] on div "GL Accounts (Calcs)" at bounding box center [488, 181] width 322 height 24
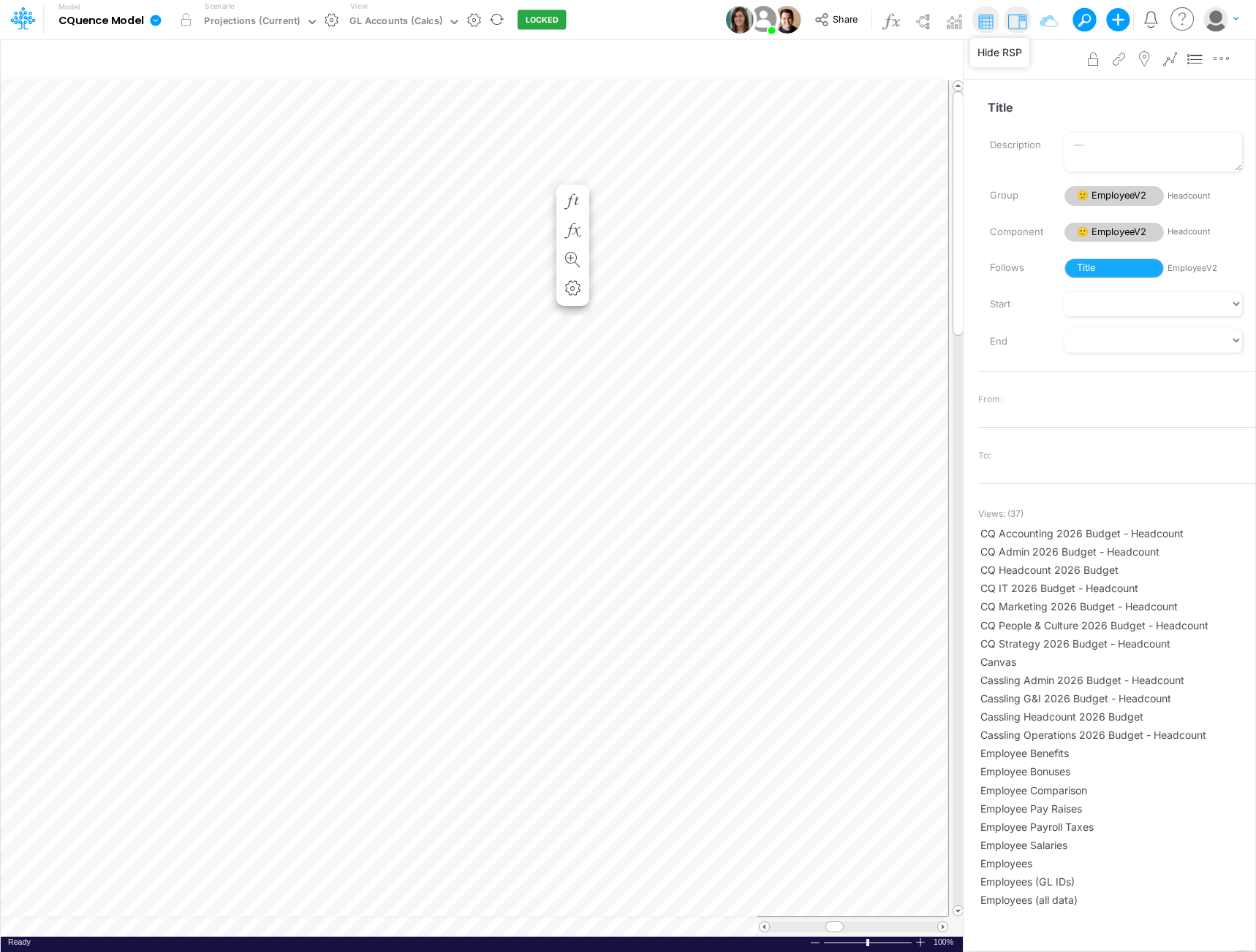
click at [1015, 20] on img at bounding box center [1017, 21] width 23 height 23
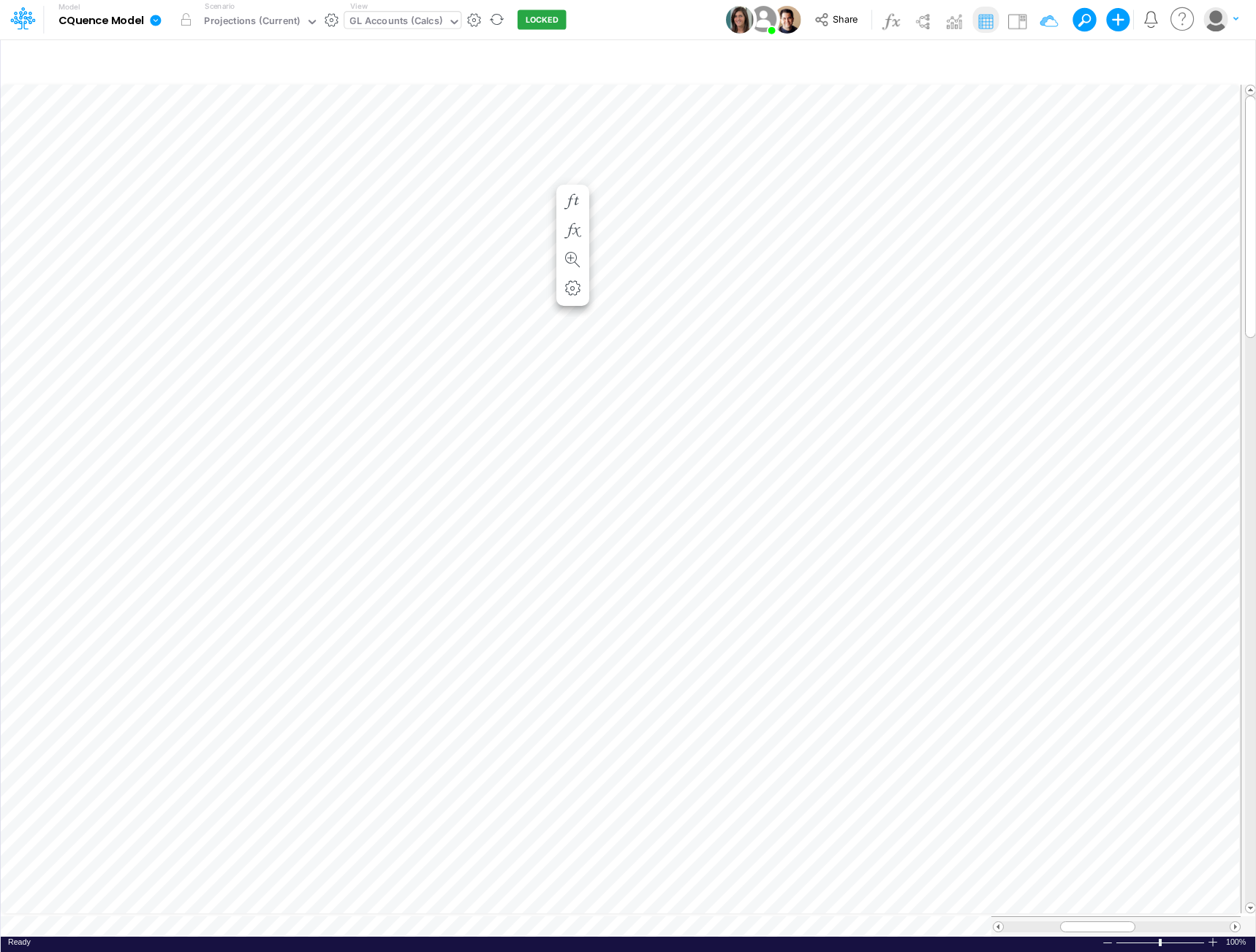
click at [412, 20] on div "GL Accounts (Calcs)" at bounding box center [395, 21] width 93 height 17
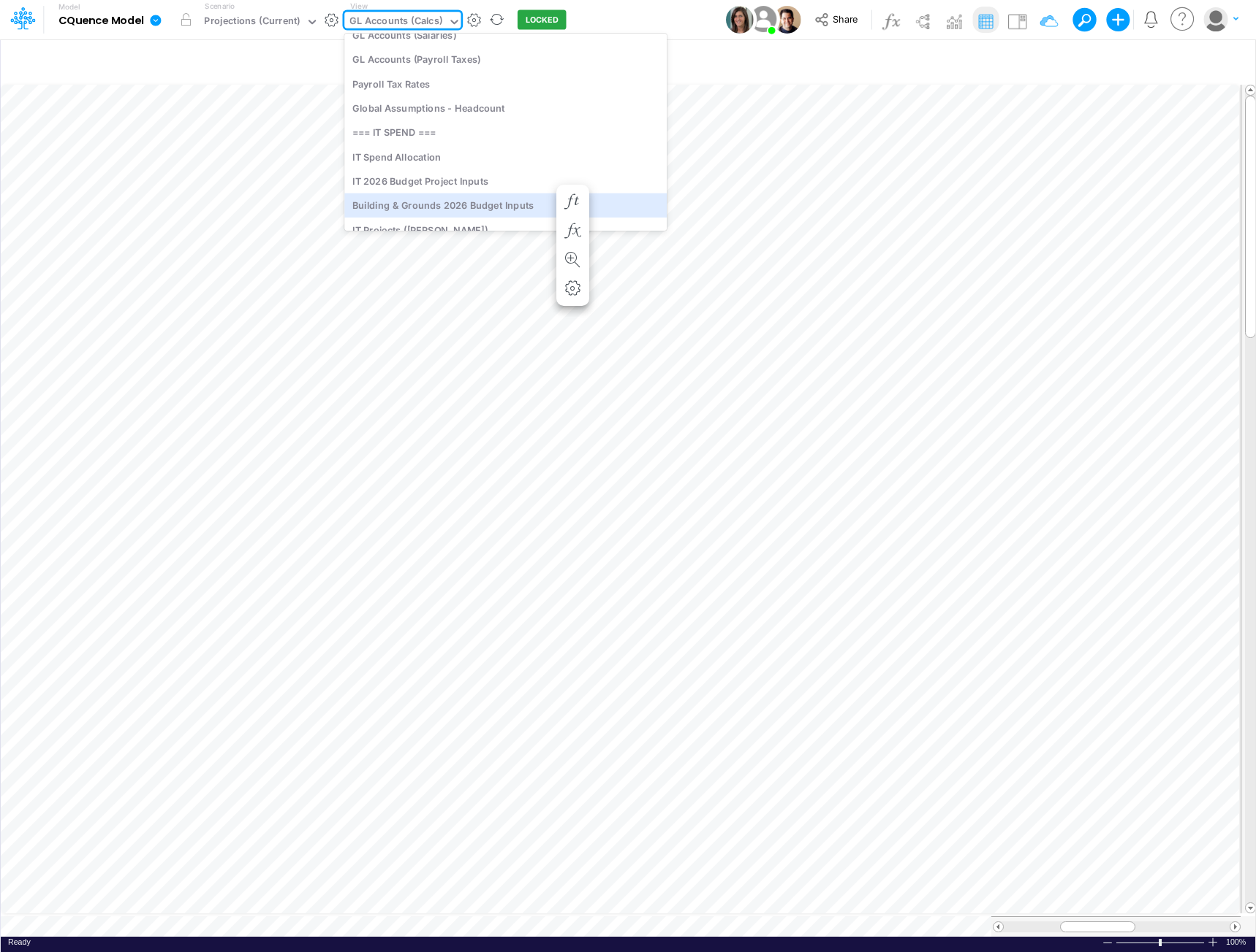
scroll to position [3170, 0]
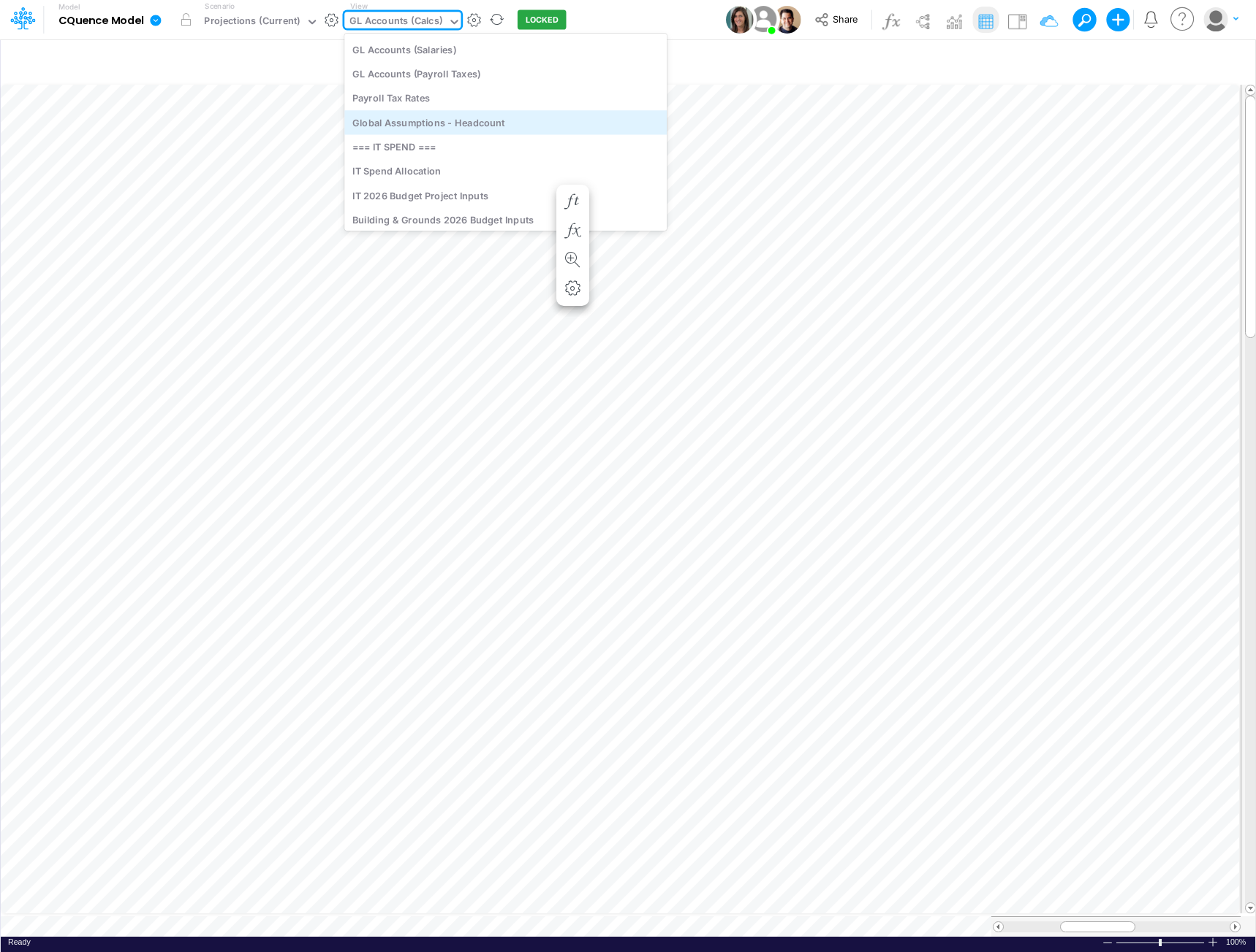
click at [446, 123] on div "Global Assumptions - Headcount" at bounding box center [506, 122] width 322 height 24
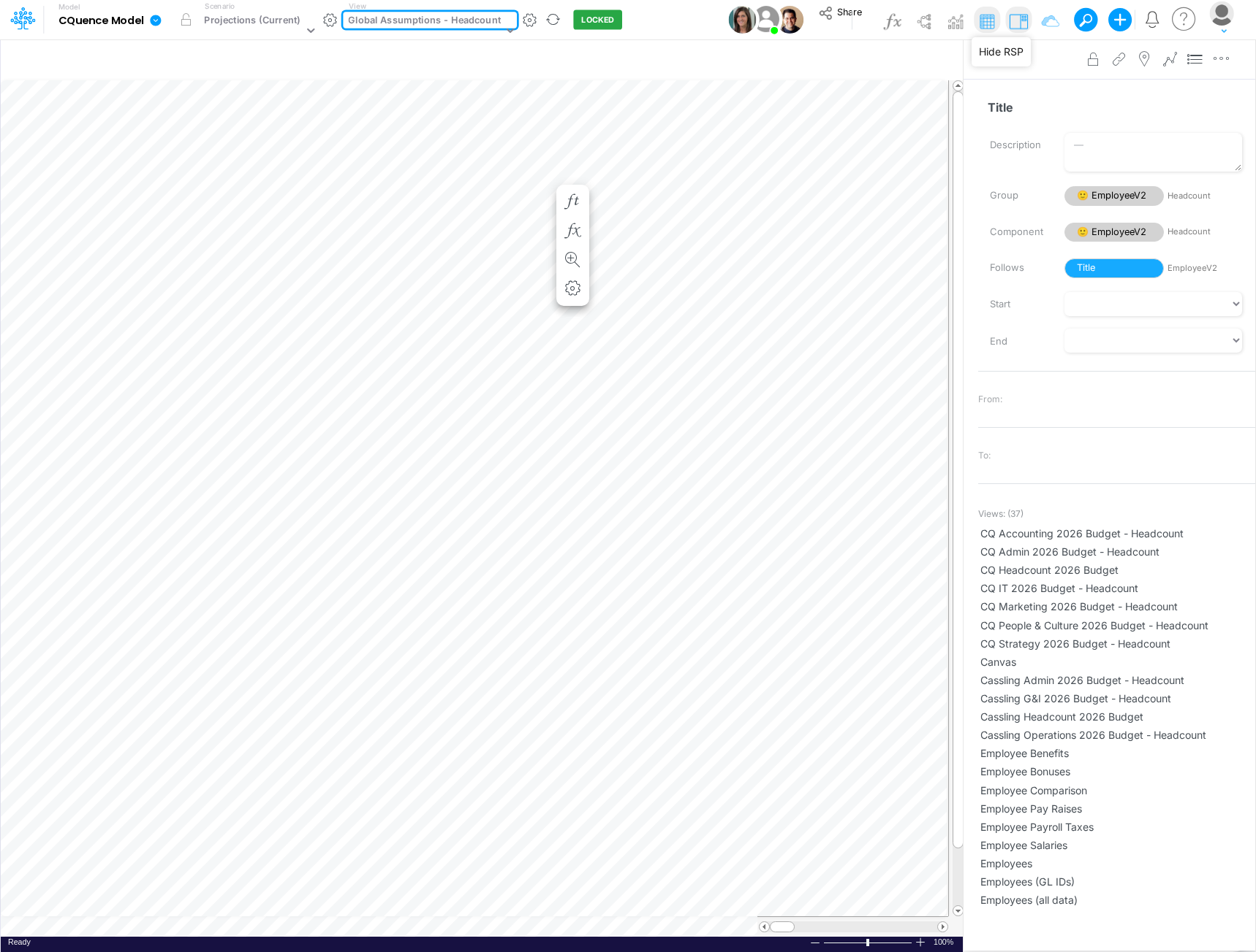
click at [1011, 20] on img at bounding box center [1019, 21] width 23 height 23
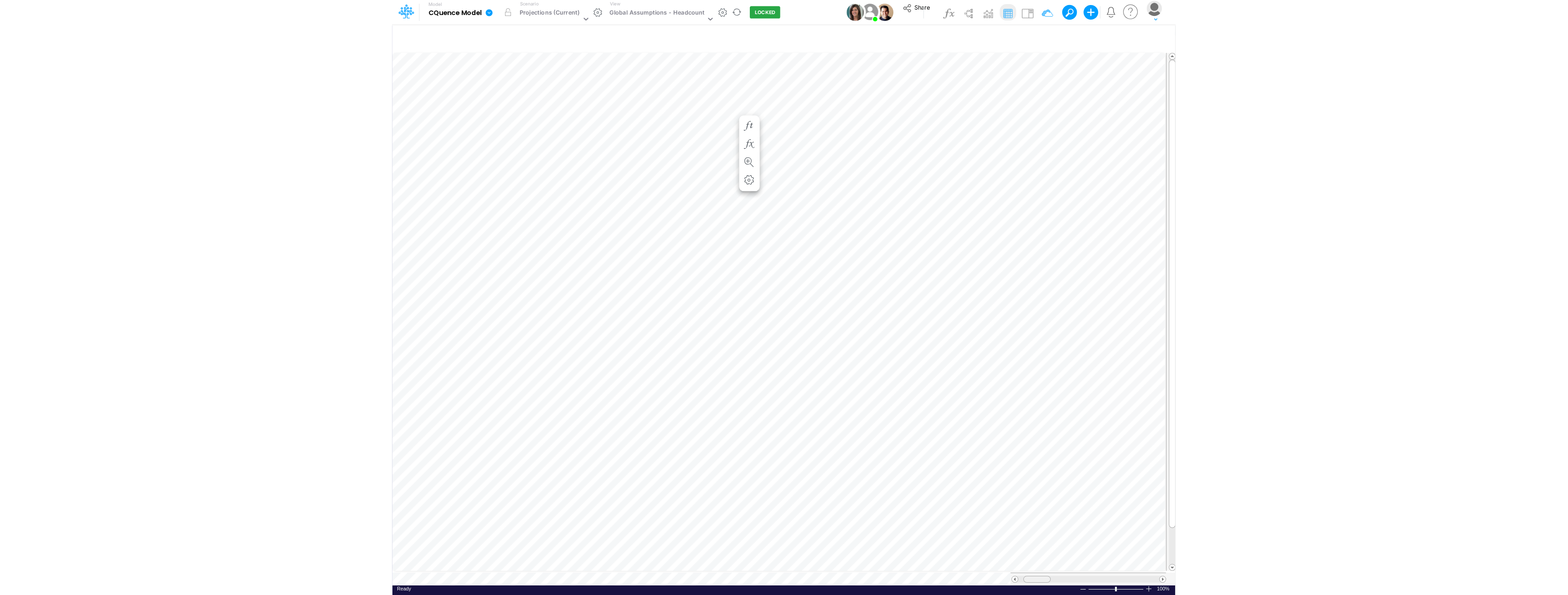
scroll to position [4, 0]
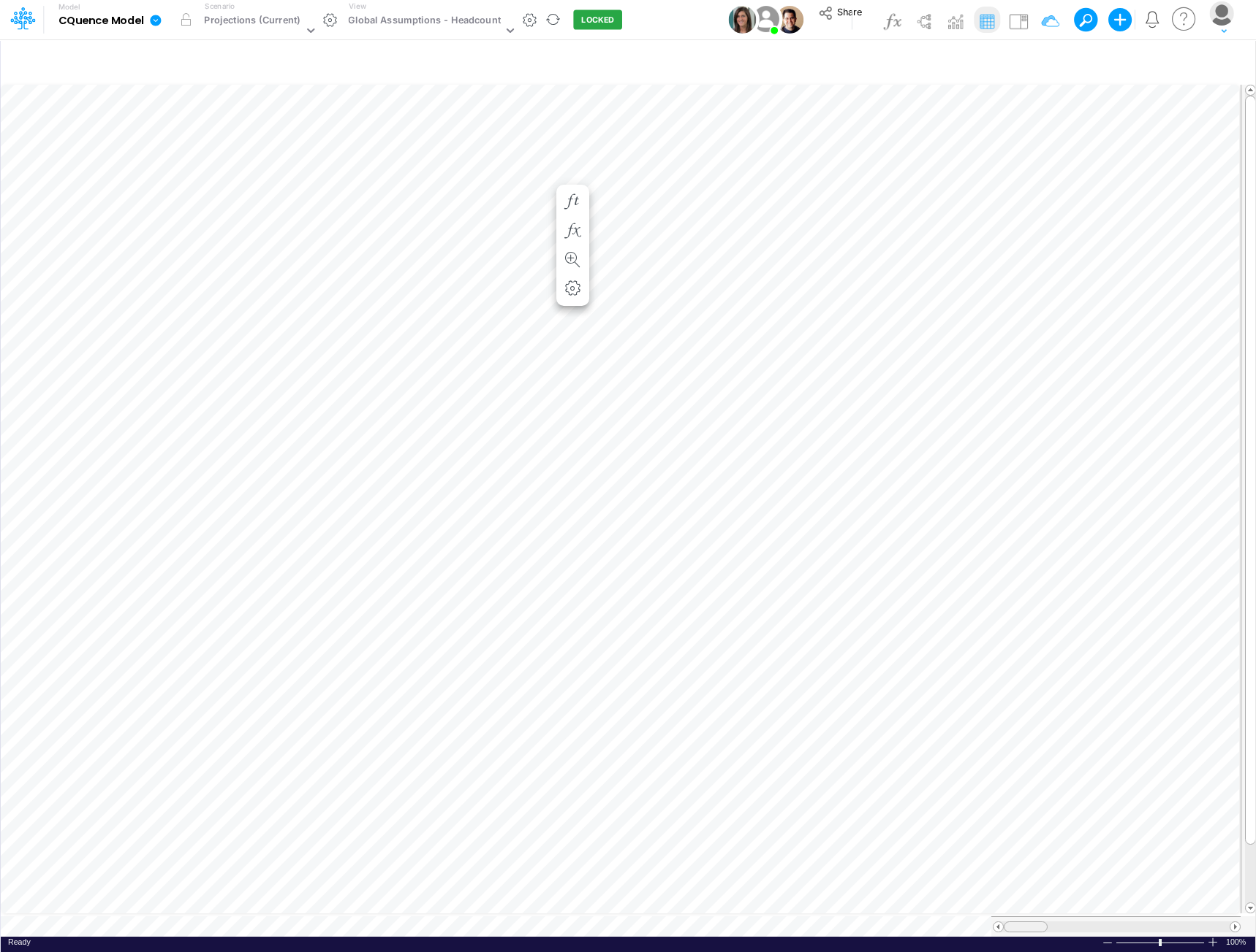
click at [950, 917] on tr at bounding box center [621, 927] width 1239 height 20
